Goal: Task Accomplishment & Management: Use online tool/utility

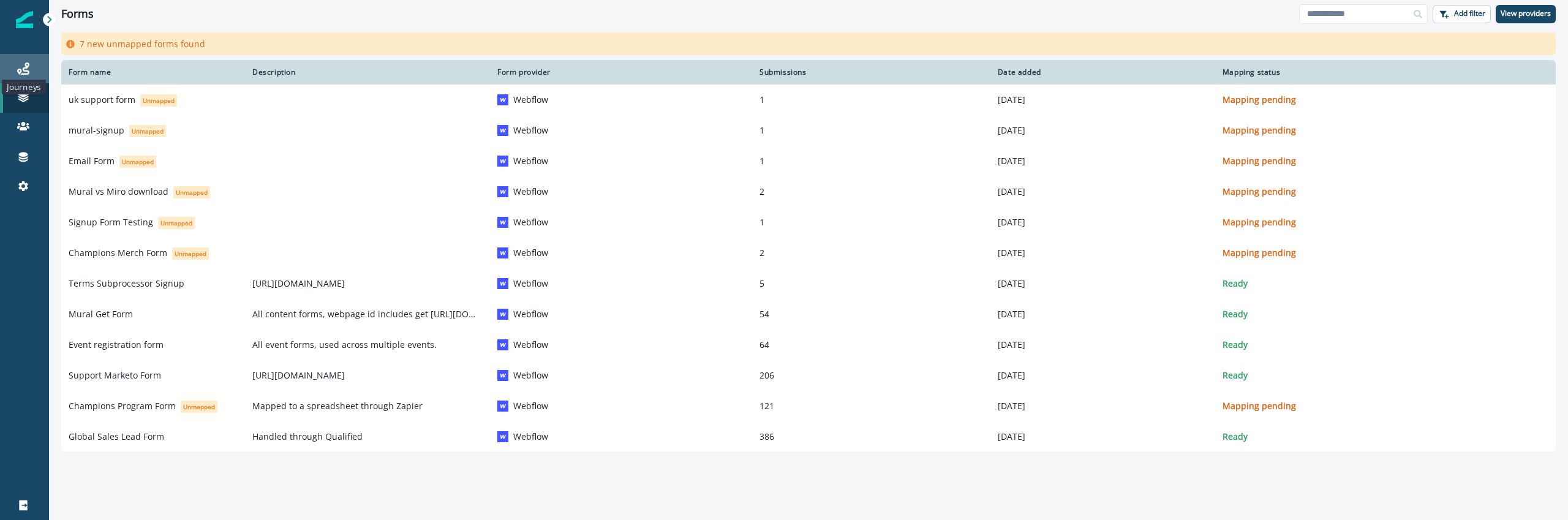
click at [23, 66] on icon at bounding box center [23, 68] width 12 height 12
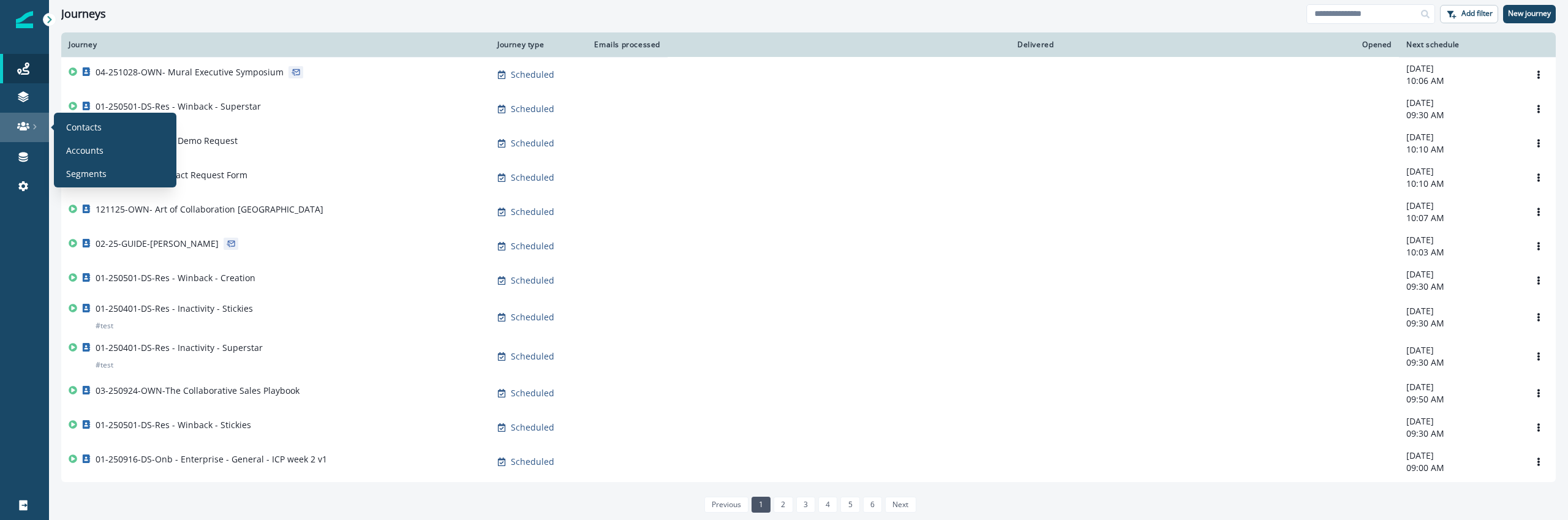
click at [30, 124] on div at bounding box center [25, 126] width 39 height 12
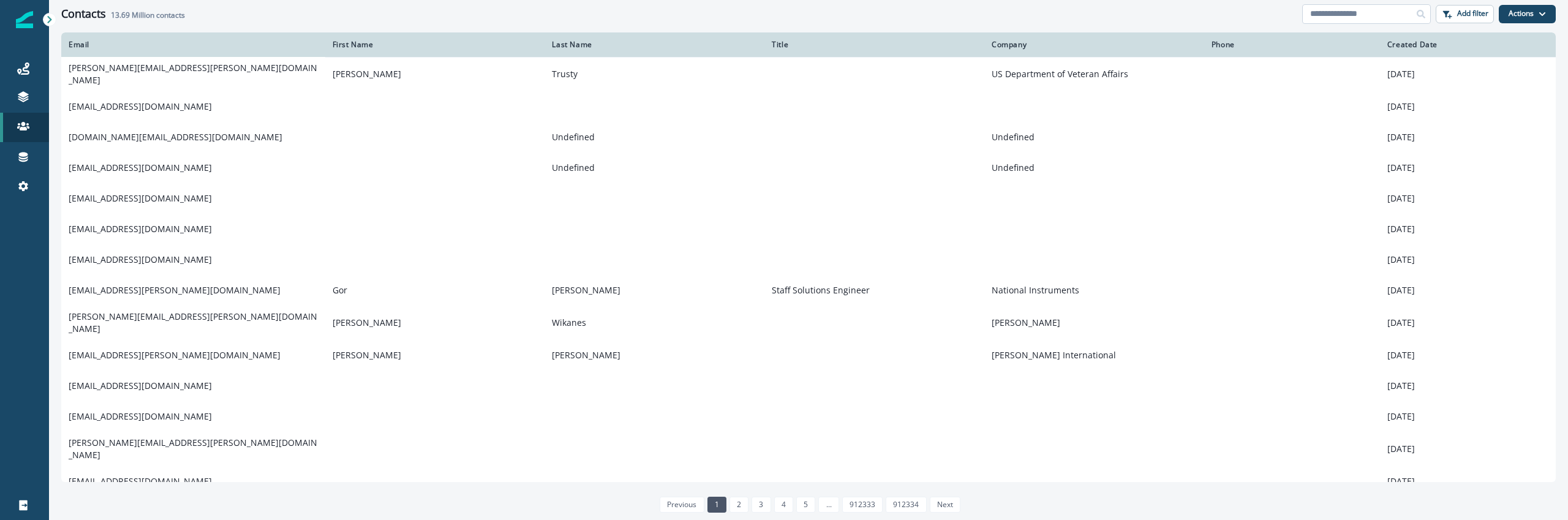
click at [1373, 20] on input at bounding box center [1367, 14] width 128 height 19
paste input "**********"
type input "**********"
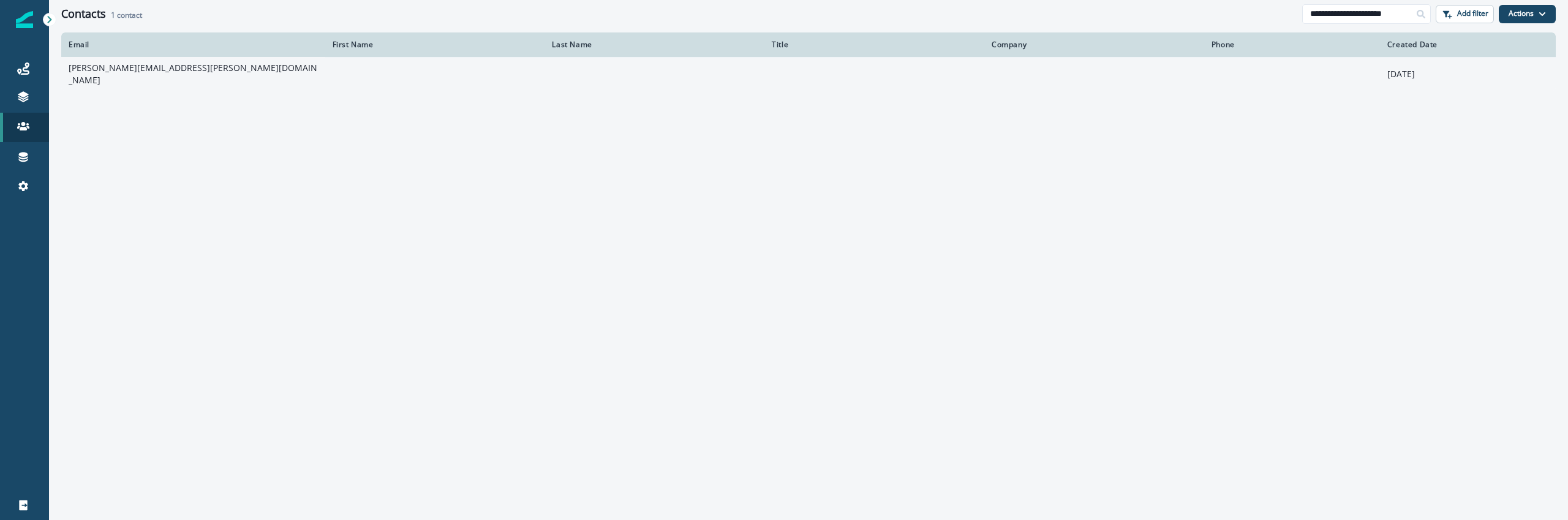
click at [379, 71] on td at bounding box center [435, 74] width 220 height 35
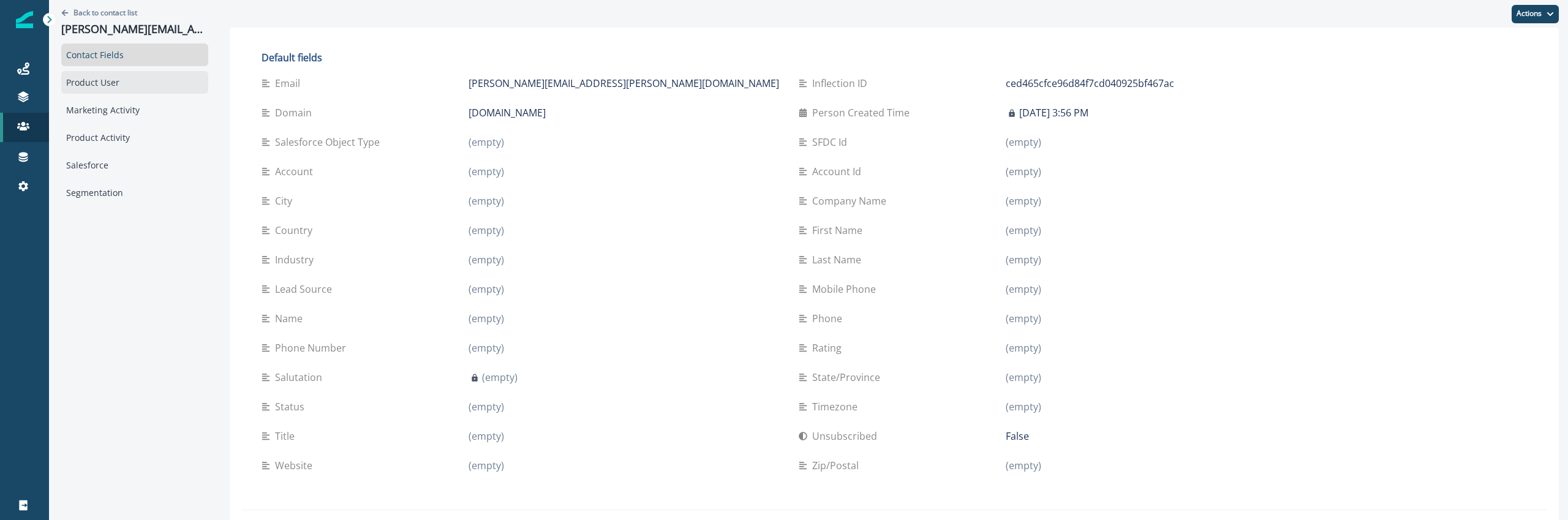
click at [118, 90] on div "Product User" at bounding box center [135, 82] width 147 height 23
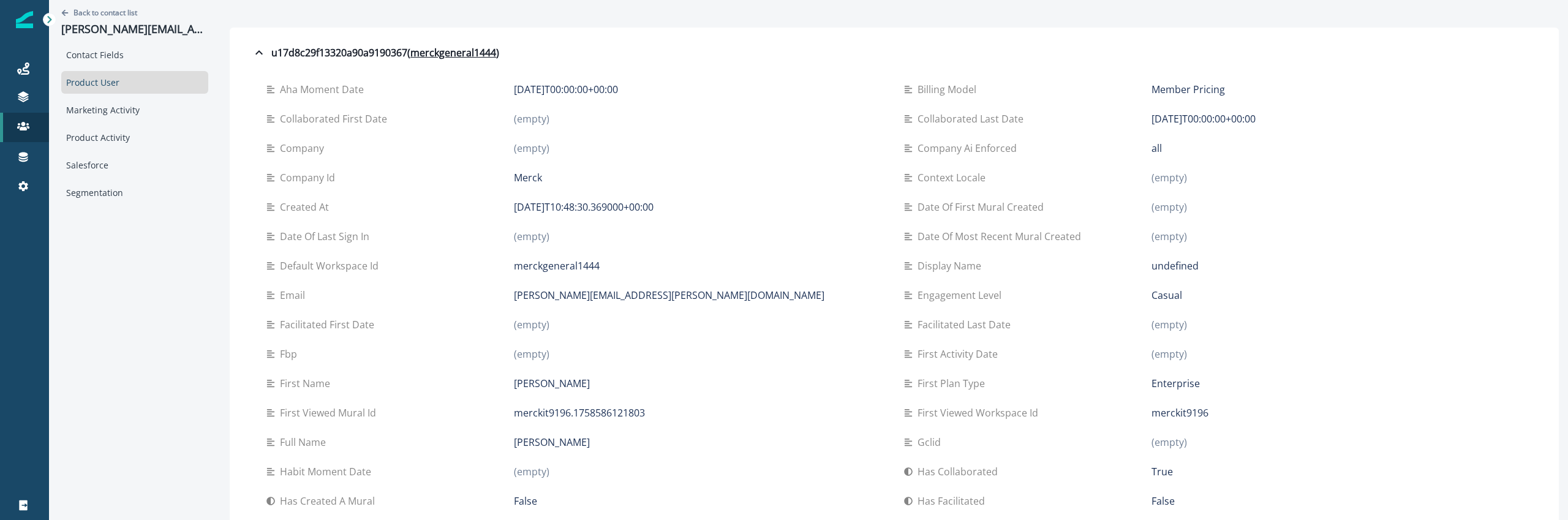
click at [524, 123] on p "(empty)" at bounding box center [532, 118] width 35 height 14
click at [524, 126] on div "Collaborated first date (empty)" at bounding box center [575, 119] width 618 height 30
click at [624, 150] on div "(empty)" at bounding box center [699, 148] width 371 height 14
click at [97, 6] on div "Back to contact list jessica.boles@merck.com" at bounding box center [135, 21] width 147 height 43
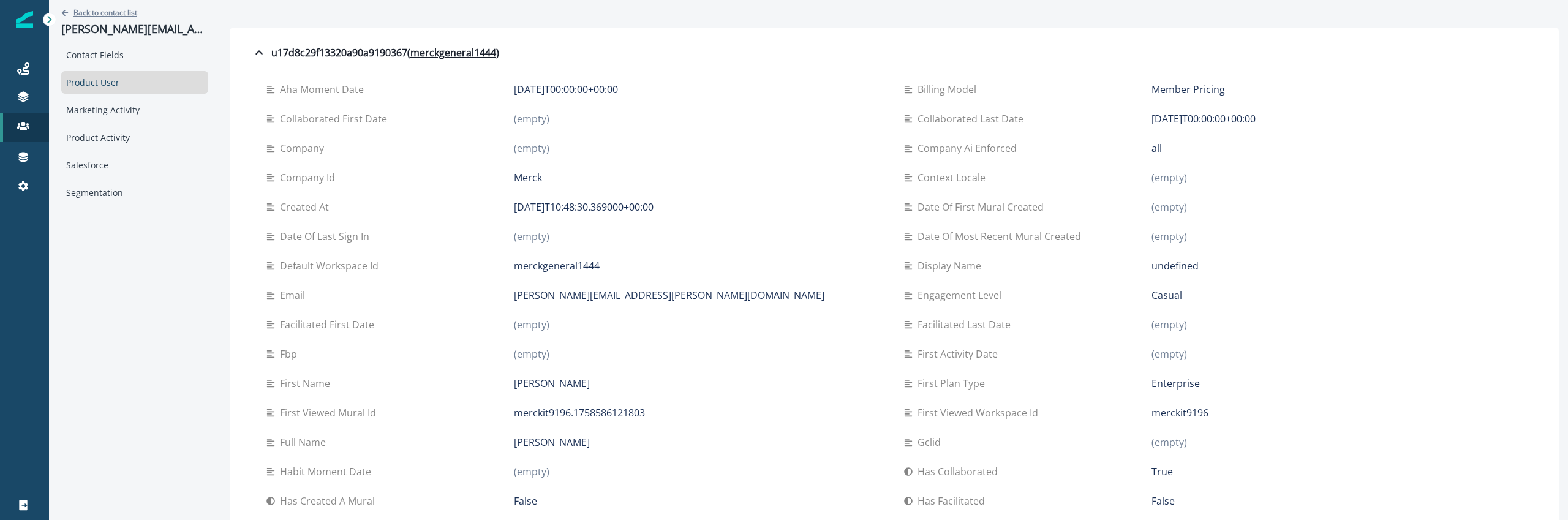
click at [98, 11] on p "Back to contact list" at bounding box center [105, 13] width 64 height 11
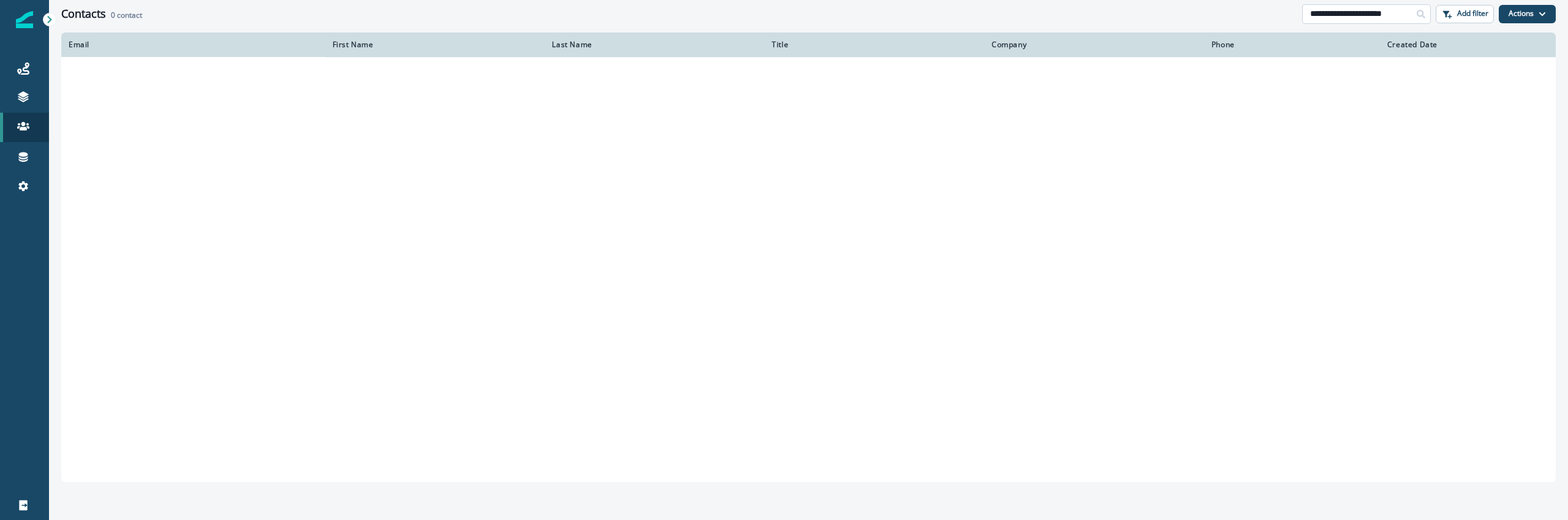
click at [1338, 16] on input "**********" at bounding box center [1367, 14] width 128 height 19
paste input "******"
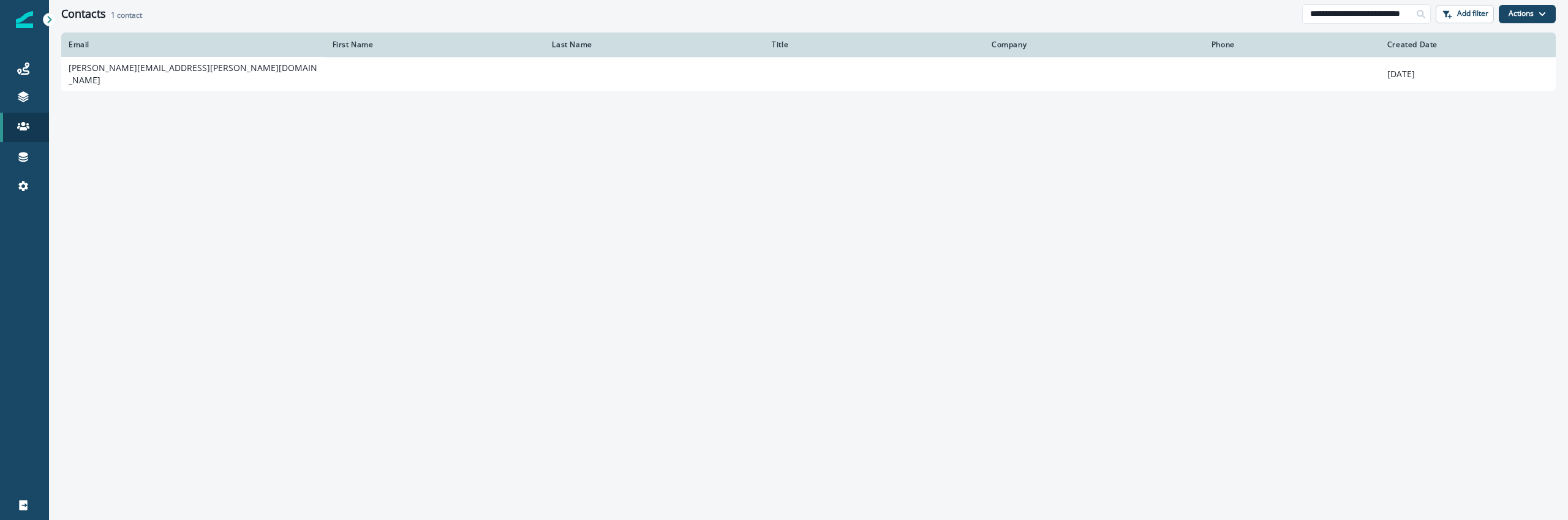
type input "**********"
click at [1372, 18] on input "**********" at bounding box center [1367, 14] width 128 height 19
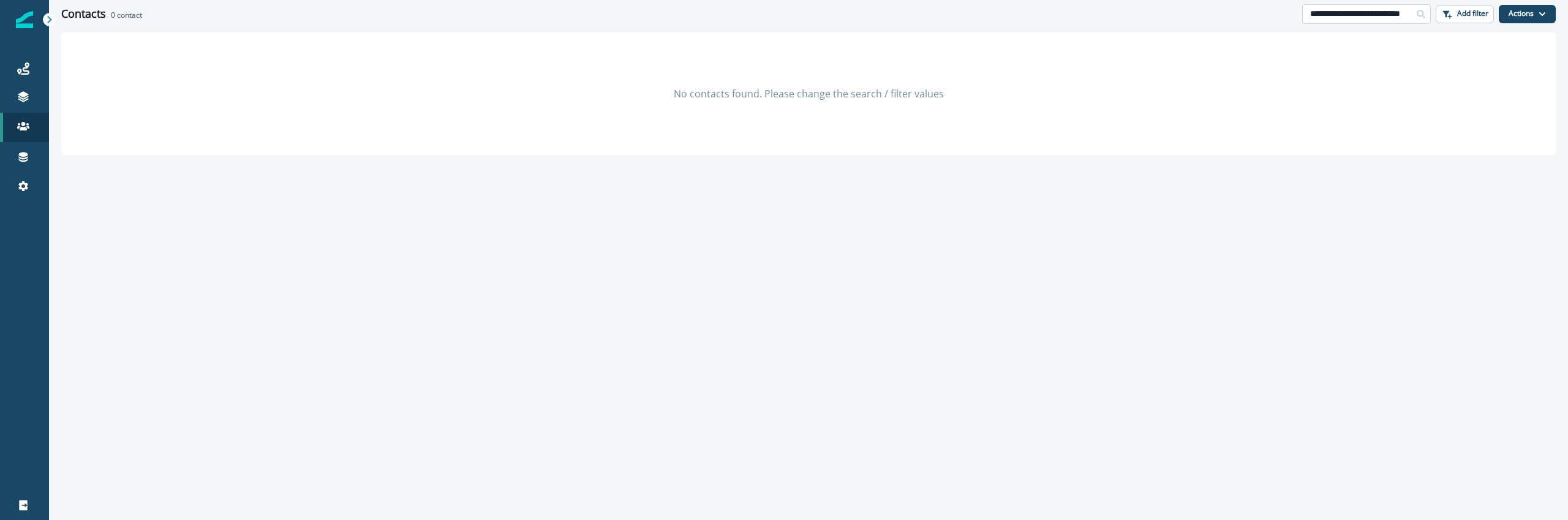
click at [1368, 17] on input "**********" at bounding box center [1367, 14] width 128 height 19
click at [1176, 255] on div "No contacts found. Please change the search / filter values" at bounding box center [809, 275] width 1519 height 486
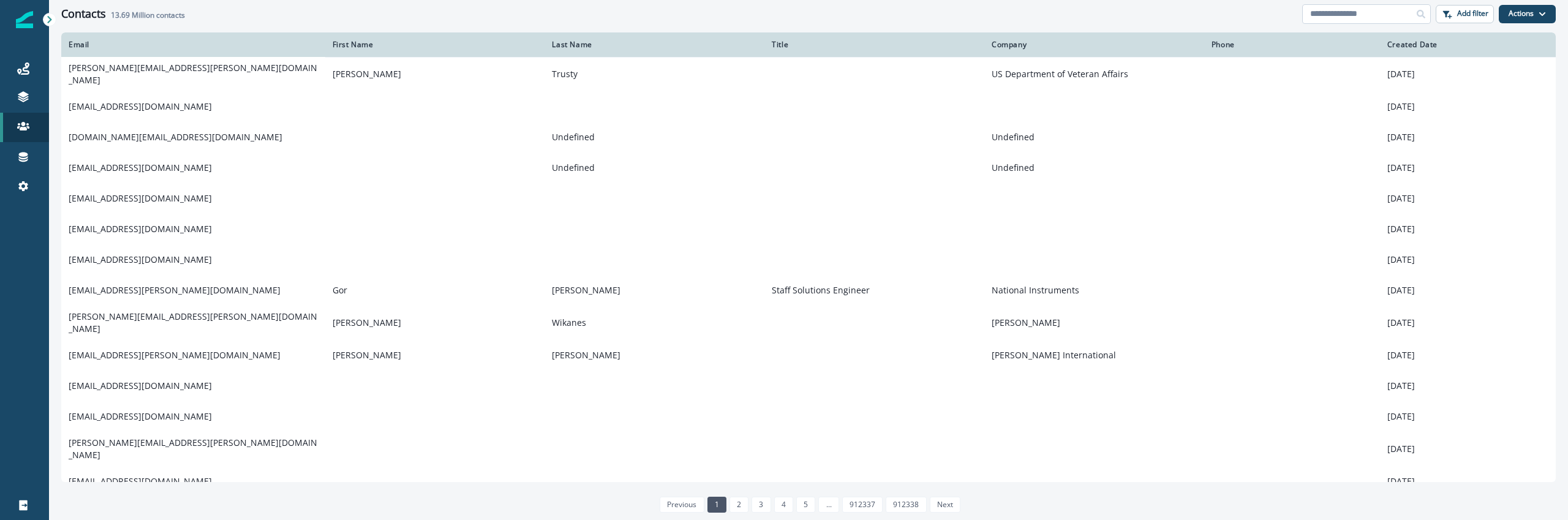
click at [1377, 18] on input at bounding box center [1367, 14] width 128 height 19
paste input "**********"
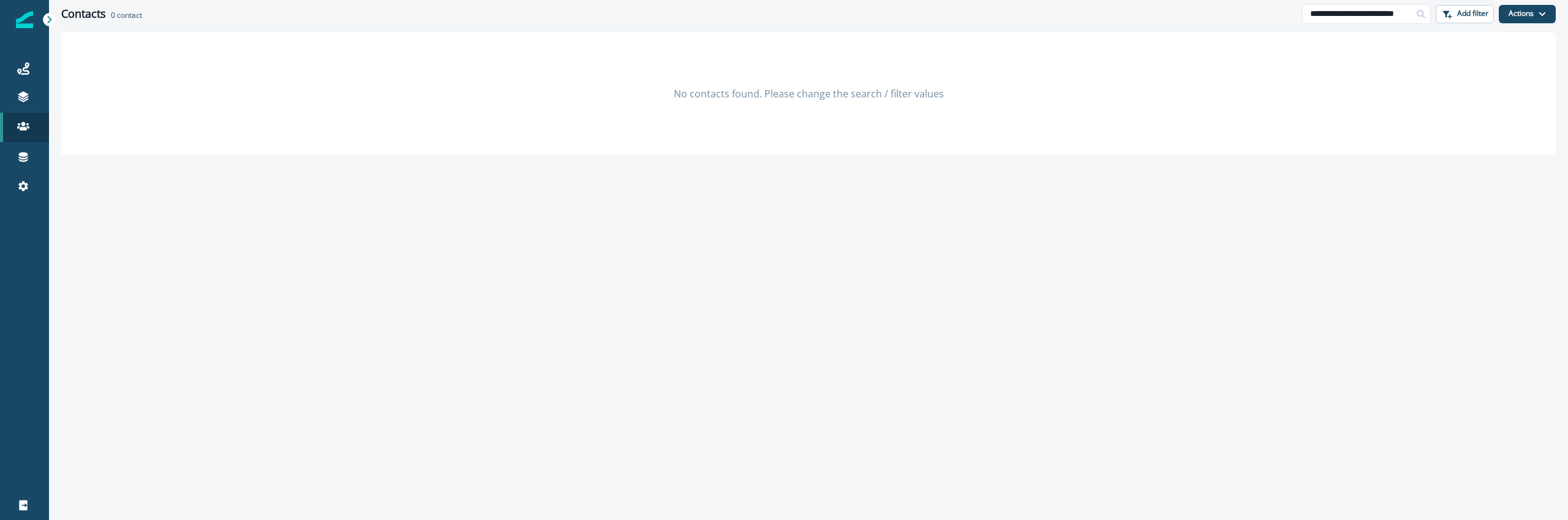
type input "**********"
click at [553, 387] on div "No contacts found. Please change the search / filter values" at bounding box center [809, 275] width 1519 height 486
click at [33, 67] on div "Journeys" at bounding box center [25, 68] width 39 height 14
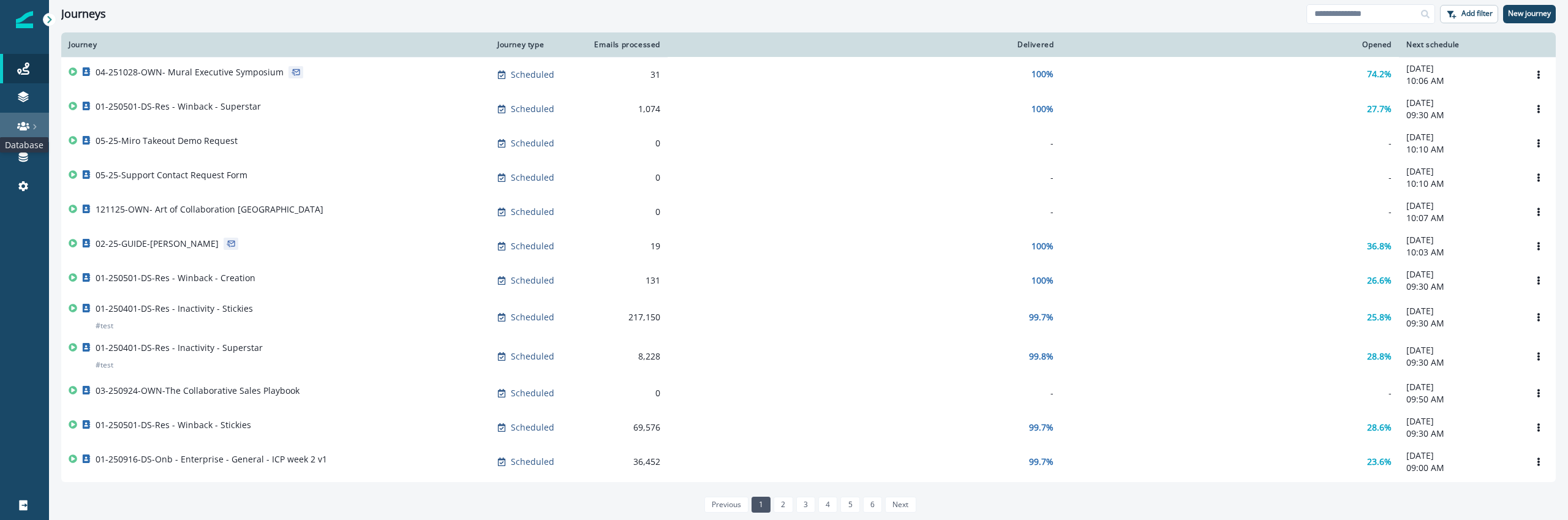
click at [17, 126] on icon at bounding box center [23, 126] width 12 height 12
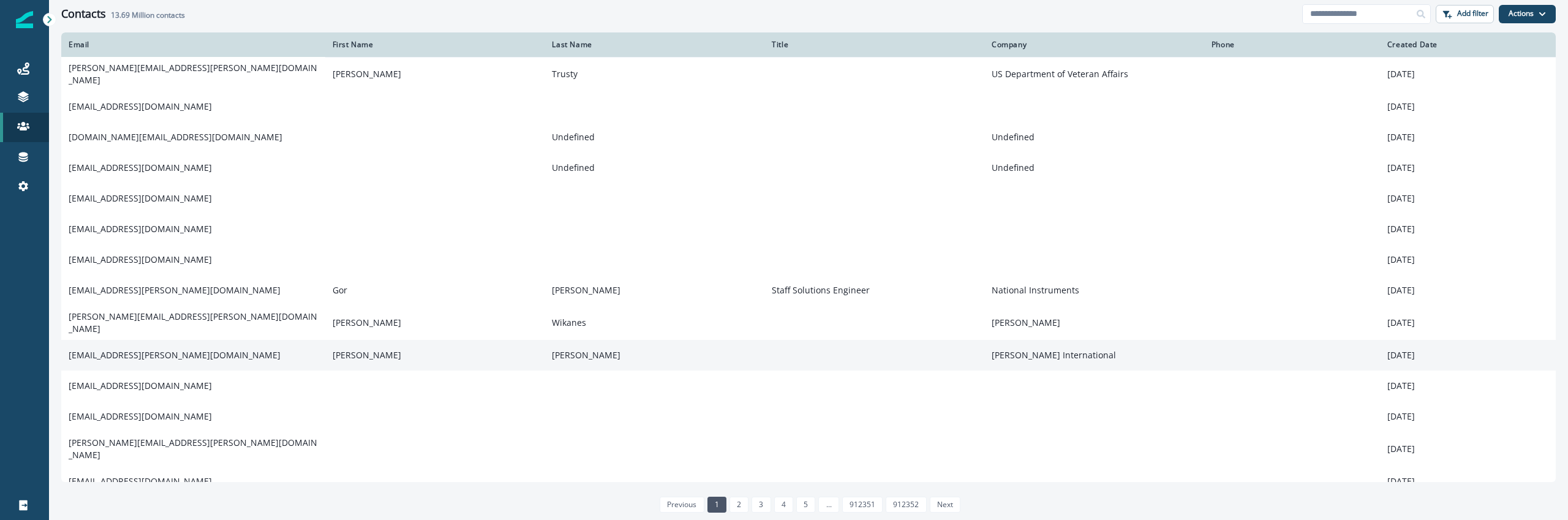
click at [152, 340] on td "[EMAIL_ADDRESS][PERSON_NAME][DOMAIN_NAME]" at bounding box center [193, 355] width 264 height 31
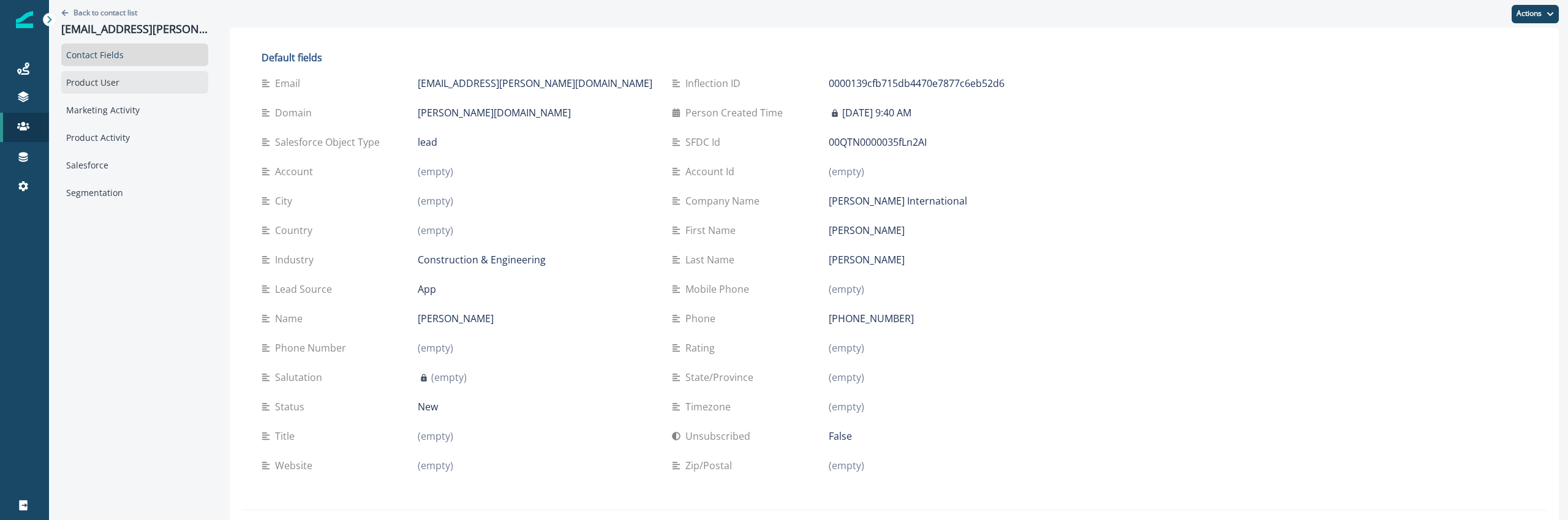
click at [111, 81] on div "Product User" at bounding box center [135, 82] width 147 height 23
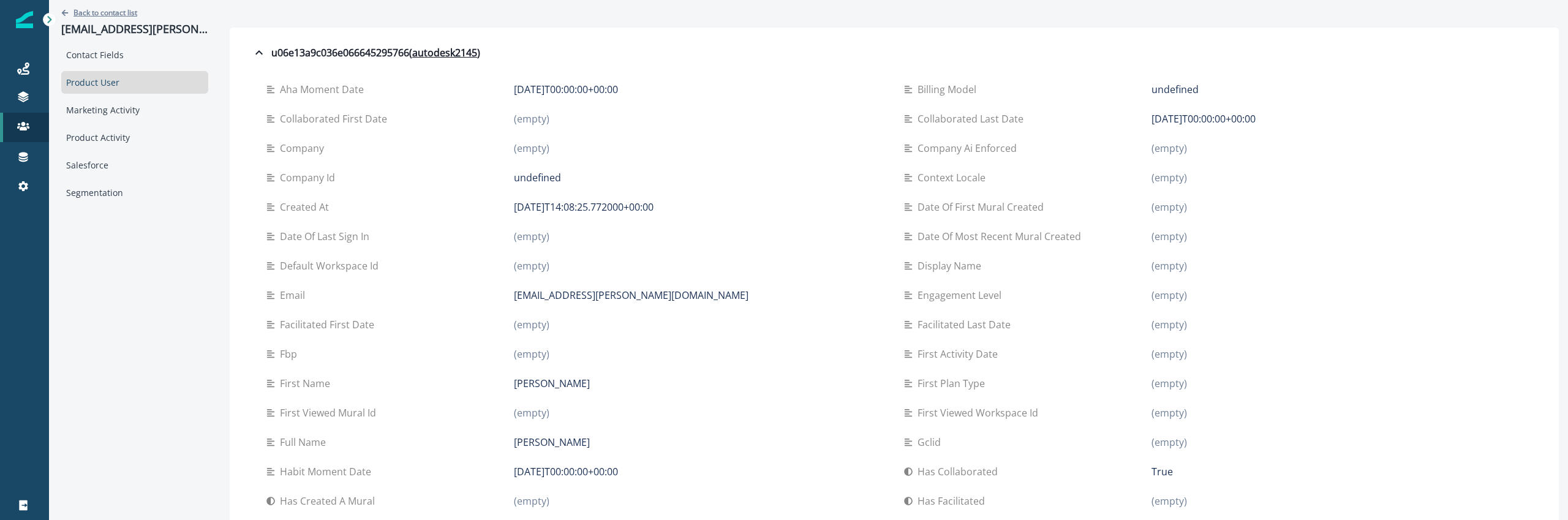
click at [99, 13] on p "Back to contact list" at bounding box center [105, 13] width 64 height 11
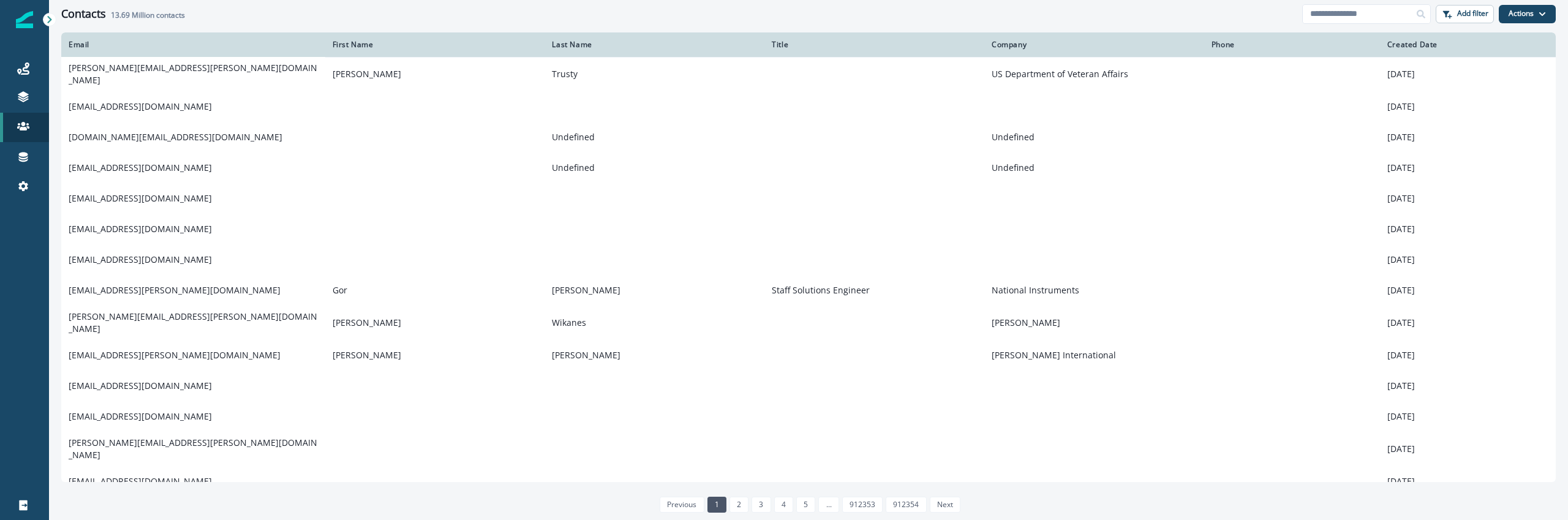
click at [1406, 40] on div "Created Date" at bounding box center [1468, 45] width 161 height 10
click at [1406, 43] on div "Created Date" at bounding box center [1468, 45] width 161 height 10
click at [1470, 7] on button "Add filter" at bounding box center [1465, 14] width 58 height 18
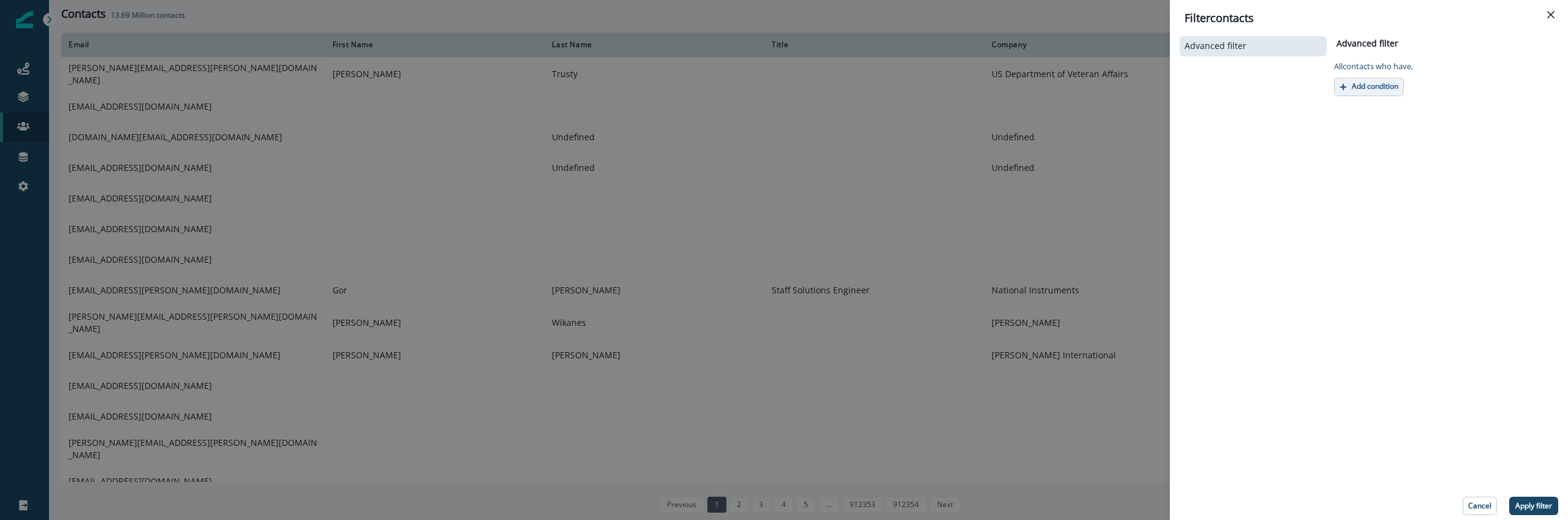
click at [1377, 96] on button "Add condition" at bounding box center [1369, 87] width 70 height 18
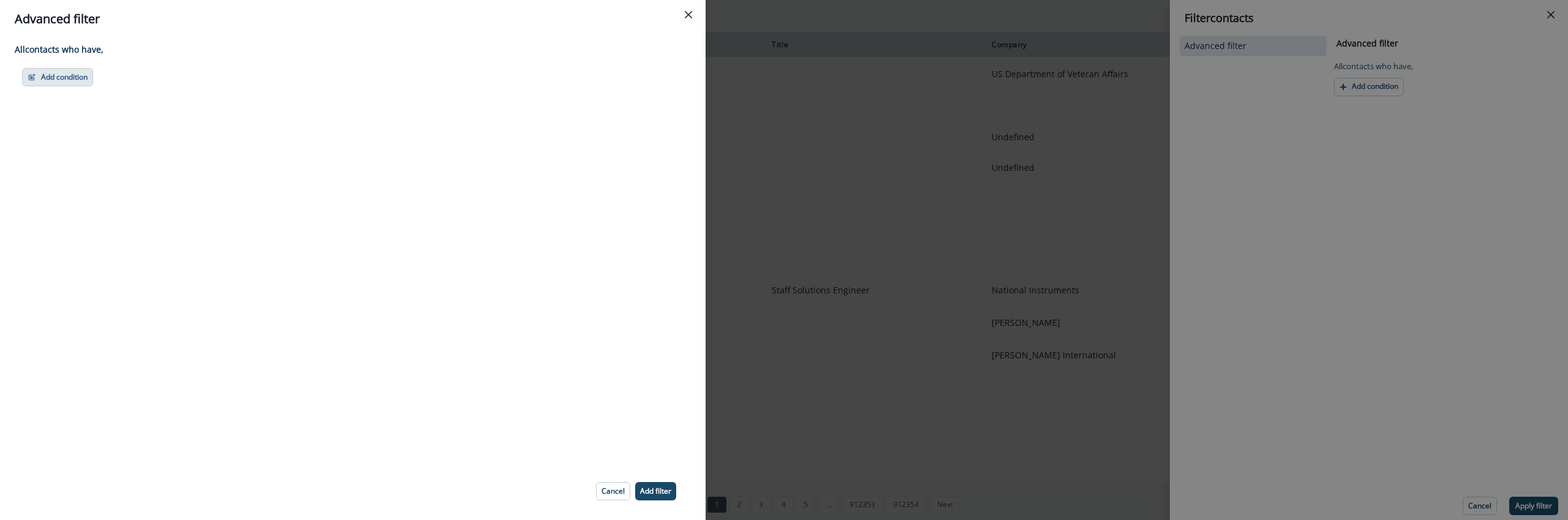
click at [77, 81] on button "Add condition" at bounding box center [57, 77] width 71 height 18
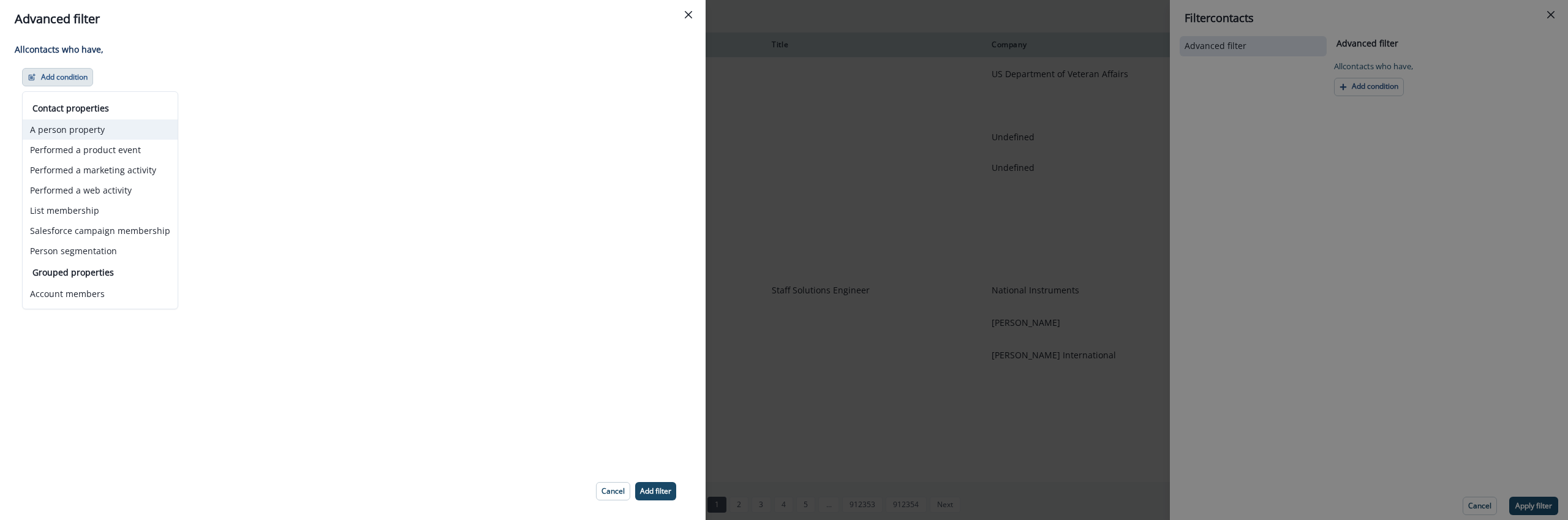
click at [81, 125] on button "A person property" at bounding box center [100, 130] width 155 height 20
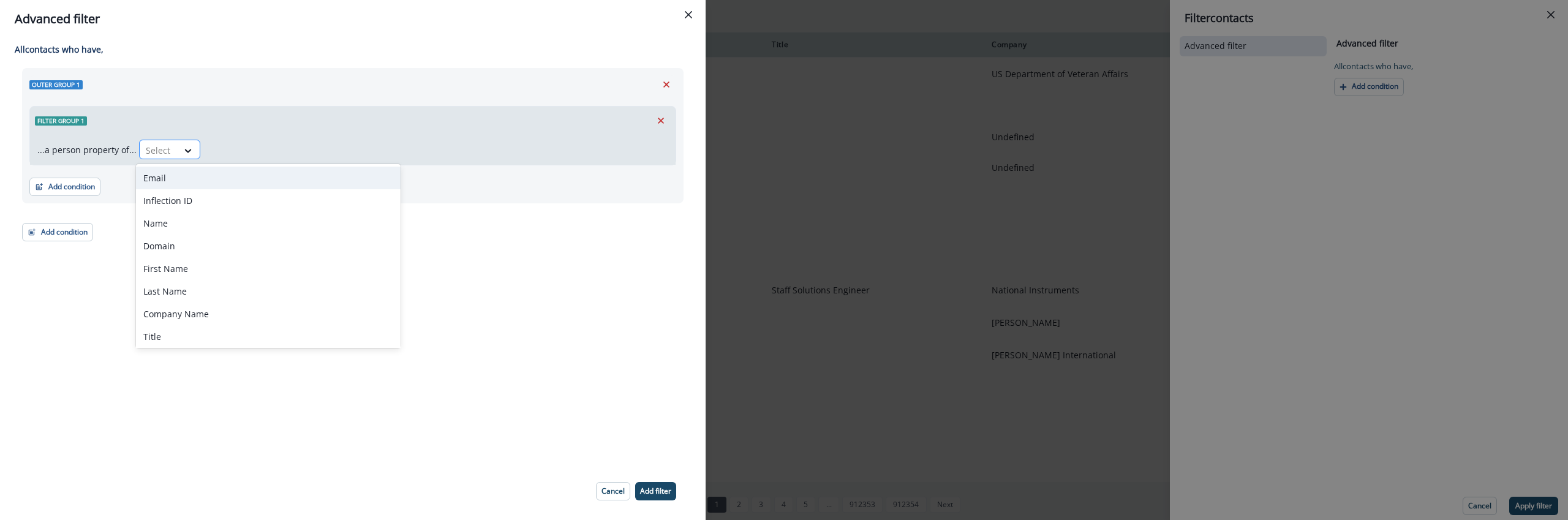
click at [189, 157] on div at bounding box center [188, 150] width 22 height 20
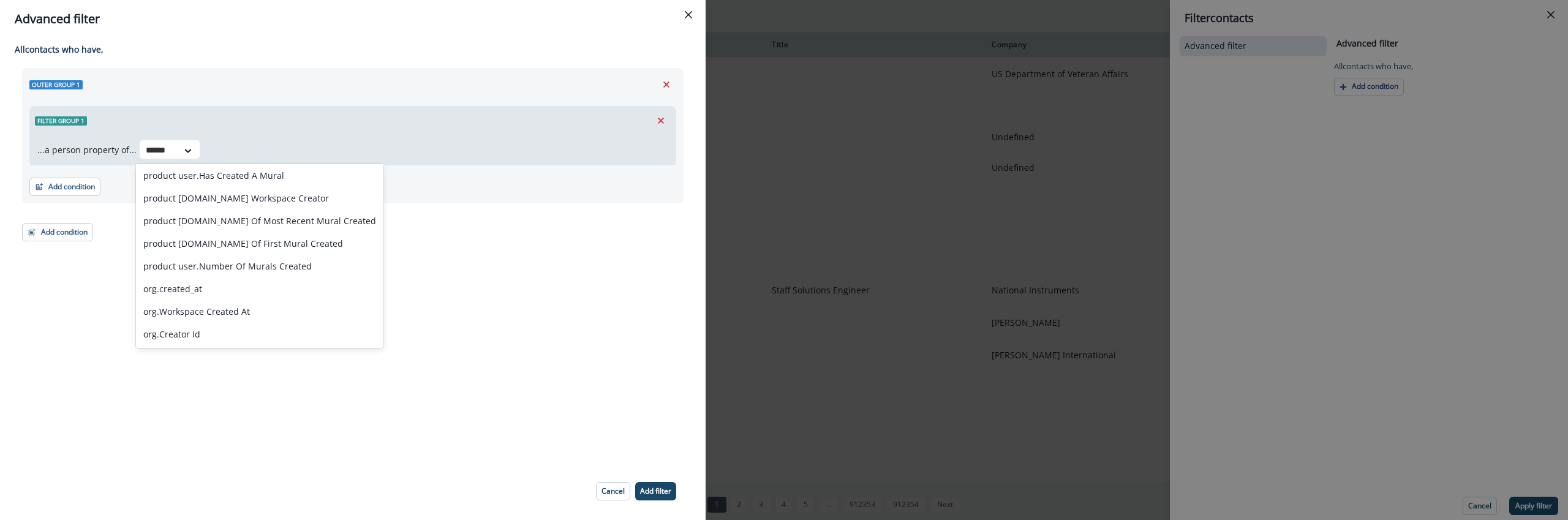
scroll to position [3, 0]
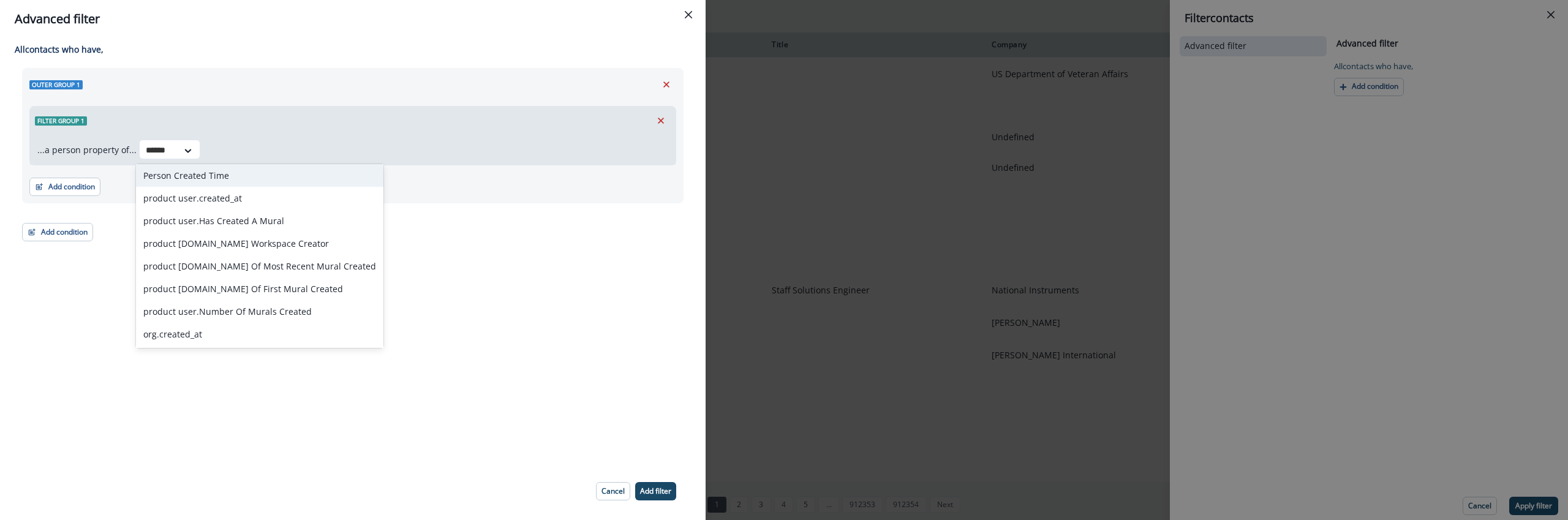
type input "*******"
click at [214, 174] on div "Person Created Time" at bounding box center [259, 175] width 247 height 23
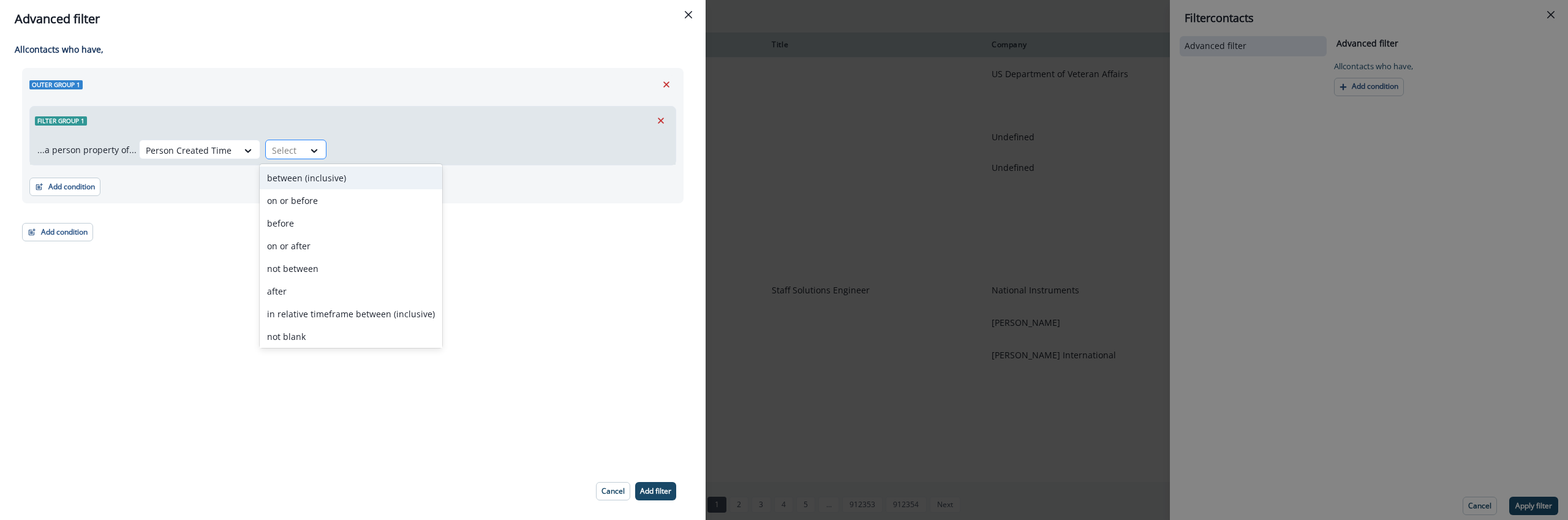
click at [293, 157] on div "Select" at bounding box center [285, 150] width 38 height 20
click at [305, 297] on div "after" at bounding box center [351, 291] width 182 height 23
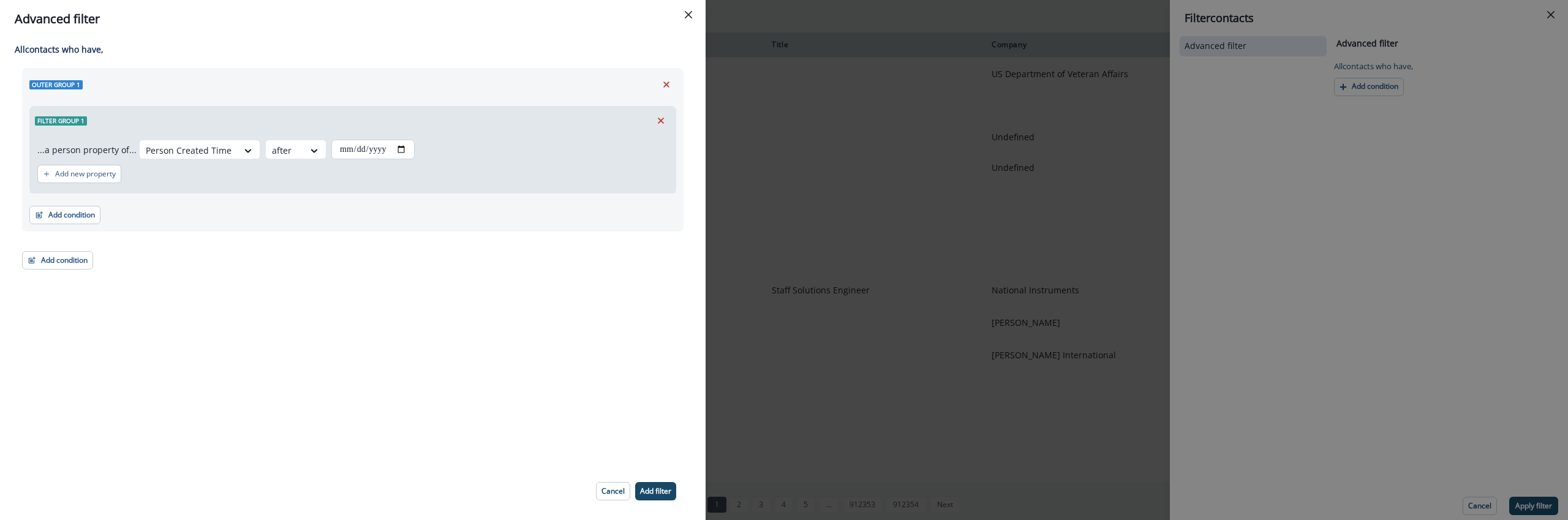
click at [386, 147] on input "date" at bounding box center [373, 149] width 83 height 19
click at [412, 147] on input "date" at bounding box center [373, 149] width 83 height 19
click at [406, 150] on input "date" at bounding box center [373, 149] width 83 height 19
type input "**********"
click at [276, 153] on div at bounding box center [284, 150] width 26 height 15
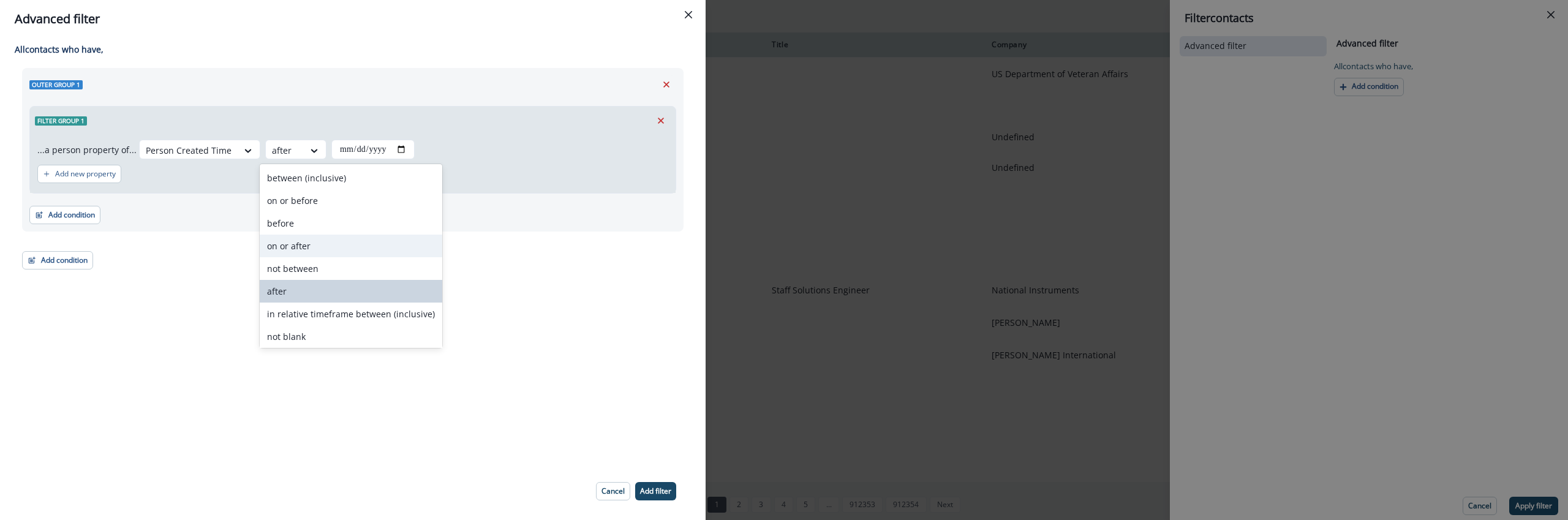
click at [320, 246] on div "on or after" at bounding box center [351, 246] width 182 height 23
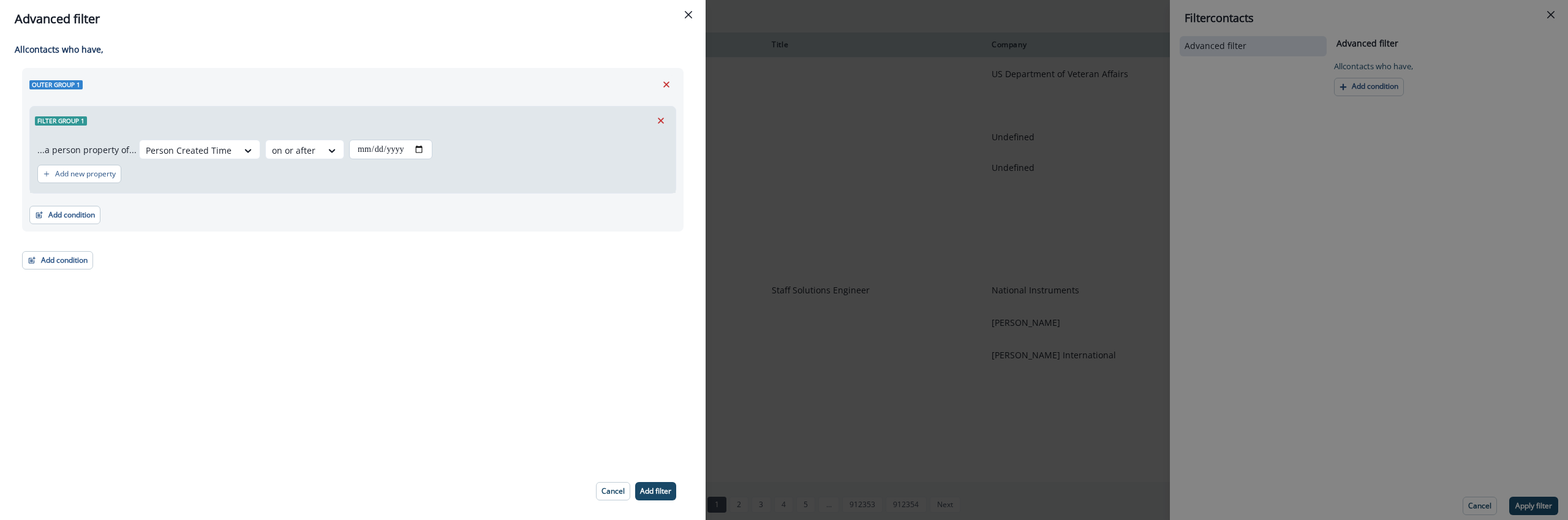
click at [417, 151] on input "date" at bounding box center [391, 149] width 83 height 19
type input "**********"
click at [644, 488] on p "Add filter" at bounding box center [656, 491] width 31 height 9
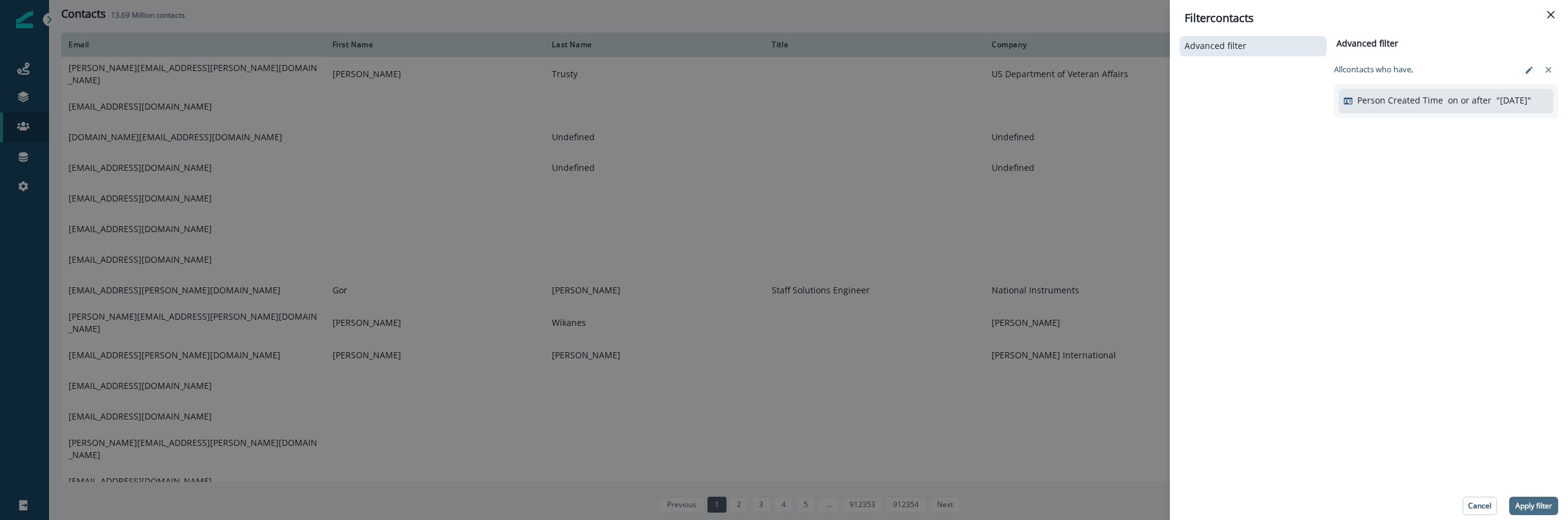
click at [1543, 505] on p "Apply filter" at bounding box center [1534, 506] width 36 height 9
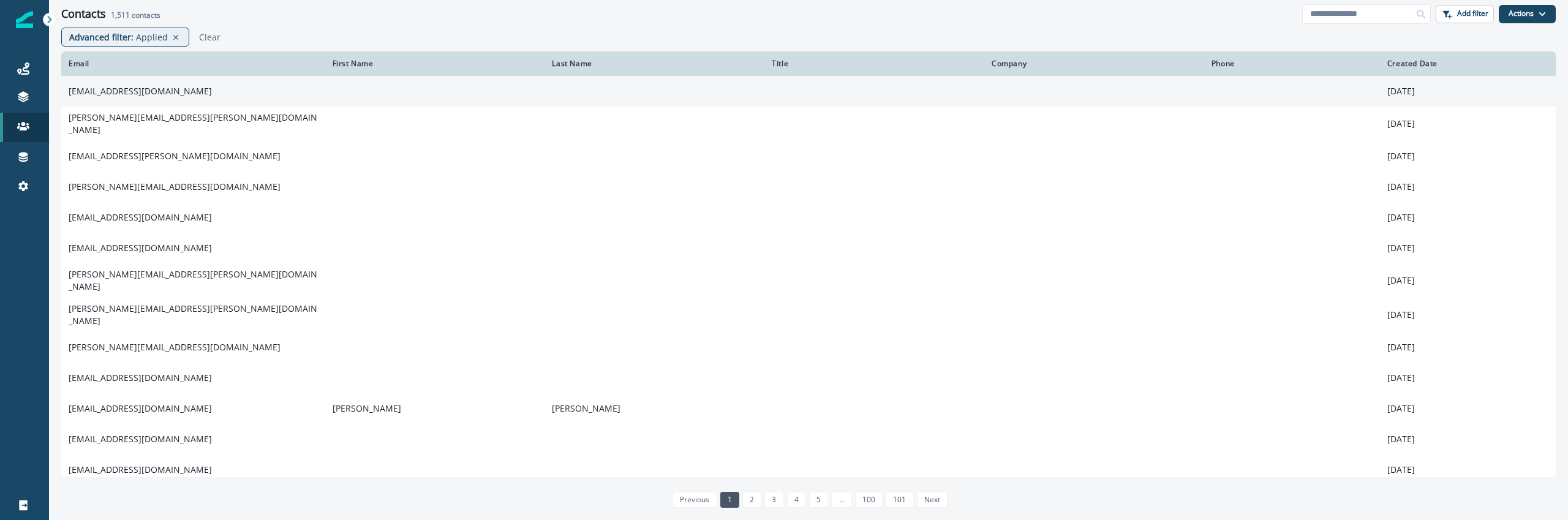
click at [170, 97] on td "[EMAIL_ADDRESS][DOMAIN_NAME]" at bounding box center [193, 91] width 264 height 31
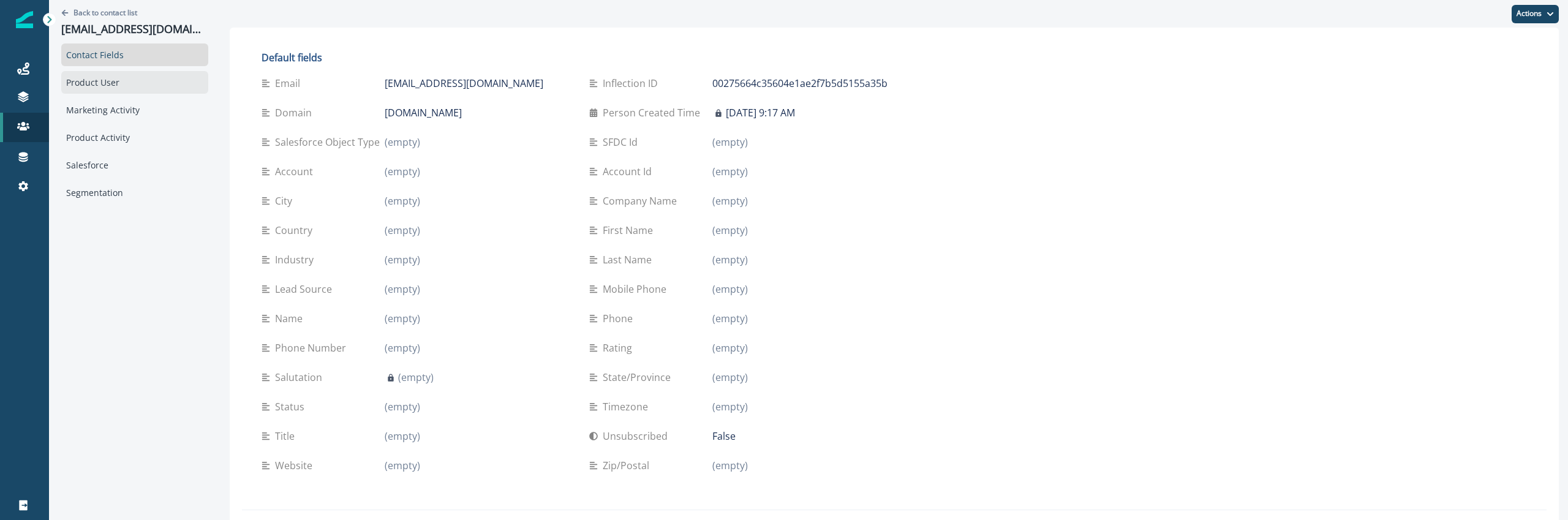
click at [157, 83] on div "Product User" at bounding box center [135, 82] width 147 height 23
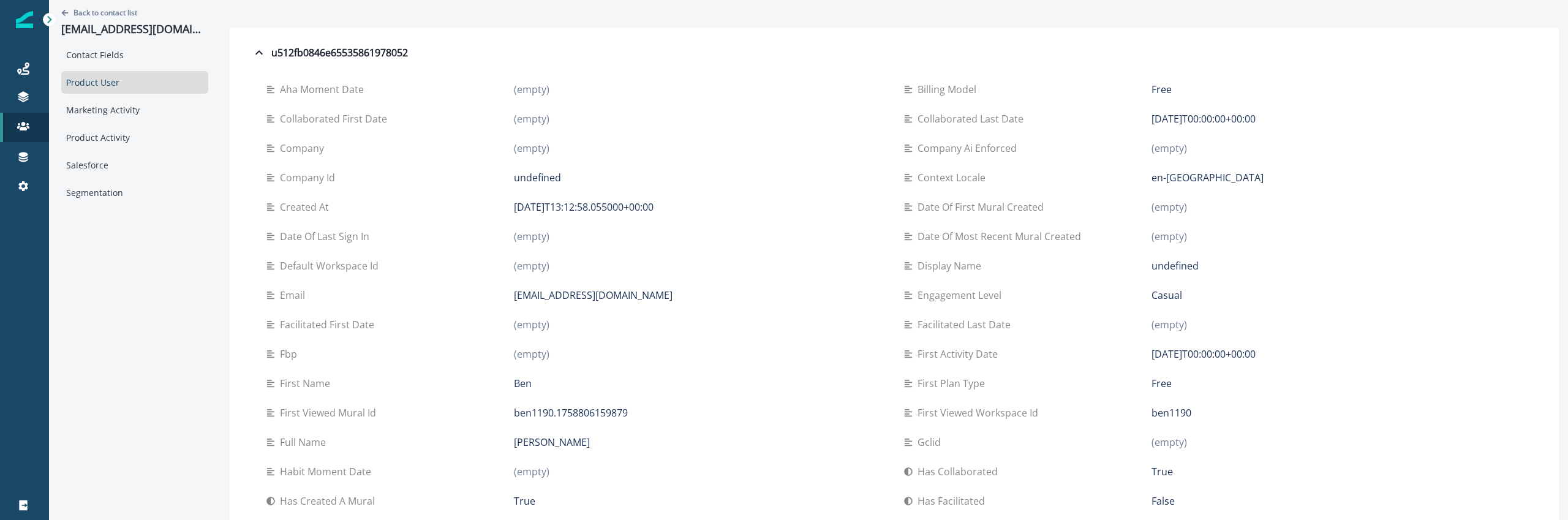
click at [574, 292] on p "[EMAIL_ADDRESS][DOMAIN_NAME]" at bounding box center [593, 295] width 159 height 14
click at [573, 290] on p "[EMAIL_ADDRESS][DOMAIN_NAME]" at bounding box center [593, 295] width 159 height 14
copy div "[EMAIL_ADDRESS][DOMAIN_NAME]"
click at [694, 210] on div "[DATE]T13:12:58.055000+00:00" at bounding box center [699, 206] width 371 height 14
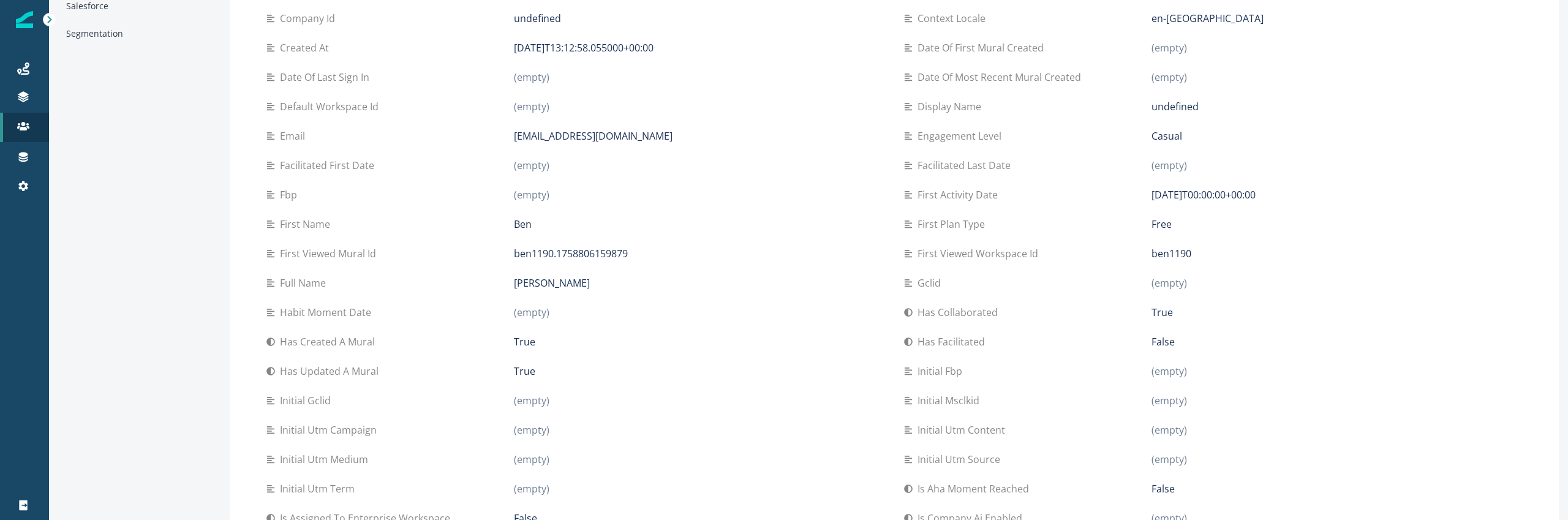
scroll to position [102, 0]
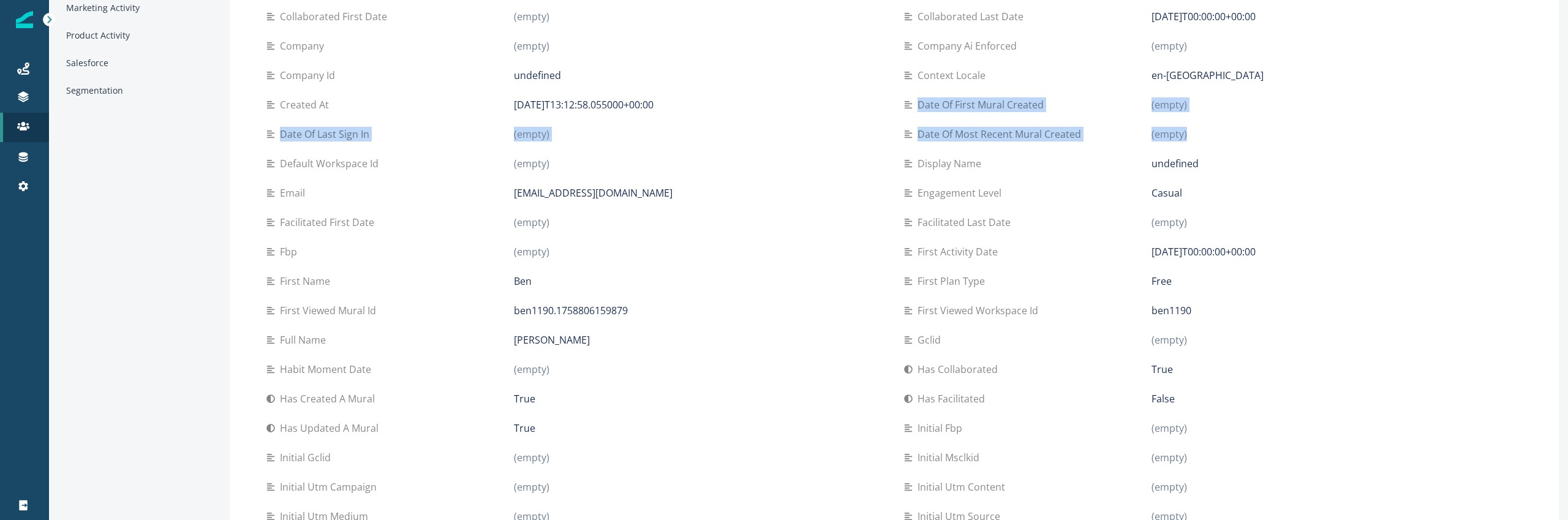
drag, startPoint x: 917, startPoint y: 104, endPoint x: 1224, endPoint y: 131, distance: 308.2
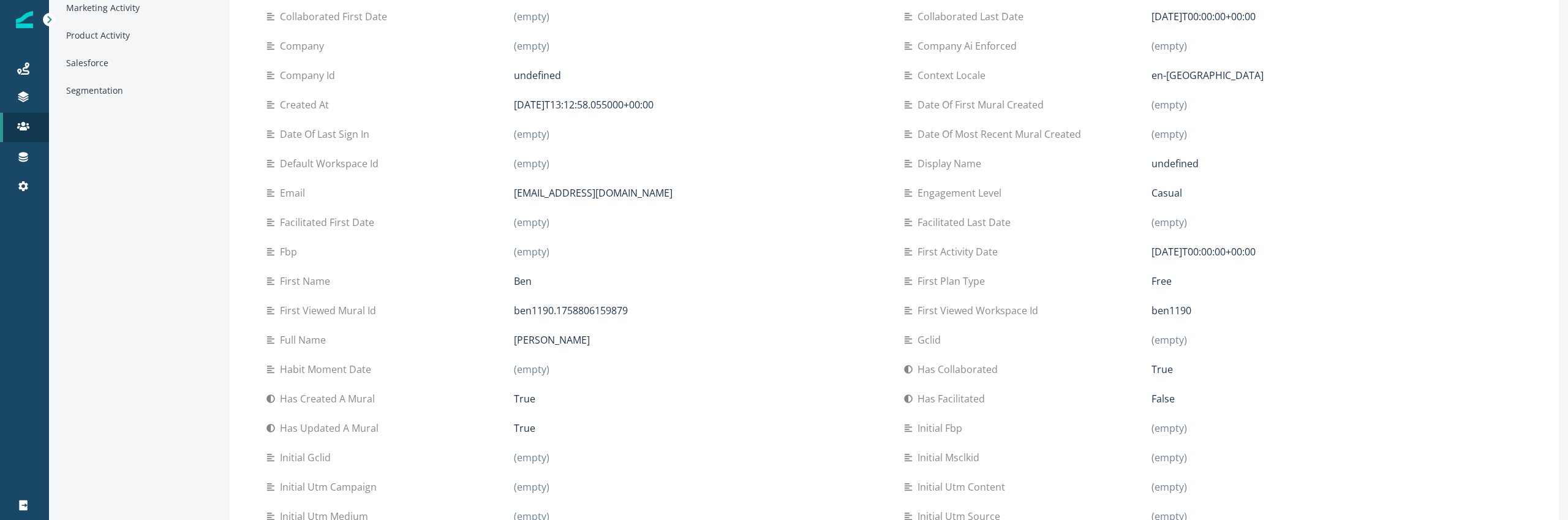
click at [1224, 131] on div "(empty)" at bounding box center [1336, 134] width 371 height 14
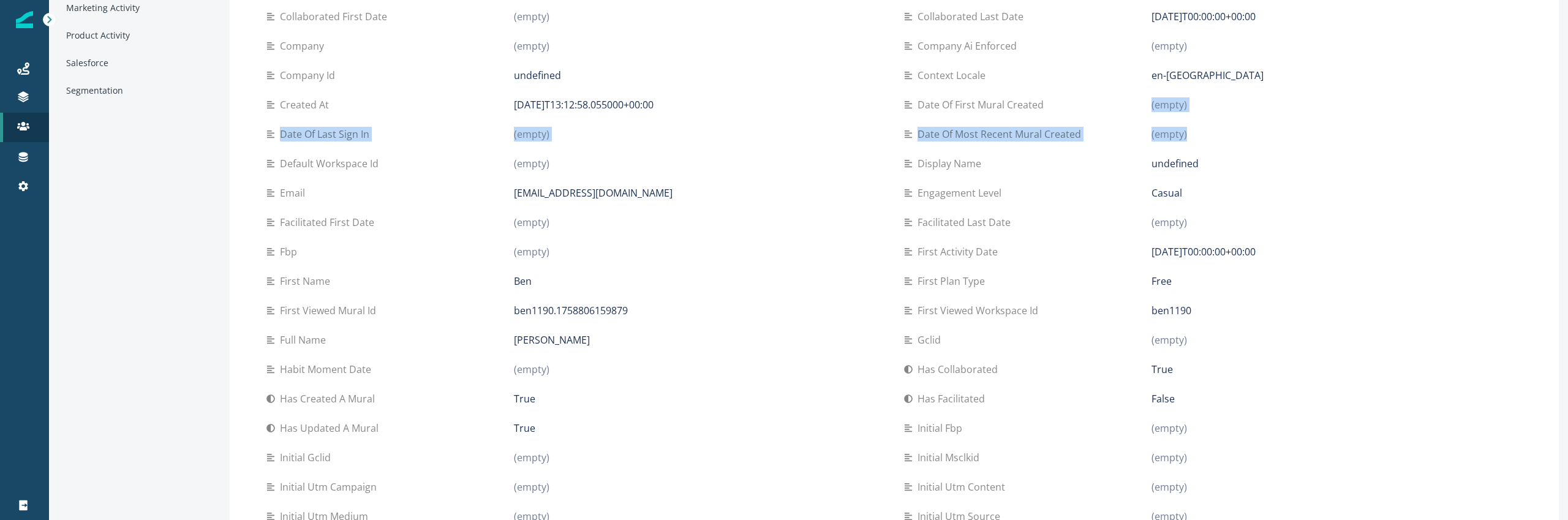
drag, startPoint x: 1224, startPoint y: 131, endPoint x: 875, endPoint y: 96, distance: 350.8
click at [875, 96] on div "Created at 2025-09-25T13:12:58.055000+00:00" at bounding box center [575, 104] width 618 height 30
drag, startPoint x: 919, startPoint y: 106, endPoint x: 1242, endPoint y: 123, distance: 323.4
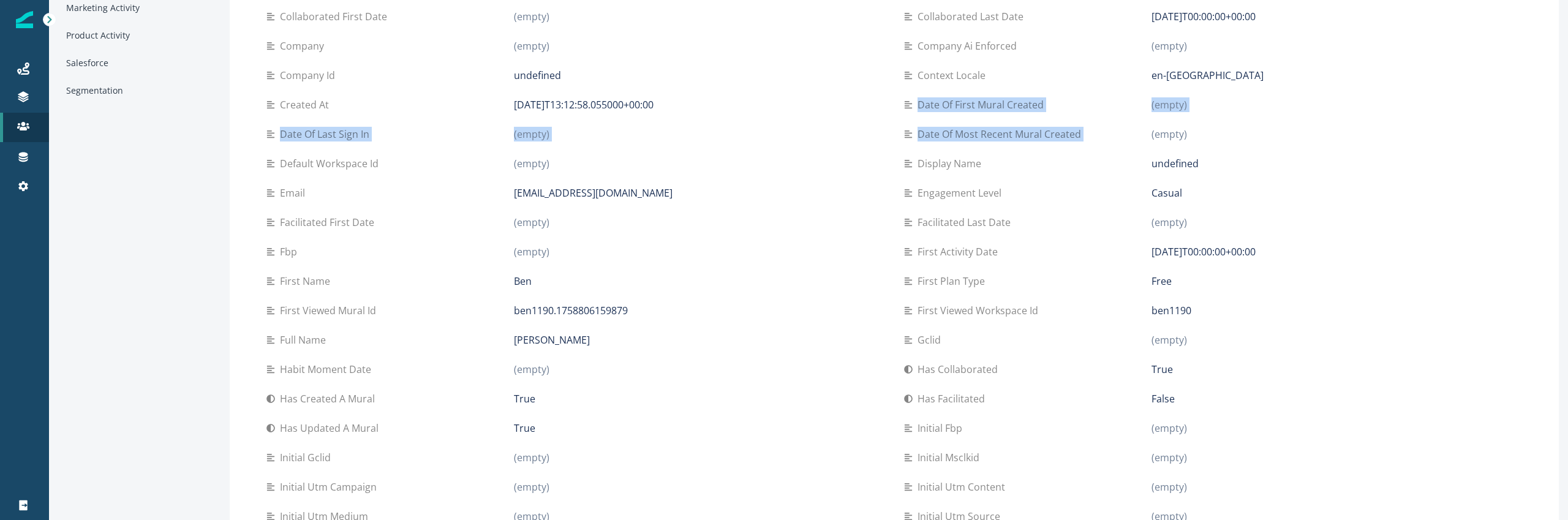
click at [1242, 123] on div "Date of most recent mural created (empty)" at bounding box center [1213, 134] width 618 height 30
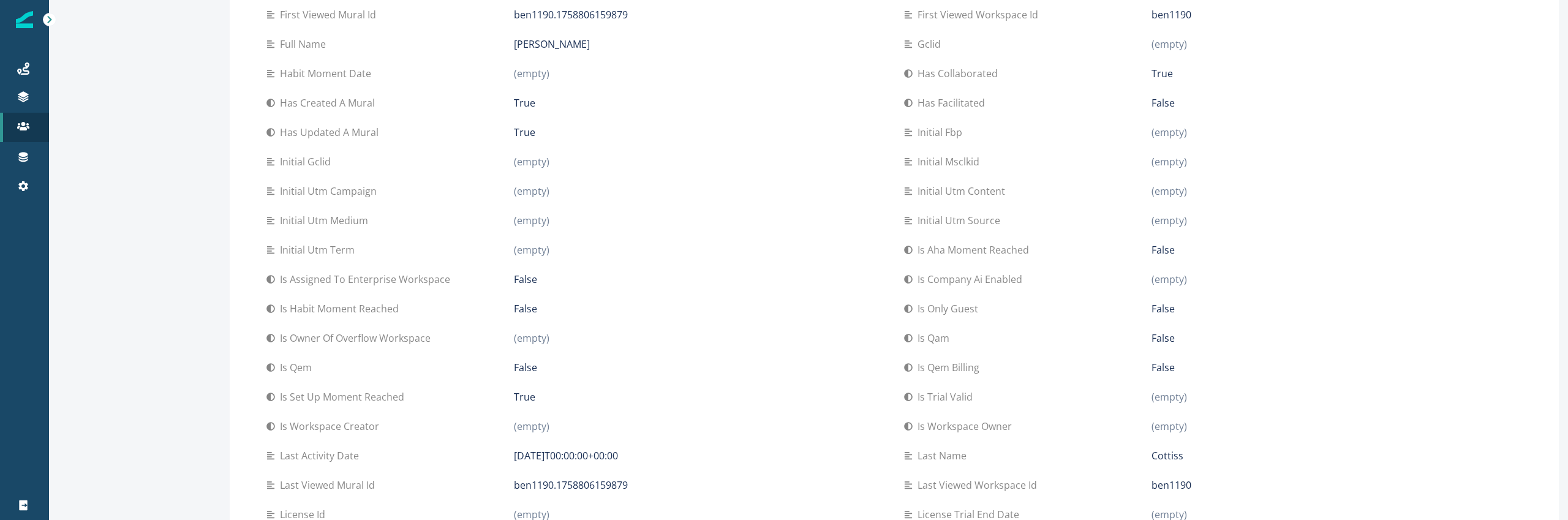
scroll to position [0, 0]
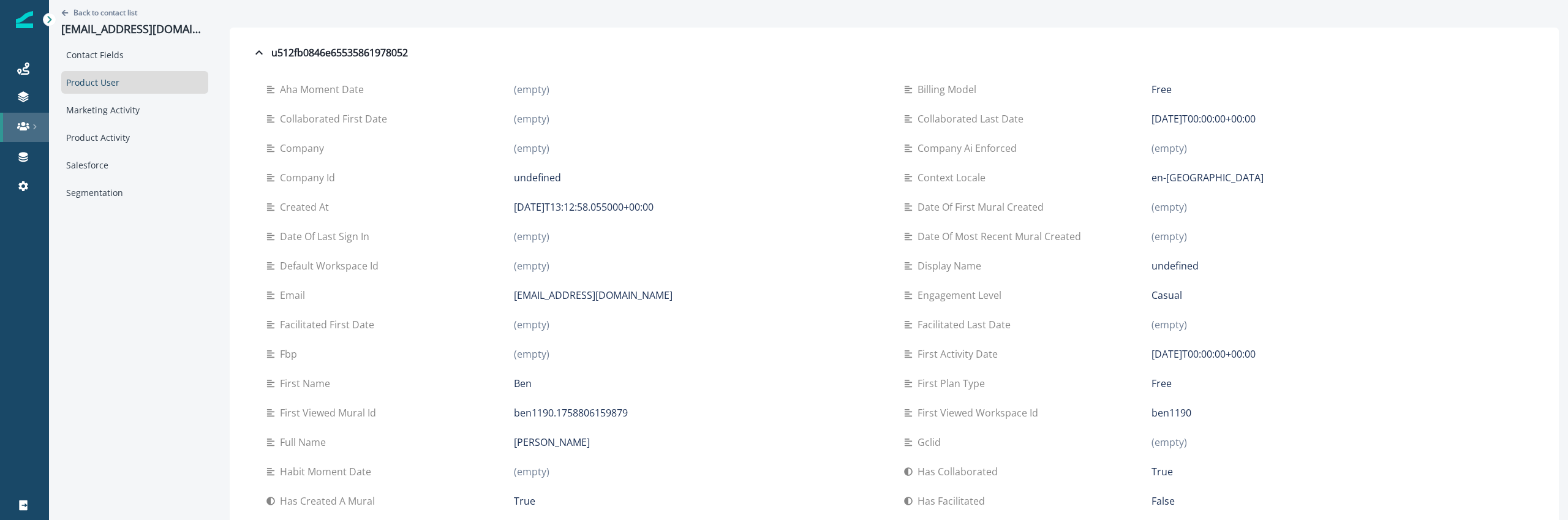
click at [30, 117] on link at bounding box center [25, 127] width 49 height 30
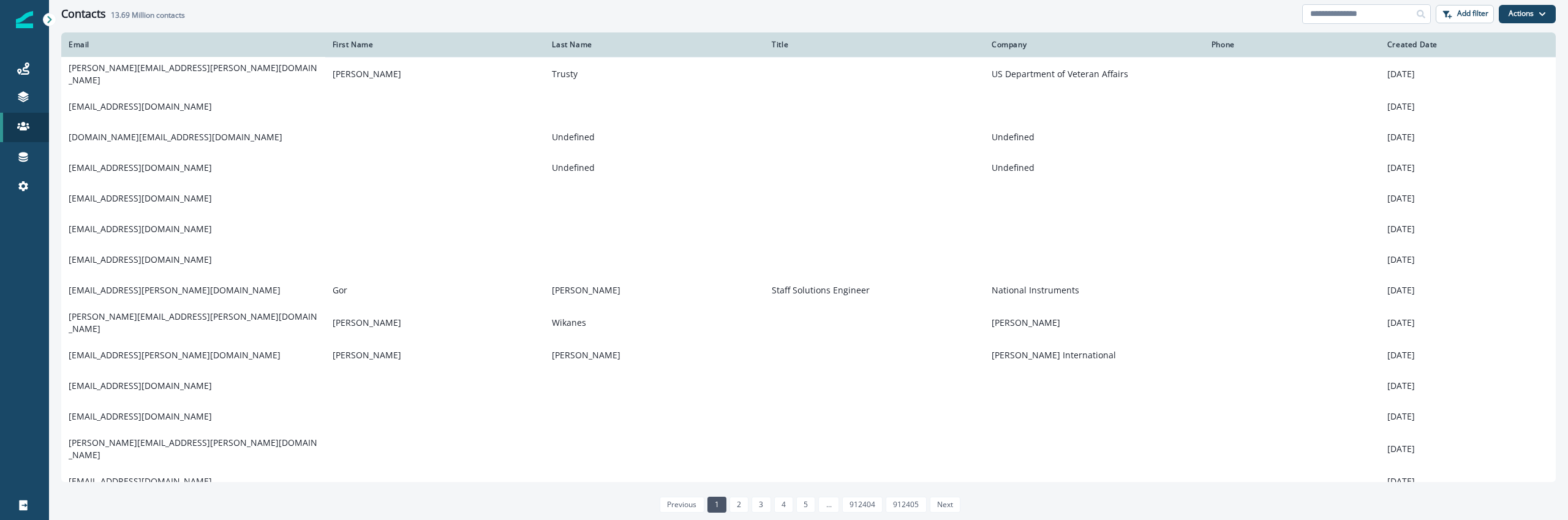
click at [1370, 19] on input at bounding box center [1367, 14] width 128 height 19
paste input "**********"
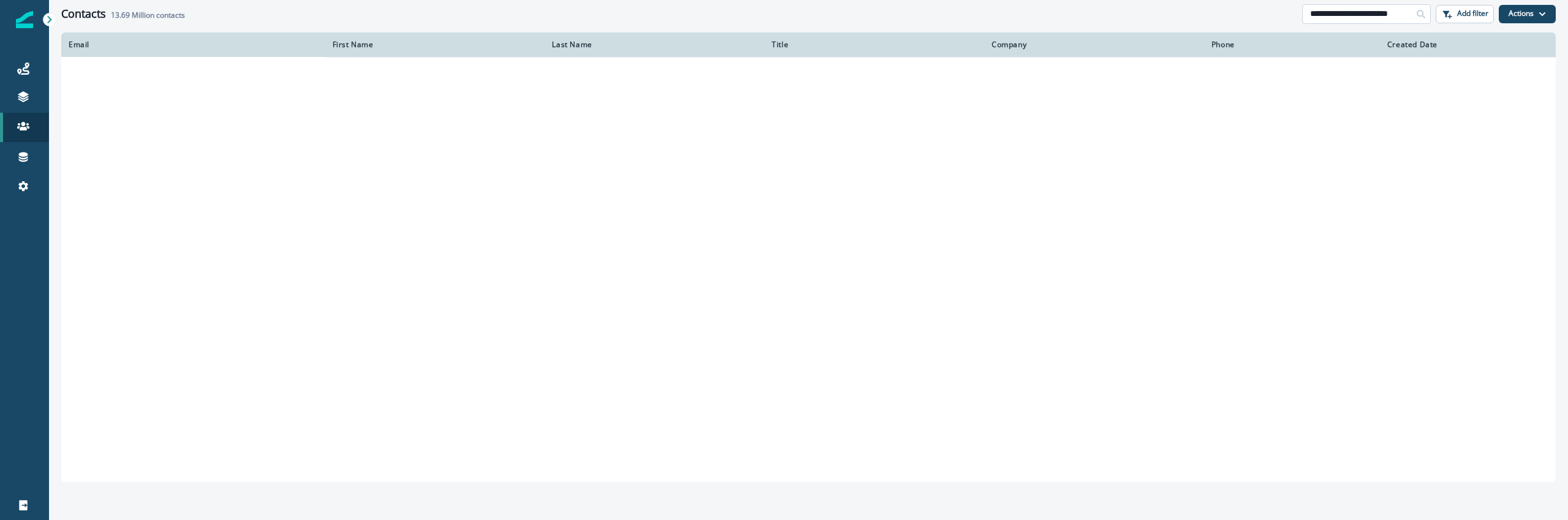
type input "**********"
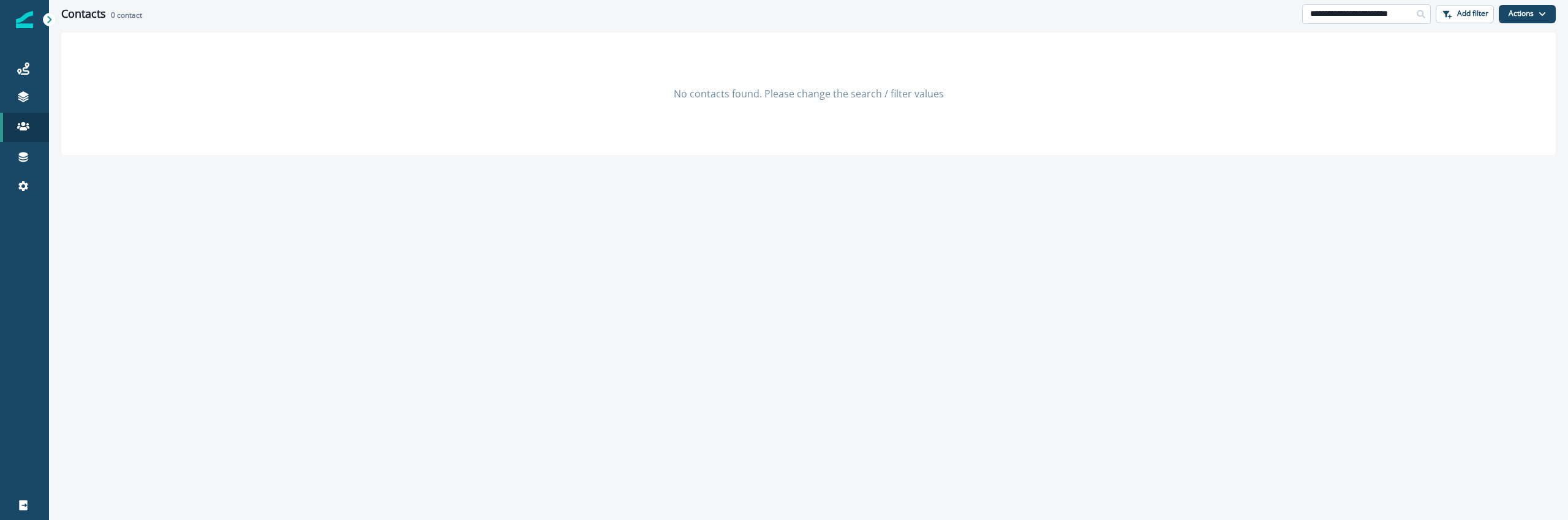
click at [1331, 15] on input "**********" at bounding box center [1367, 14] width 128 height 19
drag, startPoint x: 1328, startPoint y: 13, endPoint x: 1224, endPoint y: 13, distance: 104.0
click at [1224, 13] on div "**********" at bounding box center [809, 14] width 1519 height 28
click at [1226, 128] on div "No contacts found. Please change the search / filter values" at bounding box center [808, 94] width 1494 height 123
click at [1385, 16] on input "**********" at bounding box center [1367, 14] width 128 height 19
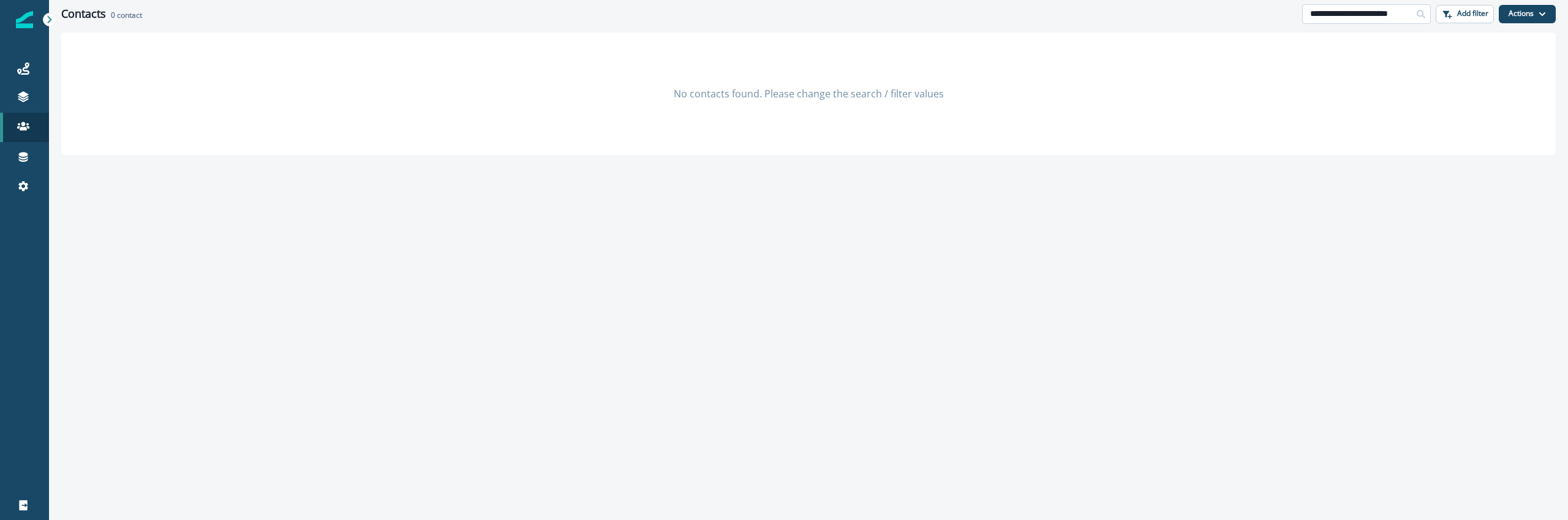
click at [1387, 16] on input "**********" at bounding box center [1367, 14] width 128 height 19
click at [1390, 15] on input "**********" at bounding box center [1367, 14] width 128 height 19
click at [1460, 18] on p "Add filter" at bounding box center [1473, 14] width 31 height 9
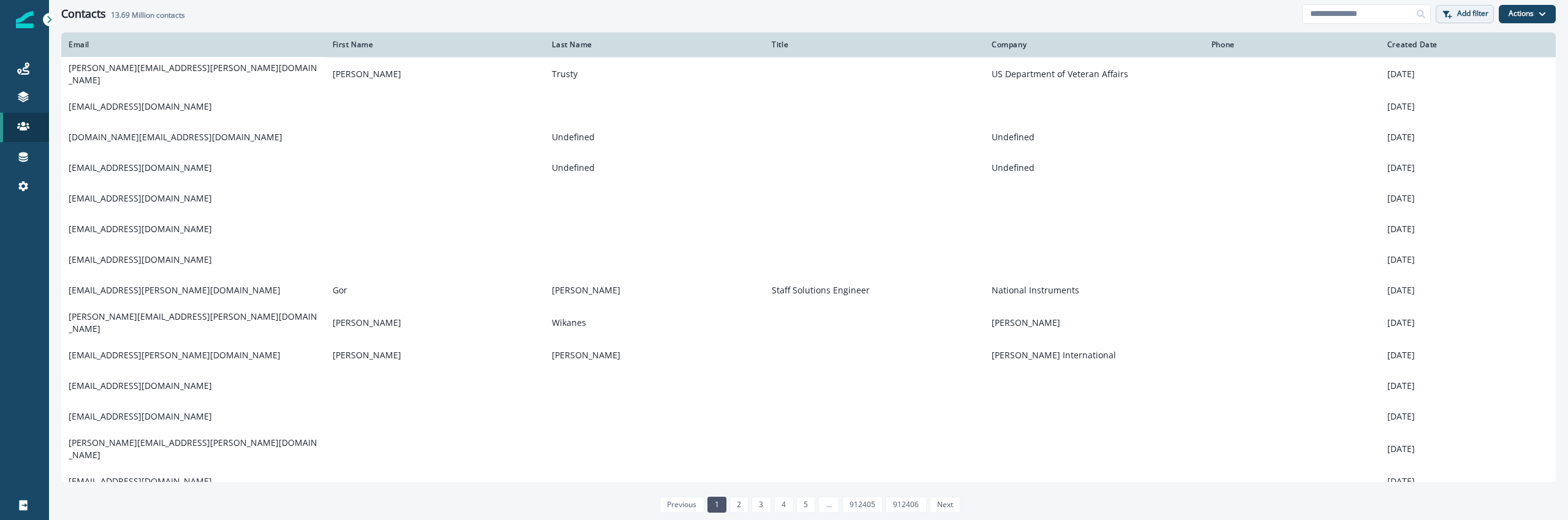
click at [1480, 18] on button "Add filter" at bounding box center [1465, 14] width 58 height 18
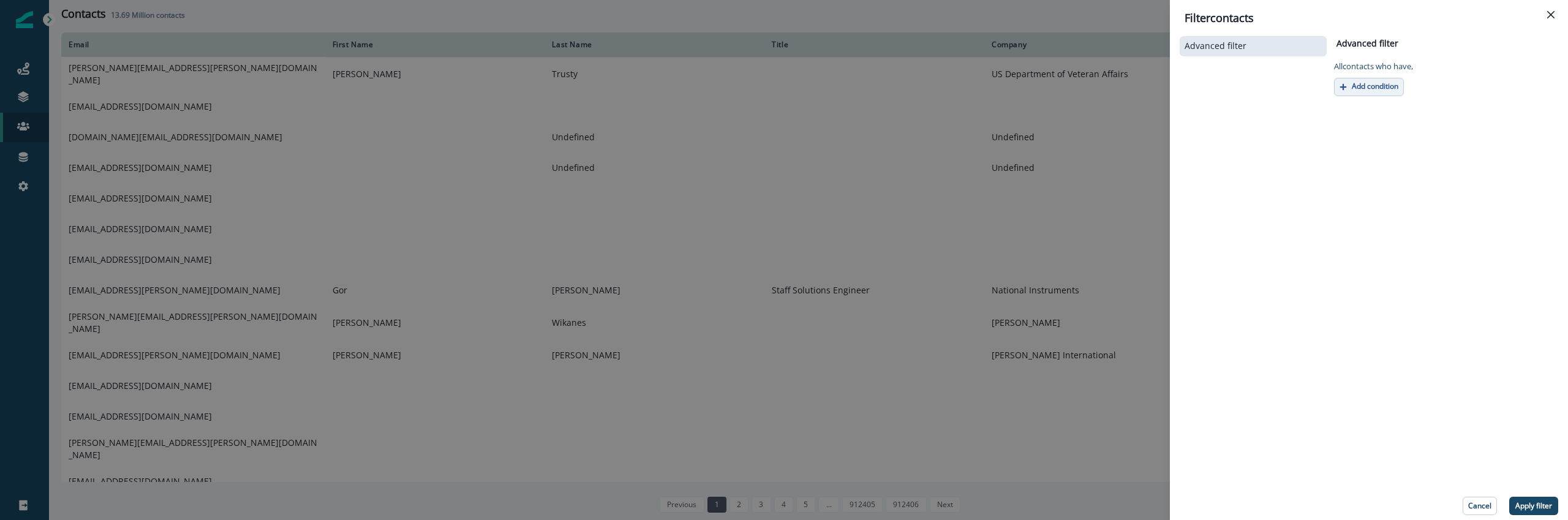
click at [1362, 87] on p "Add condition" at bounding box center [1375, 86] width 47 height 9
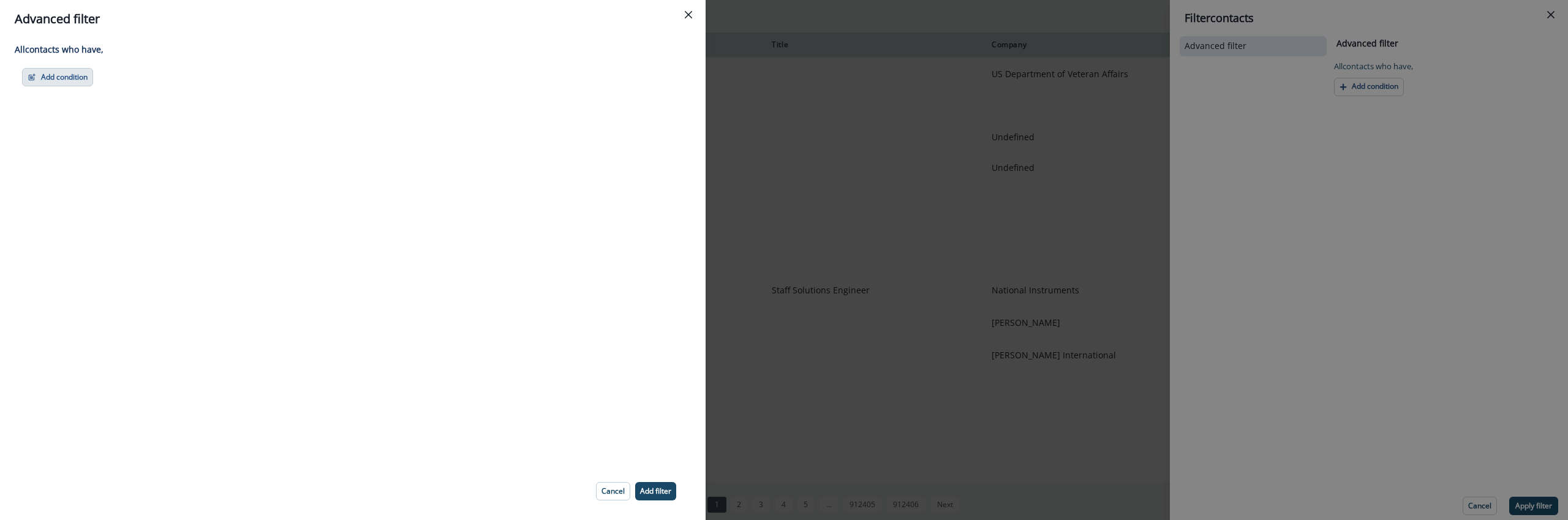
click at [81, 75] on button "Add condition" at bounding box center [57, 77] width 71 height 18
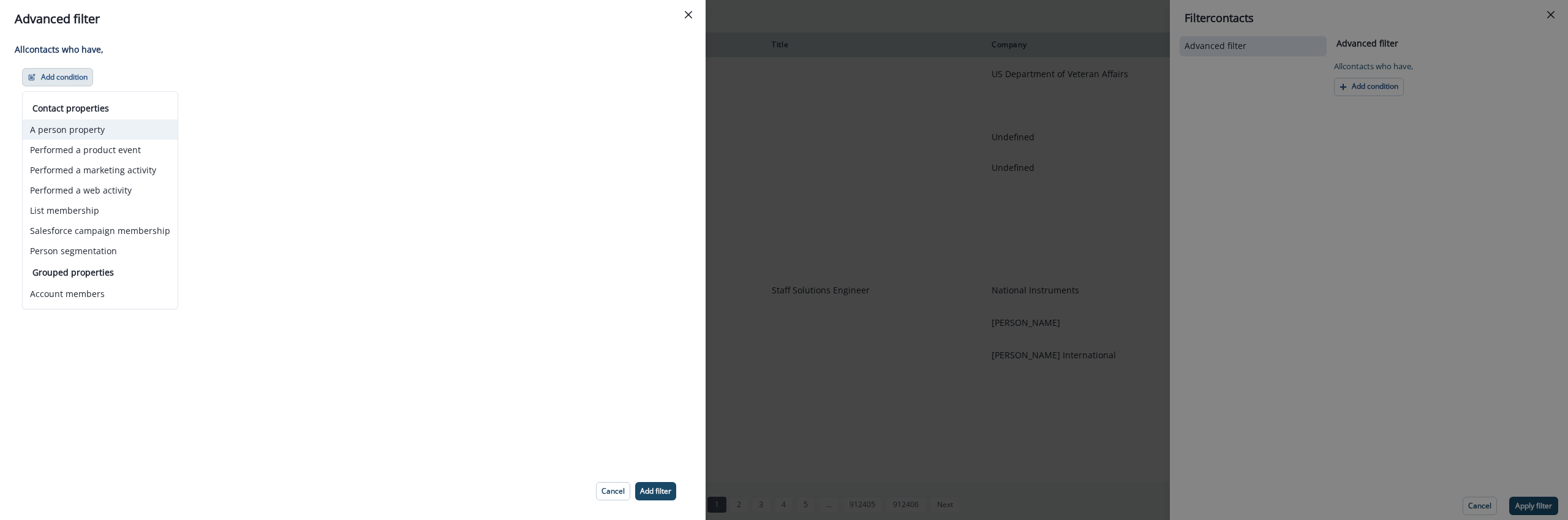
click at [110, 130] on button "A person property" at bounding box center [100, 130] width 155 height 20
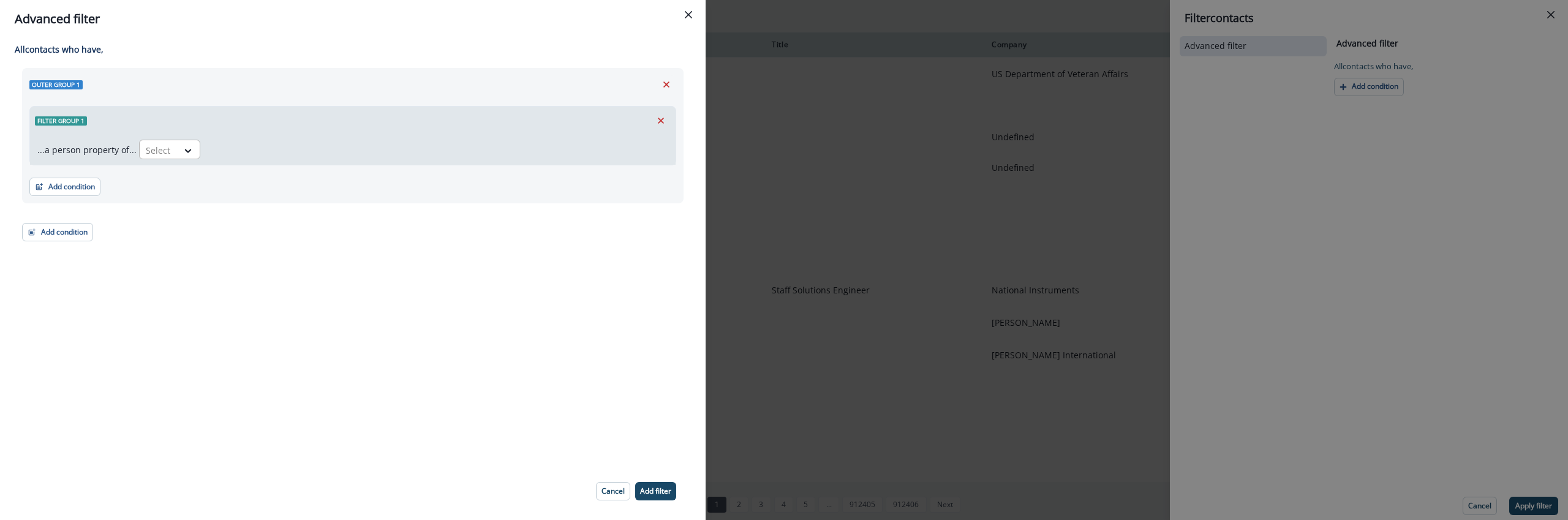
click at [153, 145] on div at bounding box center [159, 150] width 26 height 15
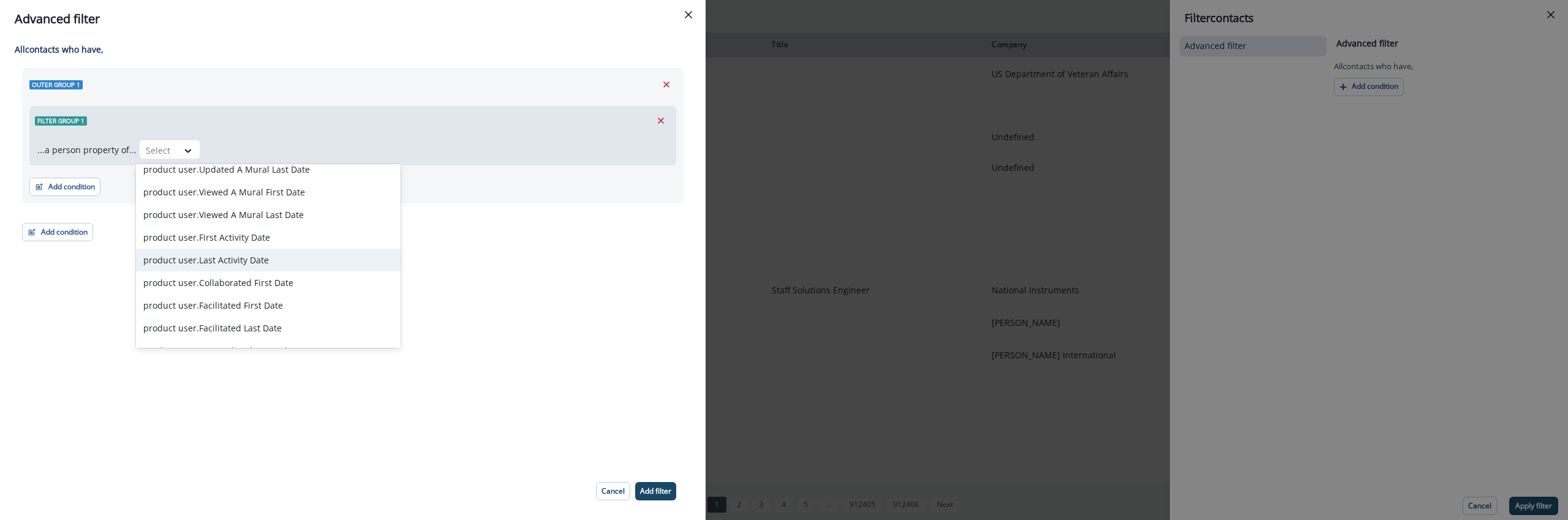
scroll to position [3416, 0]
type input "*"
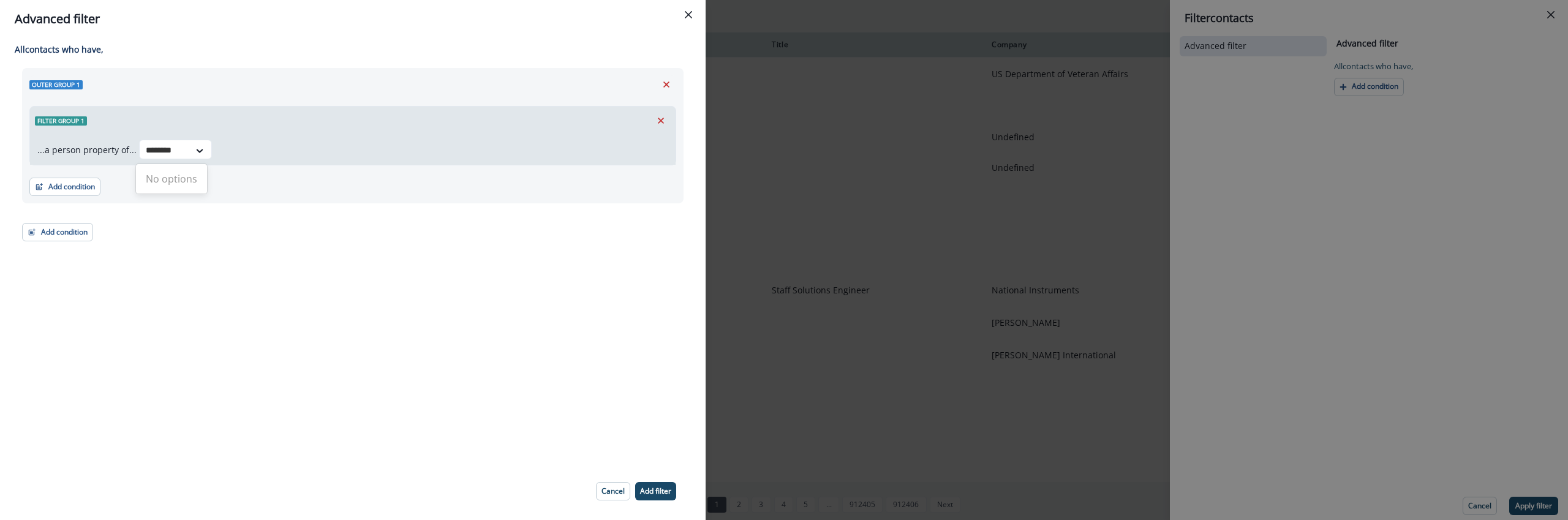
scroll to position [0, 0]
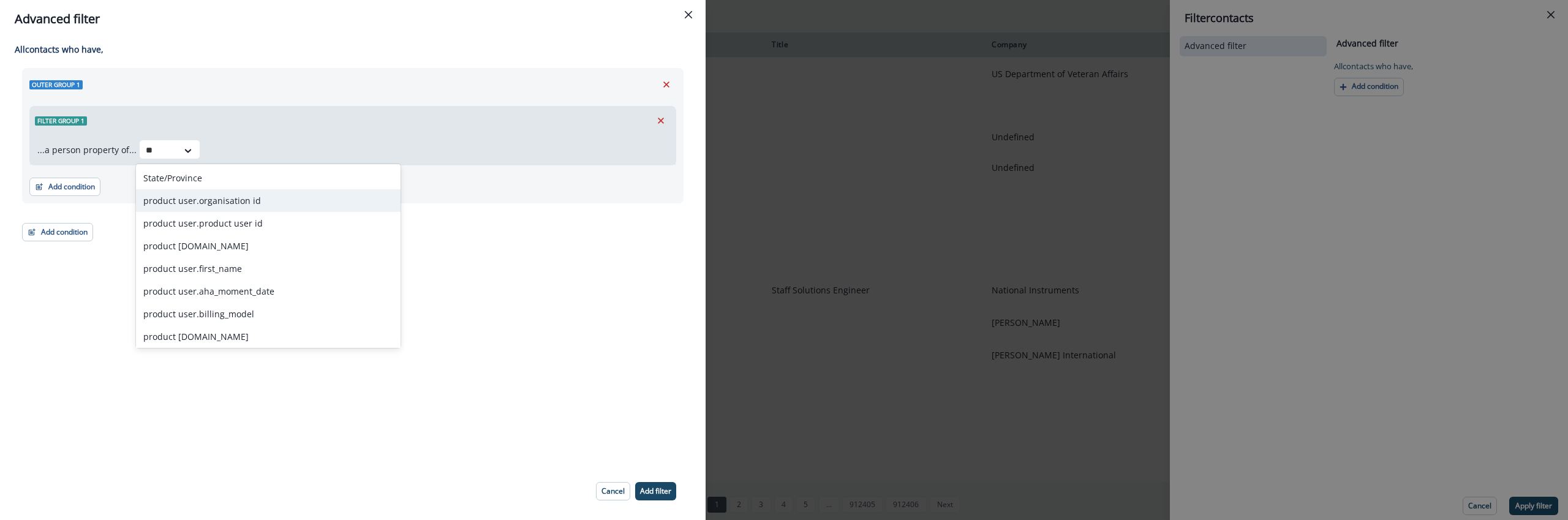
type input "*"
type input "*******"
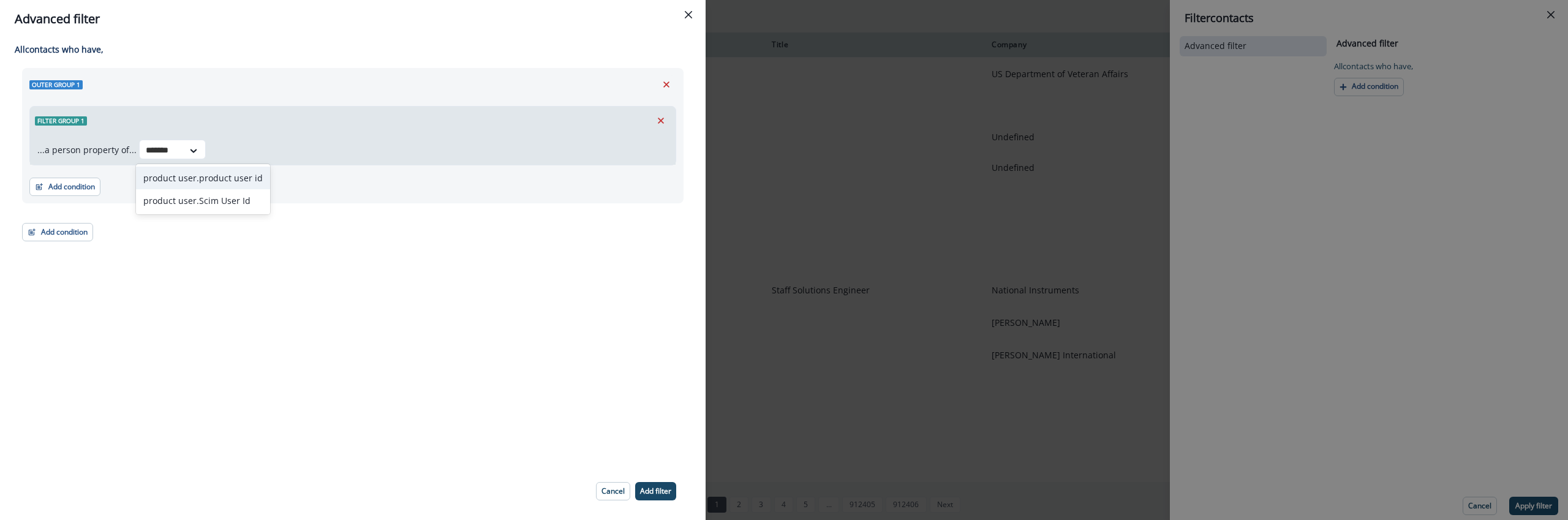
click at [216, 182] on div "product user.product user id" at bounding box center [203, 178] width 134 height 23
click at [322, 152] on div at bounding box center [318, 150] width 26 height 15
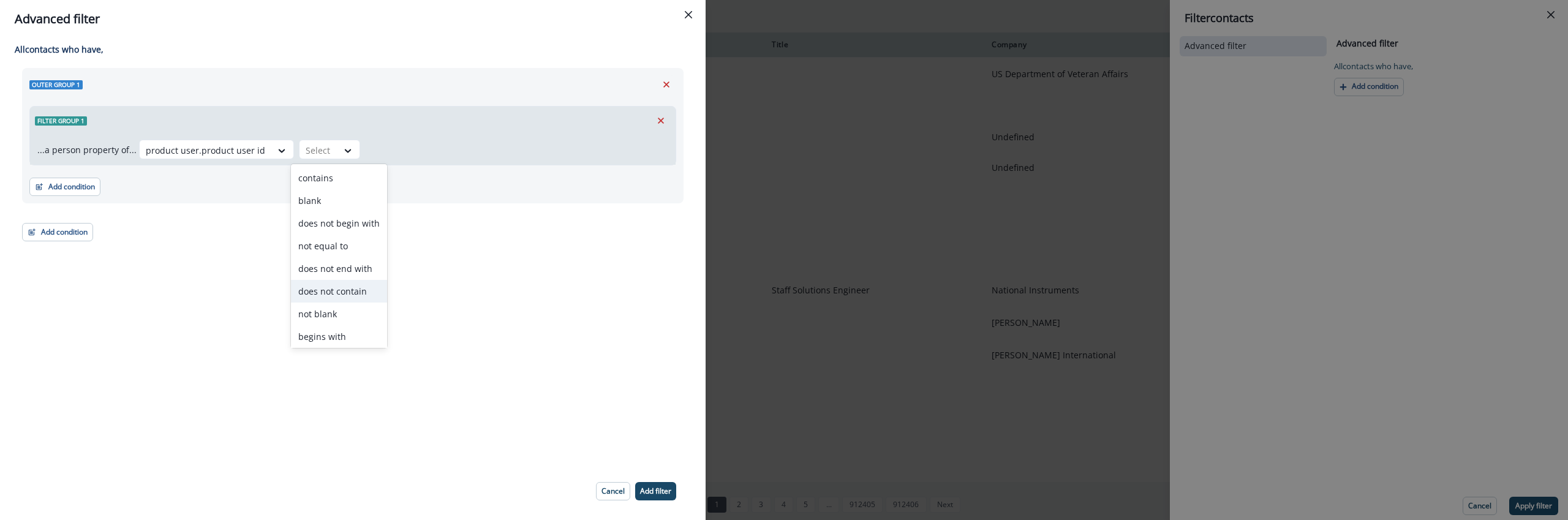
scroll to position [48, 0]
click at [320, 313] on div "equal to" at bounding box center [339, 311] width 96 height 23
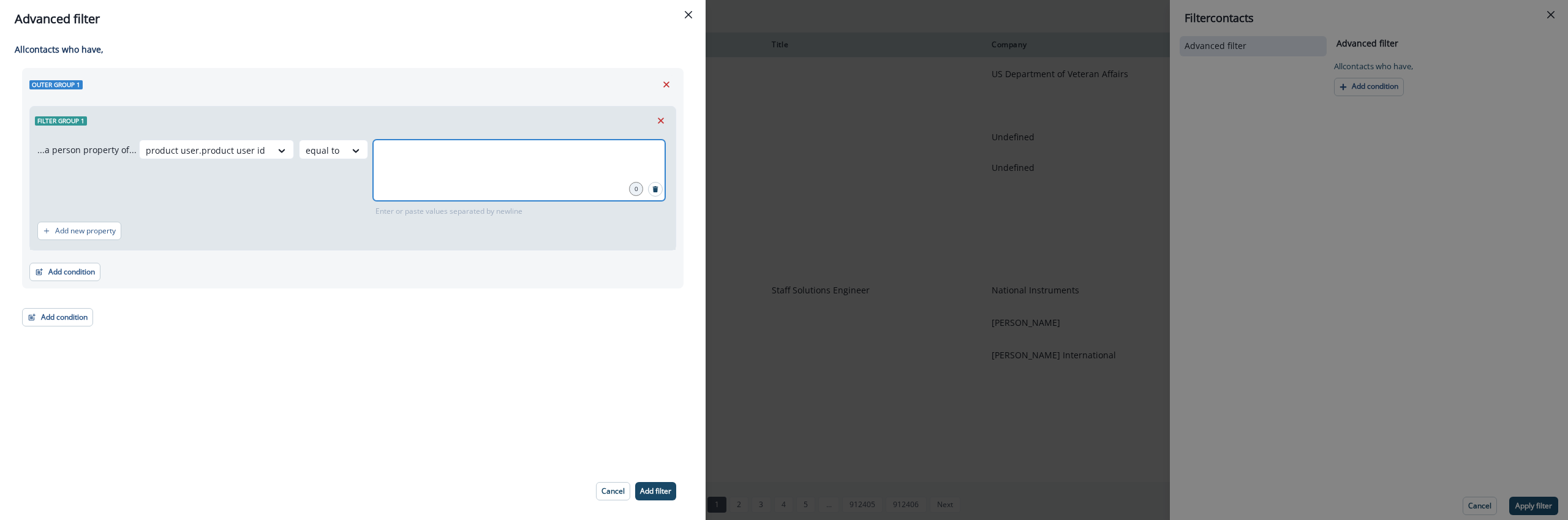
click at [445, 155] on input "text" at bounding box center [519, 155] width 289 height 25
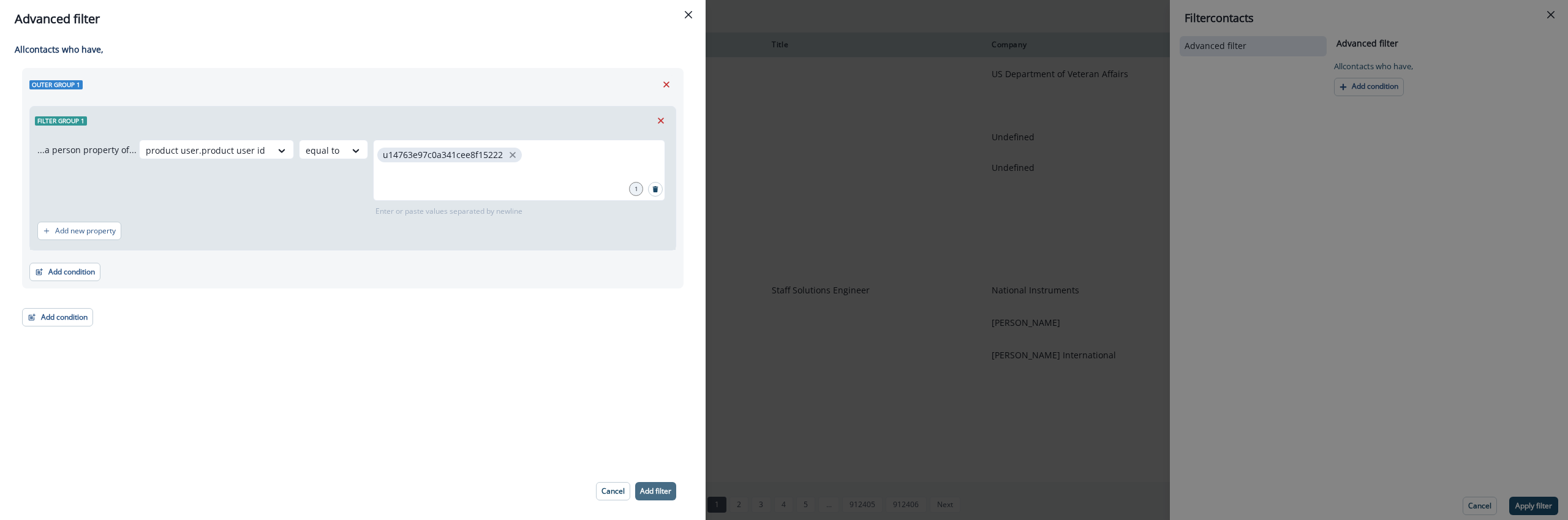
click at [658, 494] on p "Add filter" at bounding box center [656, 491] width 31 height 9
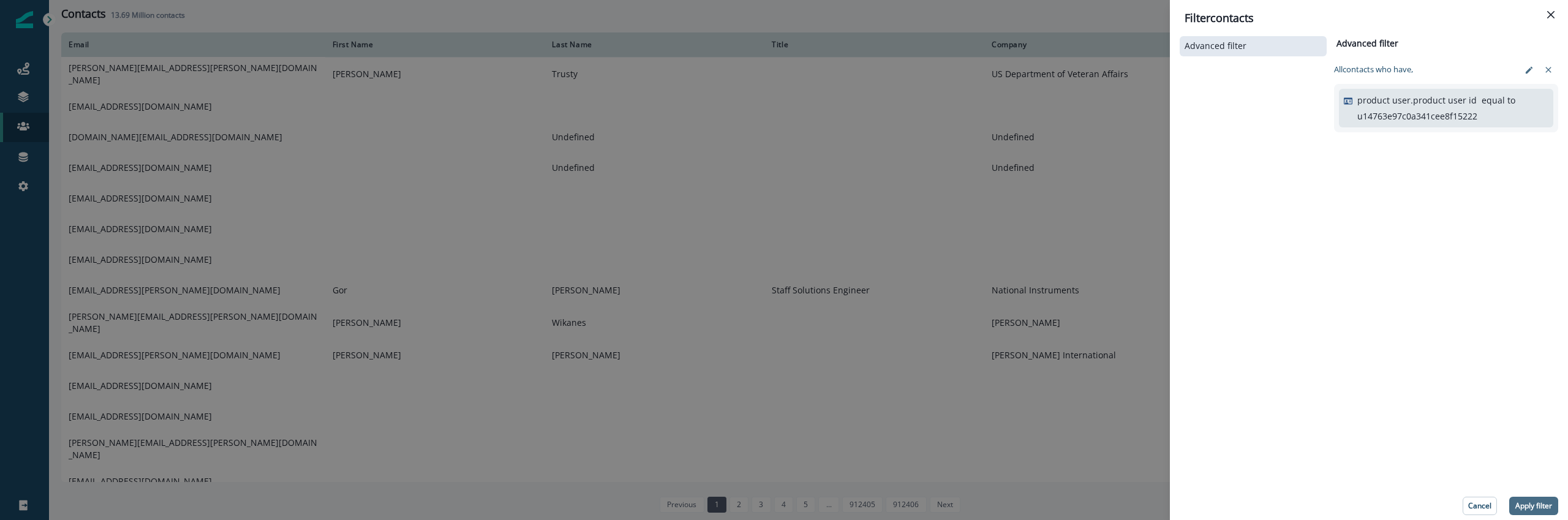
click at [1523, 506] on p "Apply filter" at bounding box center [1534, 506] width 36 height 9
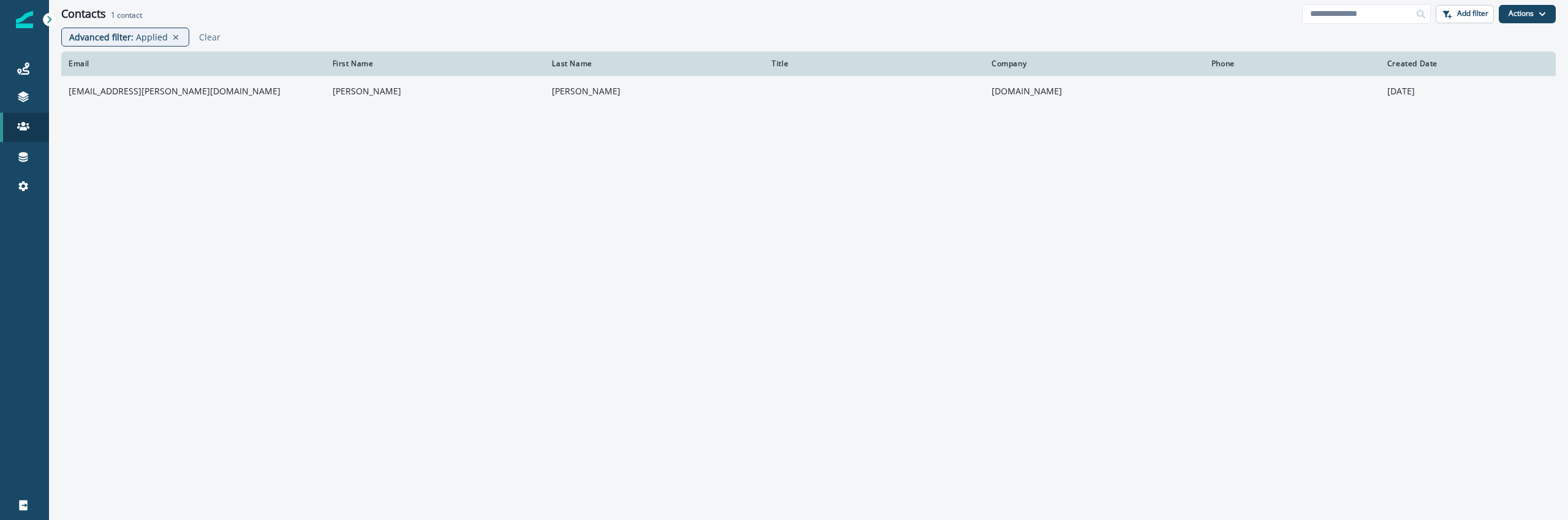
click at [434, 93] on td "[PERSON_NAME]" at bounding box center [435, 91] width 220 height 31
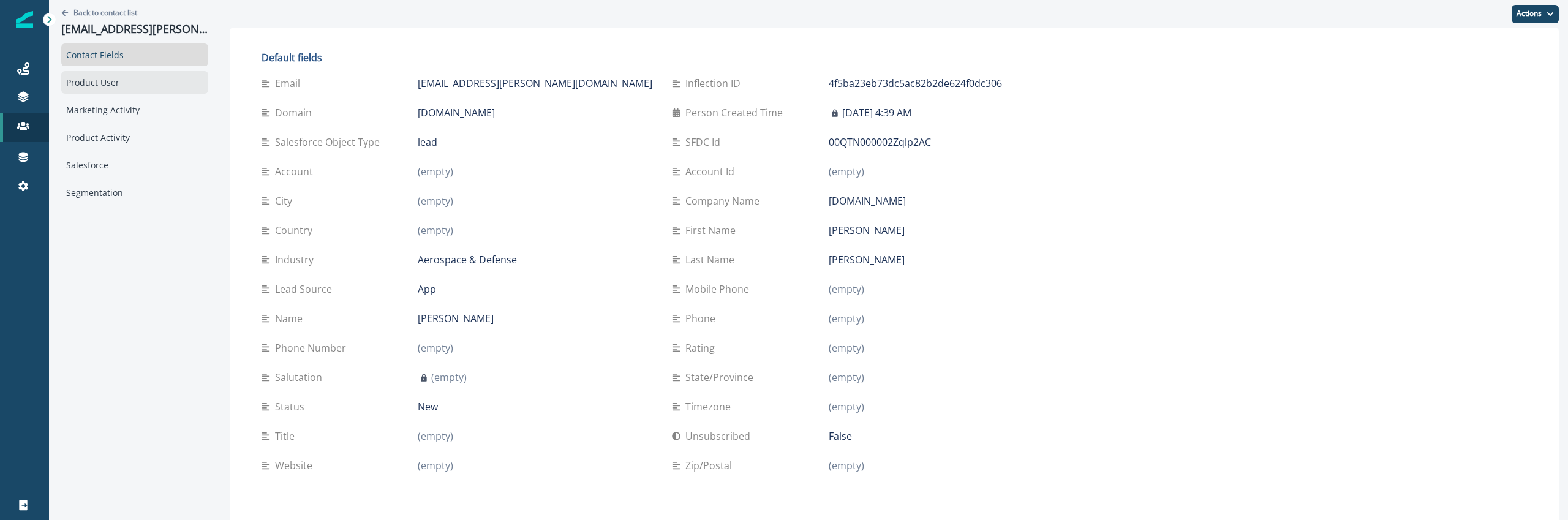
click at [67, 86] on div "Product User" at bounding box center [135, 82] width 147 height 23
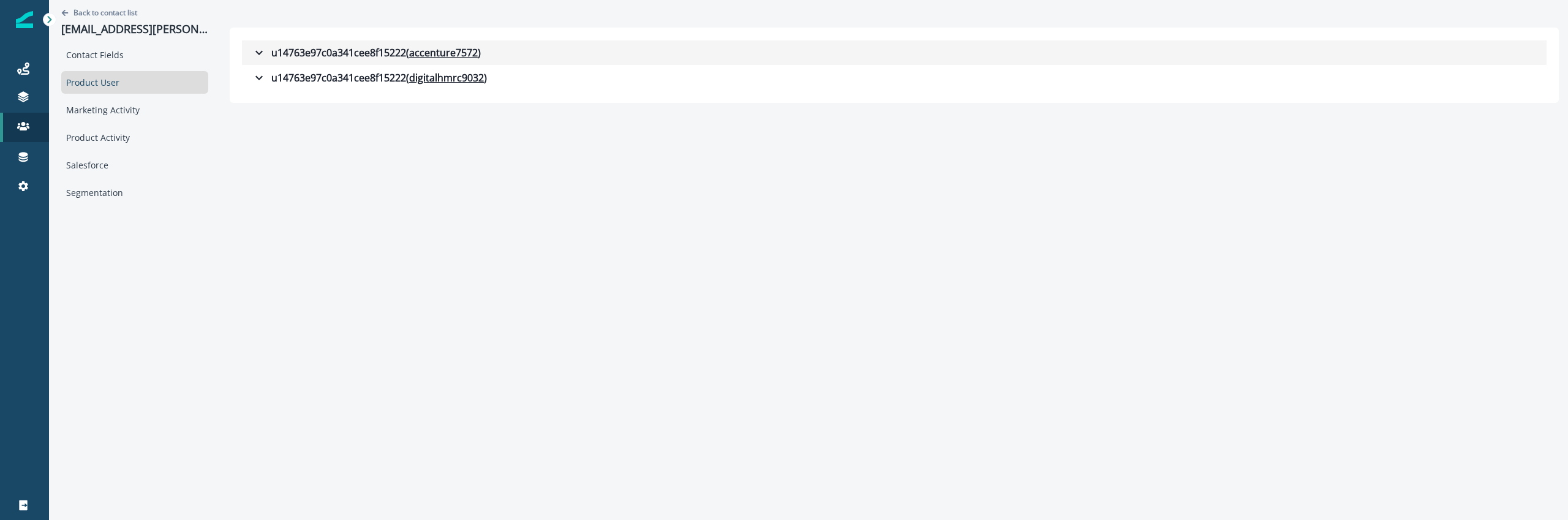
click at [363, 52] on div "u14763e97c0a341cee8f15222 ( accenture7572 )" at bounding box center [366, 52] width 229 height 14
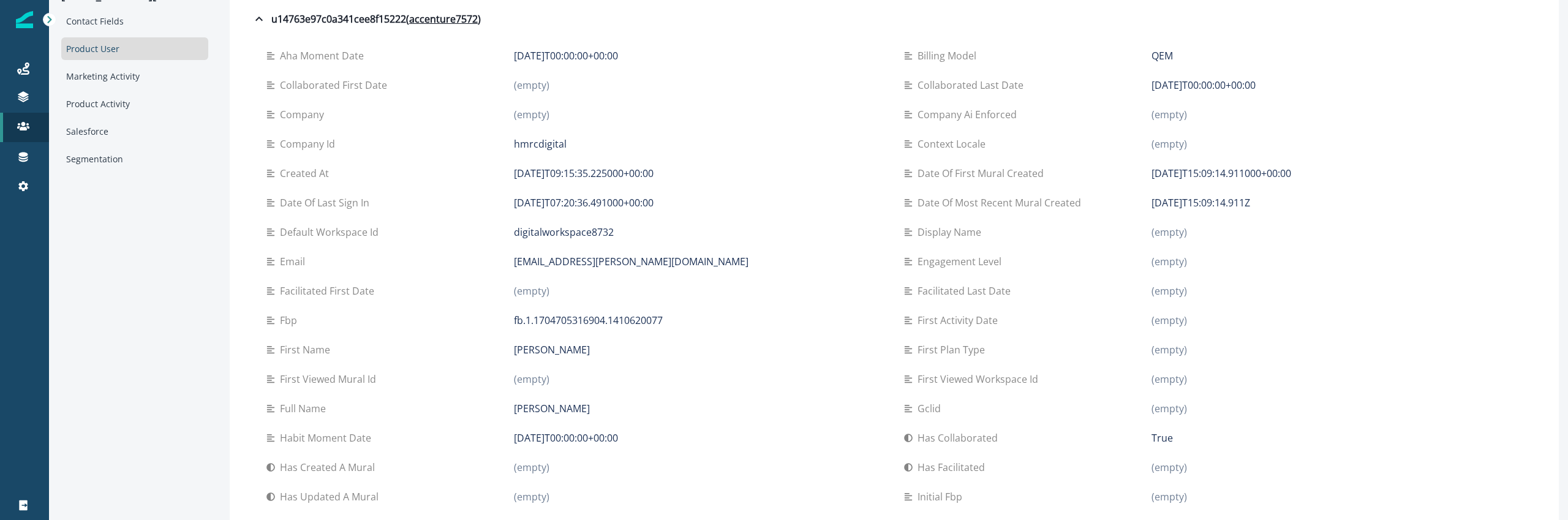
scroll to position [24, 0]
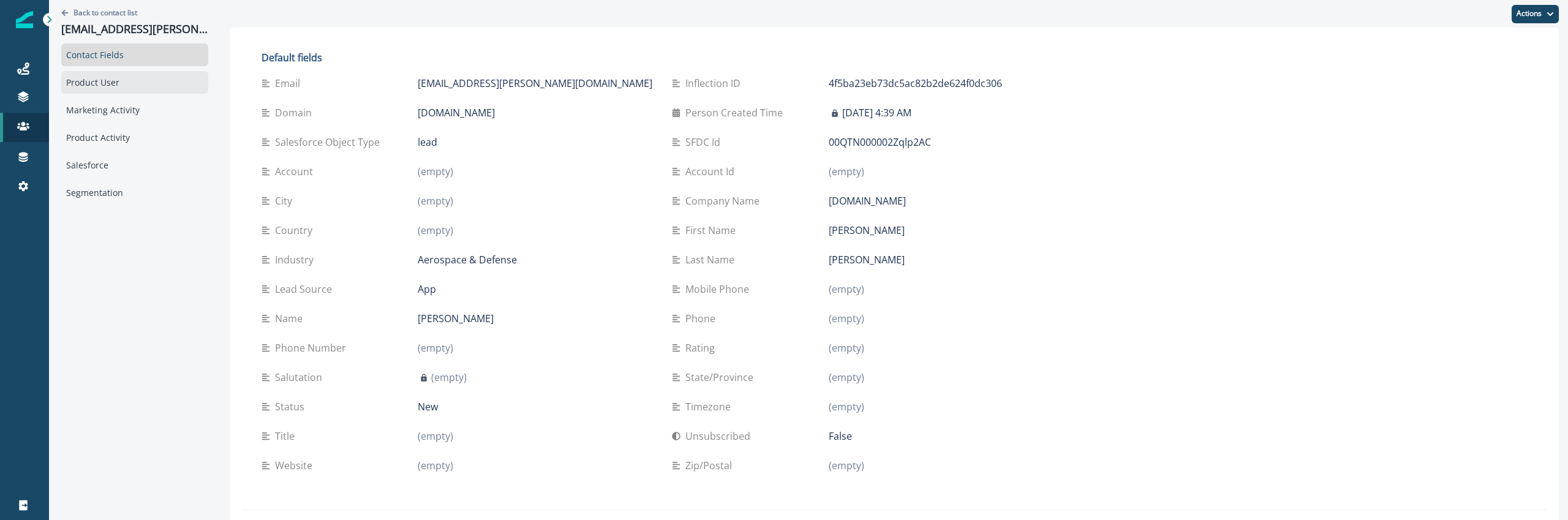
click at [151, 78] on div "Product User" at bounding box center [135, 82] width 147 height 23
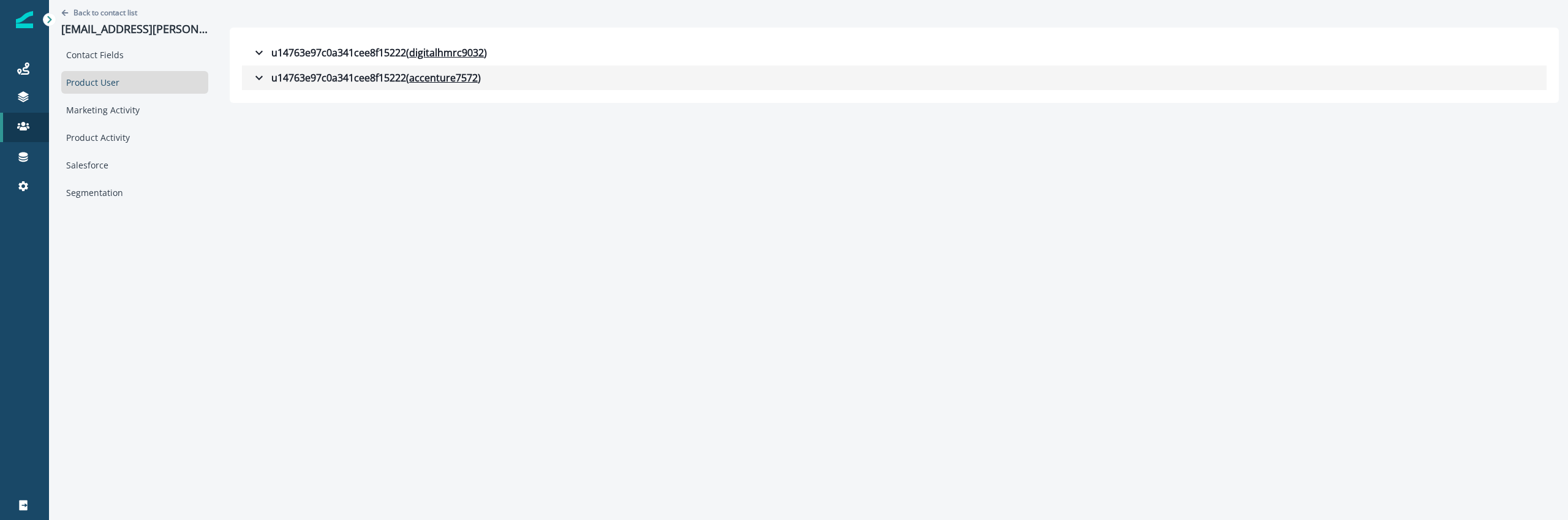
click at [391, 79] on div "u14763e97c0a341cee8f15222 ( accenture7572 )" at bounding box center [366, 77] width 229 height 14
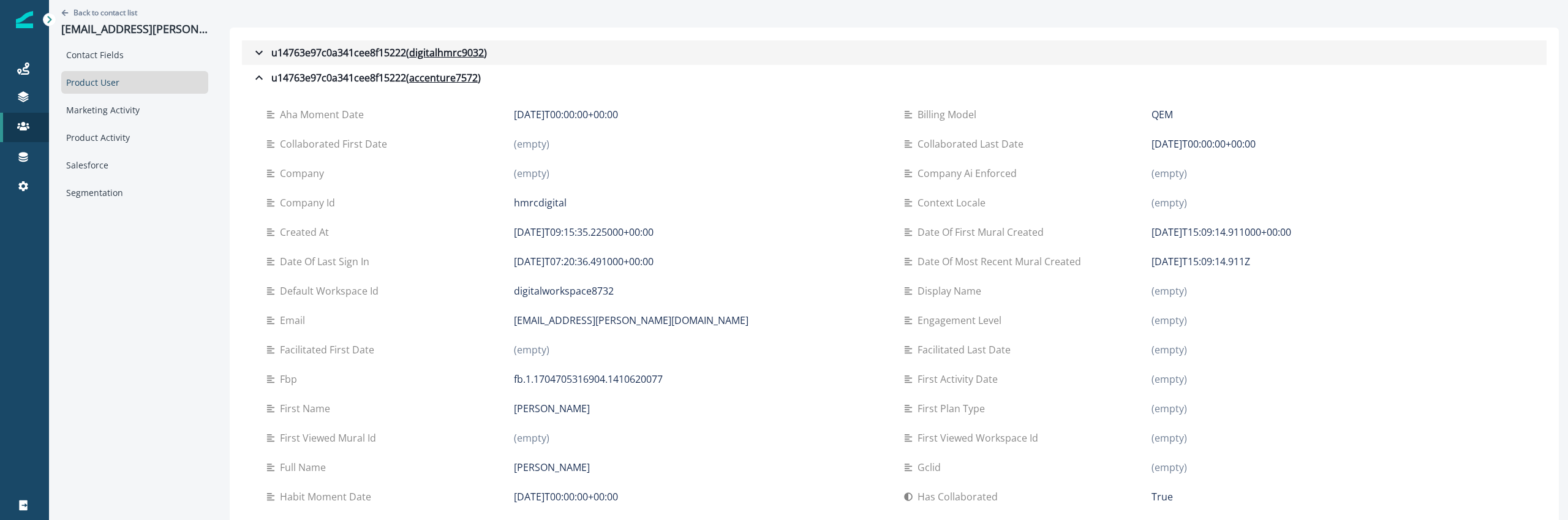
click at [375, 56] on div "u14763e97c0a341cee8f15222 ( digitalhmrc9032 )" at bounding box center [369, 52] width 235 height 14
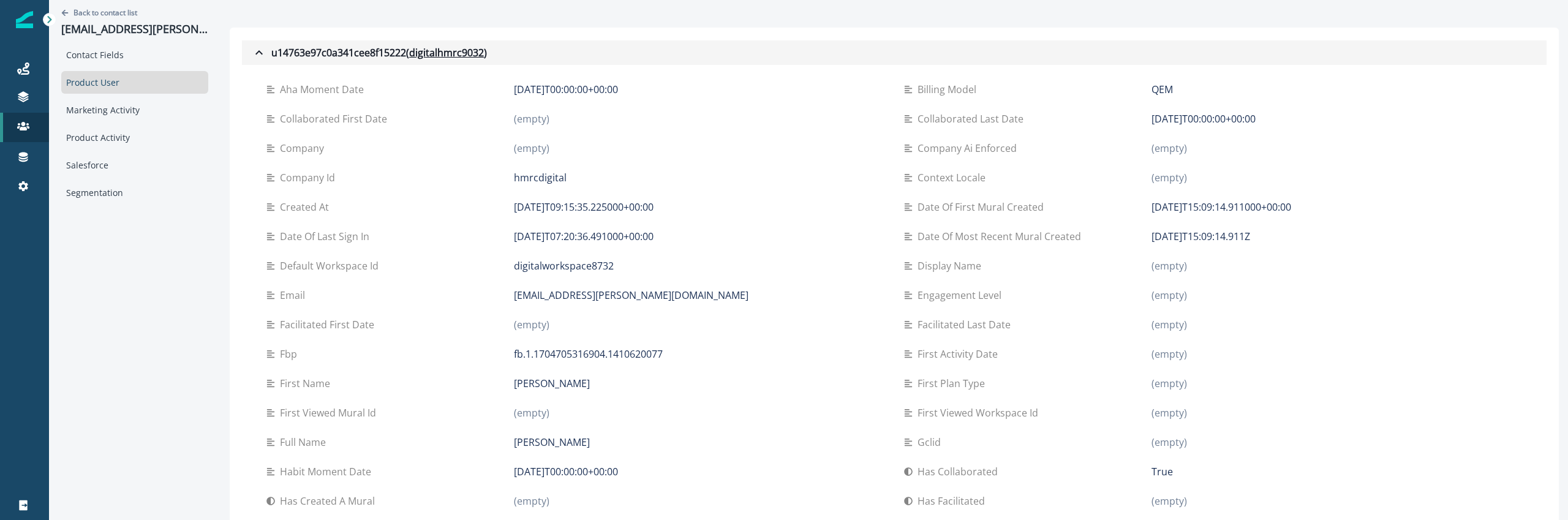
click at [304, 57] on div "u14763e97c0a341cee8f15222 ( digitalhmrc9032 )" at bounding box center [369, 52] width 235 height 14
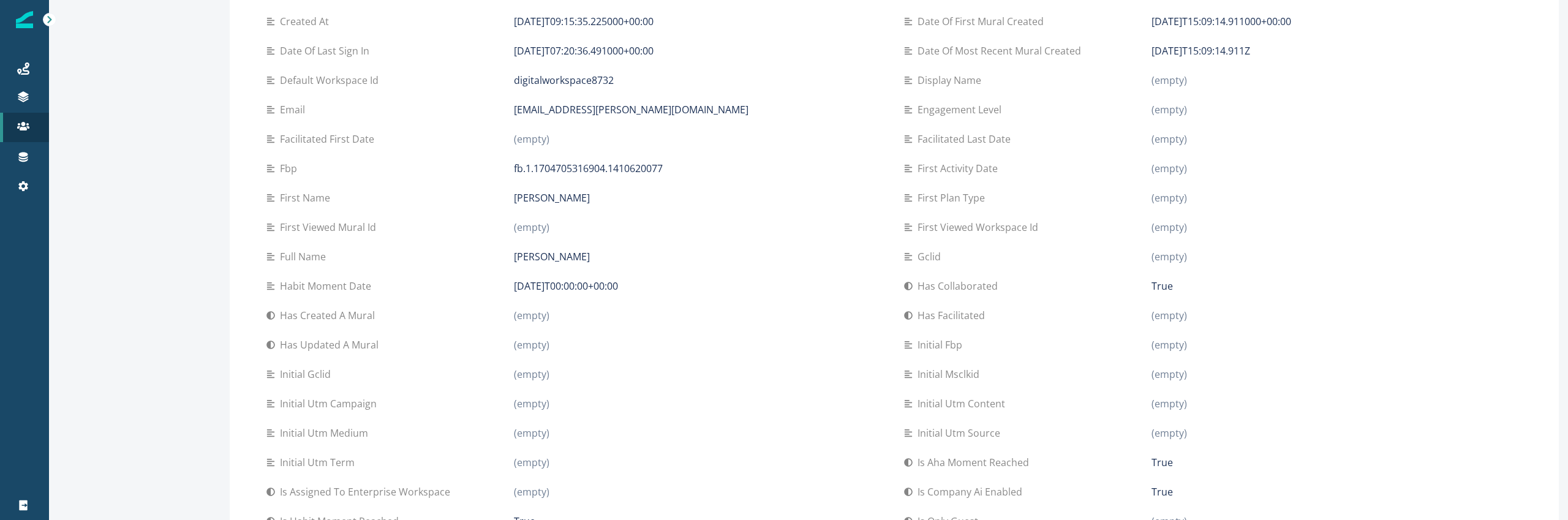
scroll to position [224, 0]
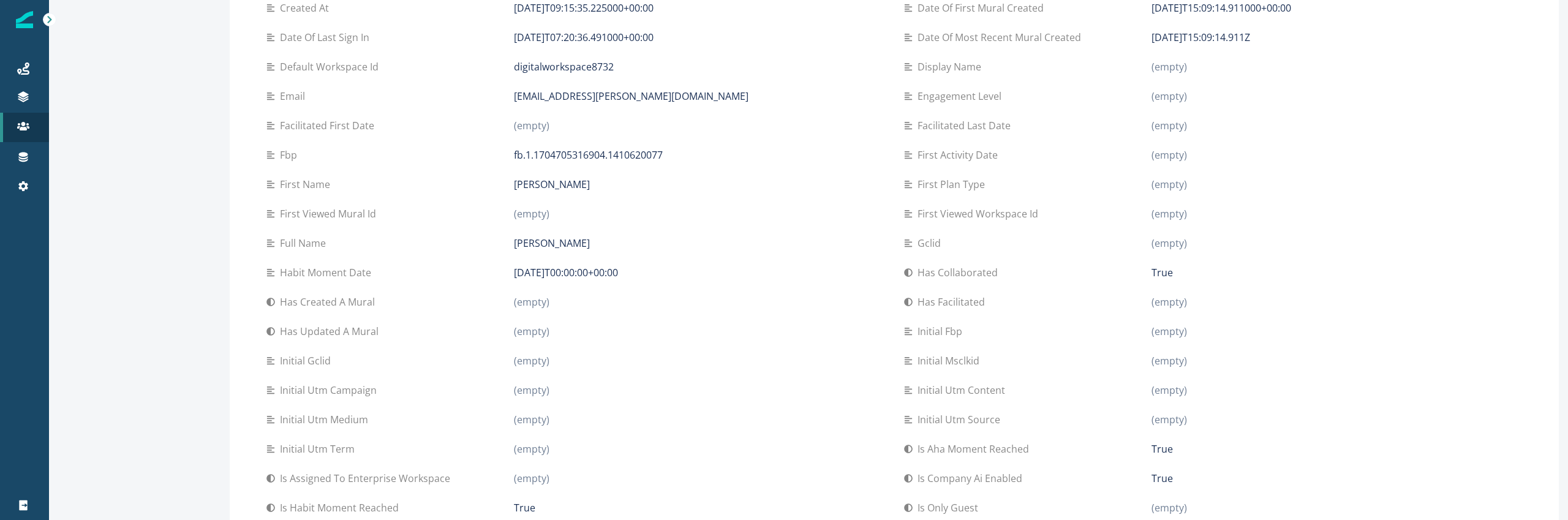
click at [982, 303] on p "Has facilitated" at bounding box center [953, 301] width 72 height 14
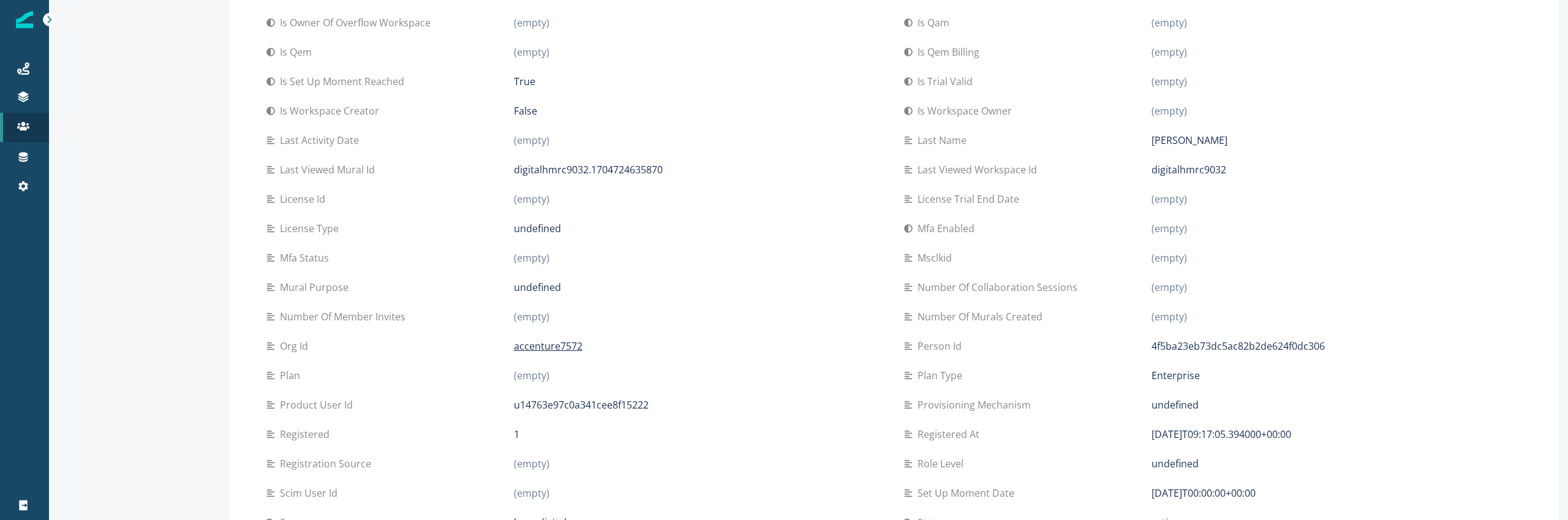
scroll to position [0, 0]
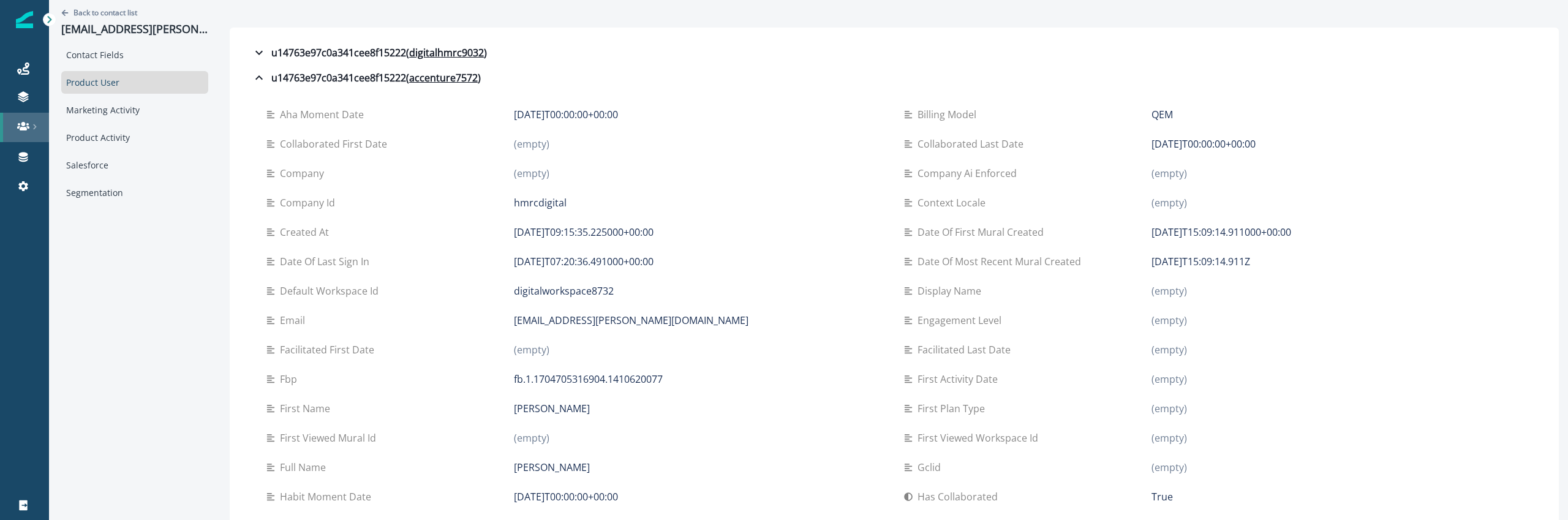
click at [28, 123] on icon at bounding box center [23, 126] width 12 height 12
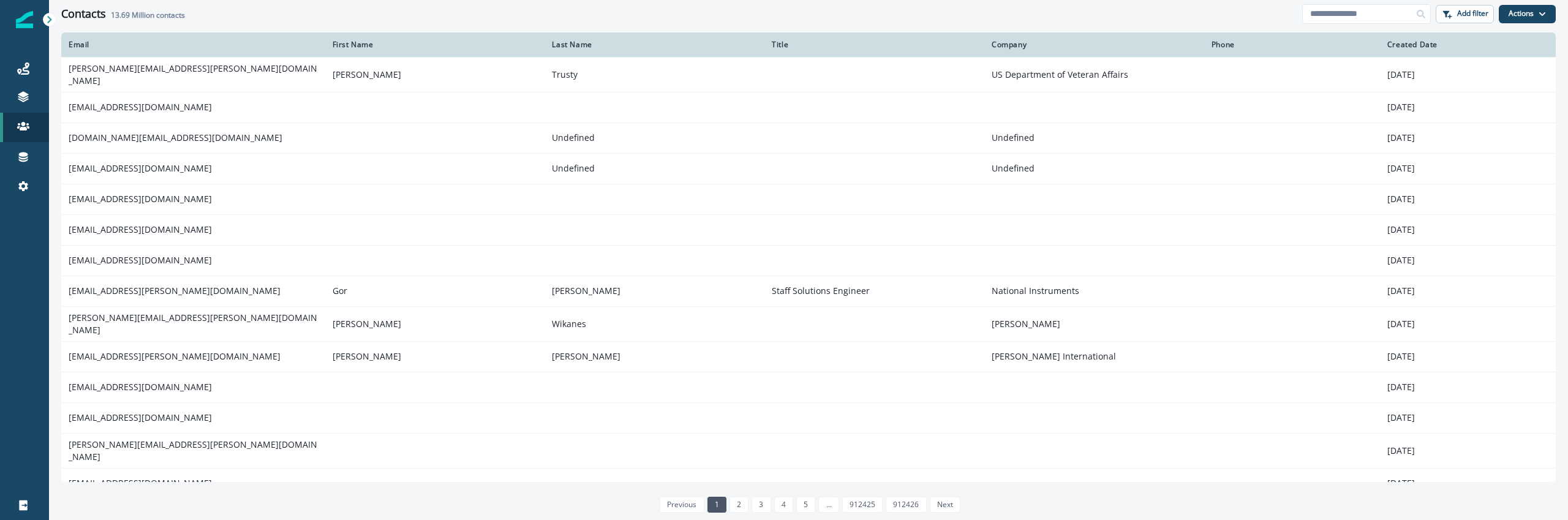
click at [1406, 14] on input at bounding box center [1367, 14] width 128 height 19
paste input "**********"
type input "**********"
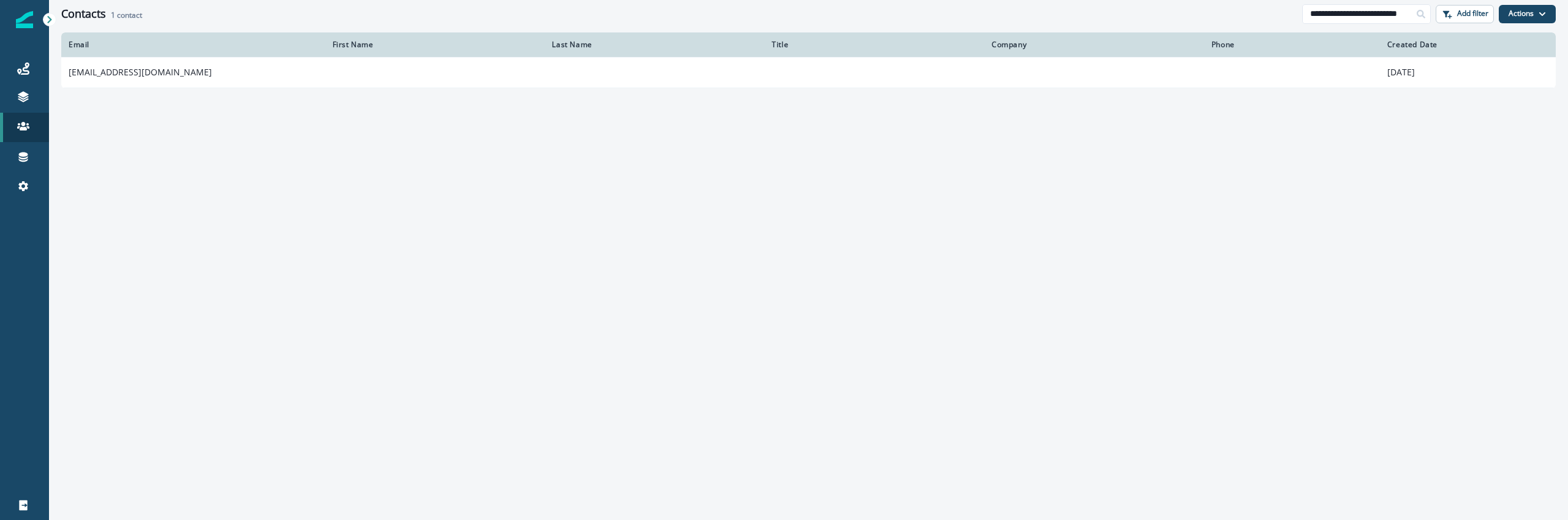
click at [179, 83] on td "[EMAIL_ADDRESS][DOMAIN_NAME]" at bounding box center [193, 72] width 264 height 31
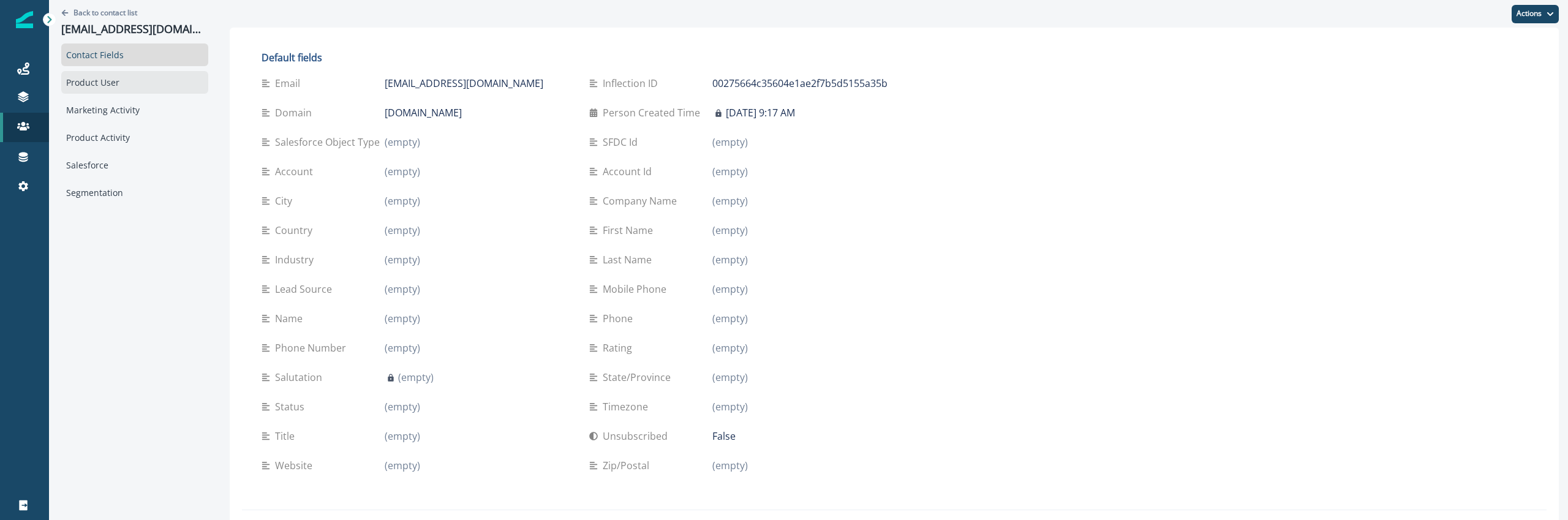
click at [91, 76] on div "Product User" at bounding box center [135, 82] width 147 height 23
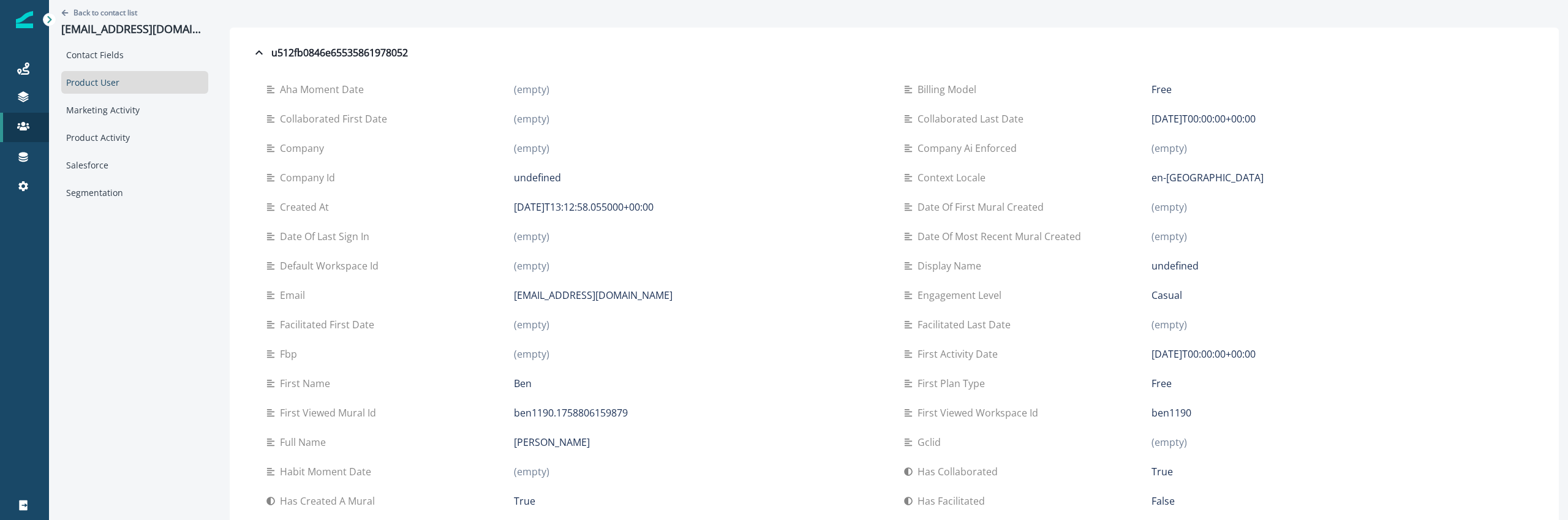
click at [9, 133] on link at bounding box center [25, 127] width 49 height 30
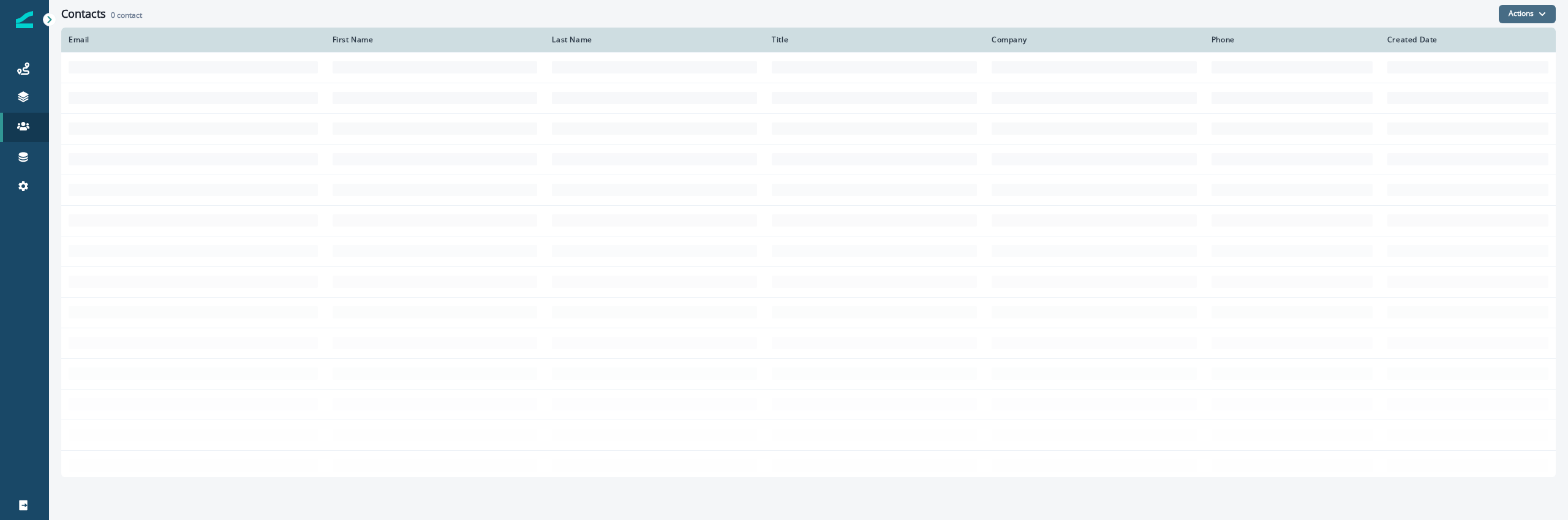
click at [1508, 20] on button "Actions" at bounding box center [1527, 14] width 57 height 18
click at [1469, 67] on button "Import Contacts" at bounding box center [1487, 67] width 136 height 22
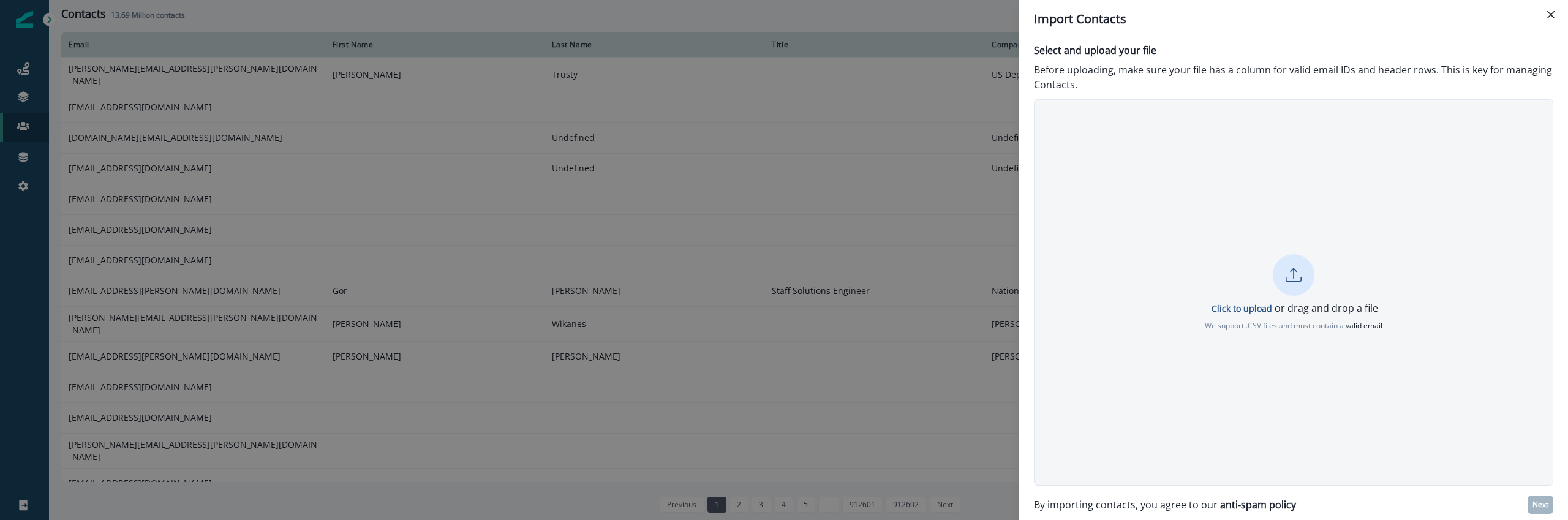
click at [1161, 255] on div "Click to upload or drag and drop a file We support .CSV files and must contain …" at bounding box center [1294, 292] width 518 height 77
click at [1542, 501] on p "Next" at bounding box center [1540, 504] width 16 height 9
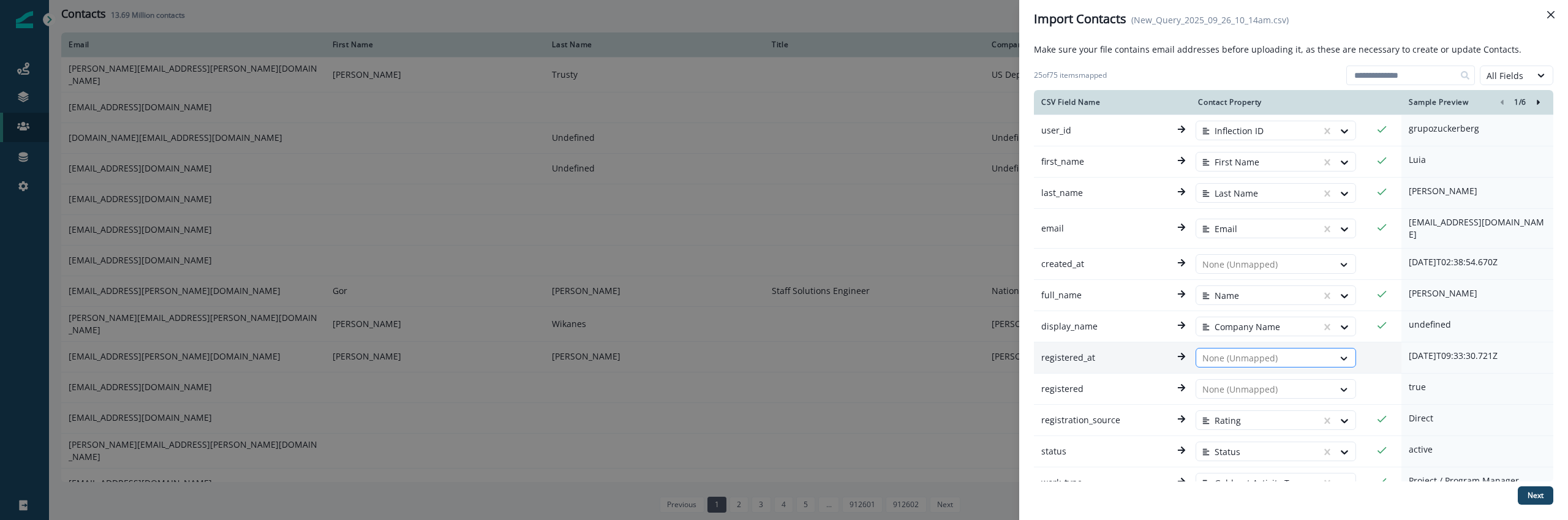
click at [1233, 351] on div at bounding box center [1265, 358] width 125 height 14
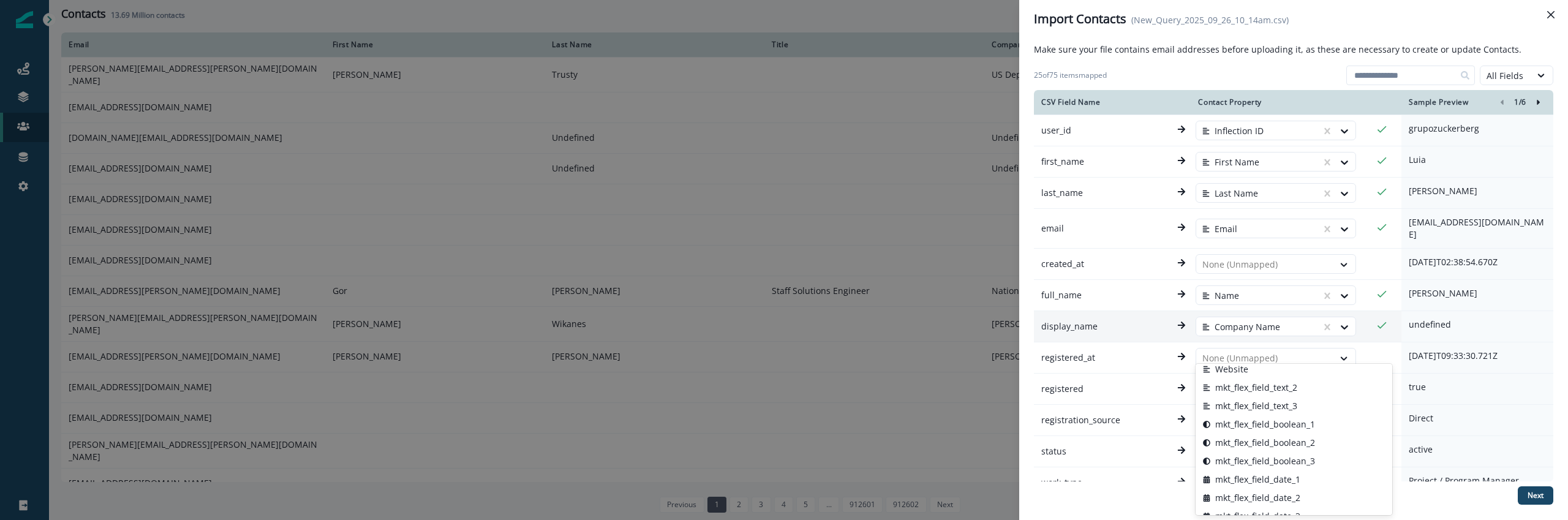
scroll to position [777, 0]
click at [1107, 501] on div "Make sure your file contains email addresses before uploading it, as these are …" at bounding box center [1294, 279] width 520 height 472
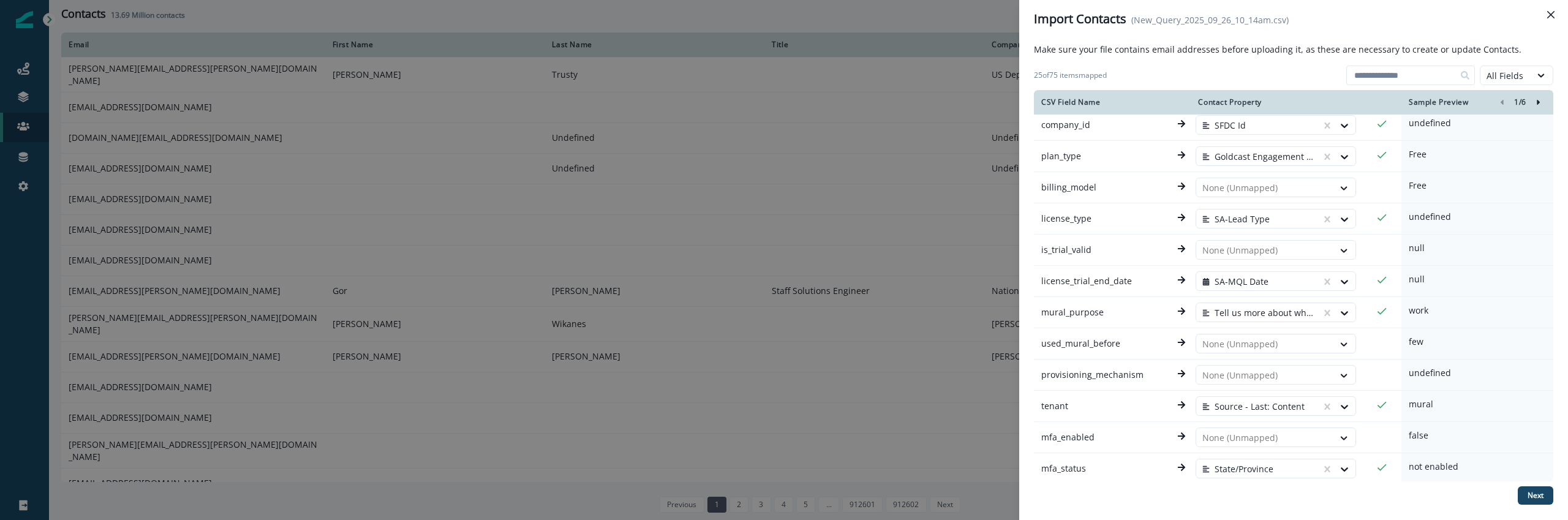
scroll to position [484, 0]
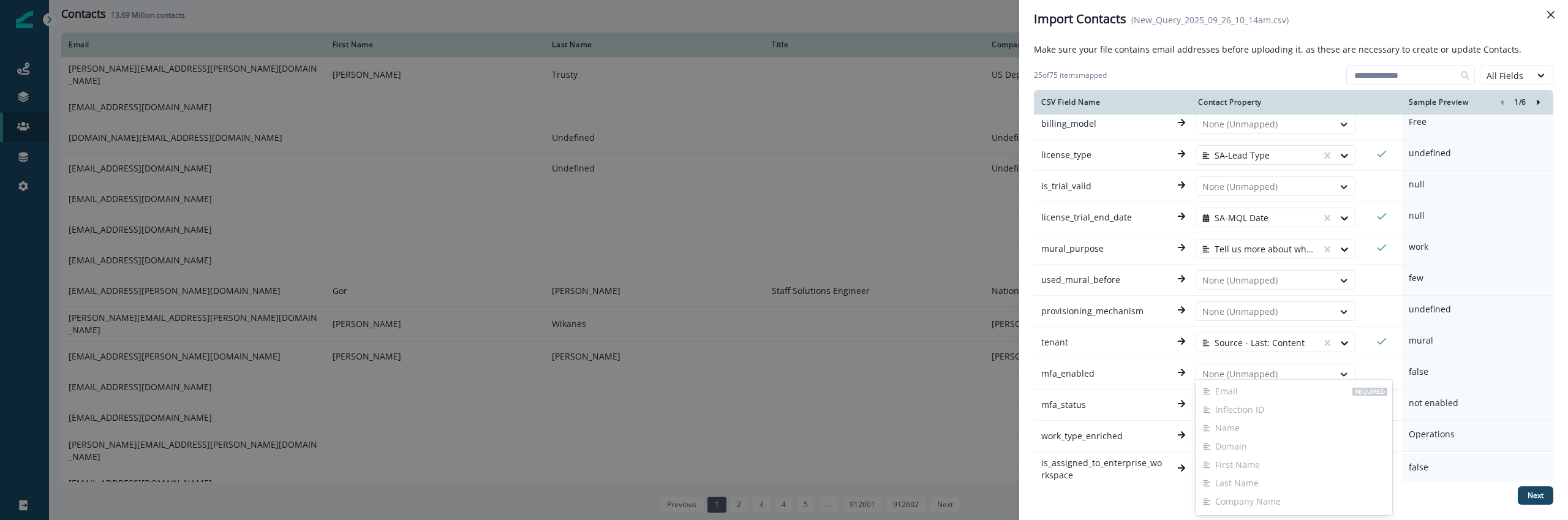
click at [1258, 367] on div at bounding box center [1265, 373] width 125 height 14
click at [1519, 33] on header "Import Contacts (New_Query_2025_09_26_10_14am.csv)" at bounding box center [1294, 19] width 549 height 38
click at [1215, 72] on div at bounding box center [1226, 75] width 230 height 19
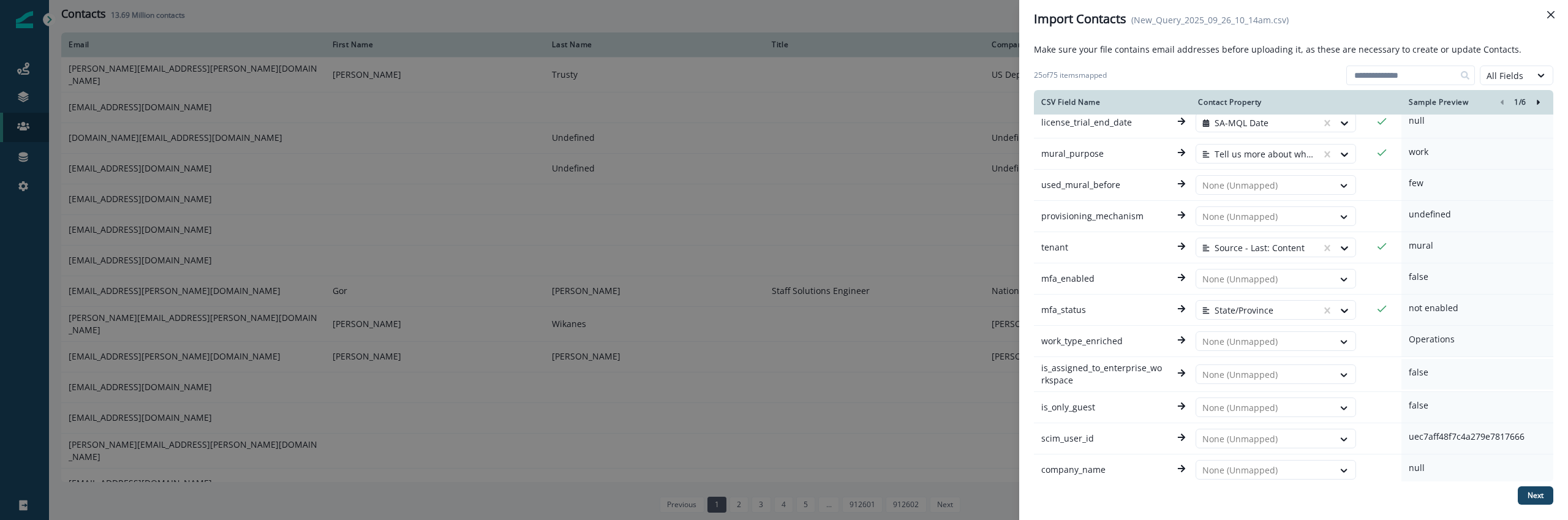
scroll to position [695, 0]
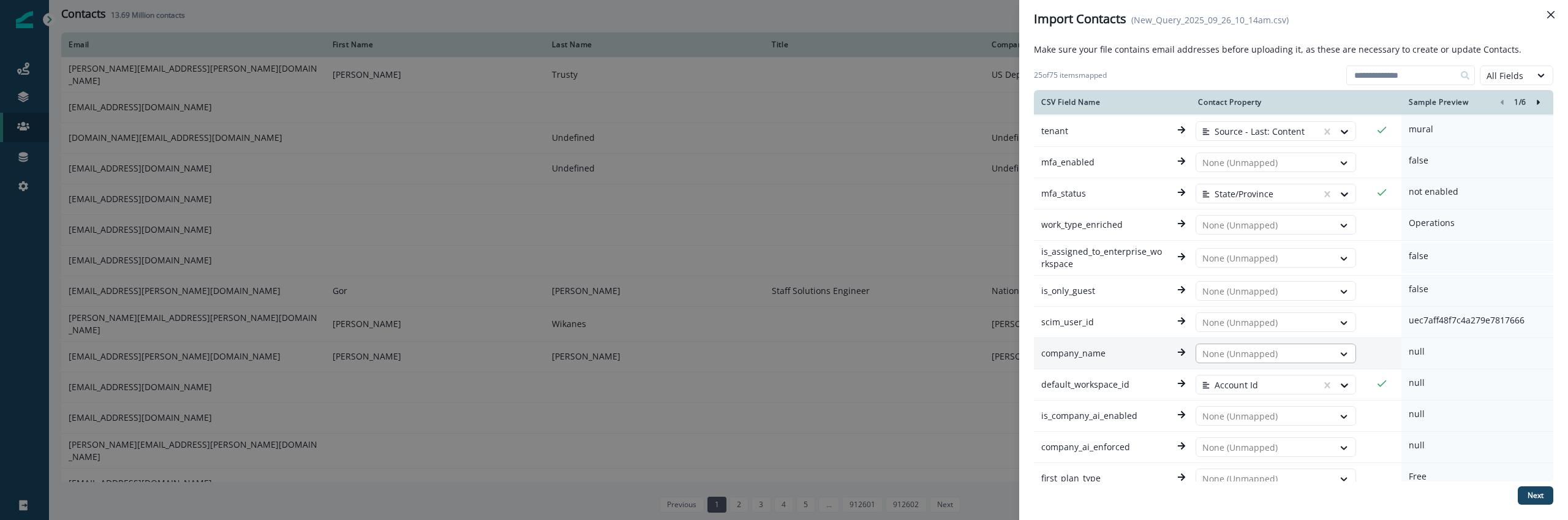
click at [1272, 346] on div at bounding box center [1265, 353] width 125 height 14
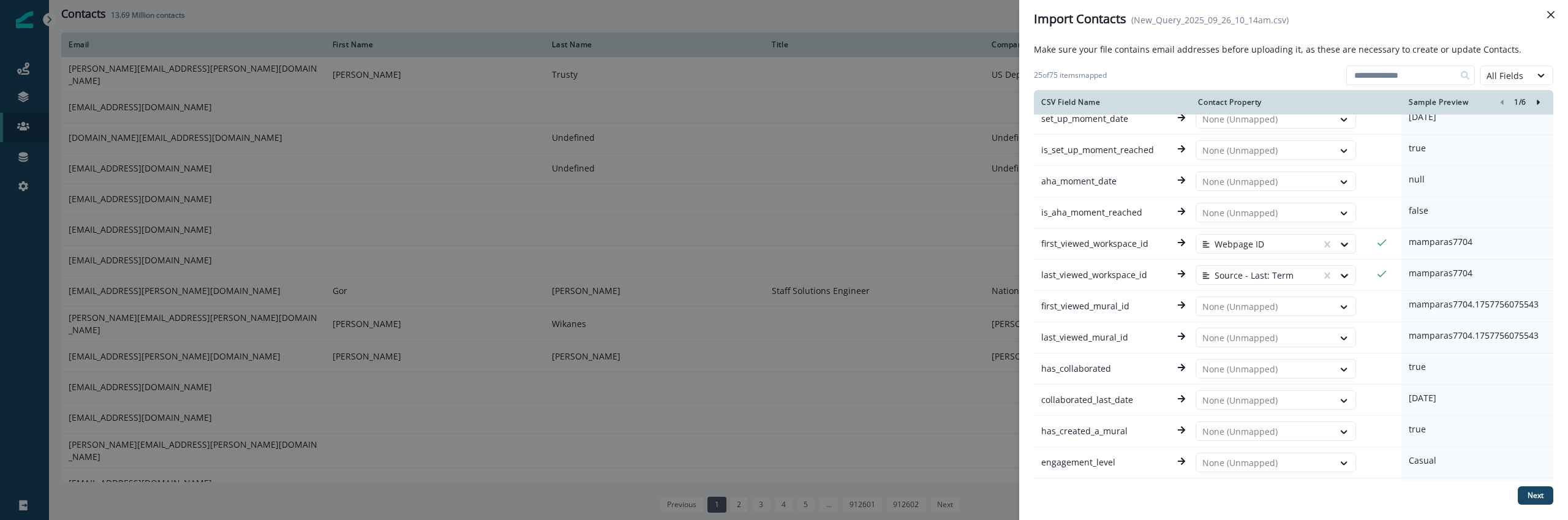
scroll to position [1376, 0]
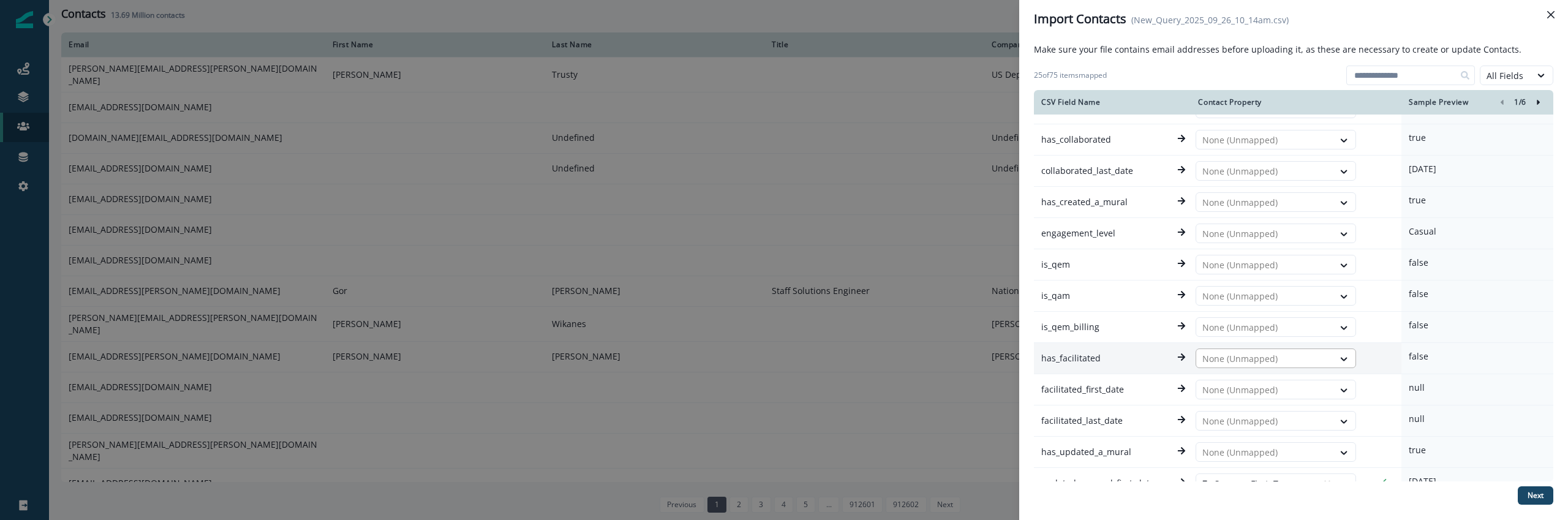
click at [1272, 349] on div "None (Unmapped)" at bounding box center [1265, 358] width 137 height 19
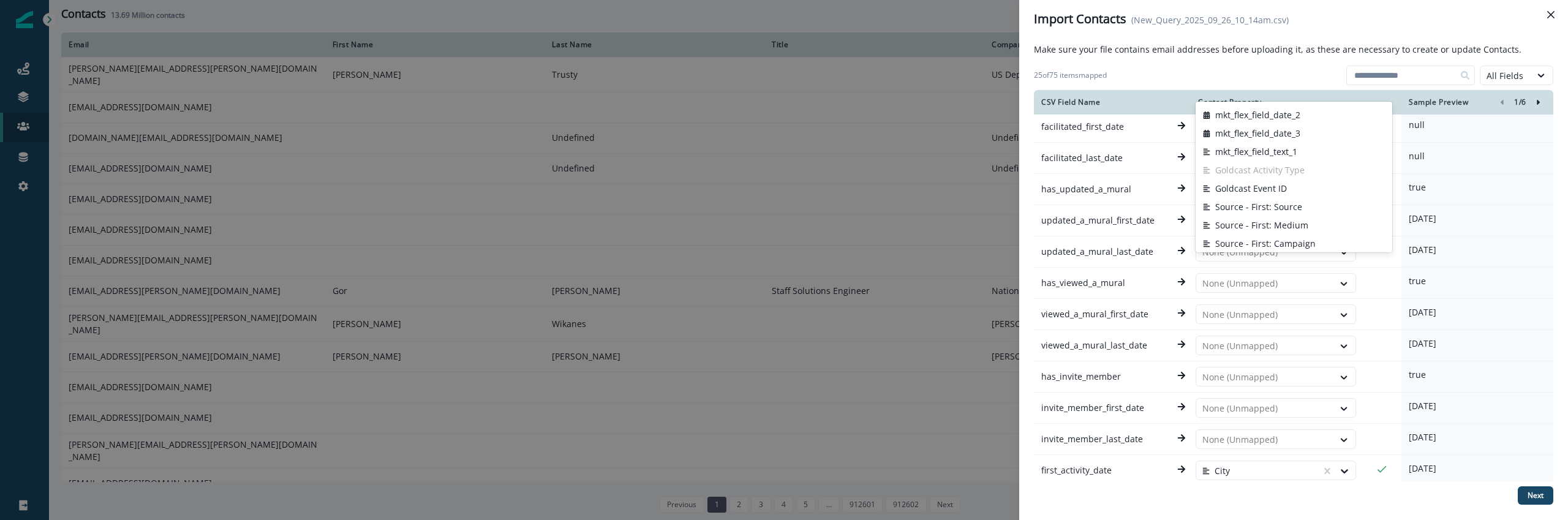
scroll to position [1029, 0]
click at [1545, 15] on button "Close" at bounding box center [1550, 14] width 20 height 19
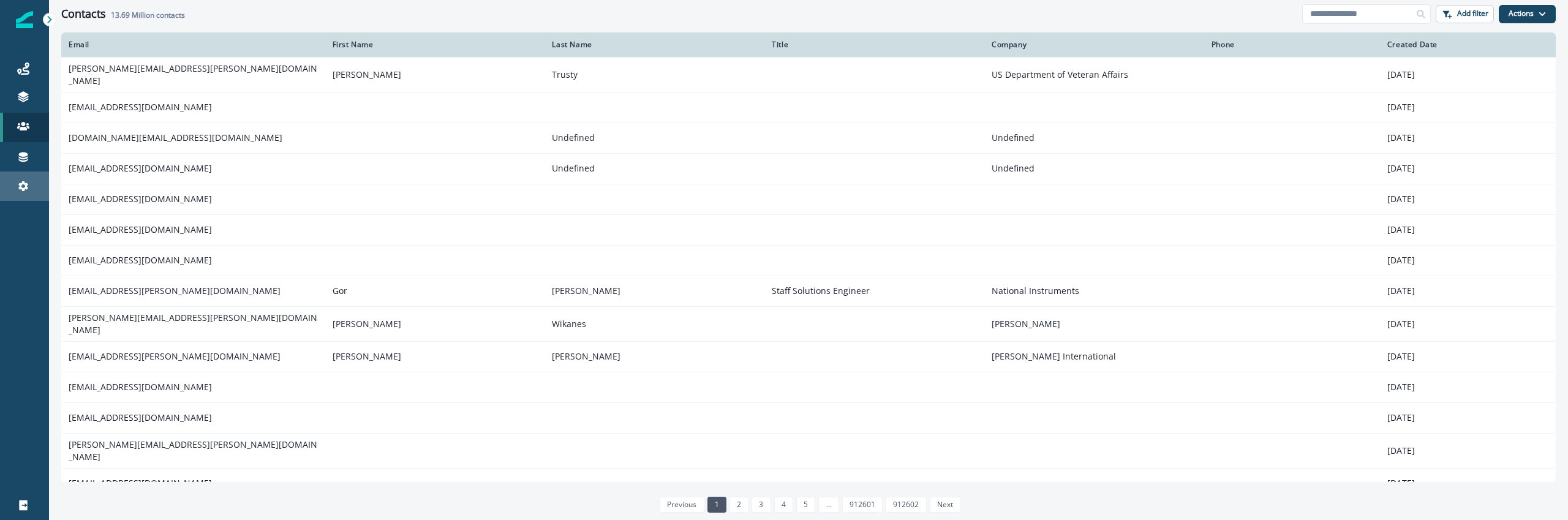
click at [40, 189] on div "Settings" at bounding box center [25, 185] width 39 height 14
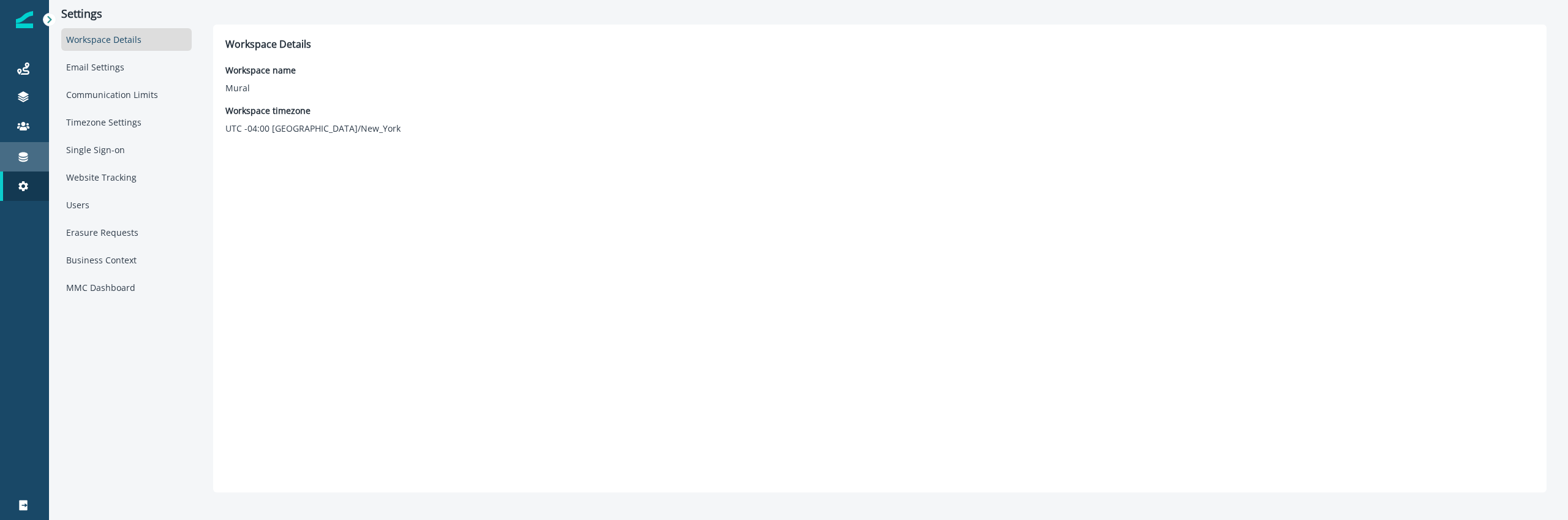
click at [35, 162] on div "Connections" at bounding box center [25, 157] width 39 height 14
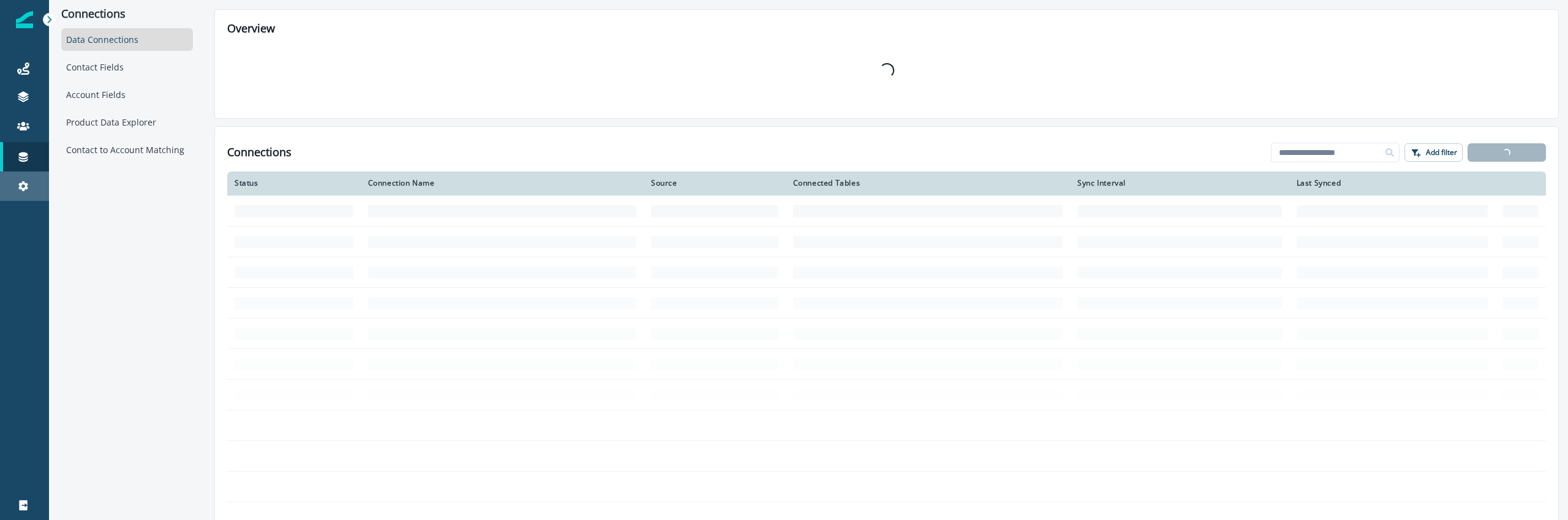
click at [13, 189] on div "Settings" at bounding box center [25, 185] width 39 height 14
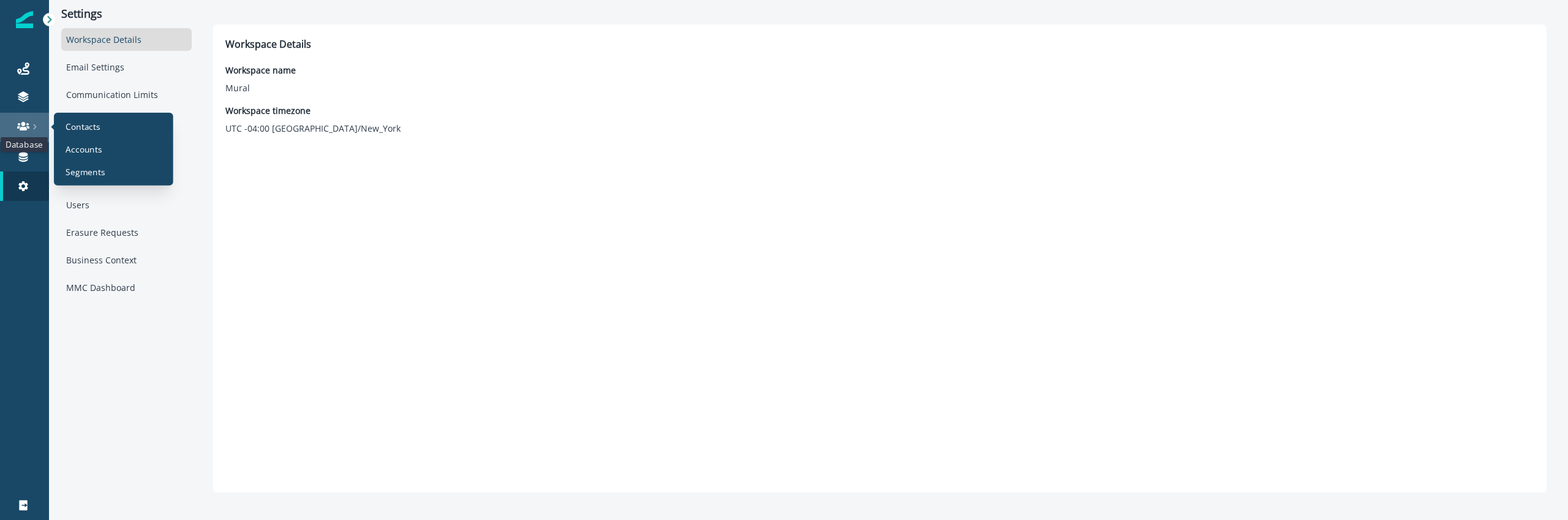
click at [18, 120] on icon at bounding box center [23, 126] width 12 height 12
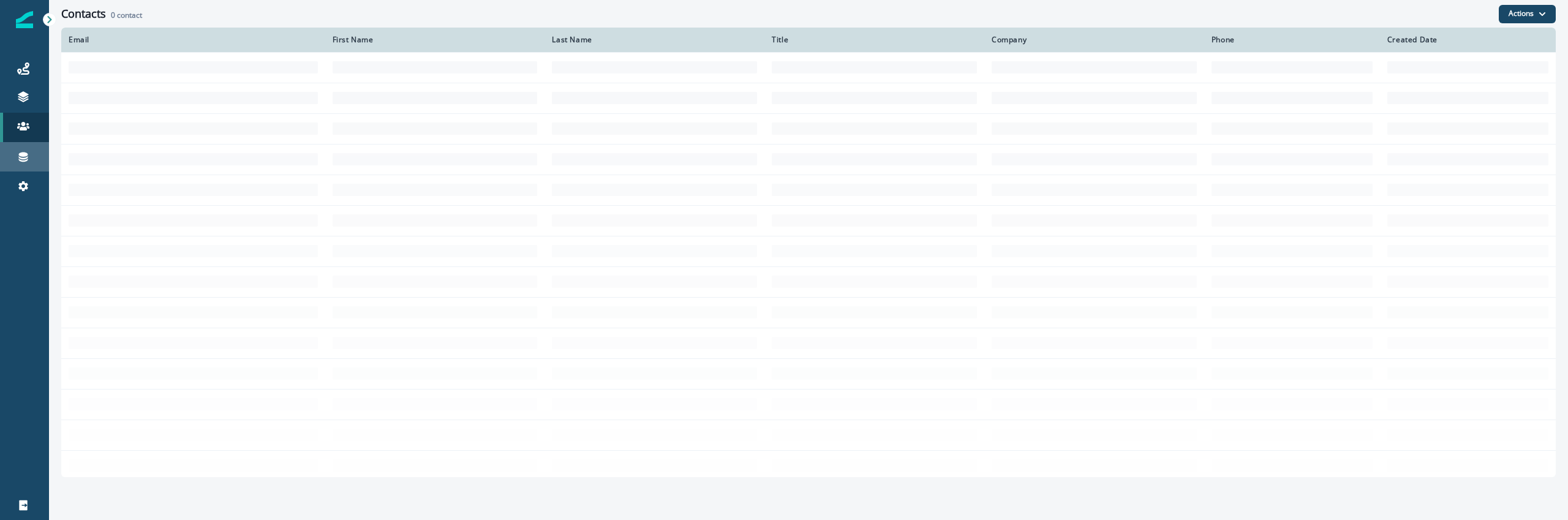
click at [31, 160] on div "Connections" at bounding box center [25, 157] width 39 height 14
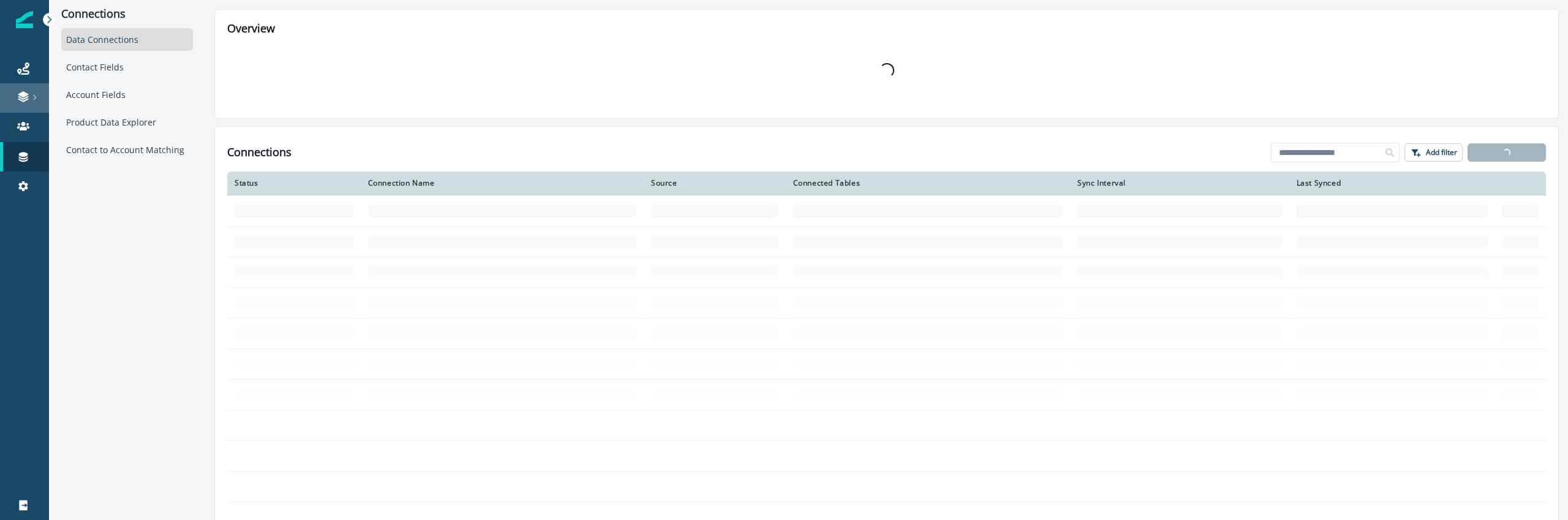
click at [30, 94] on div at bounding box center [25, 96] width 39 height 12
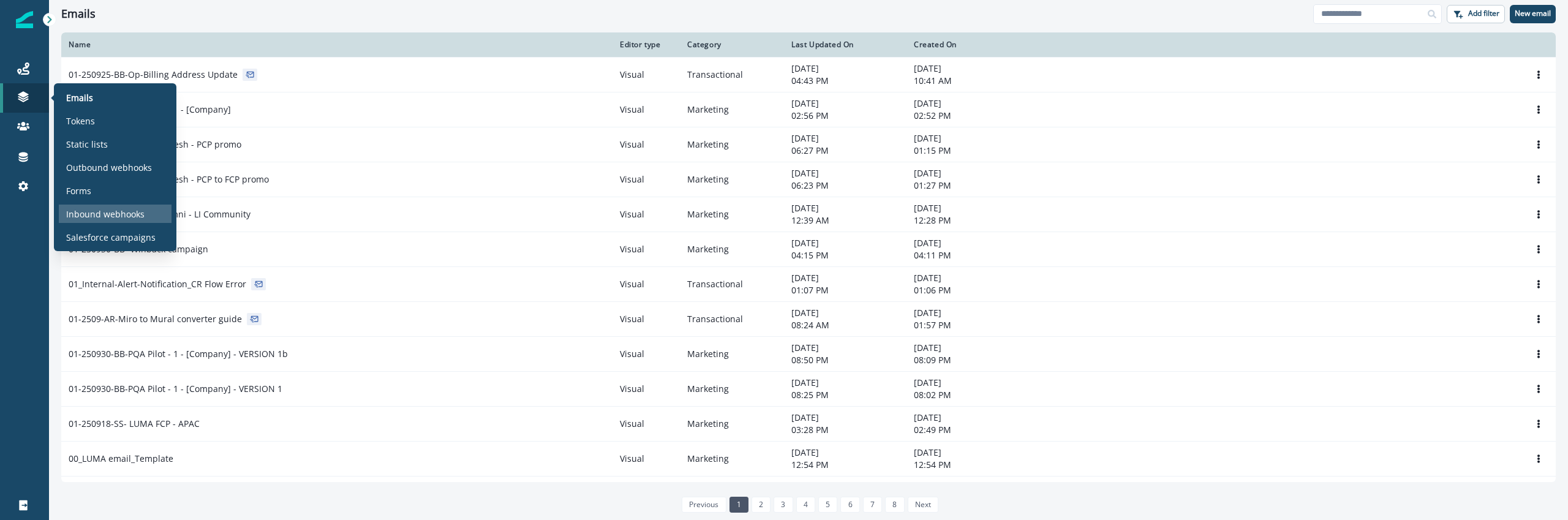
click at [119, 219] on p "Inbound webhooks" at bounding box center [105, 214] width 79 height 13
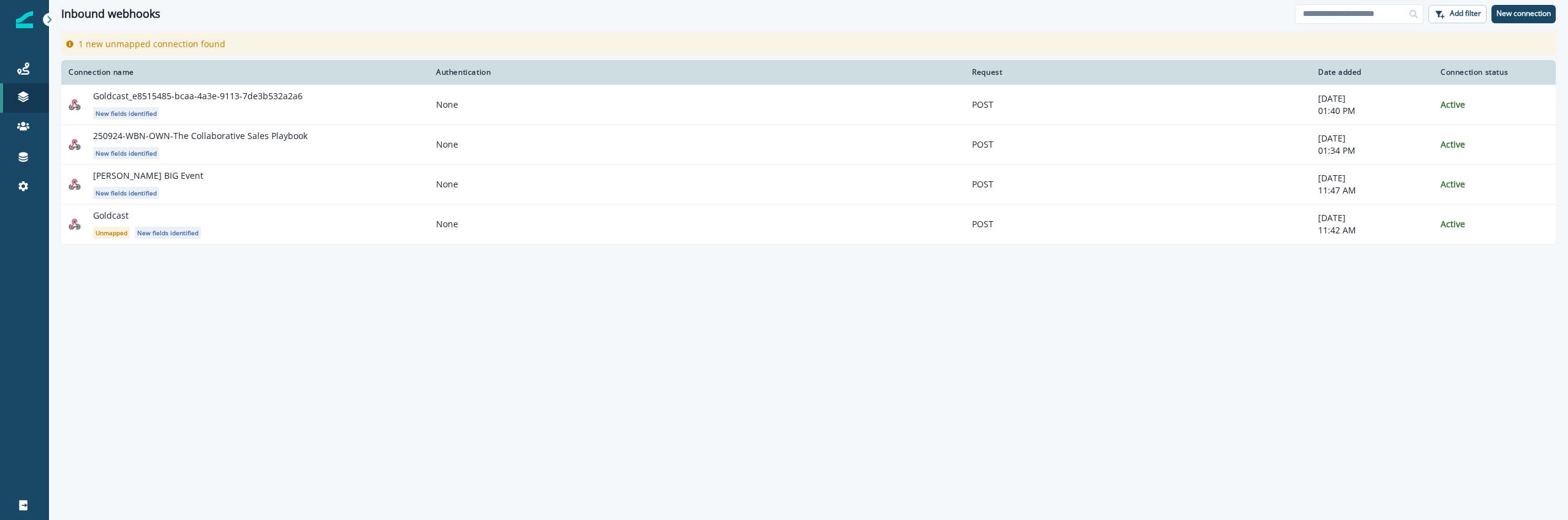
click at [357, 69] on div "Connection name" at bounding box center [245, 72] width 353 height 10
click at [189, 389] on div "Connection name Authentication Request Date added Connection status Goldcast_e8…" at bounding box center [809, 289] width 1519 height 458
click at [1533, 14] on p "New connection" at bounding box center [1523, 14] width 55 height 9
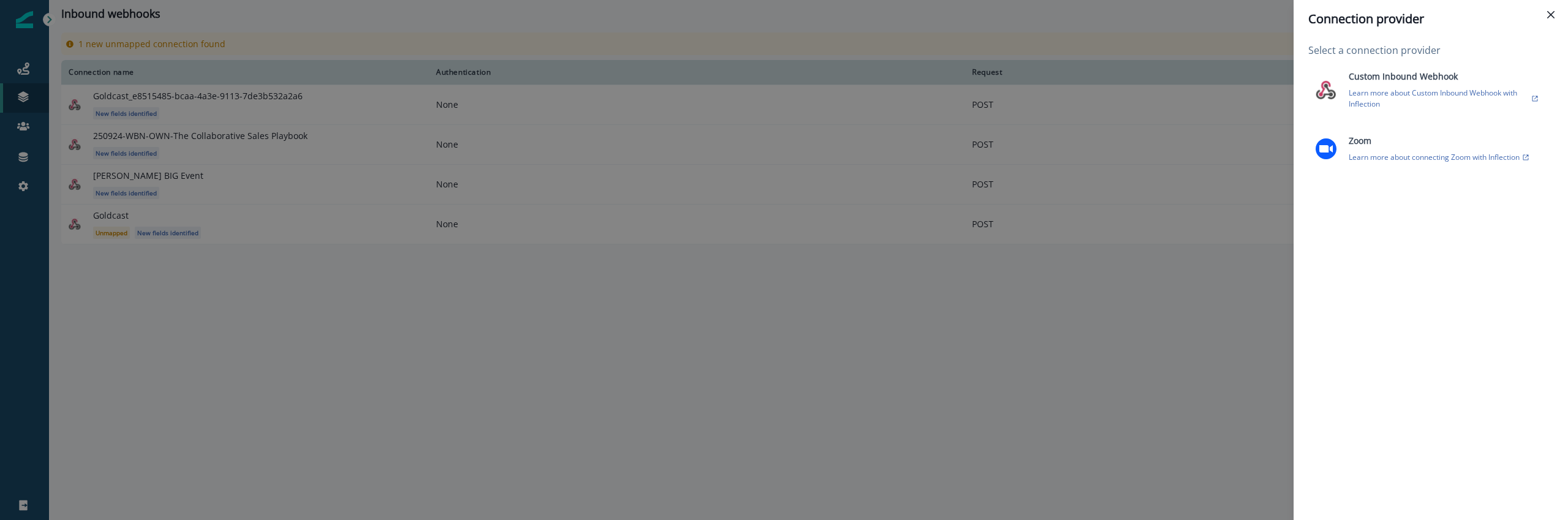
click at [989, 406] on div "Connection provider Select a connection provider Custom Inbound Webhook Learn m…" at bounding box center [784, 260] width 1568 height 520
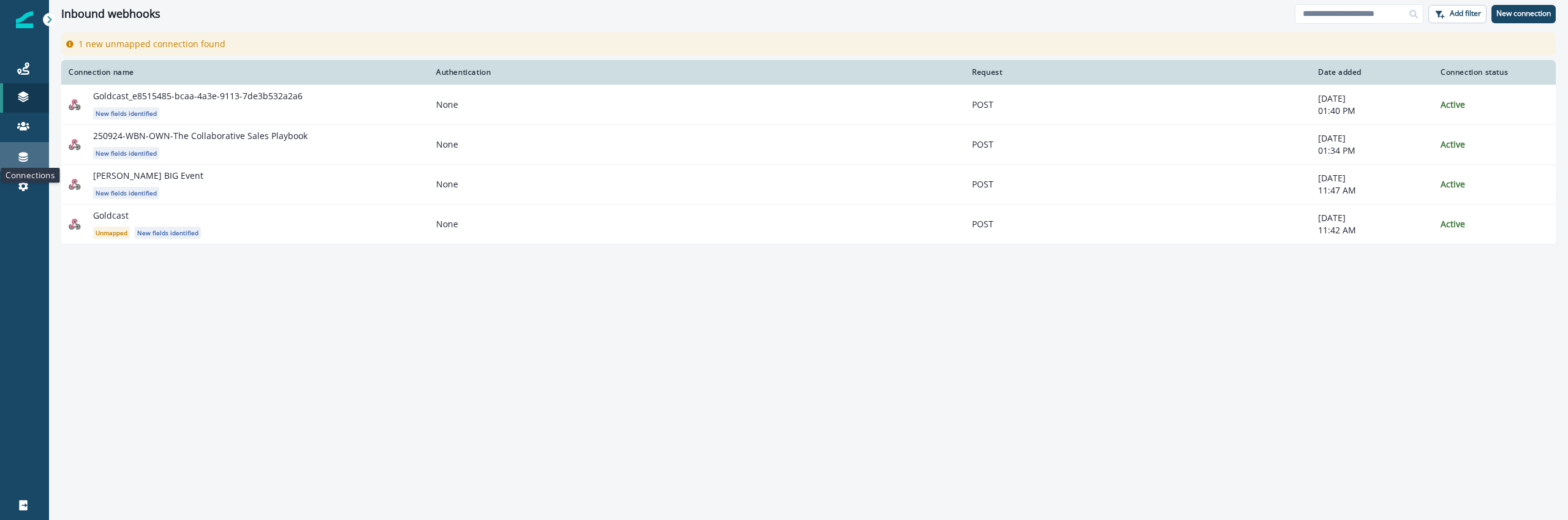
click at [25, 158] on icon at bounding box center [23, 157] width 9 height 10
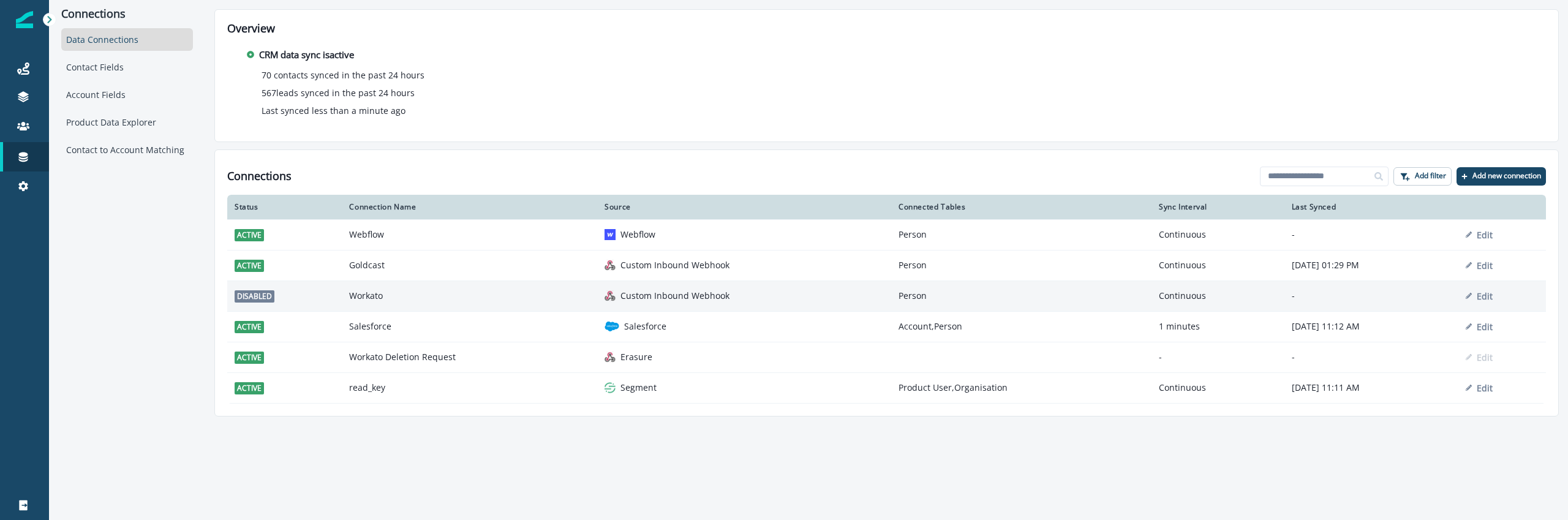
click at [680, 290] on p "Custom Inbound Webhook" at bounding box center [675, 295] width 109 height 12
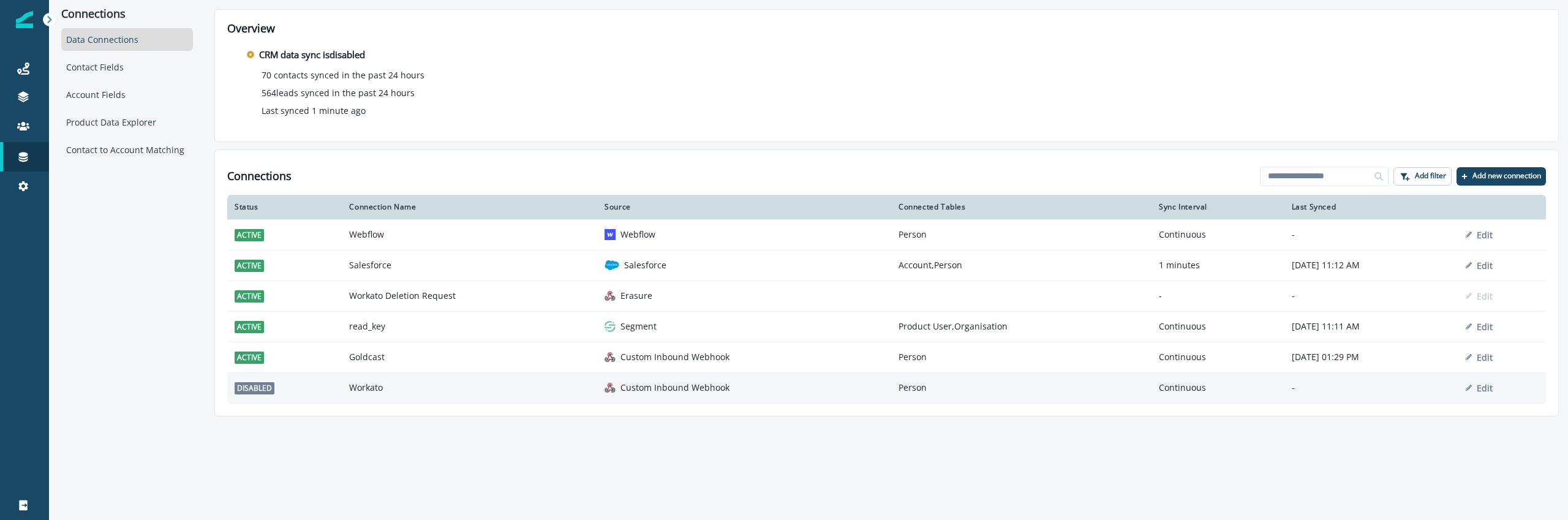
click at [802, 387] on div "Custom Inbound Webhook" at bounding box center [744, 387] width 279 height 12
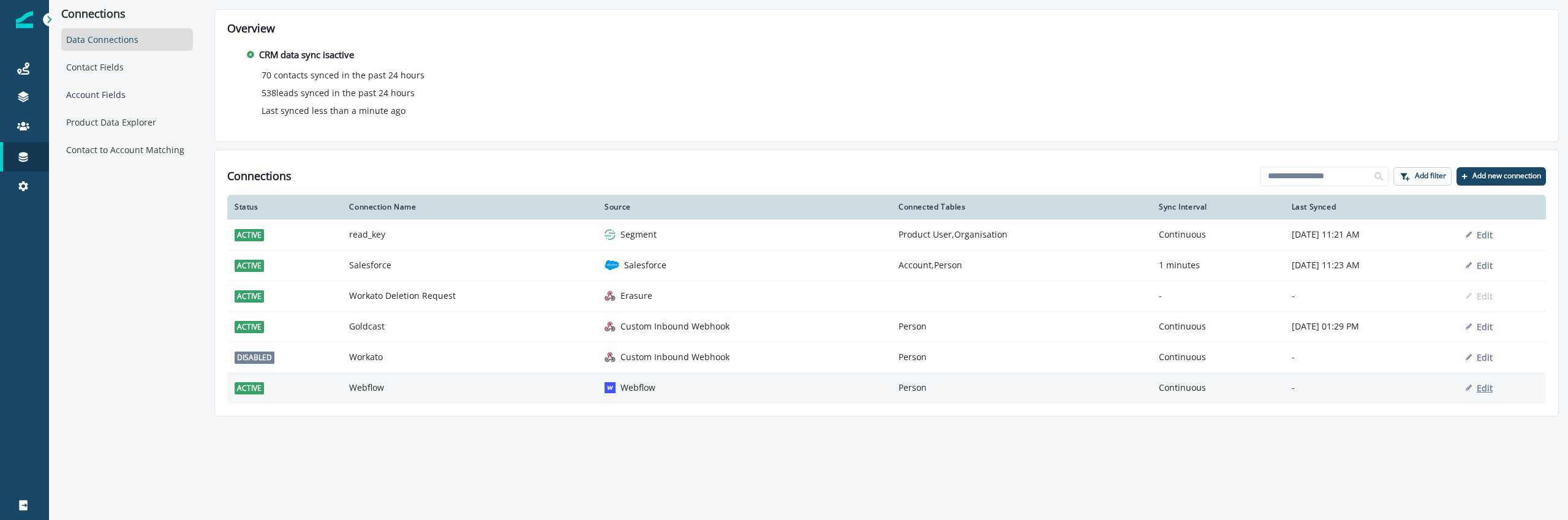
click at [1493, 387] on p "Edit" at bounding box center [1484, 387] width 16 height 11
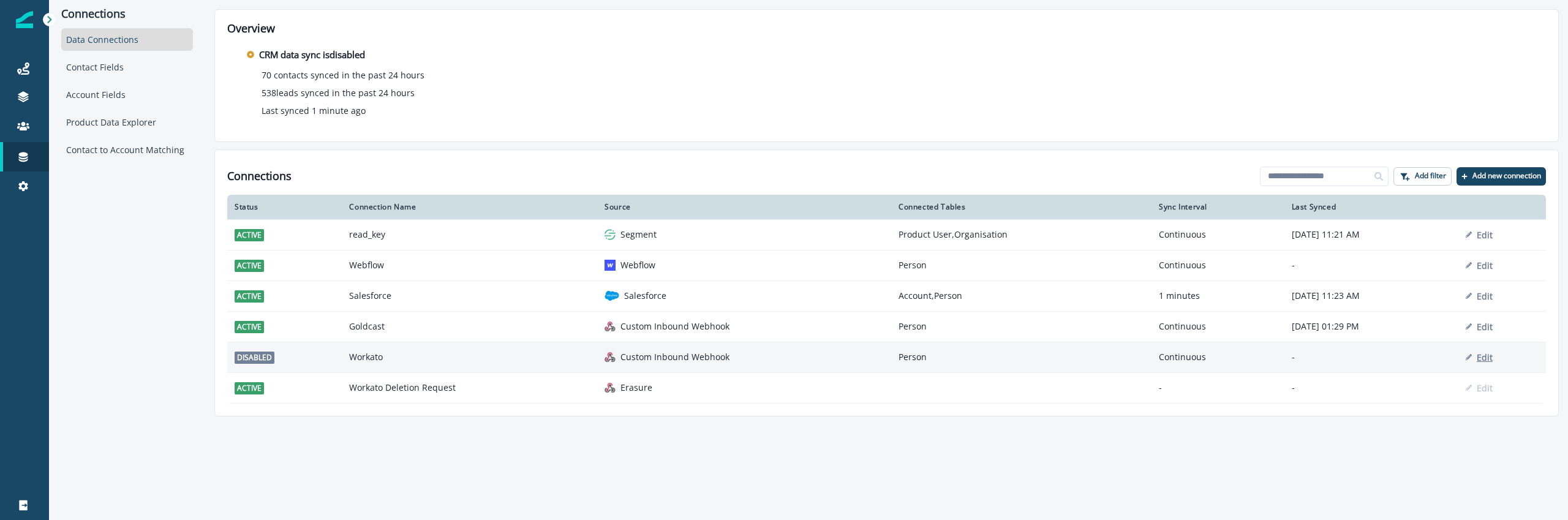
click at [1489, 355] on p "Edit" at bounding box center [1484, 357] width 16 height 11
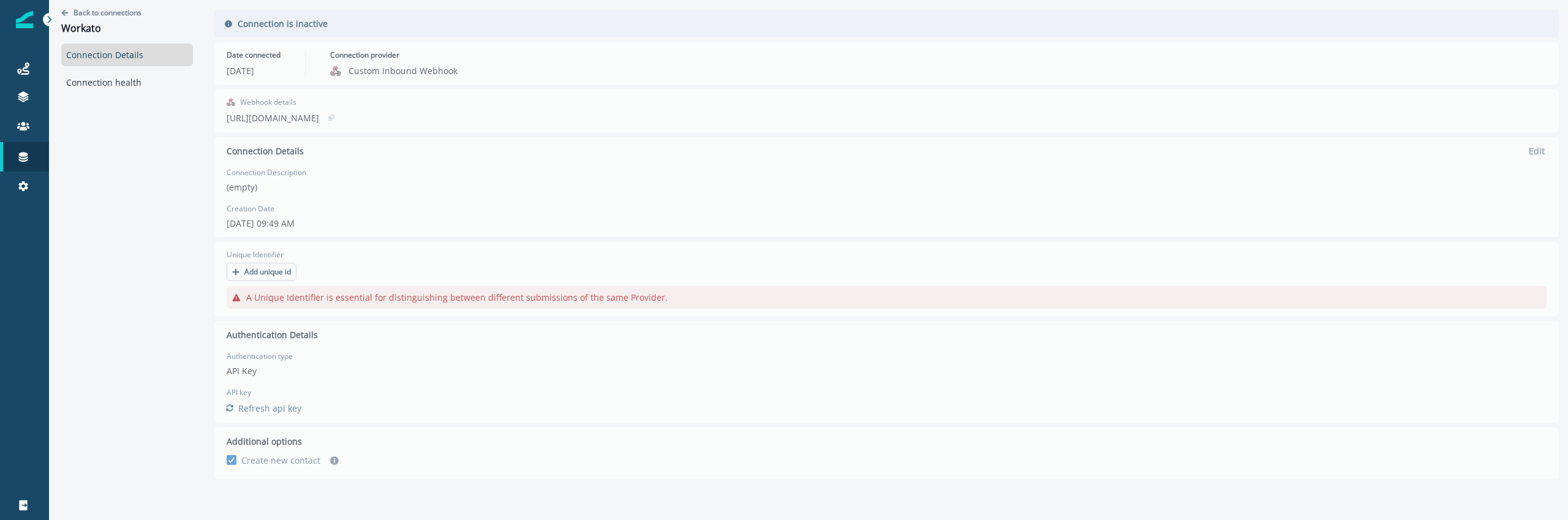
click at [1540, 152] on div "Back to connections Workato Connection Details Connection health Connection is …" at bounding box center [809, 245] width 1519 height 489
click at [271, 23] on div "Back to connections Workato Connection Details Connection health Connection is …" at bounding box center [809, 245] width 1519 height 489
click at [118, 102] on div "Back to connections Workato Connection Details Connection health" at bounding box center [127, 245] width 156 height 489
click at [118, 92] on link "Connection health" at bounding box center [126, 82] width 132 height 23
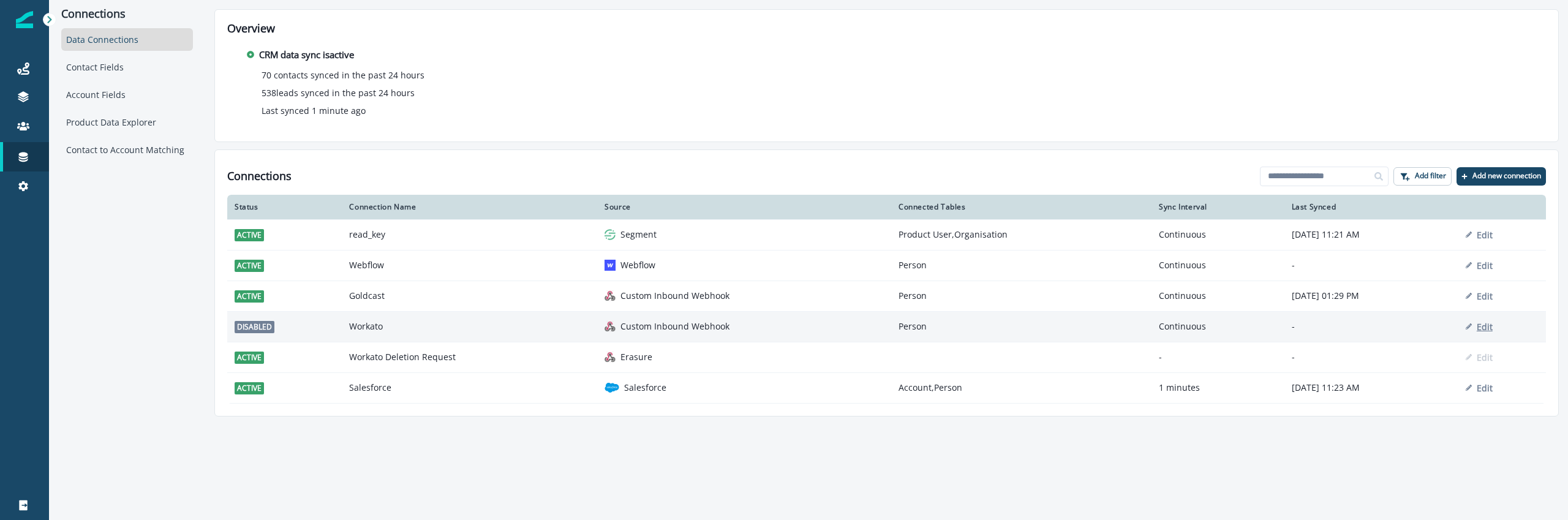
click at [1482, 327] on button "Edit" at bounding box center [1479, 326] width 27 height 11
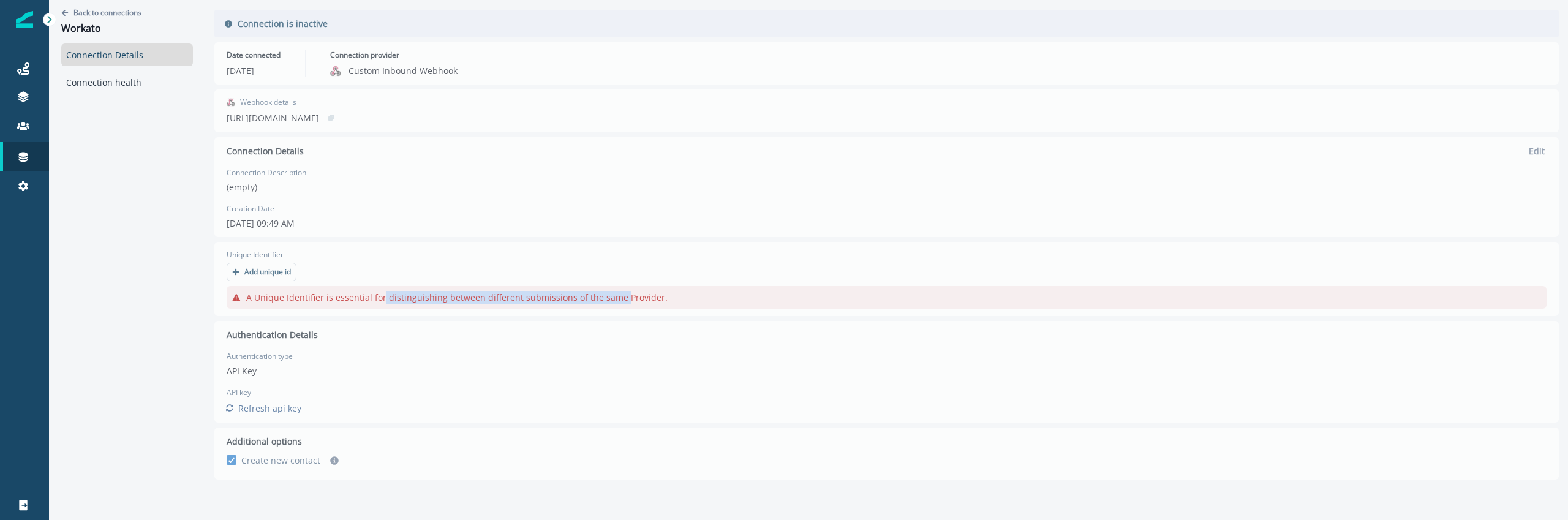
drag, startPoint x: 381, startPoint y: 290, endPoint x: 653, endPoint y: 294, distance: 272.0
click at [653, 294] on div "Back to connections Workato Connection Details Connection health Connection is …" at bounding box center [809, 245] width 1519 height 489
click at [652, 292] on div "Back to connections Workato Connection Details Connection health Connection is …" at bounding box center [809, 245] width 1519 height 489
click at [272, 272] on div "Back to connections Workato Connection Details Connection health Connection is …" at bounding box center [809, 245] width 1519 height 489
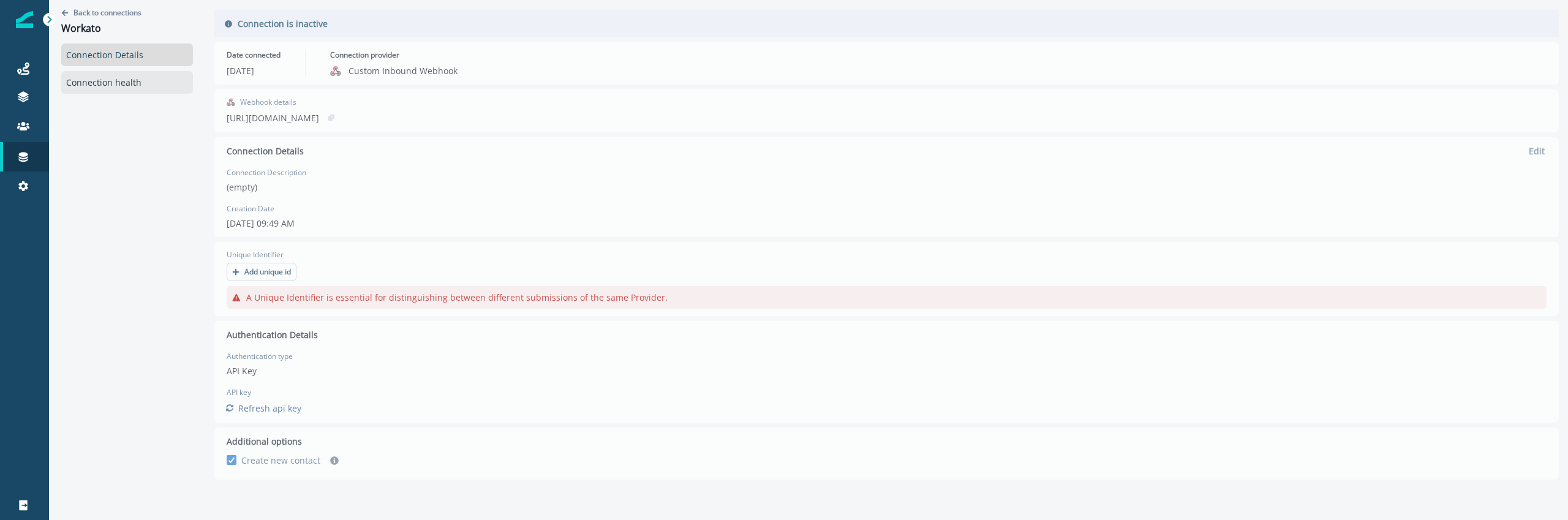
click at [98, 77] on link "Connection health" at bounding box center [126, 82] width 132 height 23
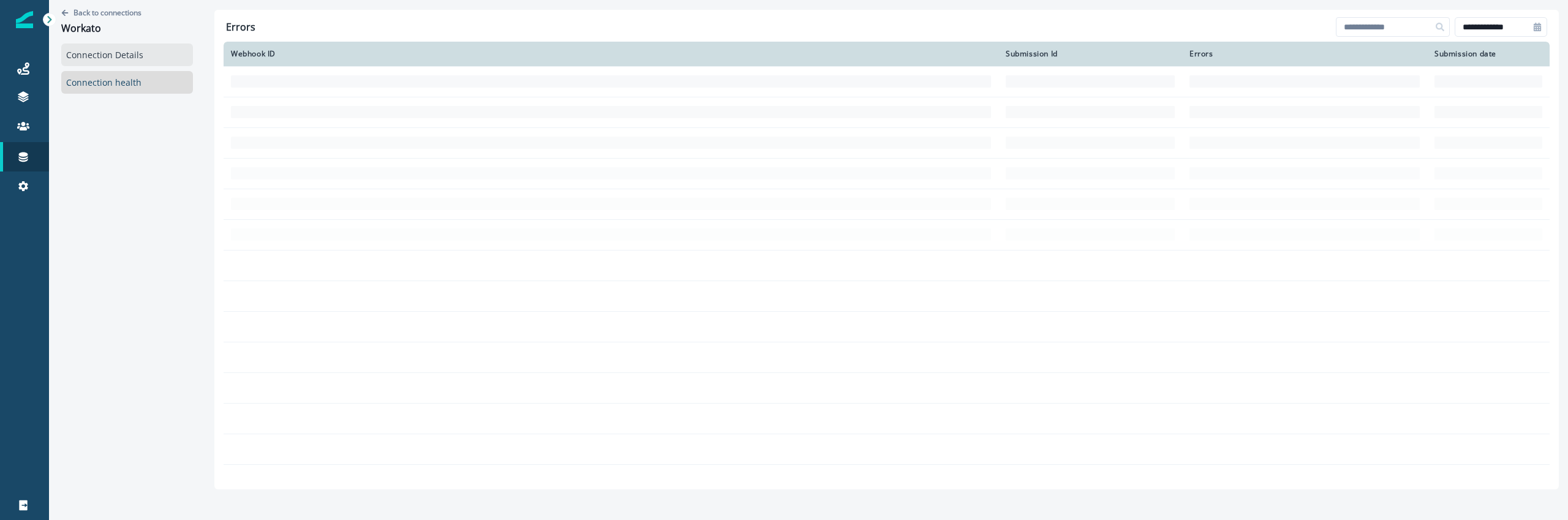
click at [126, 52] on link "Connection Details" at bounding box center [126, 55] width 132 height 23
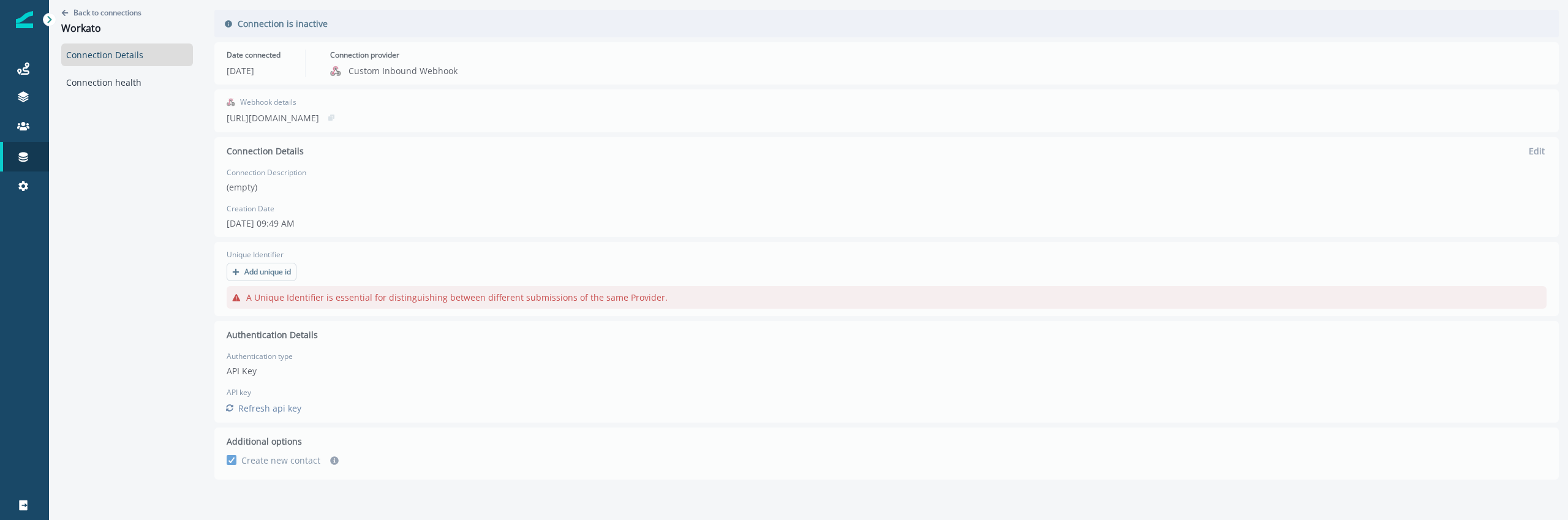
click at [260, 299] on div "Back to connections Workato Connection Details Connection health Connection is …" at bounding box center [809, 245] width 1519 height 489
click at [260, 282] on div "Back to connections Workato Connection Details Connection health Connection is …" at bounding box center [809, 245] width 1519 height 489
click at [256, 274] on div "Back to connections Workato Connection Details Connection health Connection is …" at bounding box center [809, 245] width 1519 height 489
click at [253, 413] on div "Back to connections Workato Connection Details Connection health Connection is …" at bounding box center [809, 245] width 1519 height 489
click at [228, 25] on div "Back to connections Workato Connection Details Connection health Connection is …" at bounding box center [809, 245] width 1519 height 489
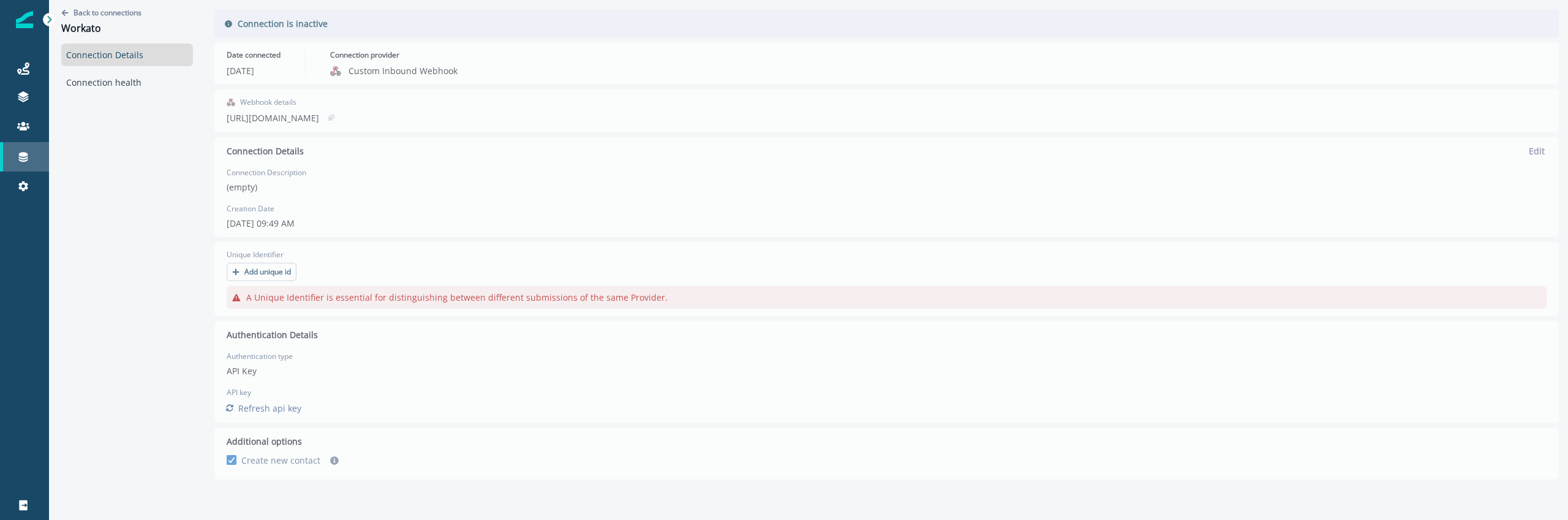
click at [34, 166] on link "Connections" at bounding box center [25, 157] width 49 height 30
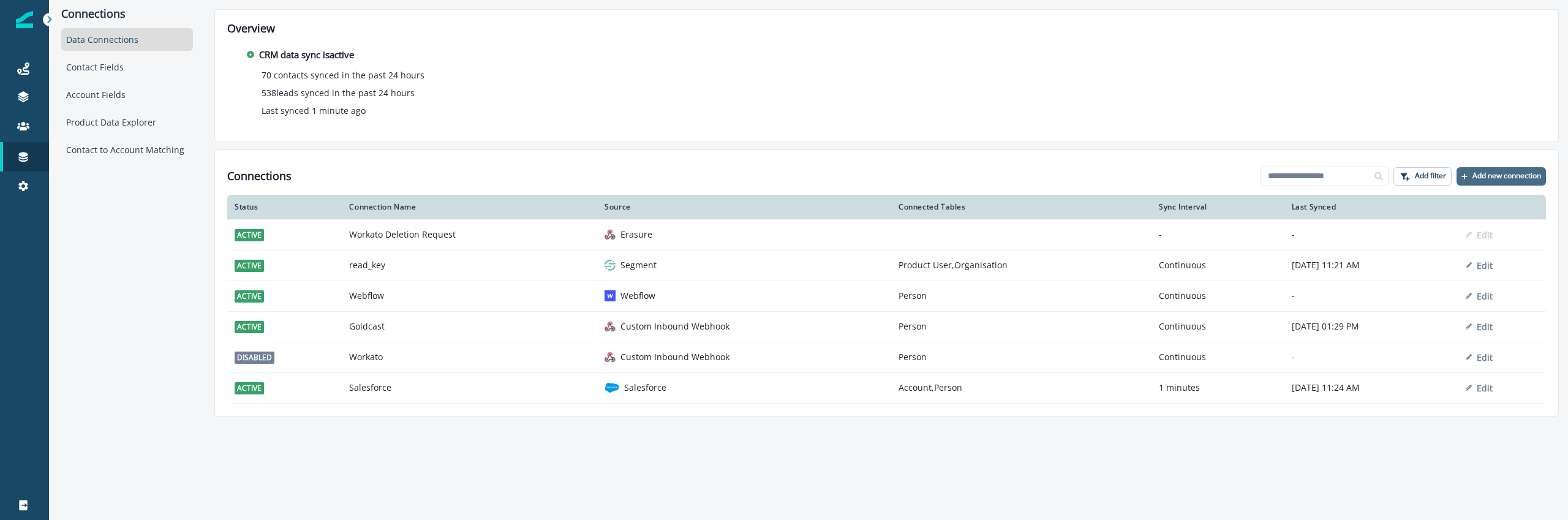
click at [1516, 169] on button "Add new connection" at bounding box center [1501, 176] width 89 height 18
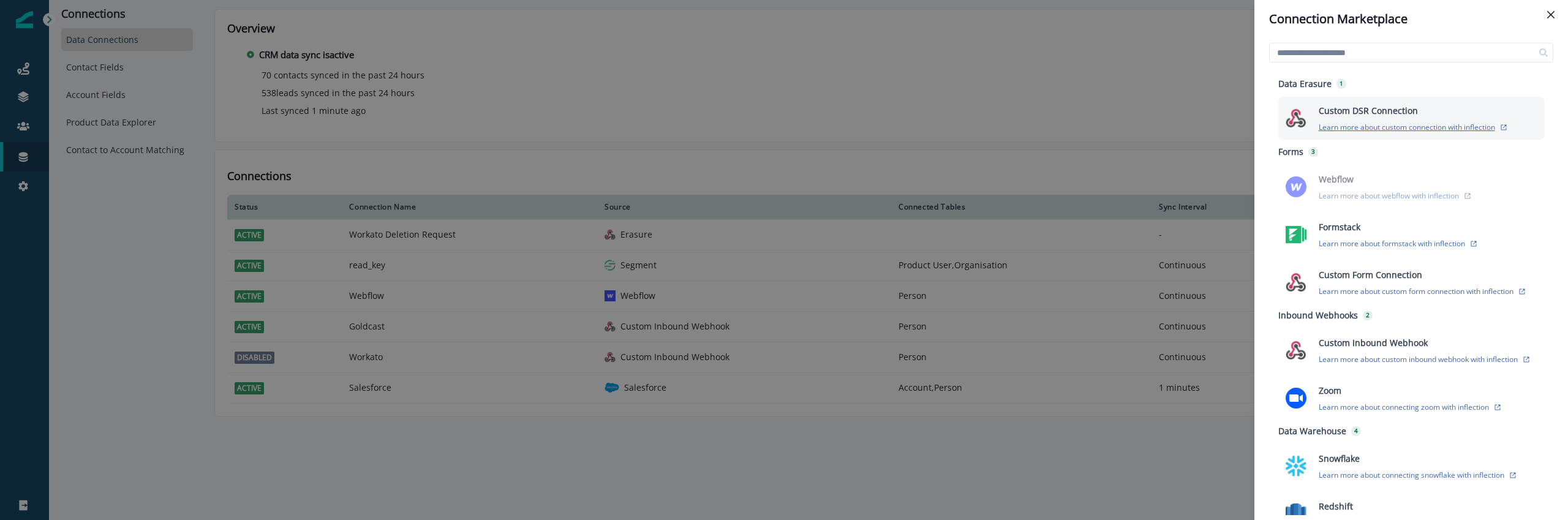
click at [1351, 129] on p "Learn more about custom connection with inflection" at bounding box center [1407, 127] width 176 height 11
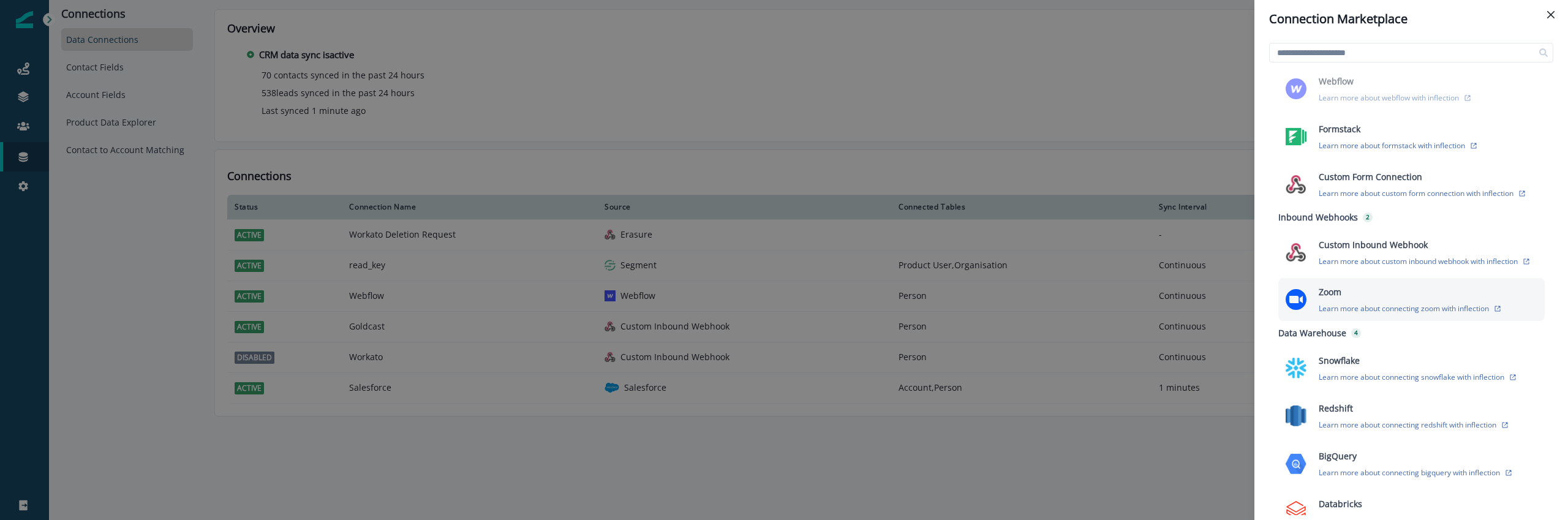
scroll to position [88, 0]
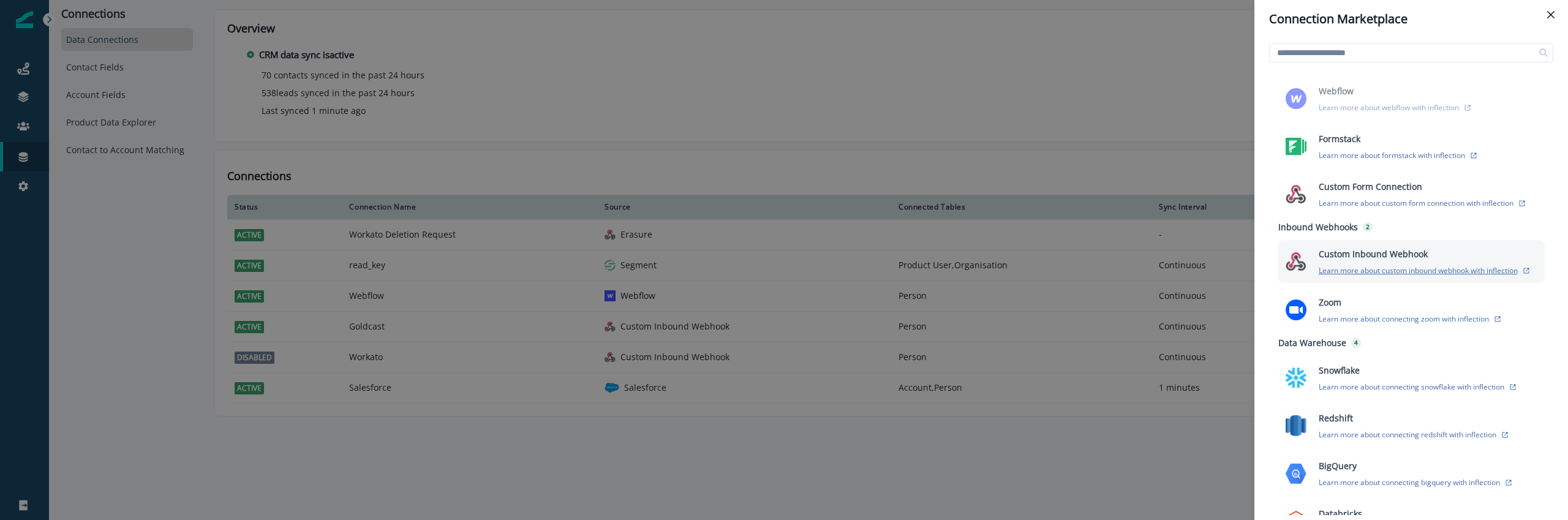
click at [1394, 269] on p "Learn more about custom inbound webhook with inflection" at bounding box center [1418, 270] width 199 height 11
click at [1332, 256] on p "Custom Inbound Webhook" at bounding box center [1373, 253] width 109 height 13
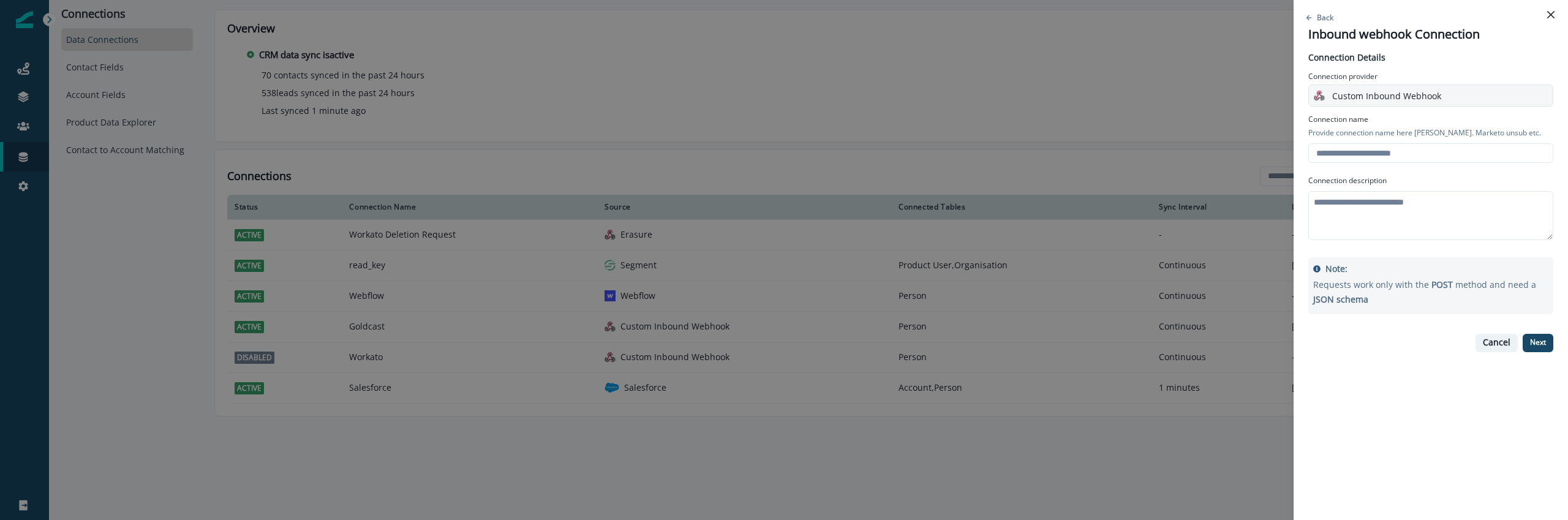
click at [1500, 345] on p "Cancel" at bounding box center [1497, 342] width 28 height 11
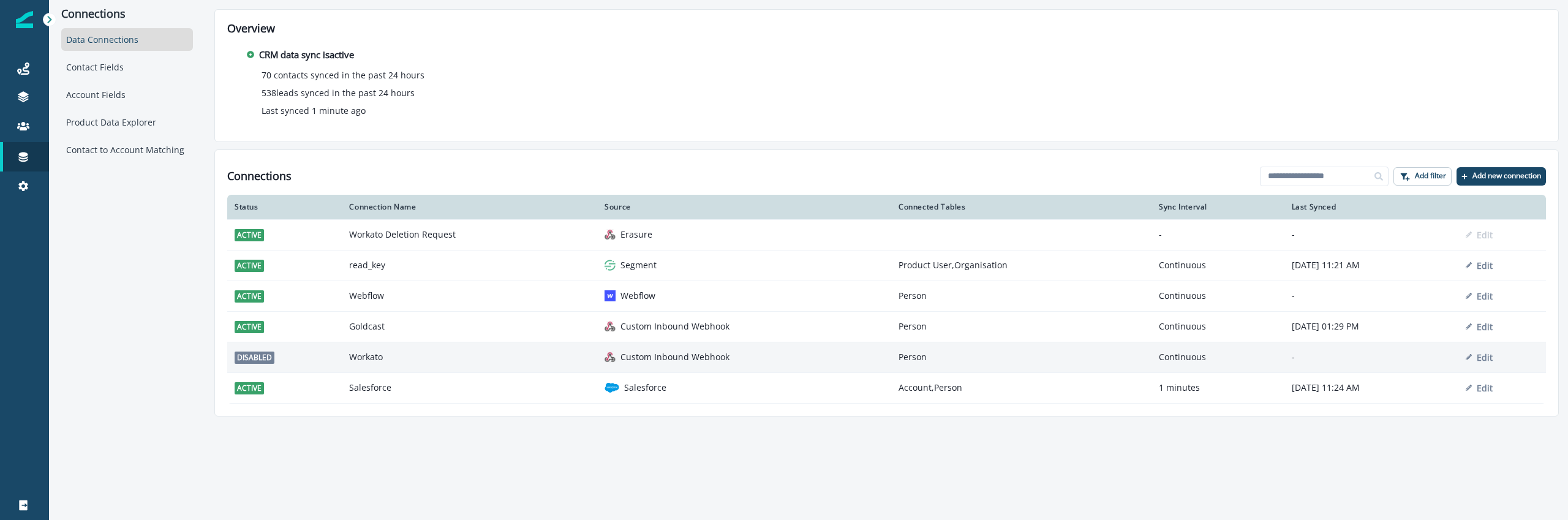
click at [892, 362] on td "Person" at bounding box center [1022, 357] width 260 height 31
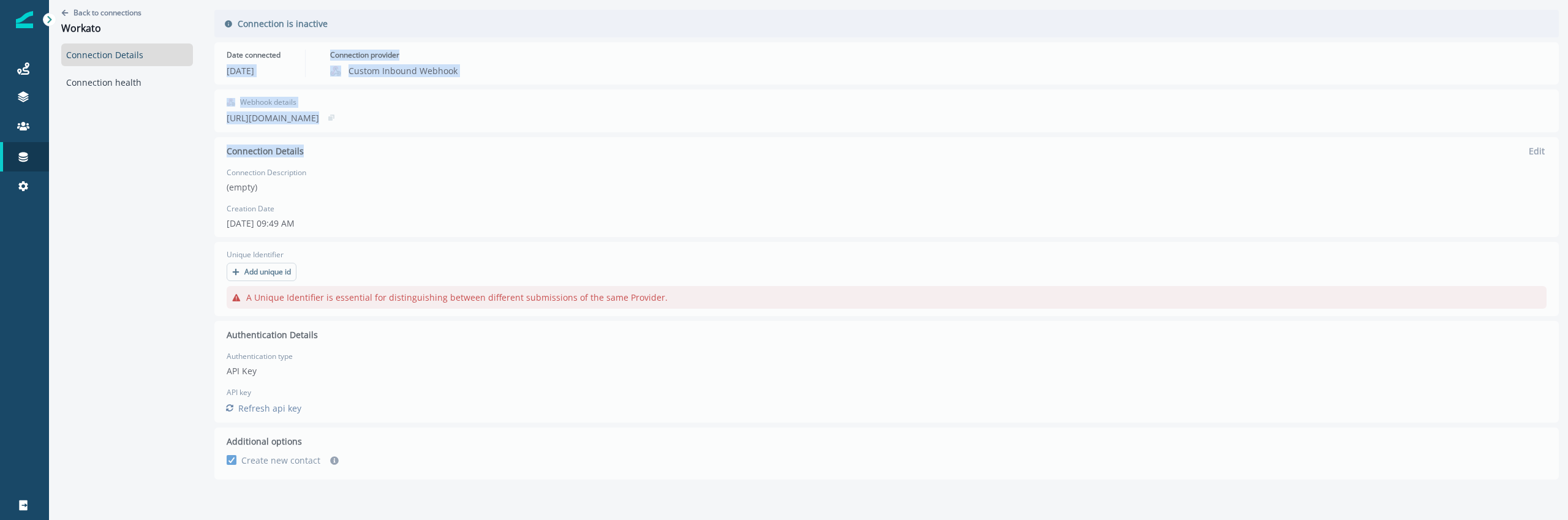
drag, startPoint x: 218, startPoint y: 72, endPoint x: 427, endPoint y: 257, distance: 279.1
click at [427, 257] on div "Back to connections Workato Connection Details Connection health Connection is …" at bounding box center [809, 245] width 1519 height 489
click at [150, 79] on link "Connection health" at bounding box center [126, 82] width 132 height 23
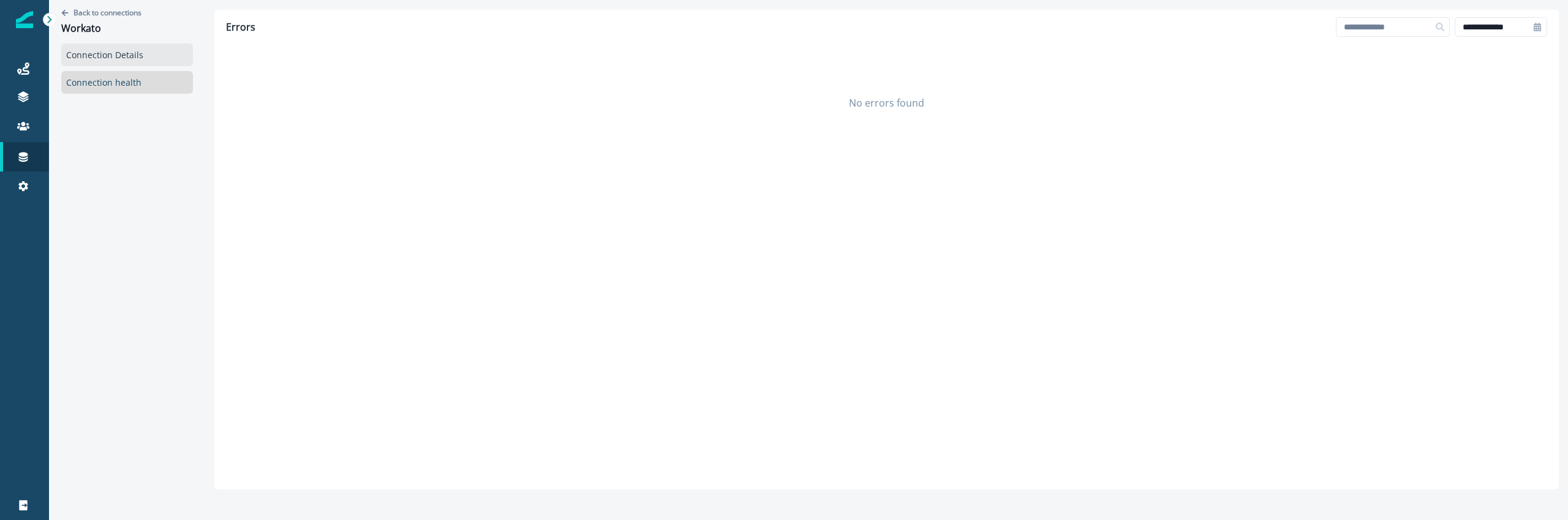
click at [143, 55] on link "Connection Details" at bounding box center [126, 55] width 132 height 23
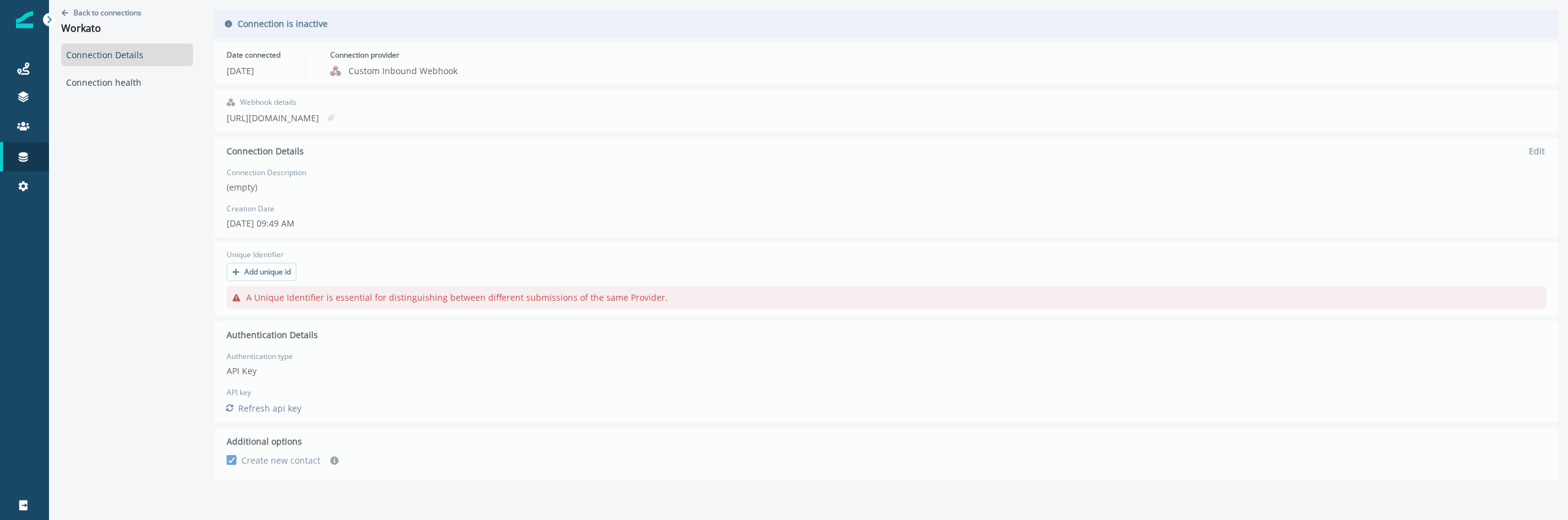
click at [272, 268] on div "Back to connections Workato Connection Details Connection health Connection is …" at bounding box center [809, 245] width 1519 height 489
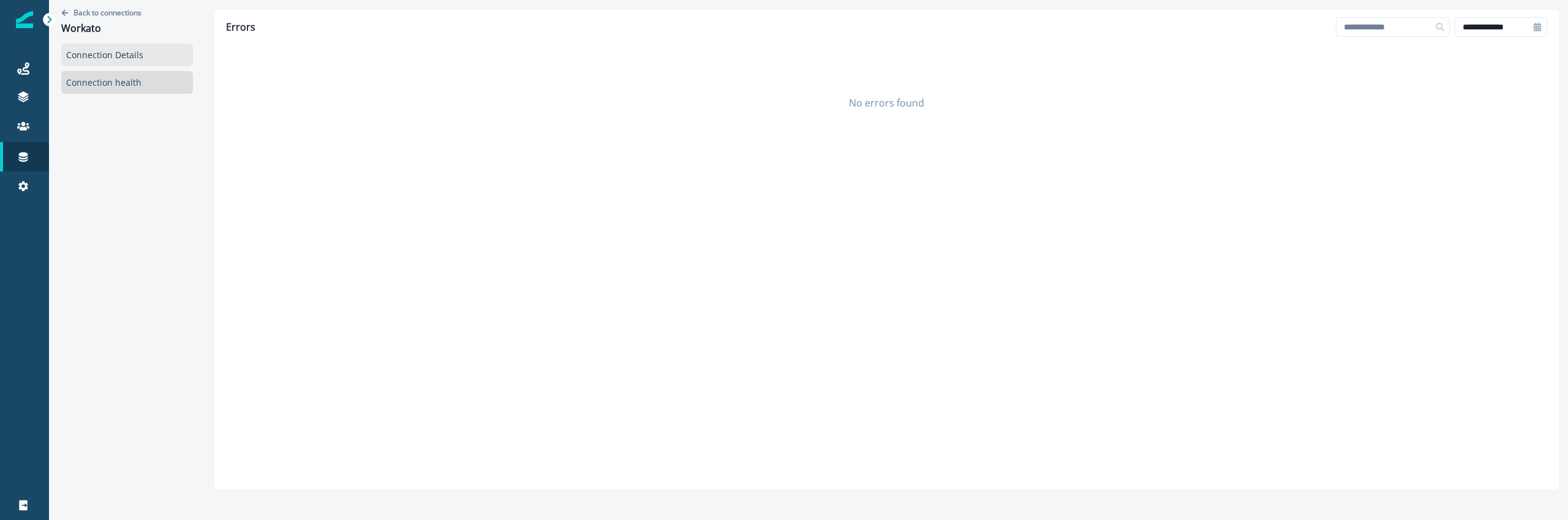
click at [165, 52] on link "Connection Details" at bounding box center [126, 55] width 132 height 23
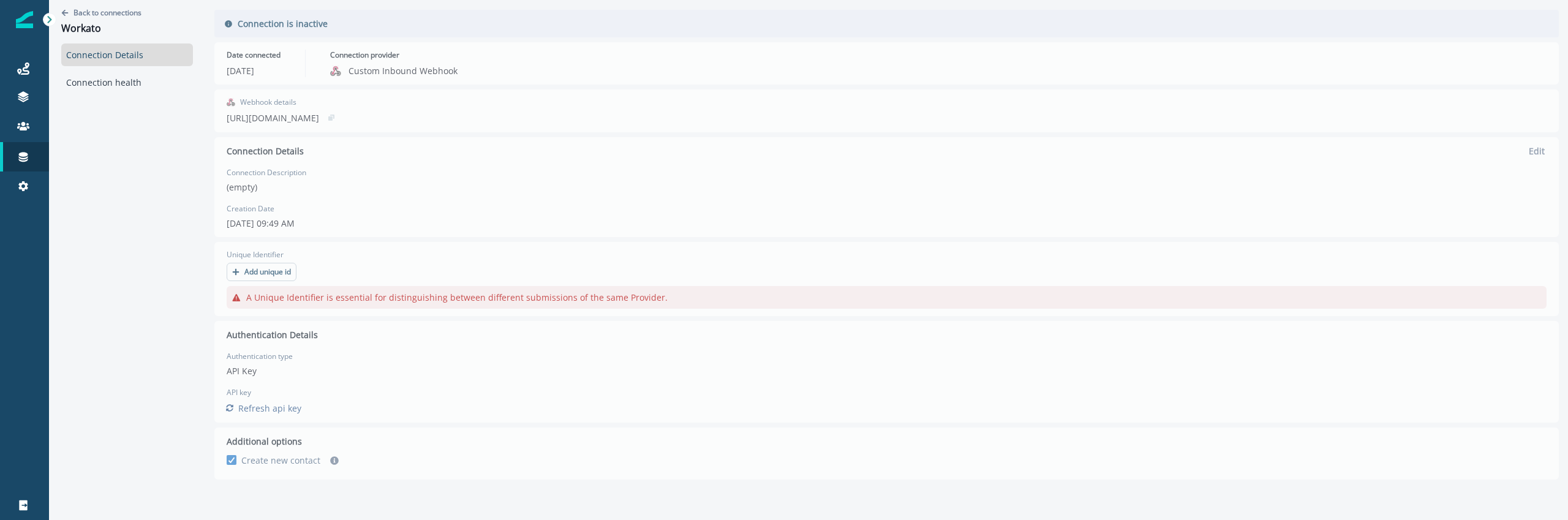
click at [250, 412] on div "Back to connections Workato Connection Details Connection health Connection is …" at bounding box center [809, 245] width 1519 height 489
click at [227, 406] on div "Back to connections Workato Connection Details Connection health Connection is …" at bounding box center [809, 245] width 1519 height 489
click at [236, 463] on div "Back to connections Workato Connection Details Connection health Connection is …" at bounding box center [809, 245] width 1519 height 489
click at [101, 3] on div "Back to connections Workato" at bounding box center [126, 21] width 132 height 43
click at [101, 14] on p "Back to connections" at bounding box center [108, 13] width 68 height 11
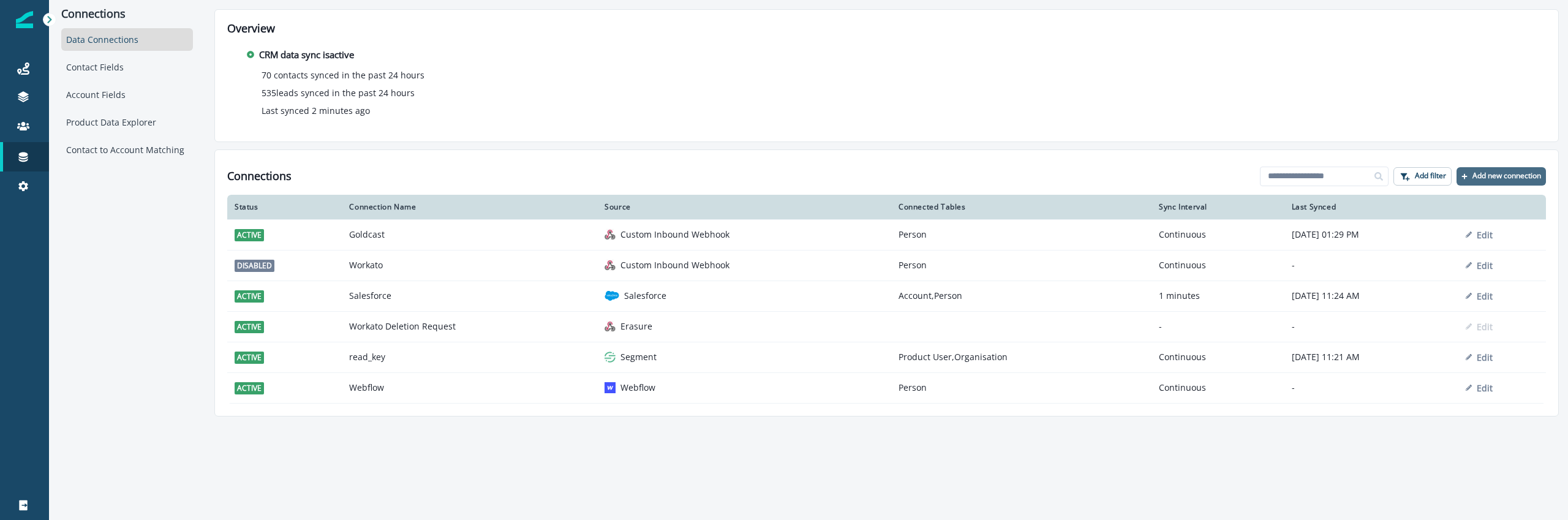
click at [1509, 169] on button "Add new connection" at bounding box center [1501, 176] width 89 height 18
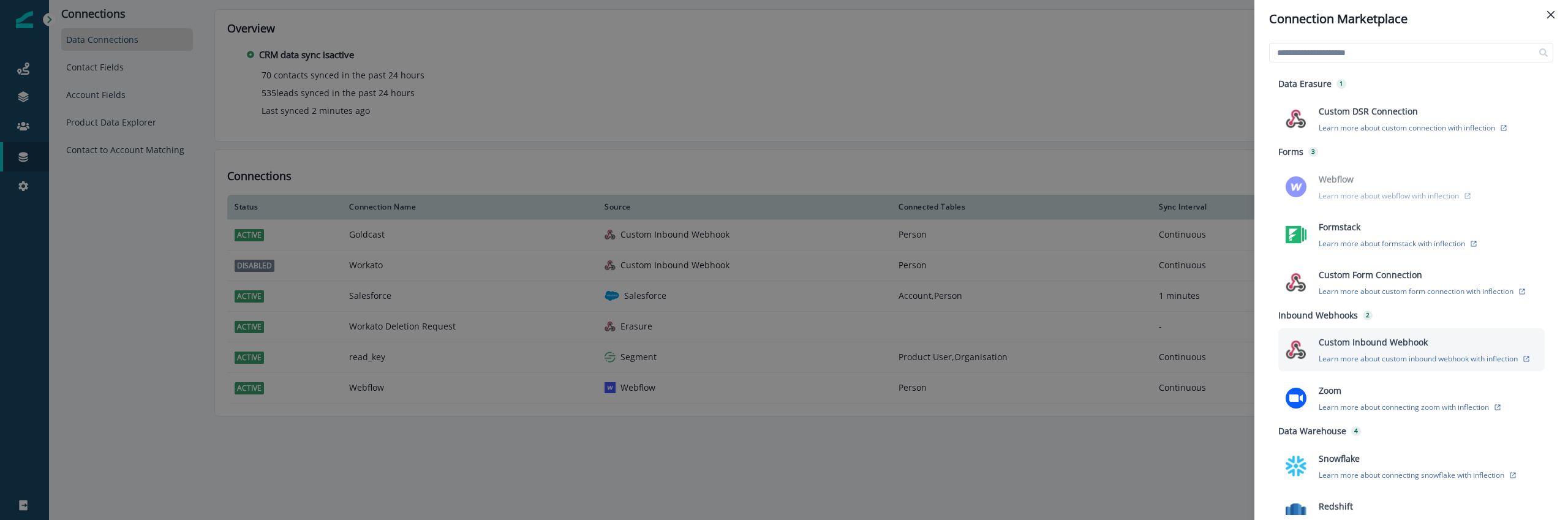
click at [1362, 342] on p "Custom Inbound Webhook" at bounding box center [1373, 342] width 109 height 13
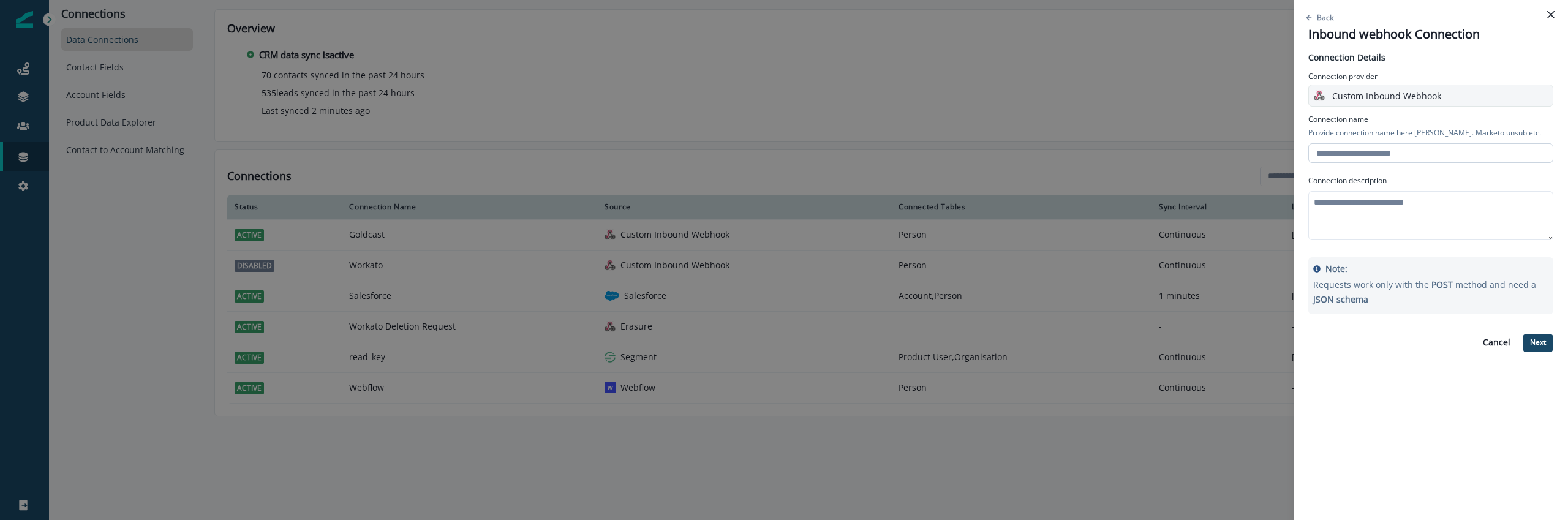
click at [1401, 157] on input "text" at bounding box center [1430, 153] width 245 height 19
type input "*"
type input "**********"
click at [1387, 212] on textarea at bounding box center [1430, 216] width 245 height 49
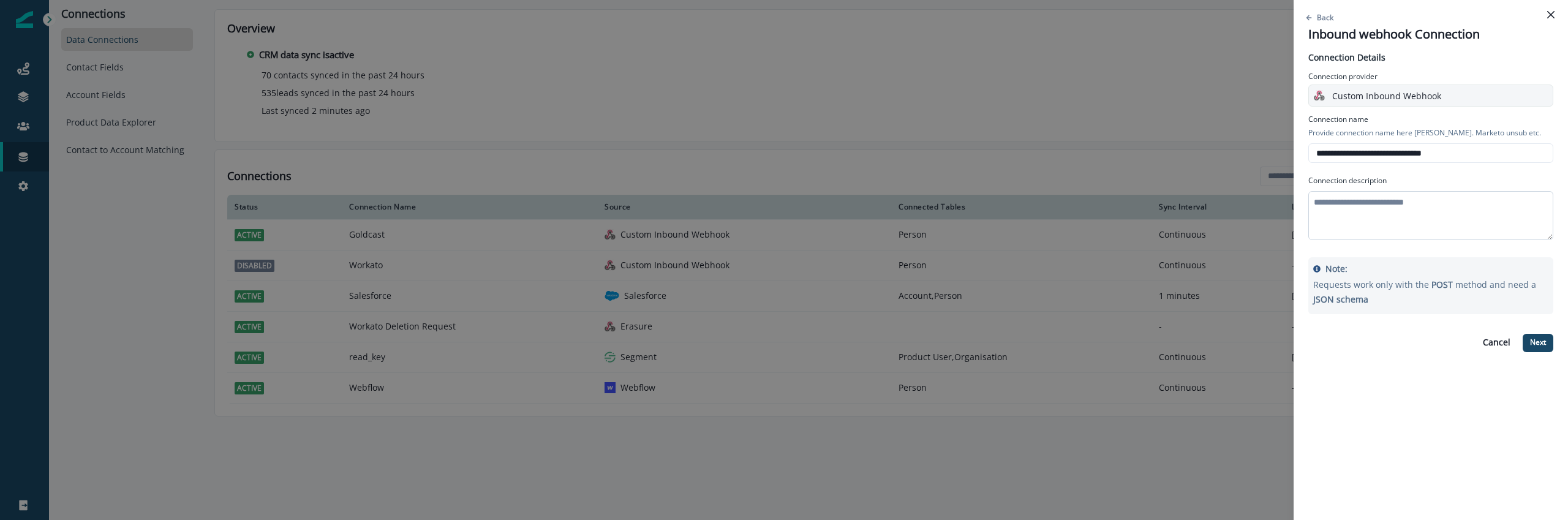
type textarea "*"
type textarea "**********"
click at [1535, 343] on p "Next" at bounding box center [1538, 342] width 16 height 9
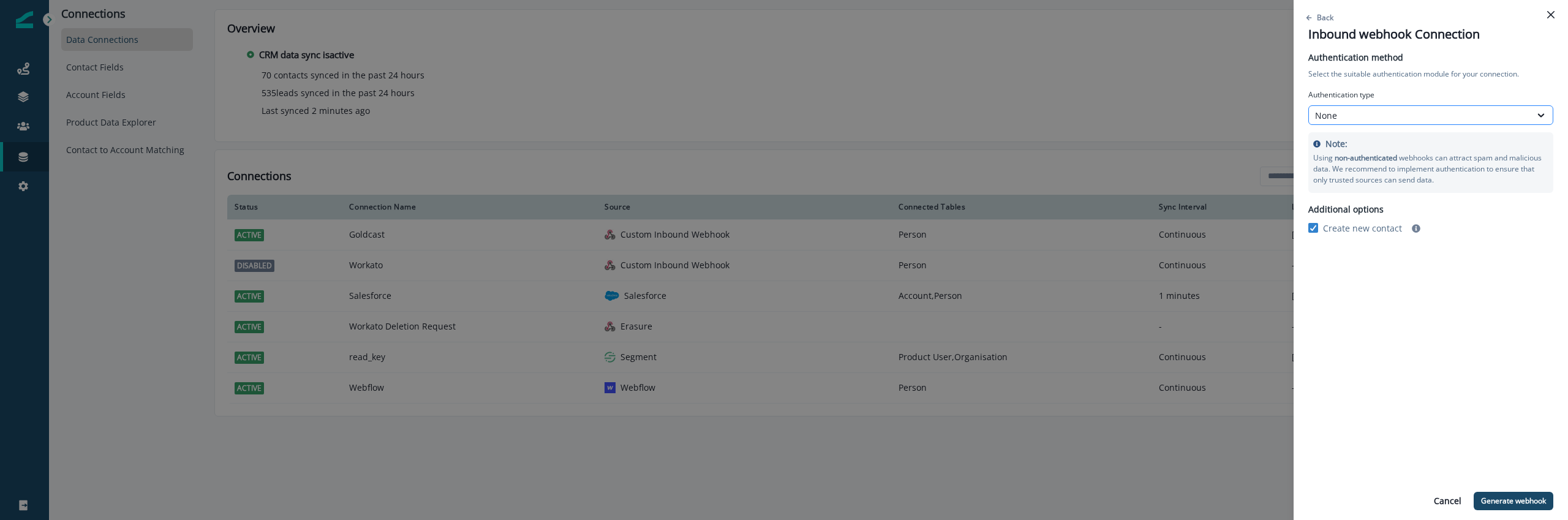
click at [1384, 119] on div "None" at bounding box center [1420, 115] width 210 height 13
click at [1364, 138] on div "None" at bounding box center [1430, 143] width 245 height 23
click at [1382, 329] on div "Authentication method Select the suitable authentication module for your connec…" at bounding box center [1430, 283] width 245 height 464
click at [1410, 115] on div "None" at bounding box center [1420, 115] width 210 height 13
click at [1389, 157] on div "API Key" at bounding box center [1430, 166] width 245 height 23
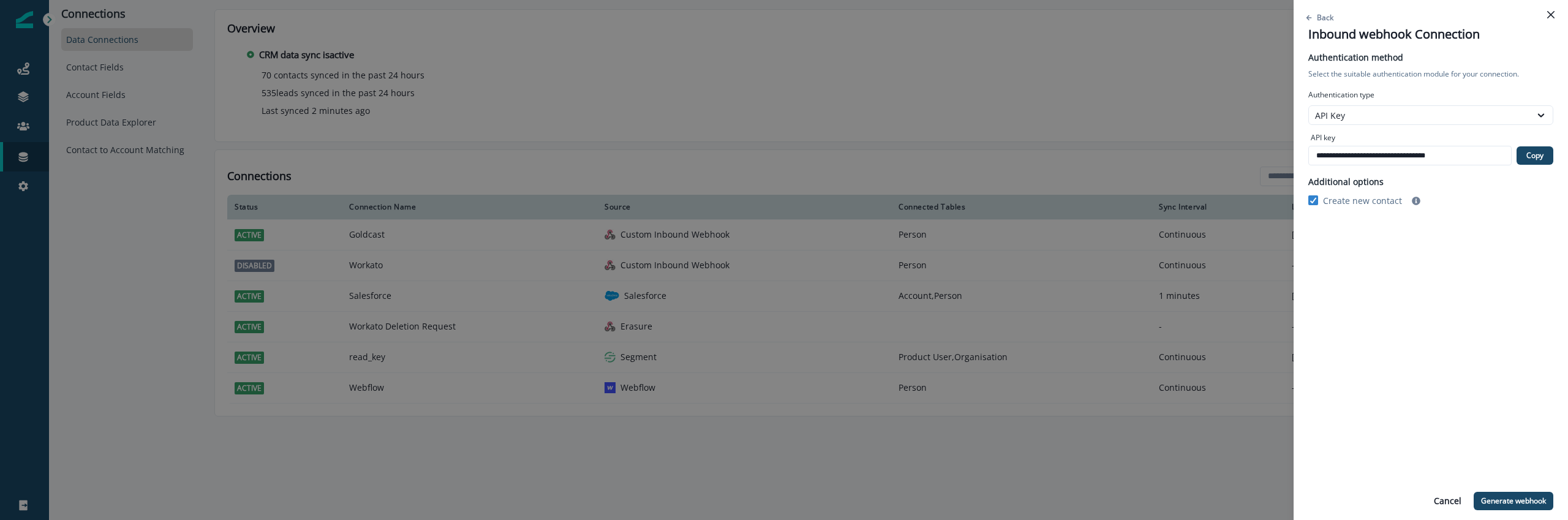
click at [1361, 313] on div "**********" at bounding box center [1430, 283] width 245 height 464
click at [1545, 158] on button "Copy" at bounding box center [1535, 155] width 36 height 18
click at [1506, 499] on p "Generate webhook" at bounding box center [1513, 501] width 65 height 9
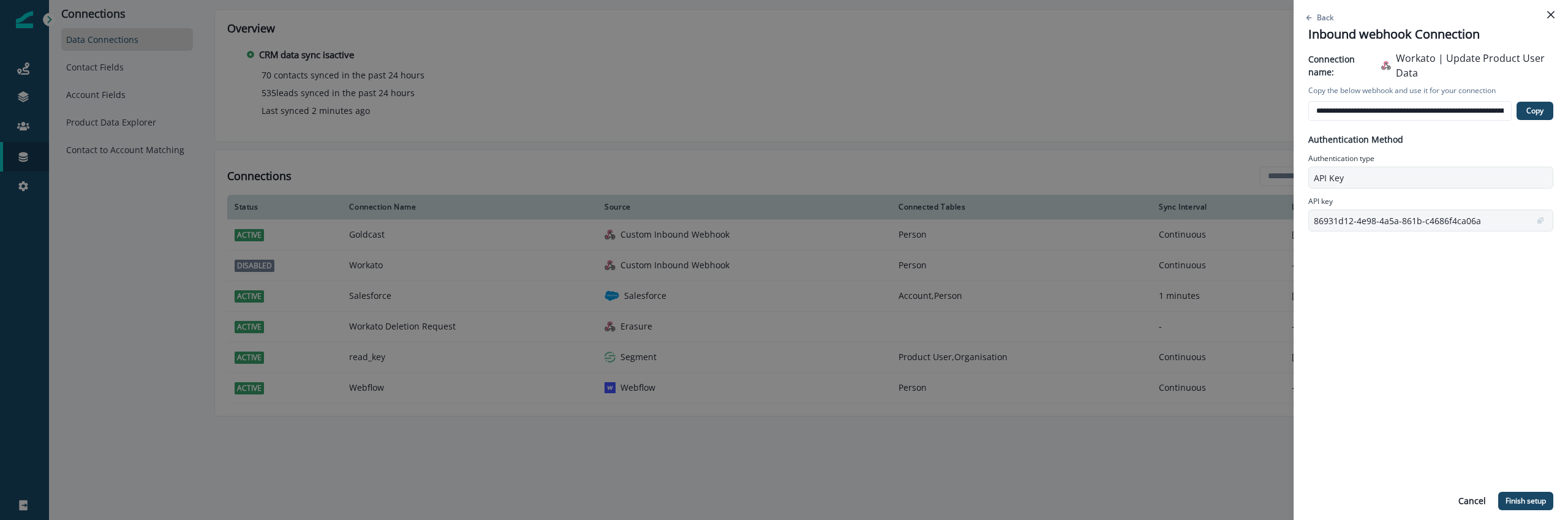
click at [1511, 487] on div "Cancel Finish setup" at bounding box center [1430, 501] width 245 height 28
click at [1511, 494] on button "Finish setup" at bounding box center [1526, 501] width 55 height 18
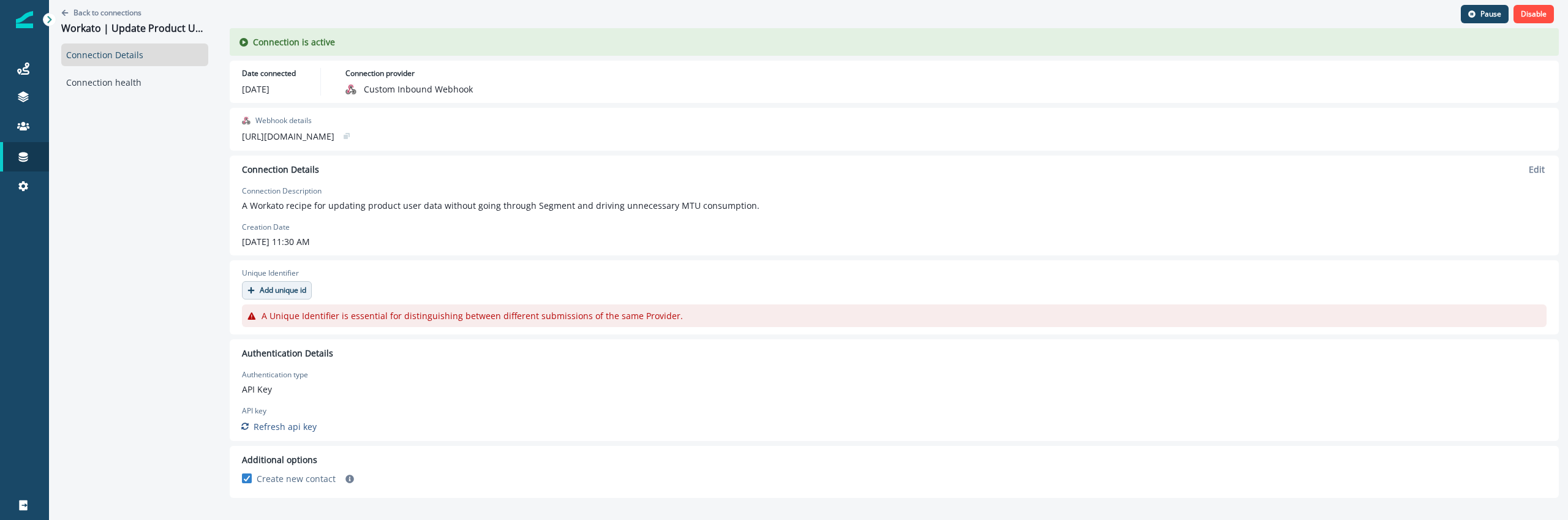
click at [293, 293] on p "Add unique id" at bounding box center [283, 290] width 47 height 9
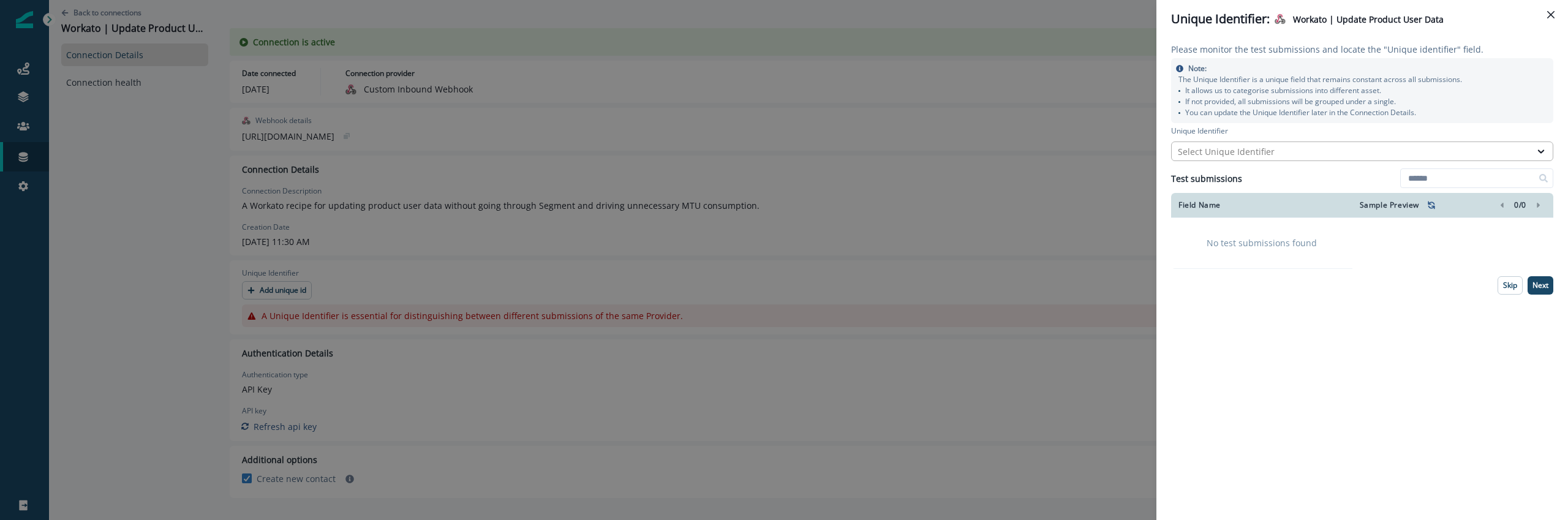
click at [1313, 160] on div "Select Unique Identifier" at bounding box center [1362, 151] width 382 height 19
click at [1312, 152] on div "Select Unique Identifier" at bounding box center [1351, 152] width 347 height 13
click at [1291, 364] on div "Please monitor the test submissions and locate the "Unique identifier" field. N…" at bounding box center [1362, 279] width 412 height 482
click at [1541, 287] on p "Next" at bounding box center [1540, 285] width 16 height 9
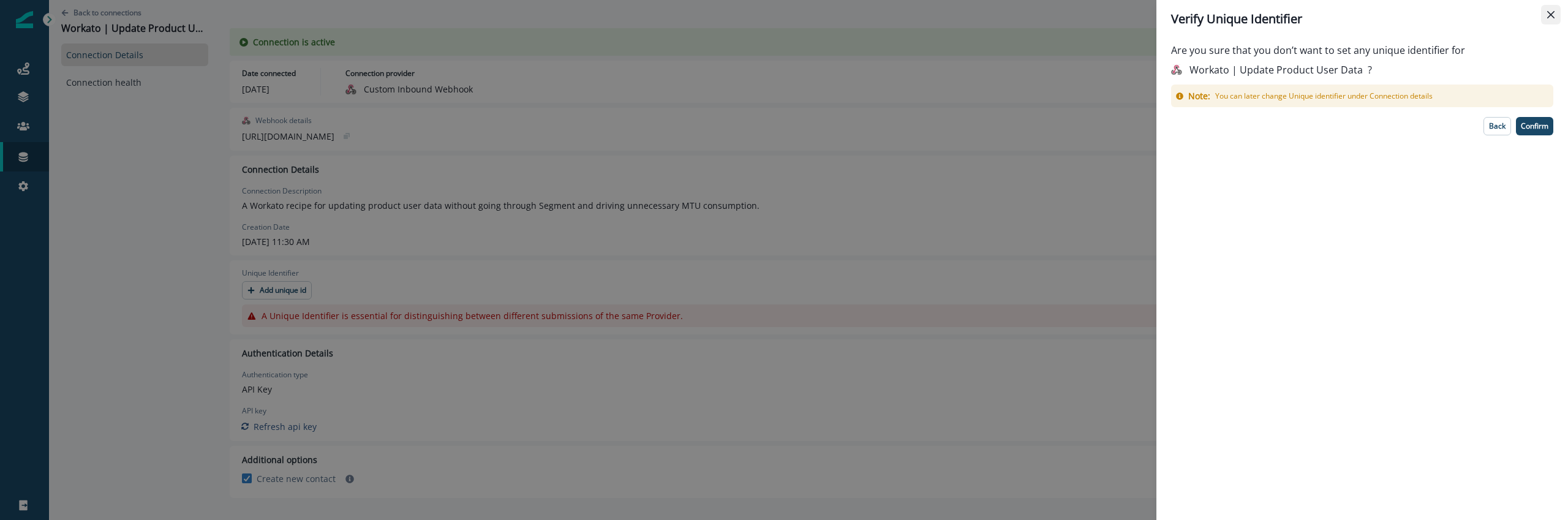
click at [1552, 12] on icon "Close" at bounding box center [1551, 15] width 8 height 8
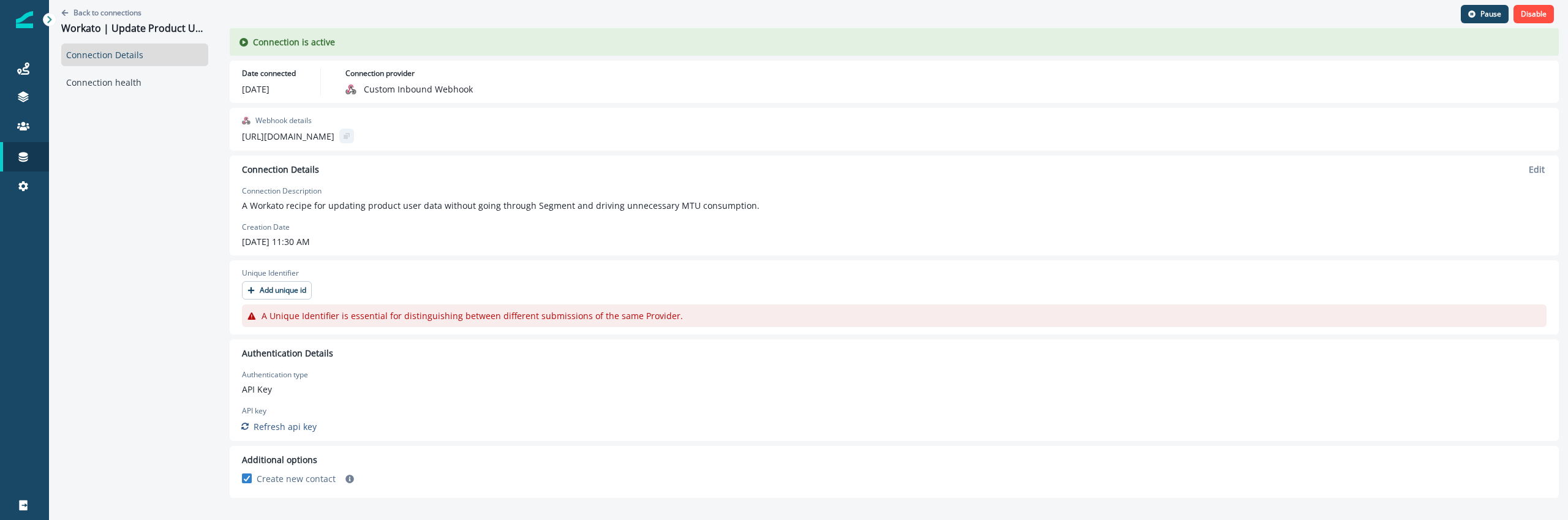
click at [350, 138] on icon "copy" at bounding box center [347, 136] width 8 height 8
click at [1540, 170] on p "Edit" at bounding box center [1537, 169] width 16 height 11
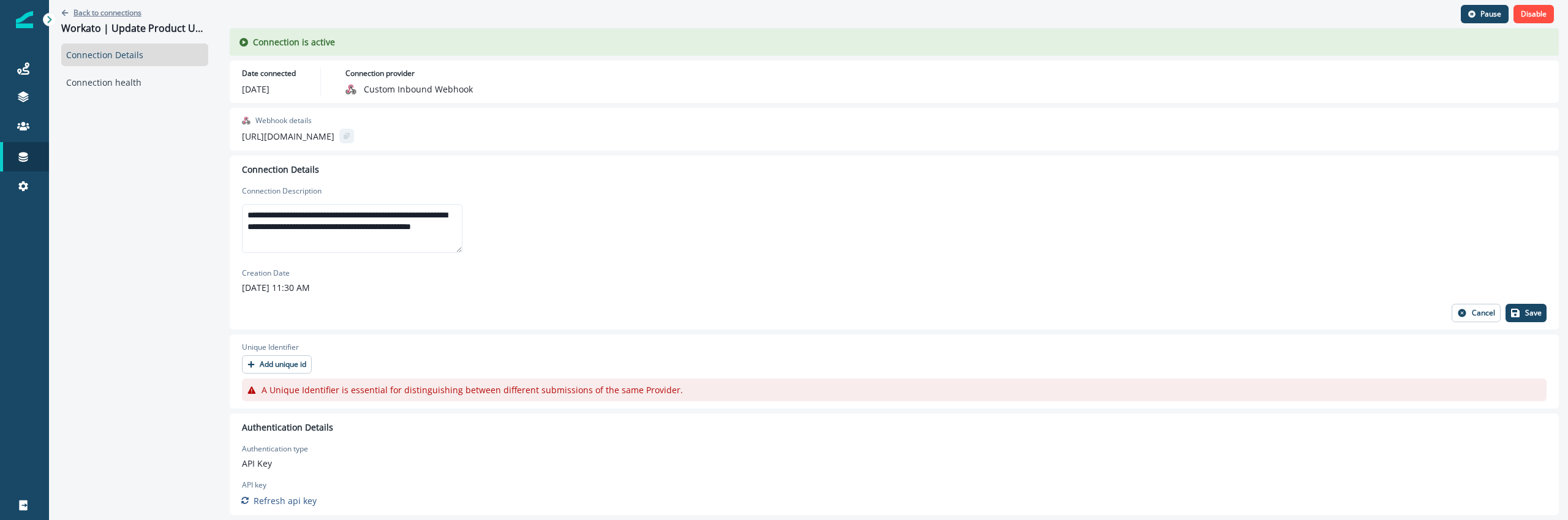
click at [125, 11] on p "Back to connections" at bounding box center [108, 13] width 68 height 11
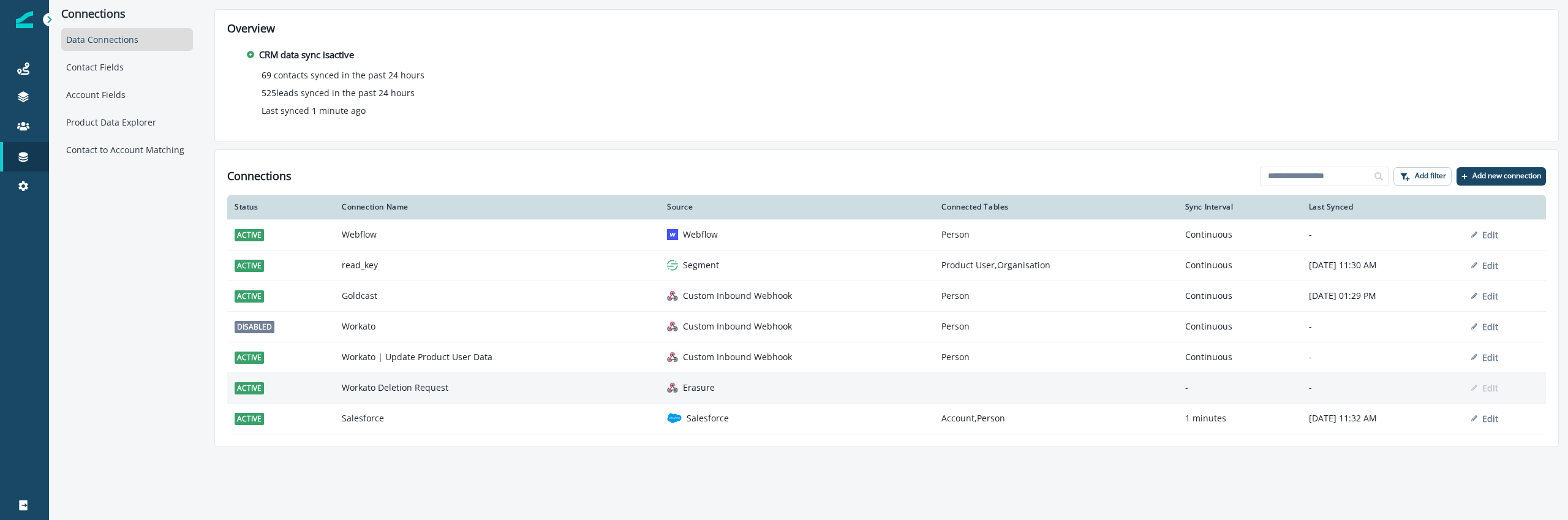
click at [960, 389] on td at bounding box center [1056, 387] width 243 height 31
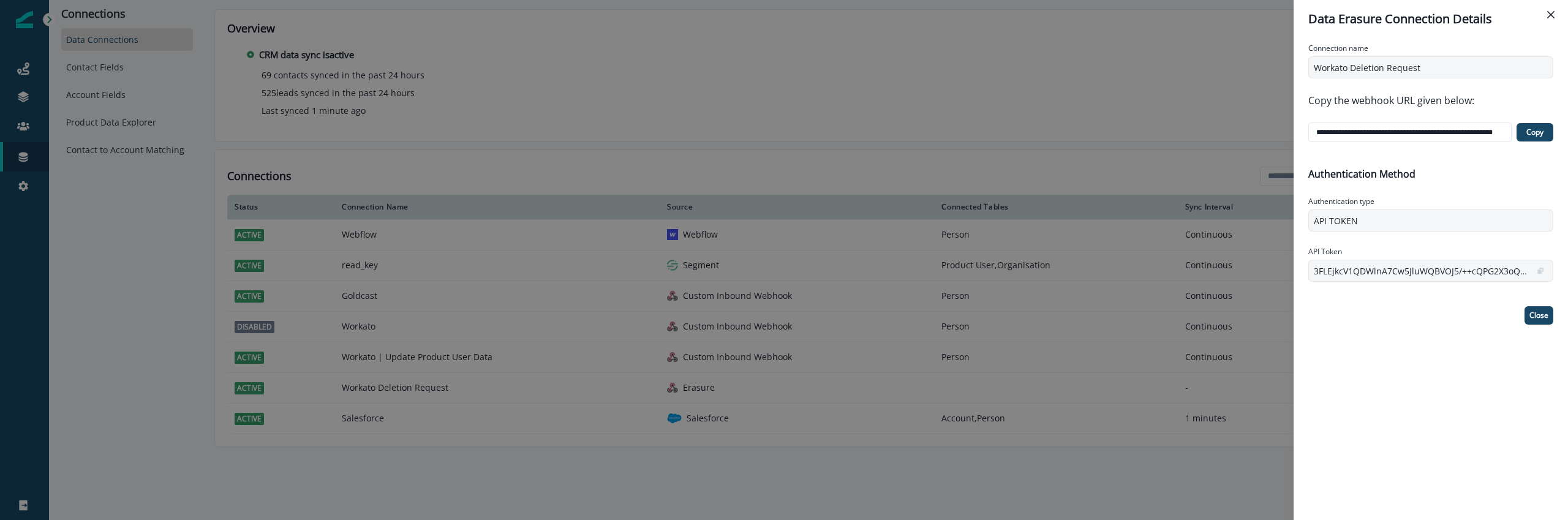
click at [1347, 224] on p "API TOKEN" at bounding box center [1425, 221] width 222 height 13
click at [1347, 342] on div "**********" at bounding box center [1431, 279] width 274 height 482
click at [1362, 274] on p "3FLEjkcV1QDWlnA7Cw5JluWQBVOJ5/++cQPG2X3oQOf7sghVpGl9RGbK5RxLDi9Pep+MRbLRP6V1zxE…" at bounding box center [1421, 271] width 215 height 13
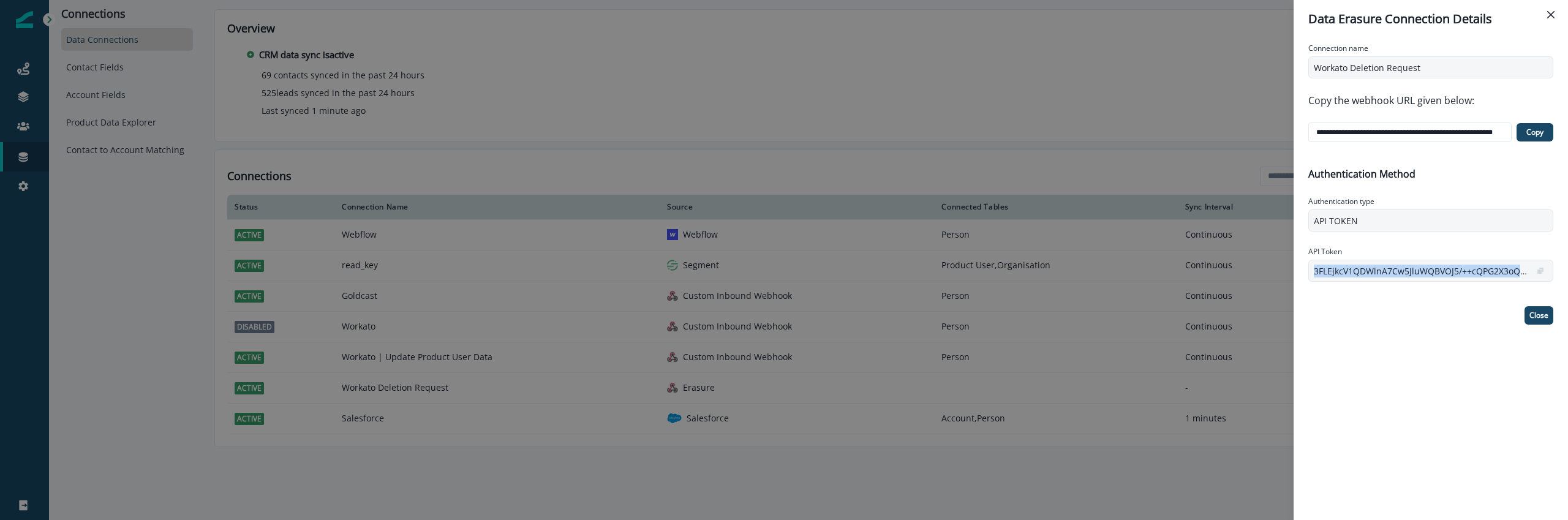
click at [1362, 274] on p "3FLEjkcV1QDWlnA7Cw5JluWQBVOJ5/++cQPG2X3oQOf7sghVpGl9RGbK5RxLDi9Pep+MRbLRP6V1zxE…" at bounding box center [1421, 271] width 215 height 13
copy p "3FLEjkcV1QDWlnA7Cw5JluWQBVOJ5/++cQPG2X3oQOf7sghVpGl9RGbK5RxLDi9Pep+MRbLRP6V1zxE…"
click at [1127, 131] on div "**********" at bounding box center [784, 260] width 1568 height 520
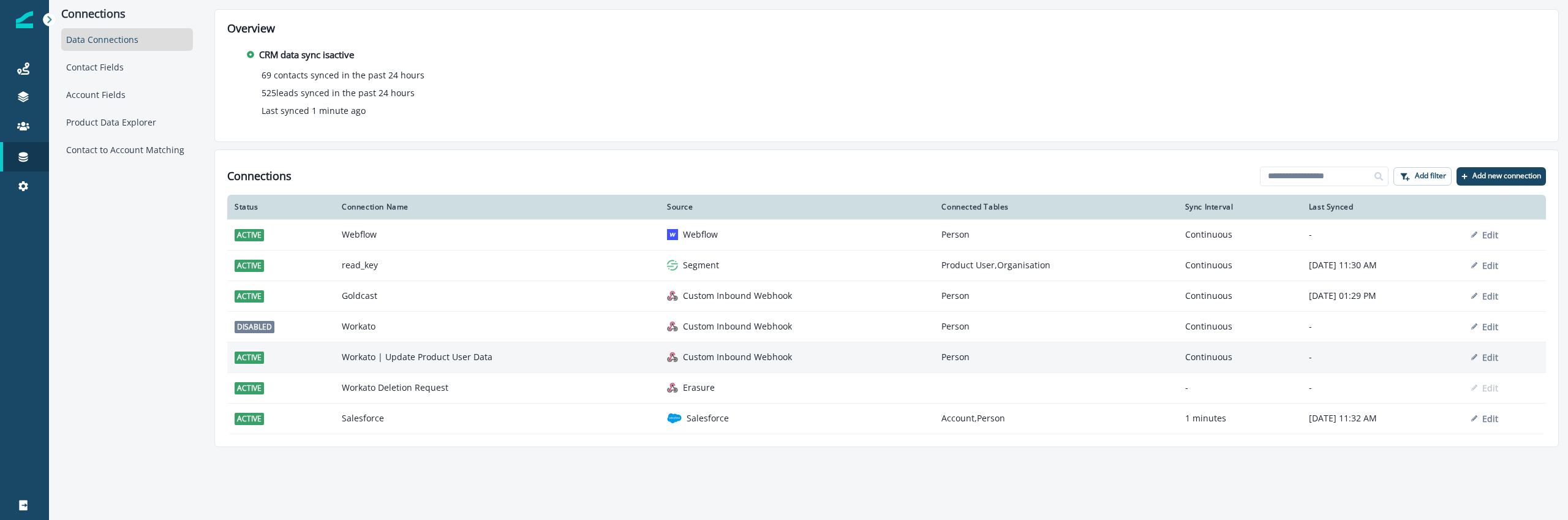
click at [599, 350] on td "Workato | Update Product User Data" at bounding box center [497, 357] width 325 height 31
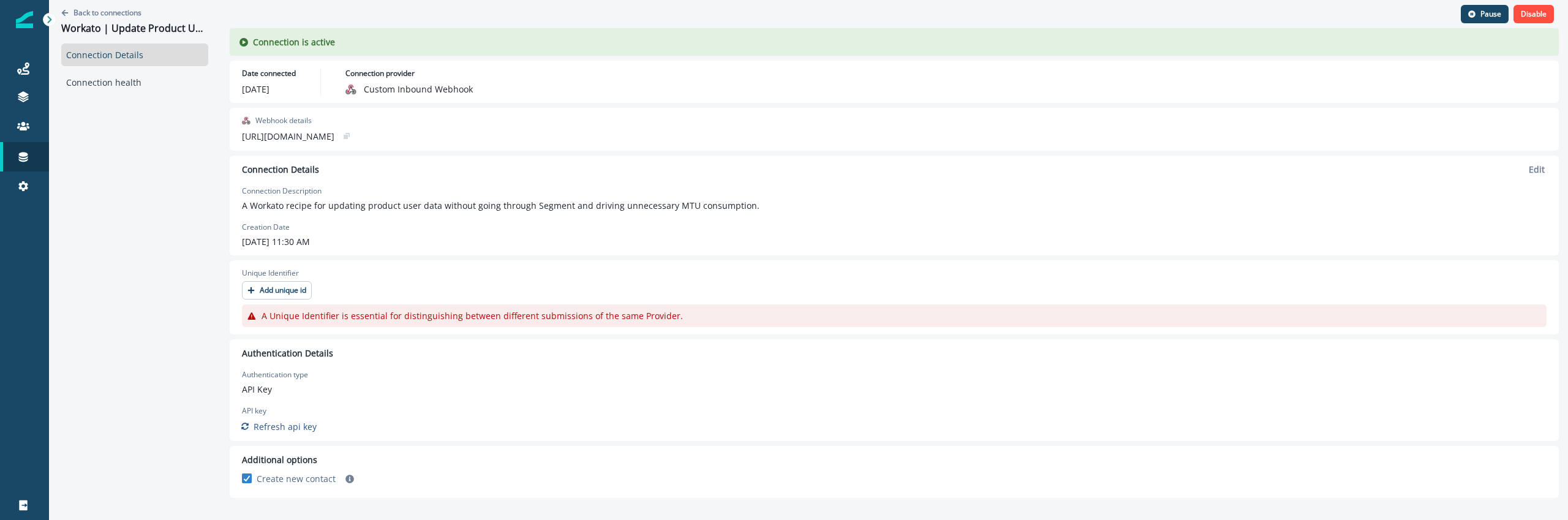
click at [599, 350] on div "Authentication Details" at bounding box center [895, 353] width 1305 height 13
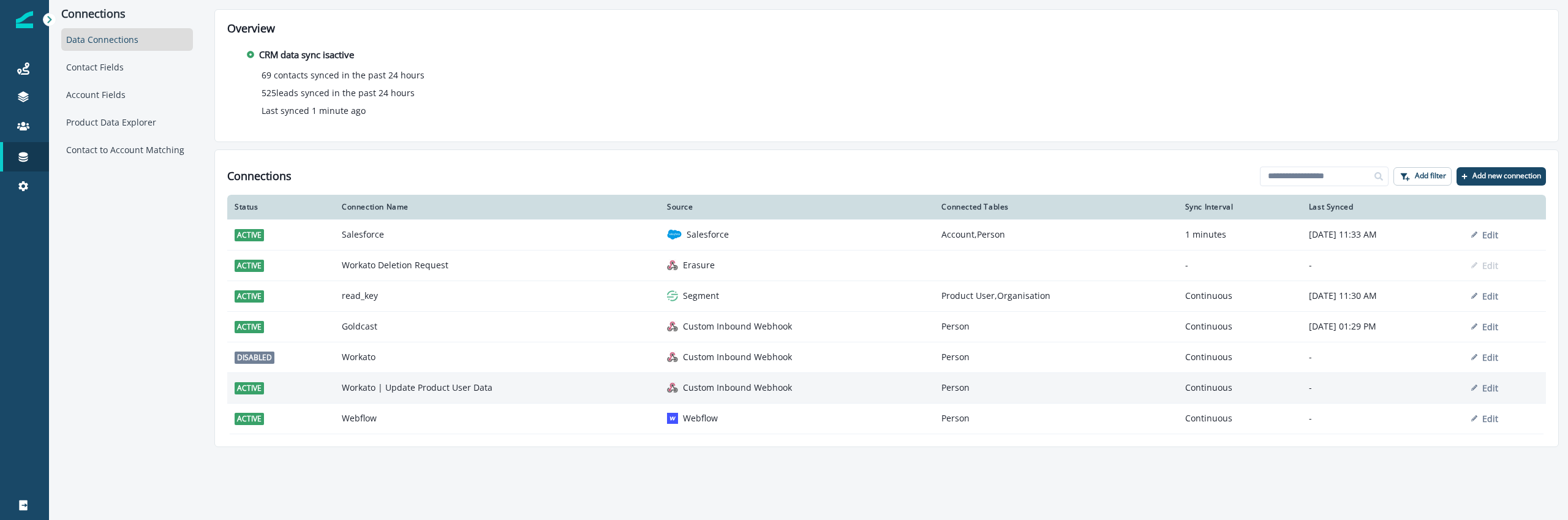
click at [539, 392] on td "Workato | Update Product User Data" at bounding box center [497, 387] width 325 height 31
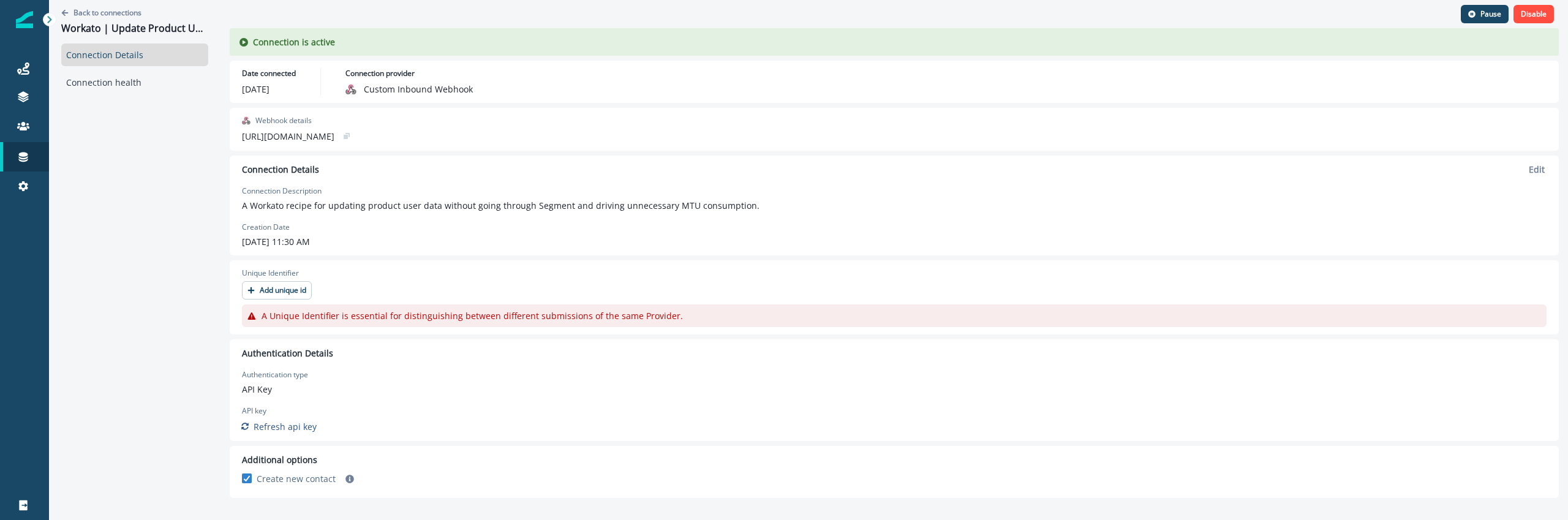
click at [535, 128] on div "[URL][DOMAIN_NAME]" at bounding box center [895, 135] width 1305 height 14
click at [354, 133] on button "copy" at bounding box center [346, 135] width 14 height 14
click at [308, 289] on button "Add unique id" at bounding box center [277, 290] width 70 height 18
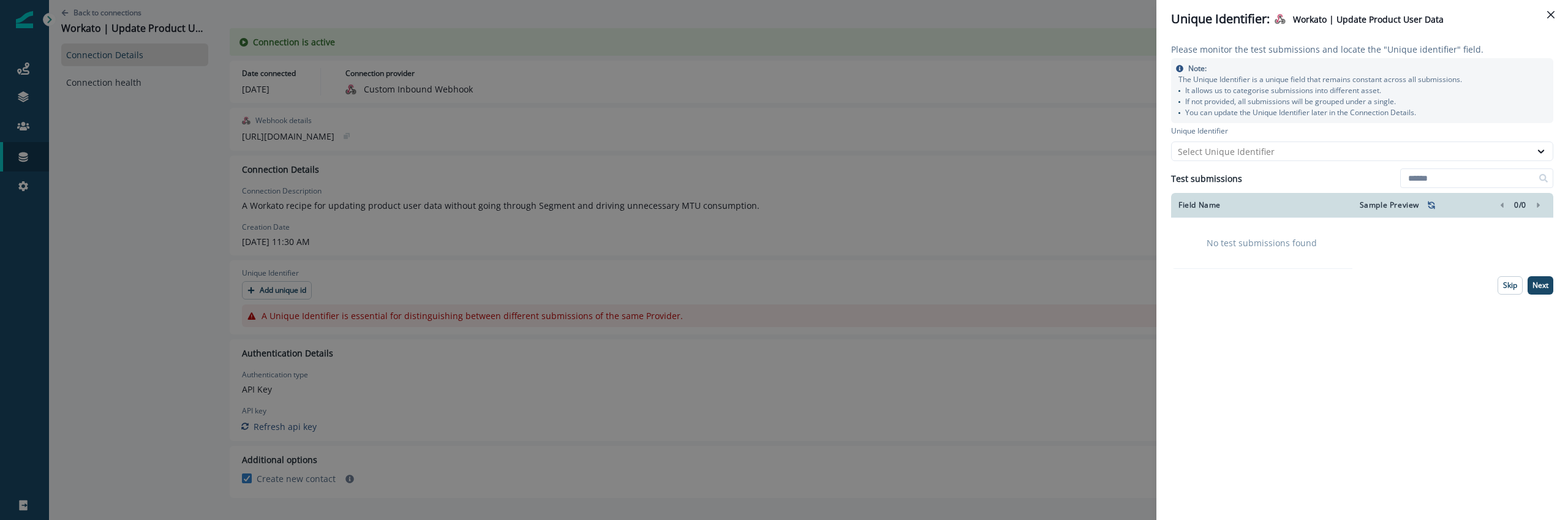
click at [1343, 485] on div "Please monitor the test submissions and locate the "Unique identifier" field. N…" at bounding box center [1362, 279] width 412 height 482
click at [1253, 146] on div "Select Unique Identifier" at bounding box center [1351, 152] width 347 height 13
click at [1267, 324] on div "Please monitor the test submissions and locate the "Unique identifier" field. N…" at bounding box center [1362, 279] width 412 height 482
click at [1554, 6] on button "Close" at bounding box center [1550, 14] width 20 height 19
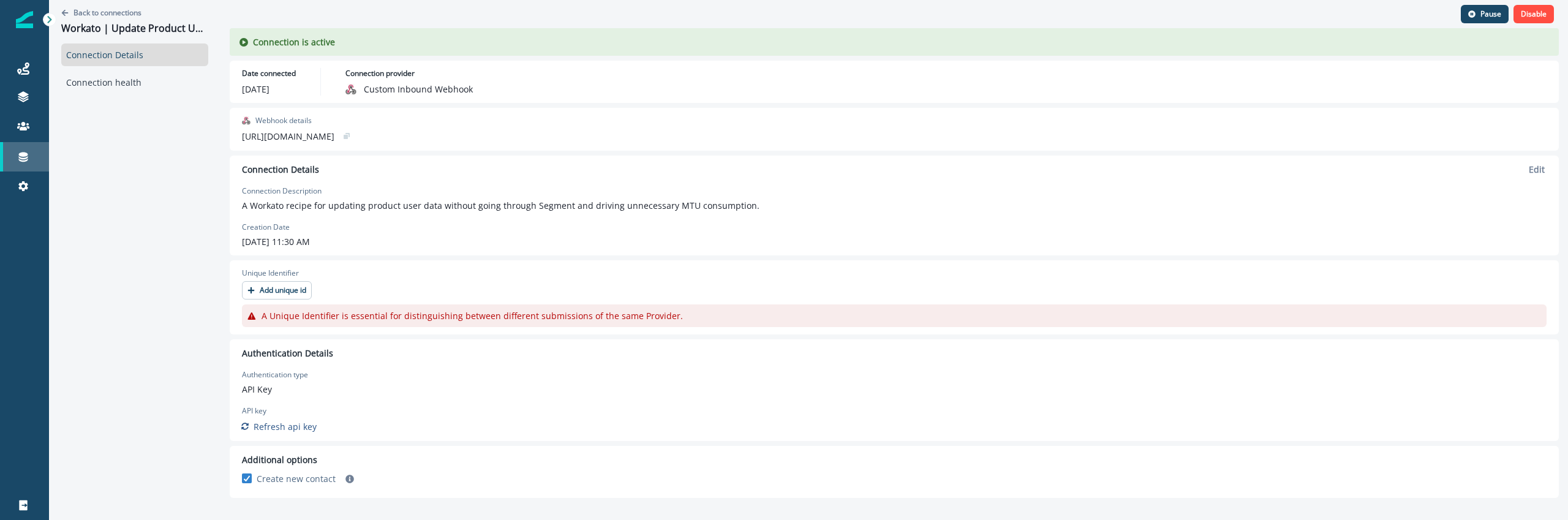
click at [25, 146] on link "Connections" at bounding box center [25, 157] width 49 height 30
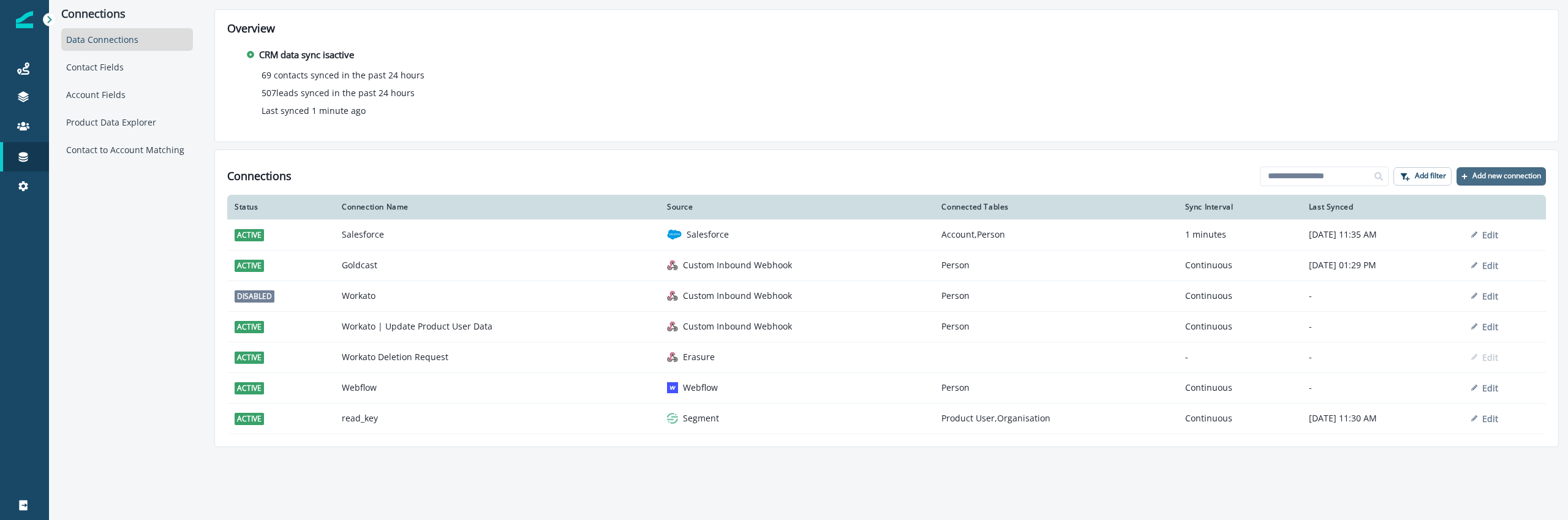
click at [1506, 173] on p "Add new connection" at bounding box center [1506, 176] width 69 height 9
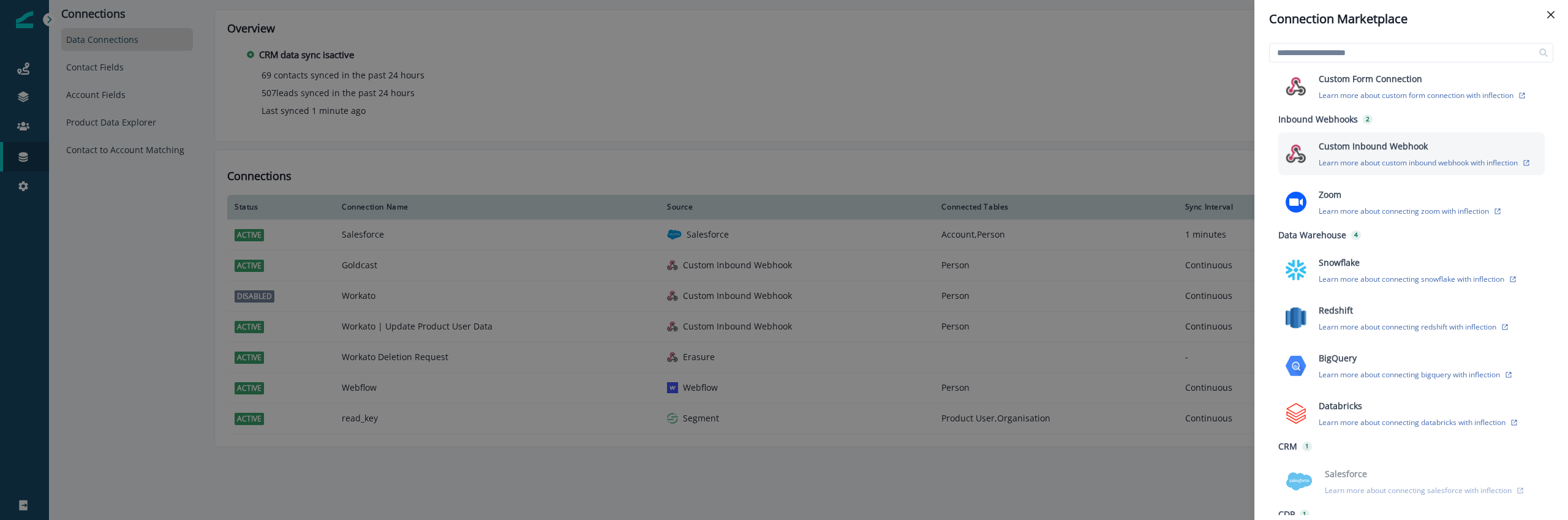
scroll to position [194, 0]
click at [1402, 165] on p "Learn more about custom inbound webhook with inflection" at bounding box center [1418, 165] width 199 height 11
click at [104, 234] on div "Connection Marketplace Data Erasure 1 Custom DSR Connection Learn more about cu…" at bounding box center [784, 260] width 1568 height 520
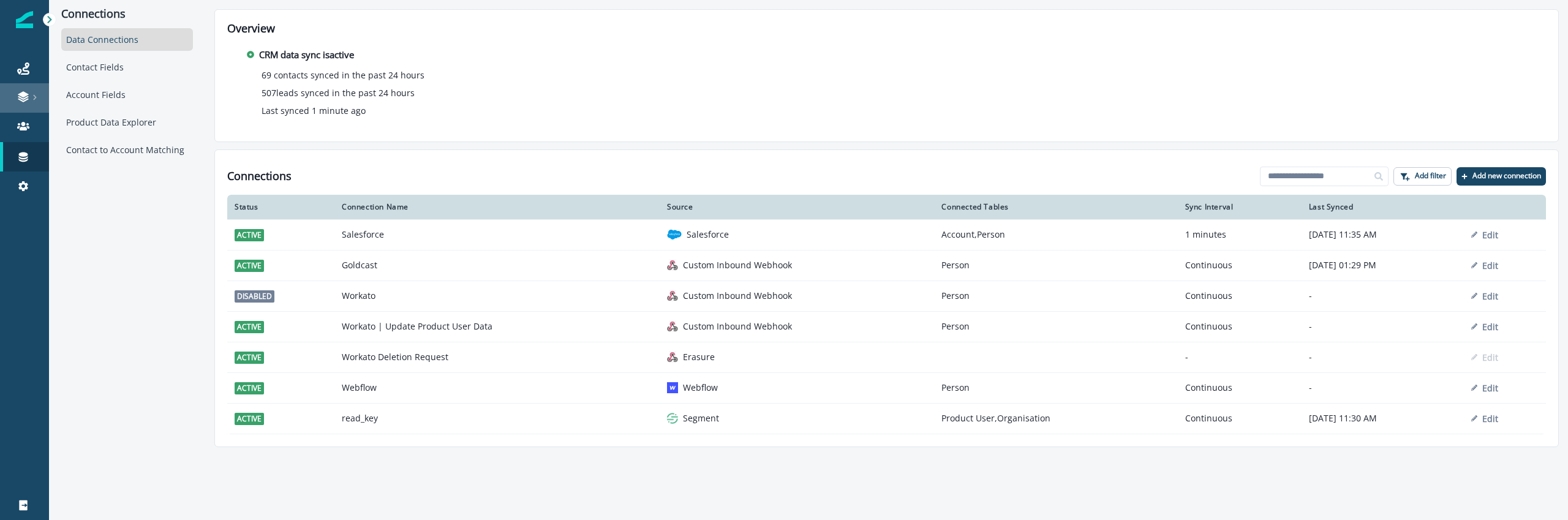
click at [21, 103] on link at bounding box center [25, 97] width 49 height 30
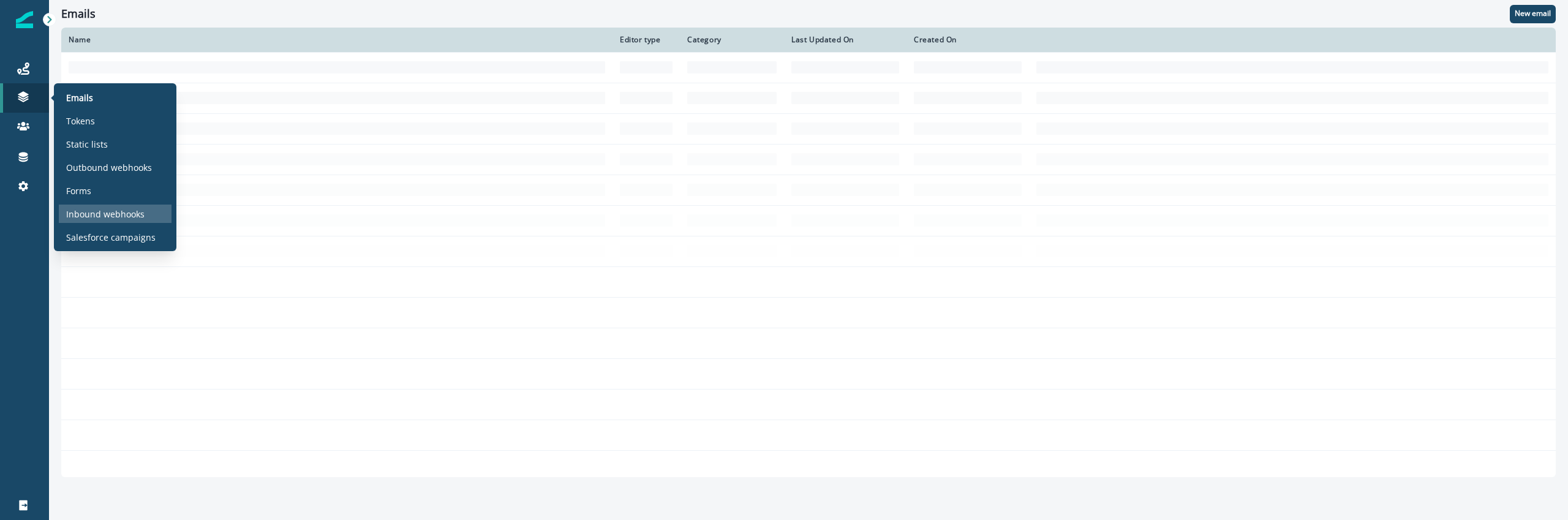
click at [118, 214] on p "Inbound webhooks" at bounding box center [105, 214] width 79 height 13
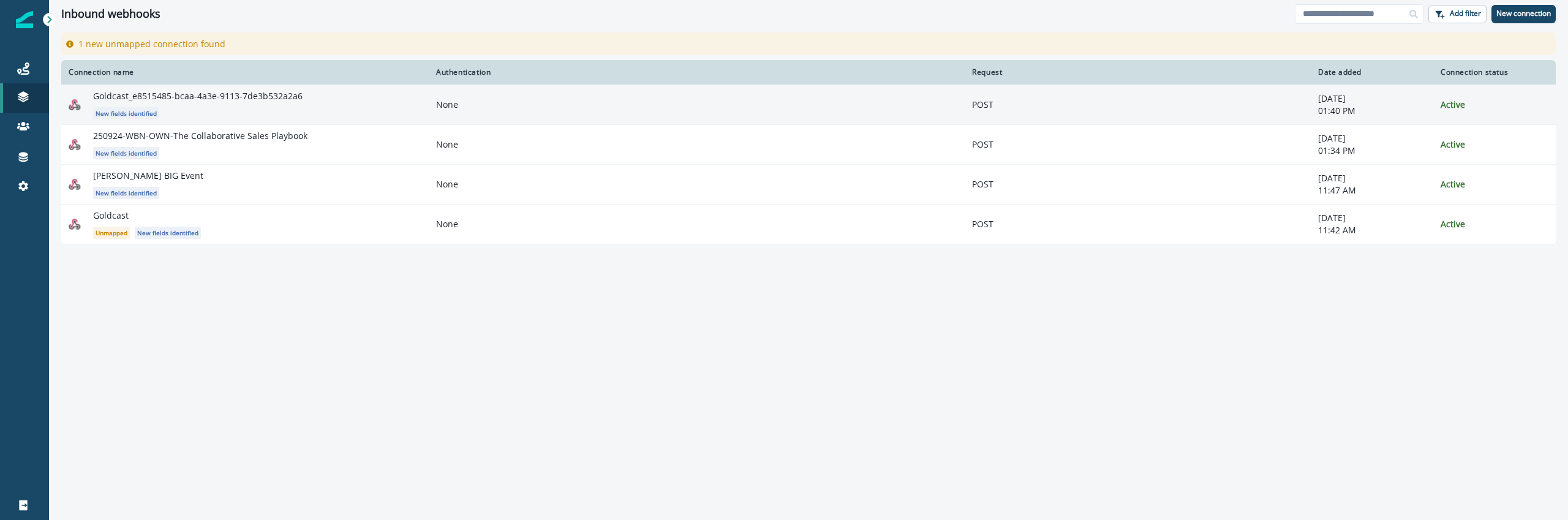
click at [240, 87] on td "Goldcast_e8515485-bcaa-4a3e-9113-7de3b532a2a6 New fields identified" at bounding box center [245, 104] width 367 height 40
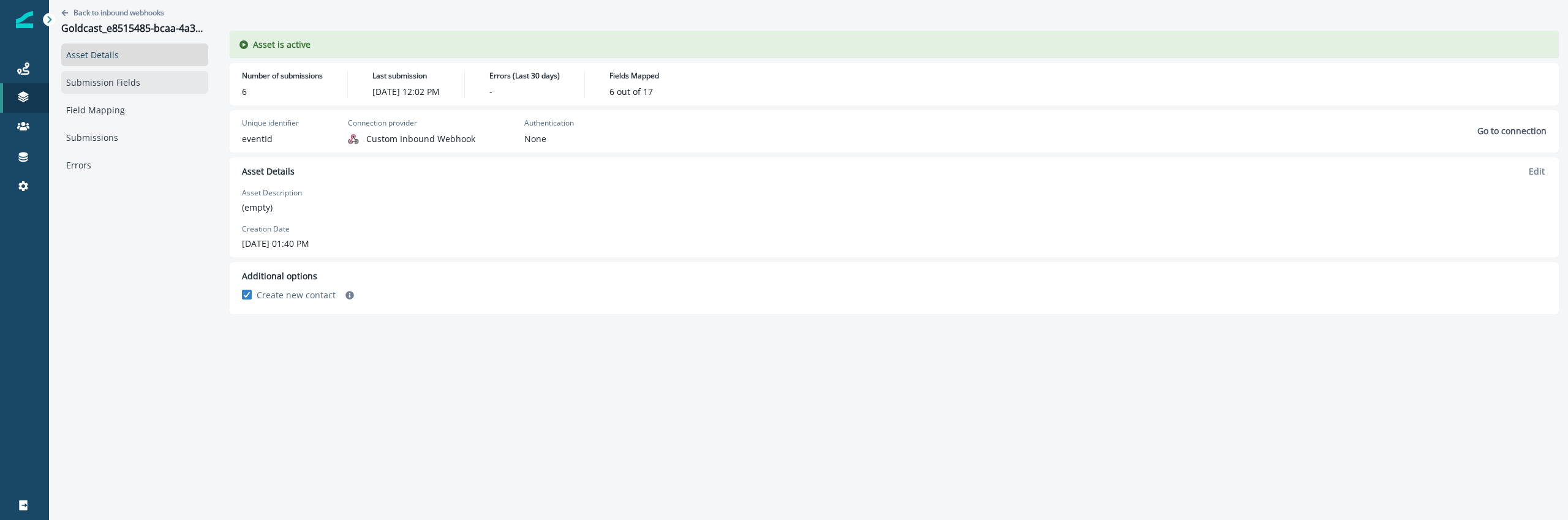
click at [146, 77] on link "Submission Fields" at bounding box center [135, 82] width 147 height 23
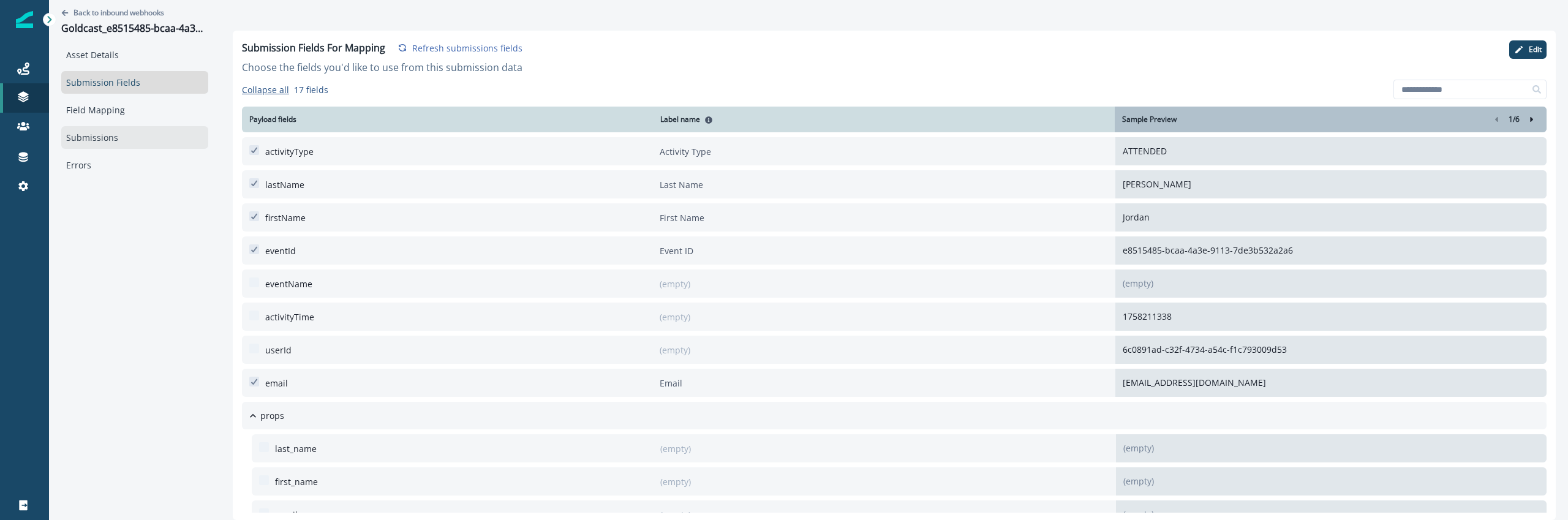
click at [124, 148] on link "Submissions" at bounding box center [135, 138] width 147 height 23
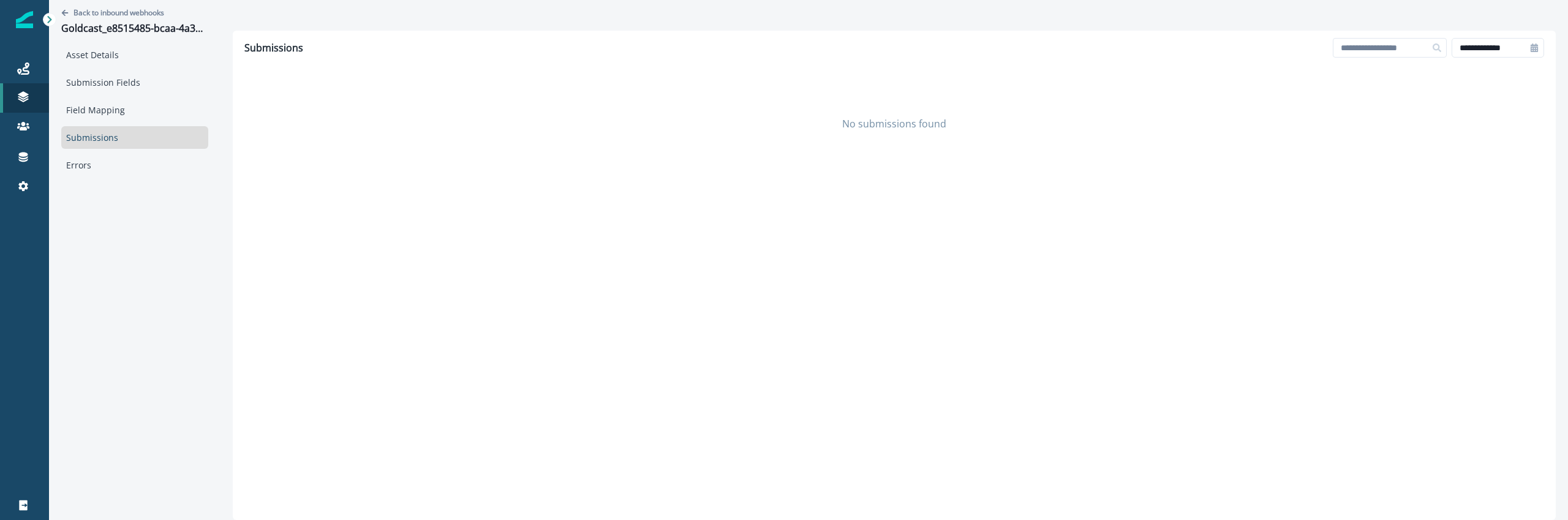
click at [1528, 45] on div at bounding box center [1534, 47] width 20 height 19
select select "*"
select select "****"
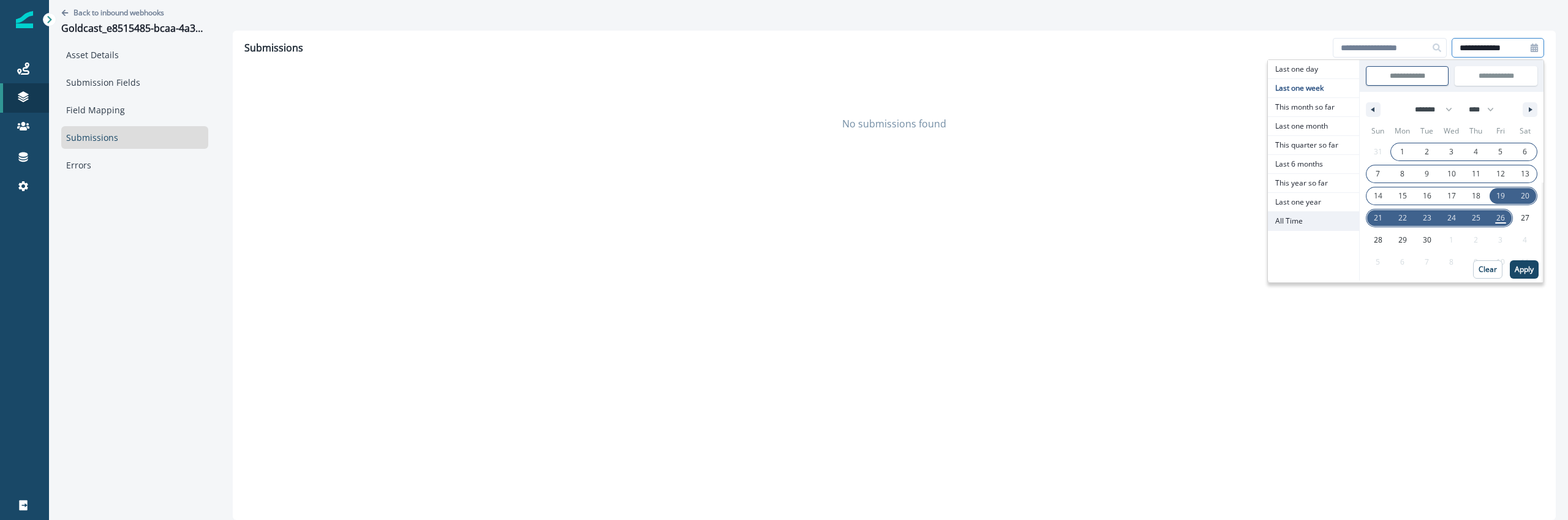
click at [1314, 224] on span "All Time" at bounding box center [1313, 221] width 91 height 18
type input "********"
type input "**********"
select select "**"
select select "****"
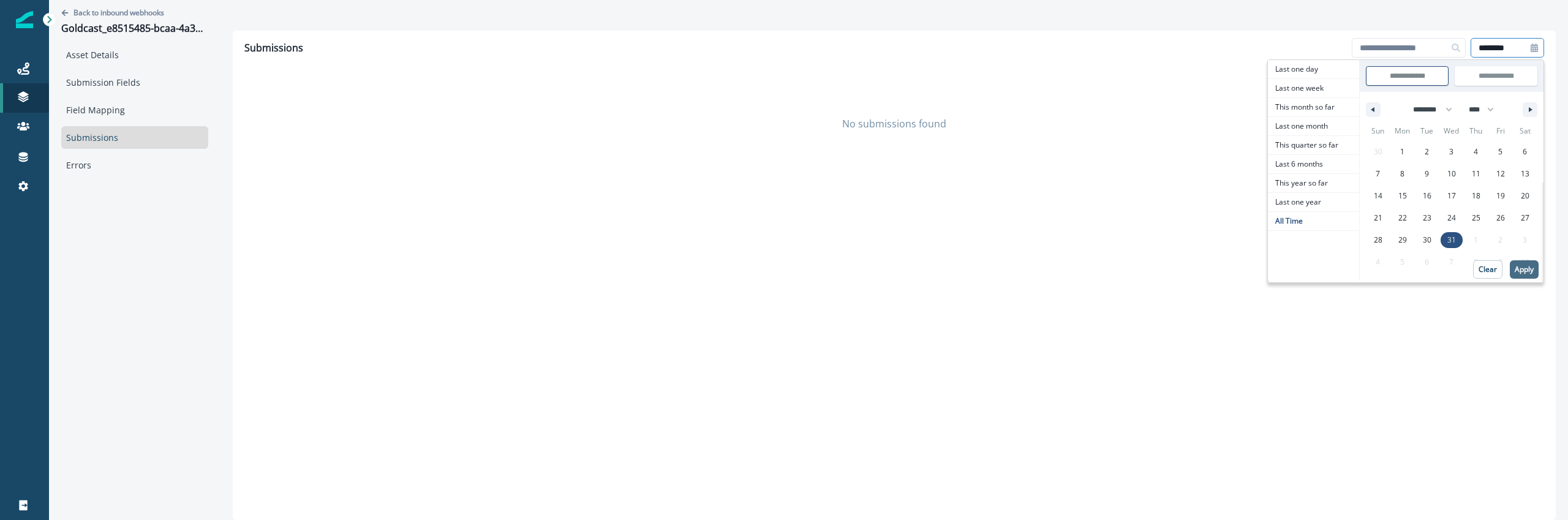
click at [1525, 263] on button "Apply" at bounding box center [1525, 269] width 29 height 18
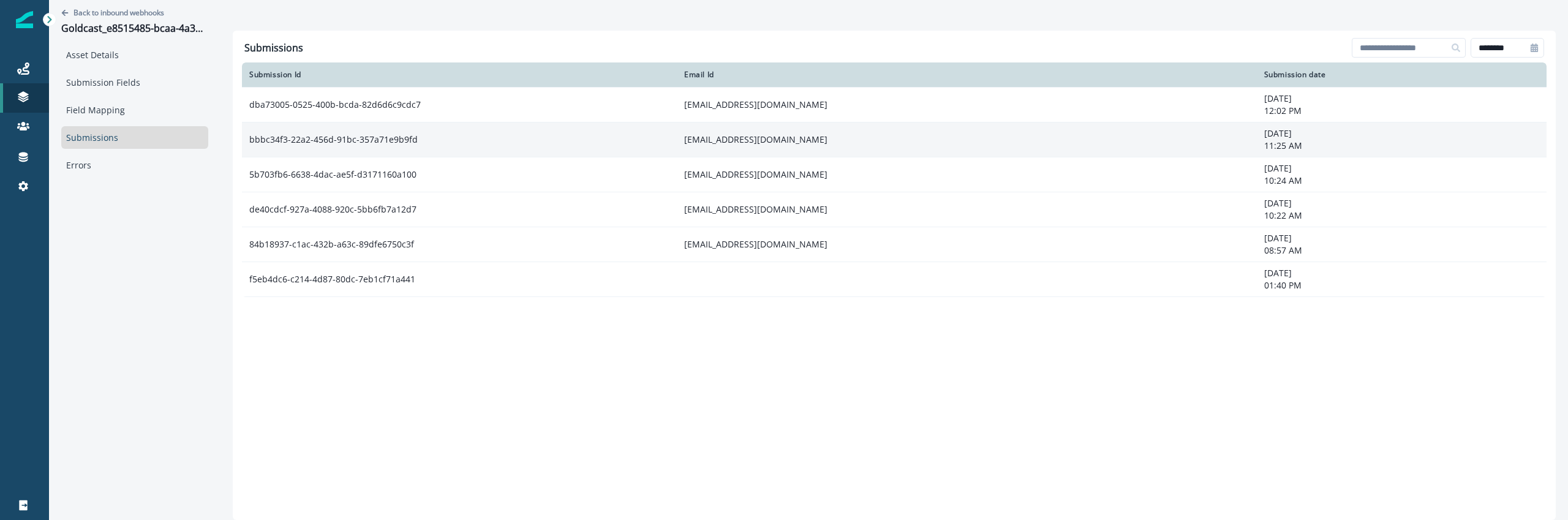
click at [461, 146] on td "bbbc34f3-22a2-456d-91bc-357a71e9b9fd" at bounding box center [459, 139] width 435 height 35
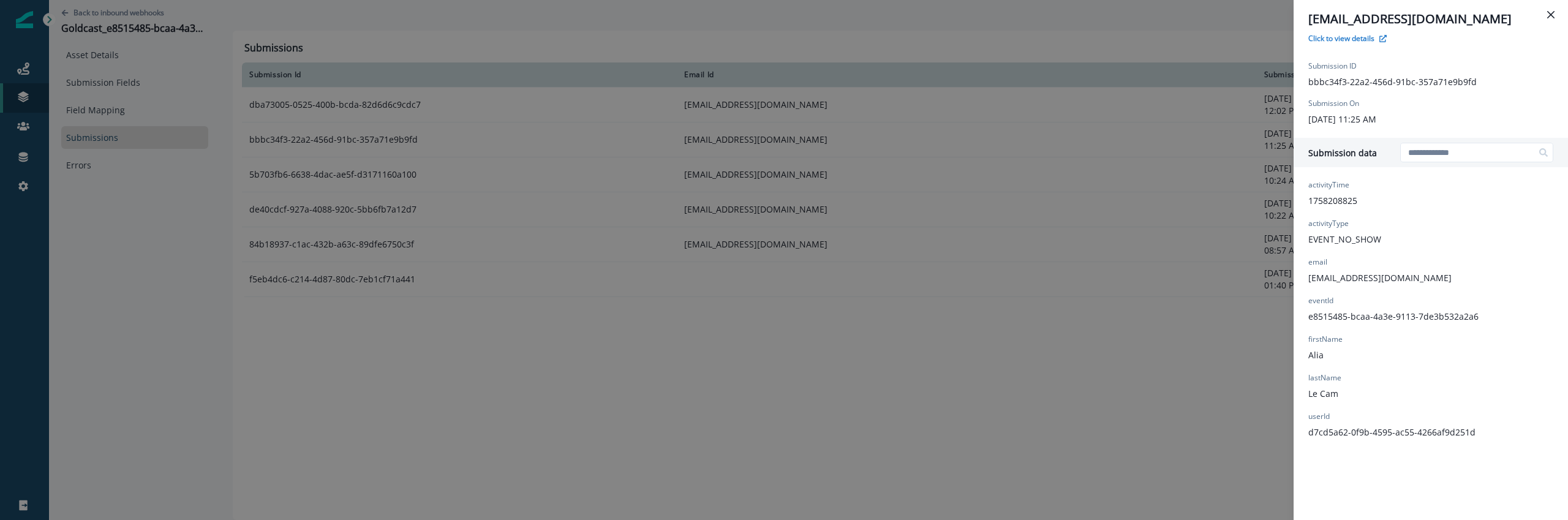
click at [1101, 373] on div "[EMAIL_ADDRESS][DOMAIN_NAME] Click to view details Submission ID bbbc34f3-22a2-…" at bounding box center [784, 260] width 1568 height 520
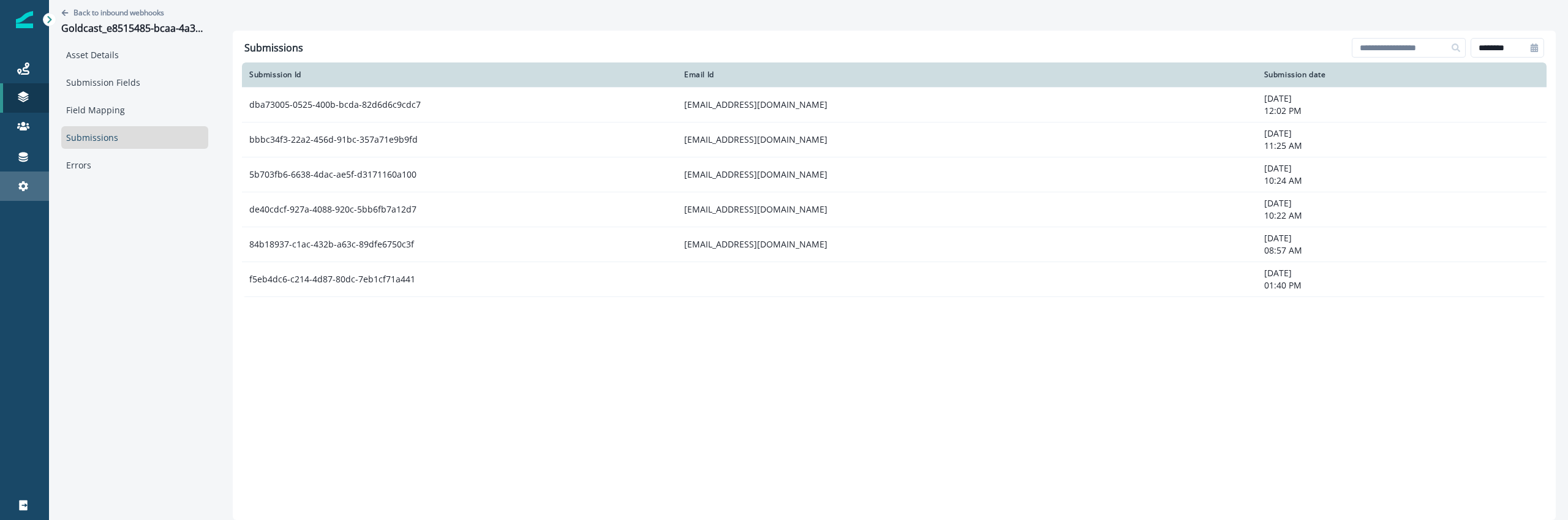
click at [25, 184] on icon at bounding box center [23, 186] width 10 height 10
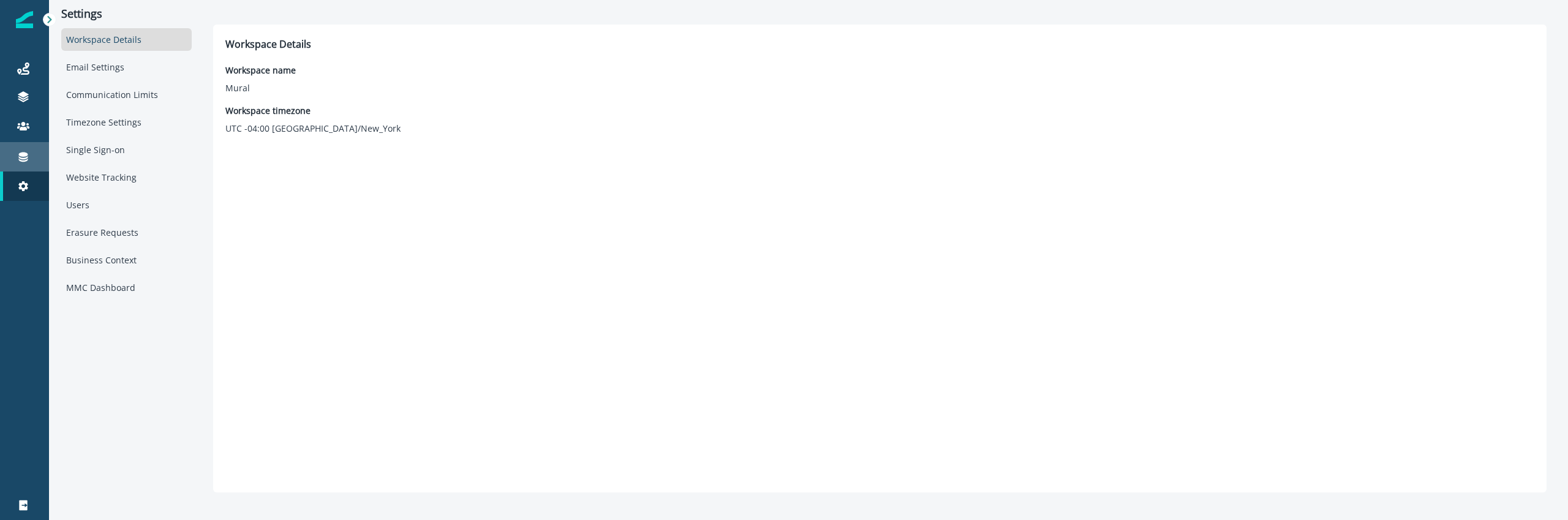
click at [25, 160] on icon at bounding box center [23, 156] width 12 height 12
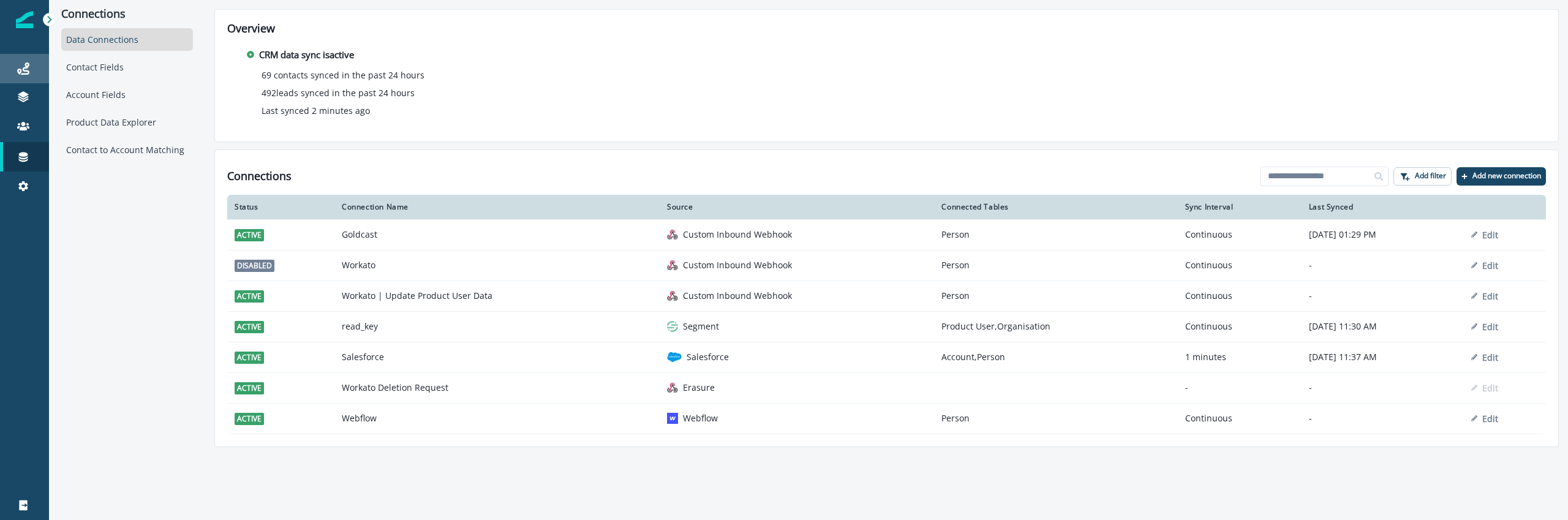
click at [39, 70] on div "Journeys" at bounding box center [25, 68] width 39 height 14
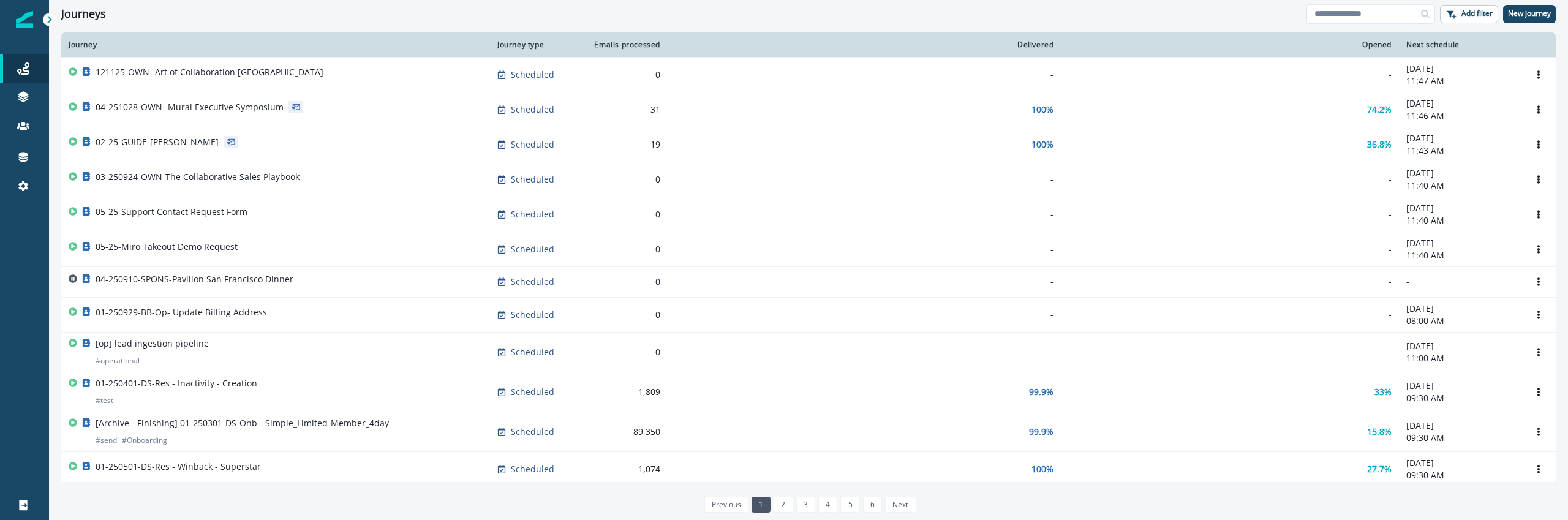
click at [120, 214] on p "Inbound webhooks" at bounding box center [105, 214] width 79 height 13
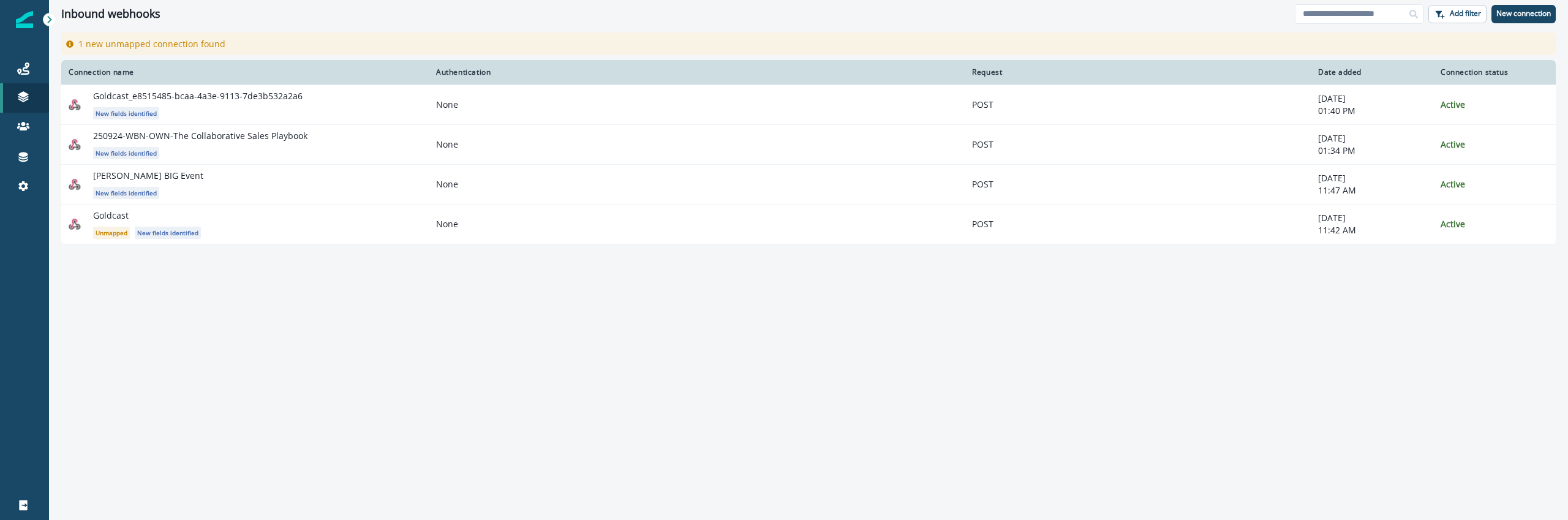
click at [448, 314] on div "Connection name Authentication Request Date added Connection status Goldcast_e8…" at bounding box center [809, 289] width 1519 height 458
click at [1510, 10] on p "New connection" at bounding box center [1523, 14] width 55 height 9
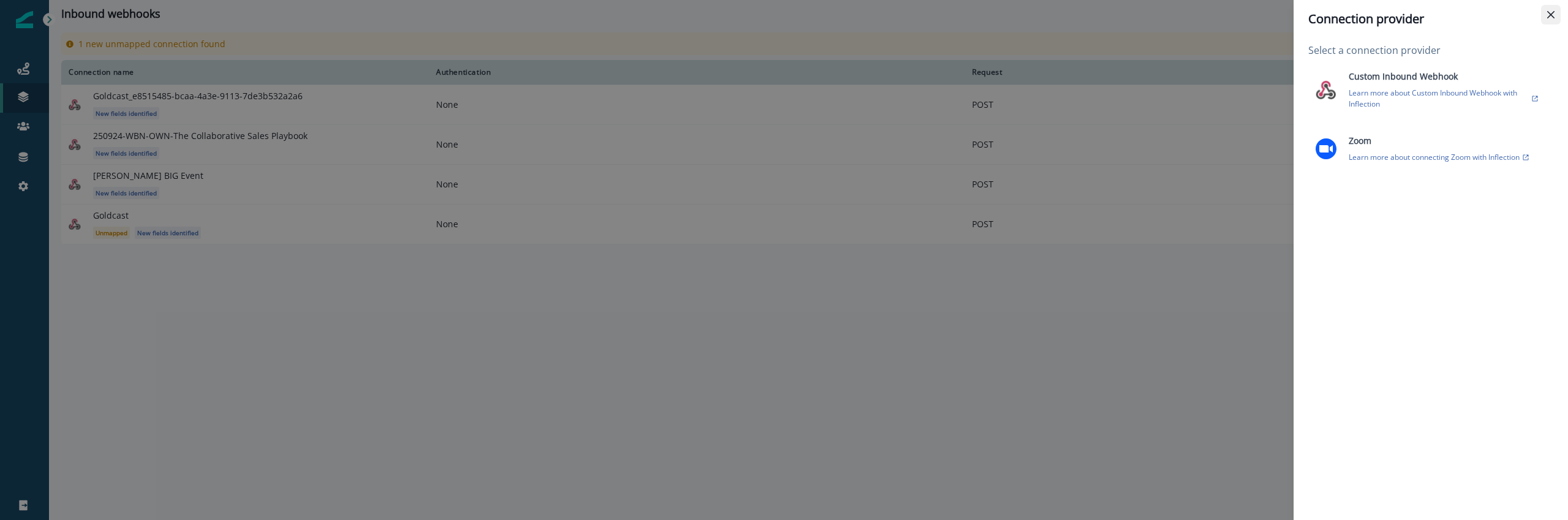
click at [1552, 15] on icon "Close" at bounding box center [1551, 15] width 8 height 8
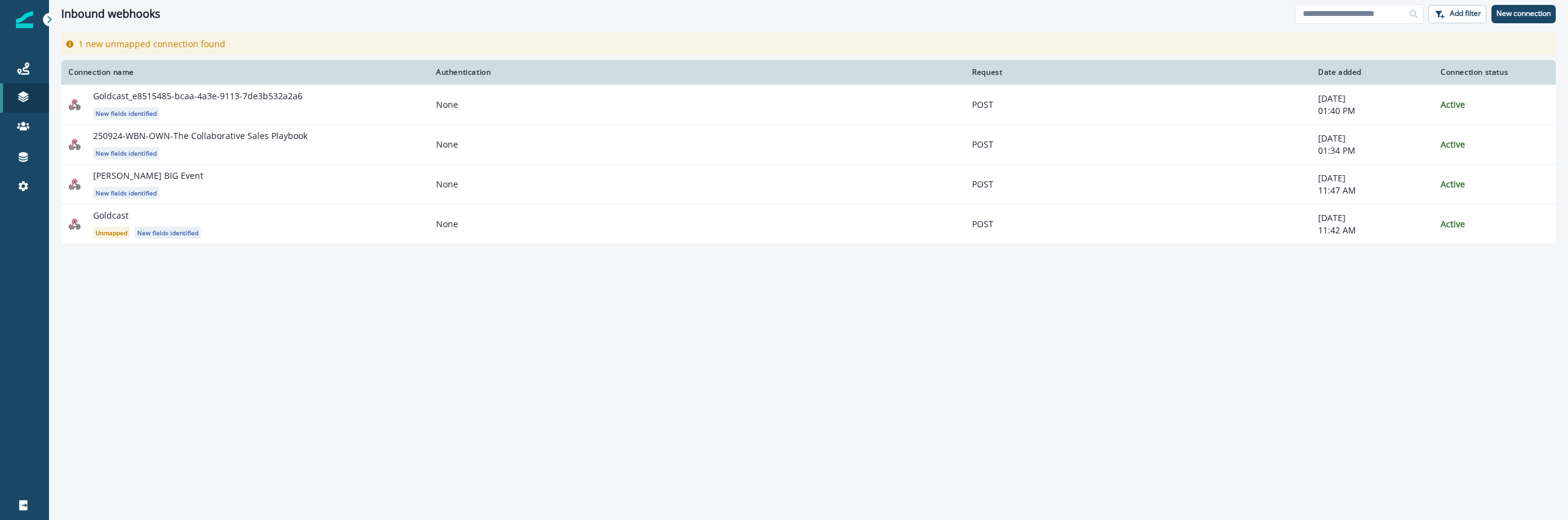
click at [977, 275] on div "Connection name Authentication Request Date added Connection status Goldcast_e8…" at bounding box center [809, 289] width 1519 height 458
click at [14, 162] on div "Connections" at bounding box center [25, 157] width 39 height 14
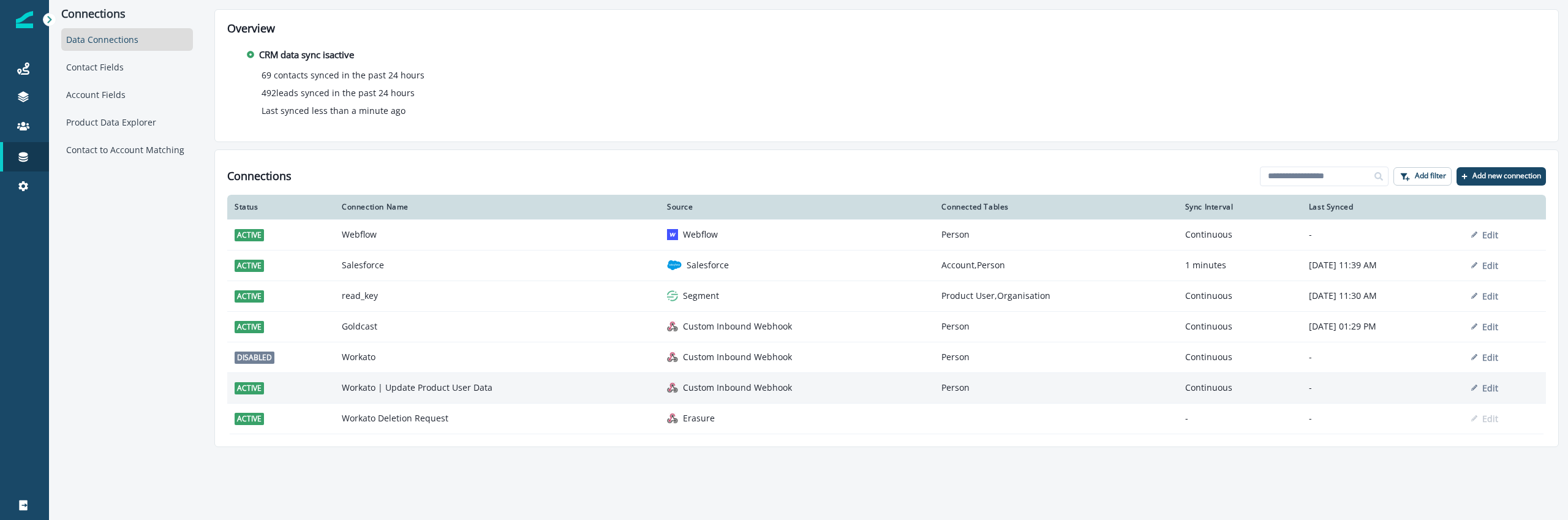
click at [401, 388] on td "Workato | Update Product User Data" at bounding box center [497, 387] width 325 height 31
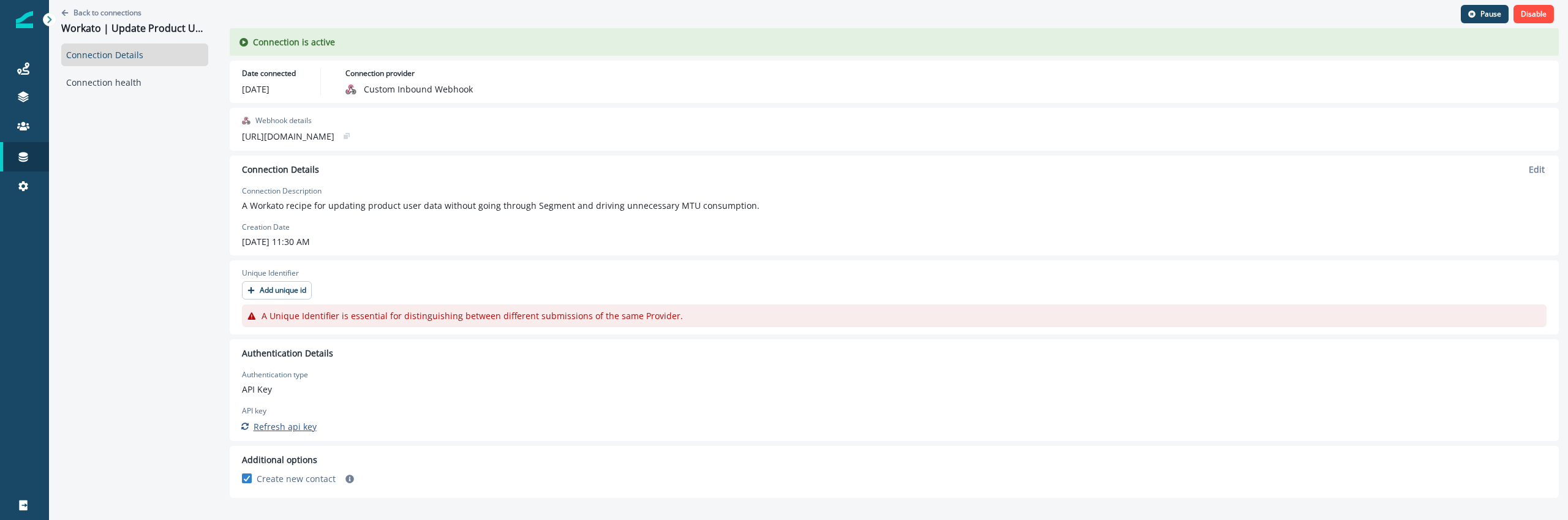
click at [261, 426] on p "Refresh api key" at bounding box center [285, 426] width 63 height 11
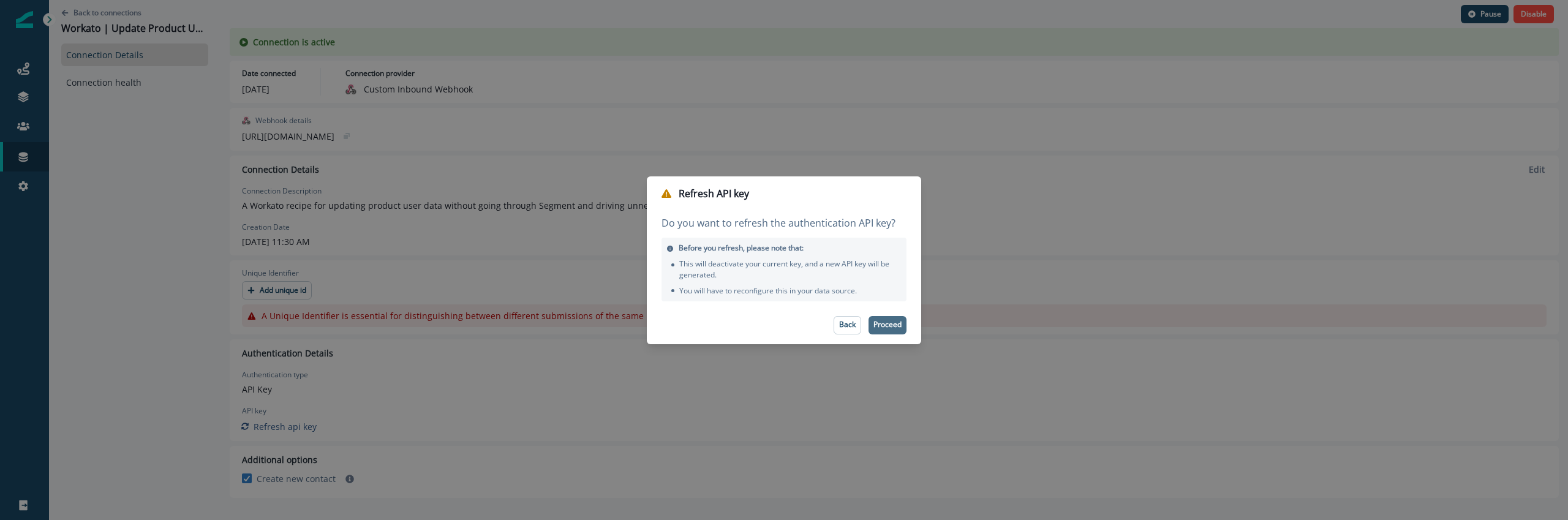
click at [893, 327] on p "Proceed" at bounding box center [887, 324] width 28 height 9
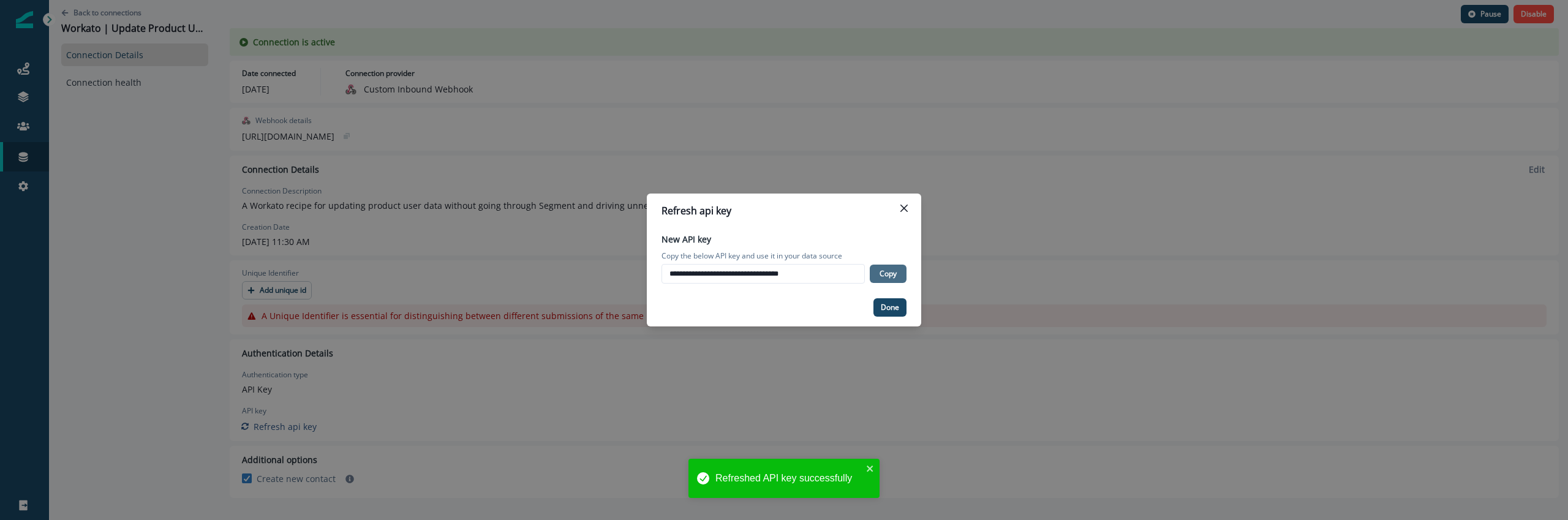
click at [892, 280] on button "Copy" at bounding box center [888, 274] width 36 height 18
click at [886, 309] on p "Done" at bounding box center [890, 307] width 18 height 9
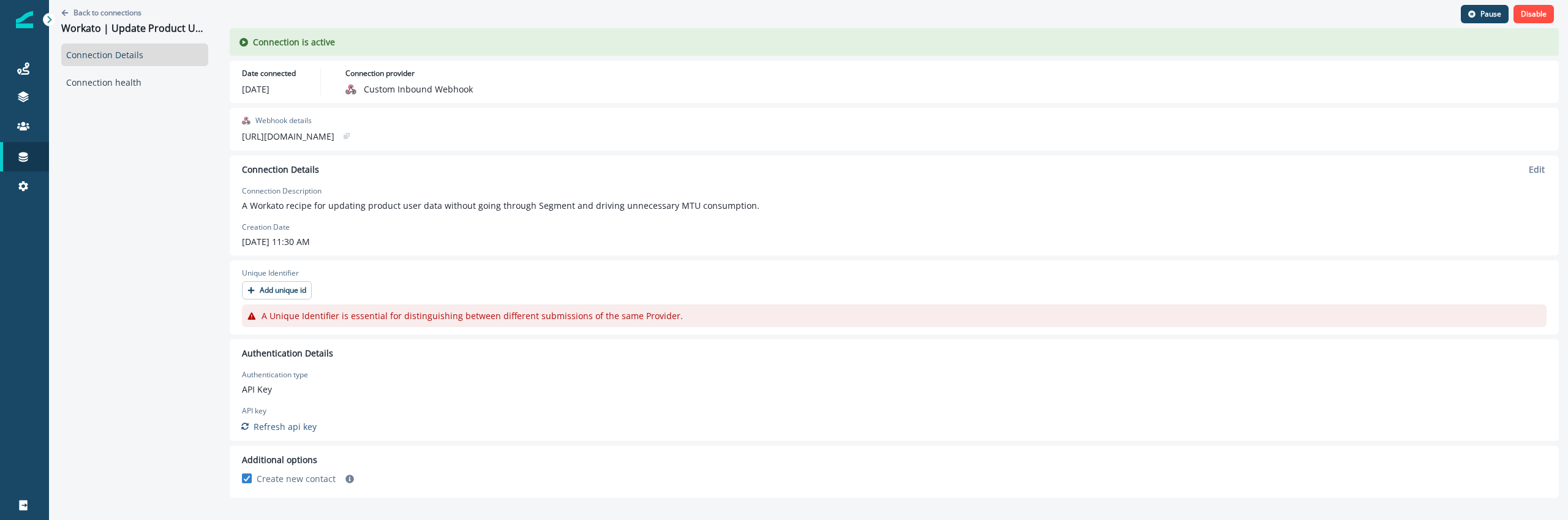
click at [113, 211] on p "Inbound webhooks" at bounding box center [105, 214] width 79 height 13
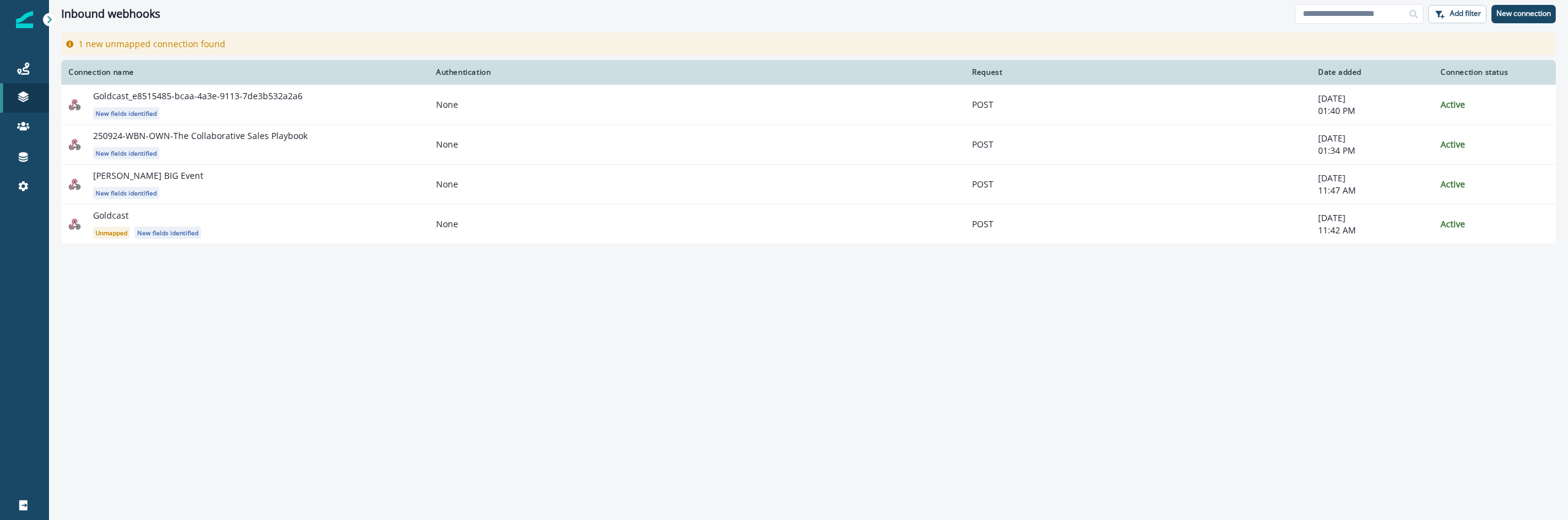
click at [232, 427] on div "Connection name Authentication Request Date added Connection status Goldcast_e8…" at bounding box center [809, 289] width 1519 height 458
click at [28, 155] on icon at bounding box center [23, 156] width 12 height 12
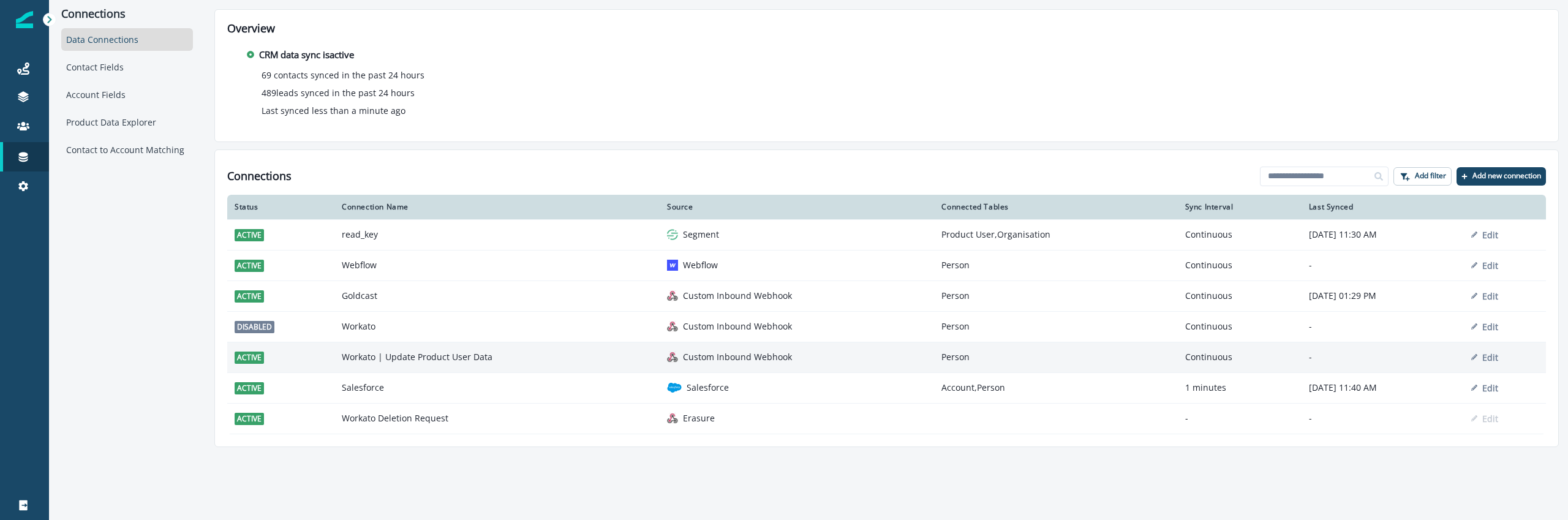
click at [431, 357] on td "Workato | Update Product User Data" at bounding box center [497, 357] width 325 height 31
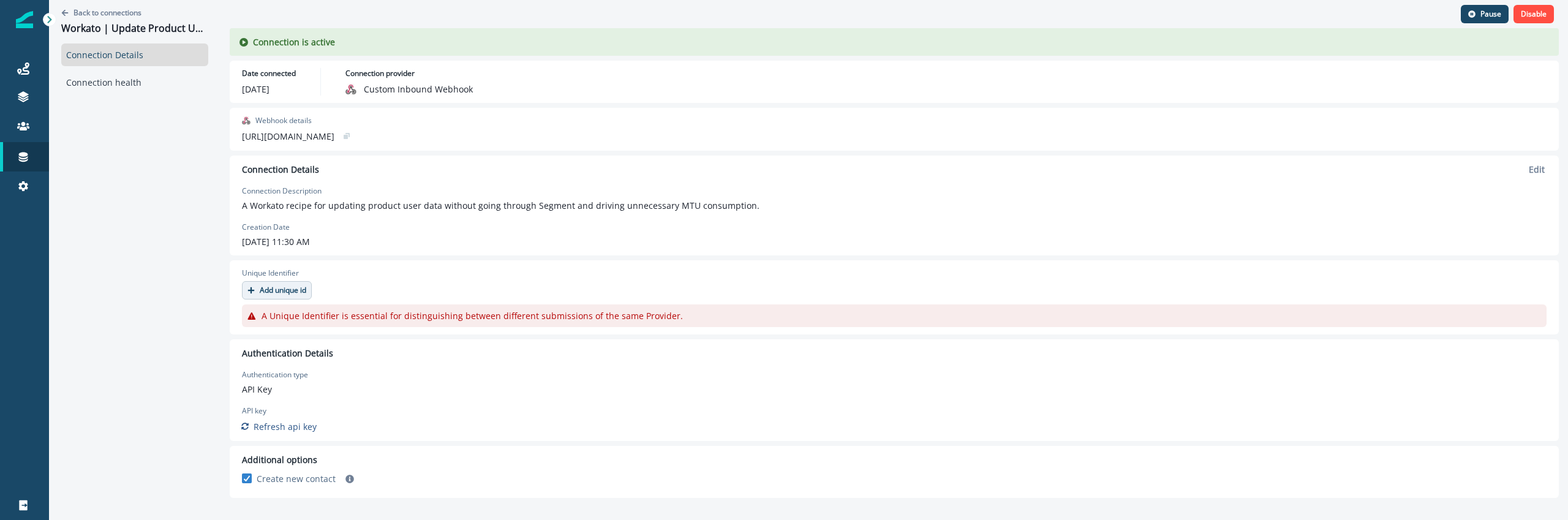
click at [265, 290] on p "Add unique id" at bounding box center [283, 290] width 47 height 9
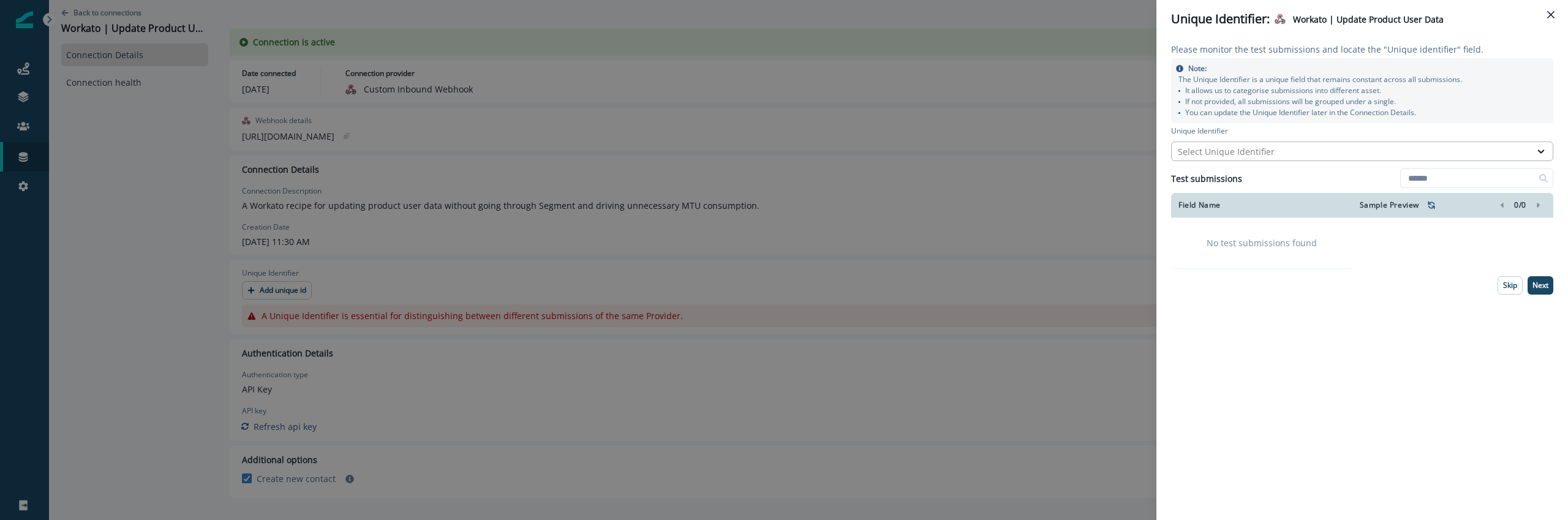
click at [1303, 150] on div "Select Unique Identifier" at bounding box center [1351, 152] width 347 height 13
click at [1319, 139] on div "Please monitor the test submissions and locate the "Unique identifier" field. N…" at bounding box center [1362, 279] width 412 height 482
click at [1291, 409] on div "Please monitor the test submissions and locate the "Unique identifier" field. N…" at bounding box center [1362, 279] width 412 height 482
click at [1123, 375] on div "Unique Identifier: Workato | Update Product User Data Please monitor the test s…" at bounding box center [784, 260] width 1568 height 520
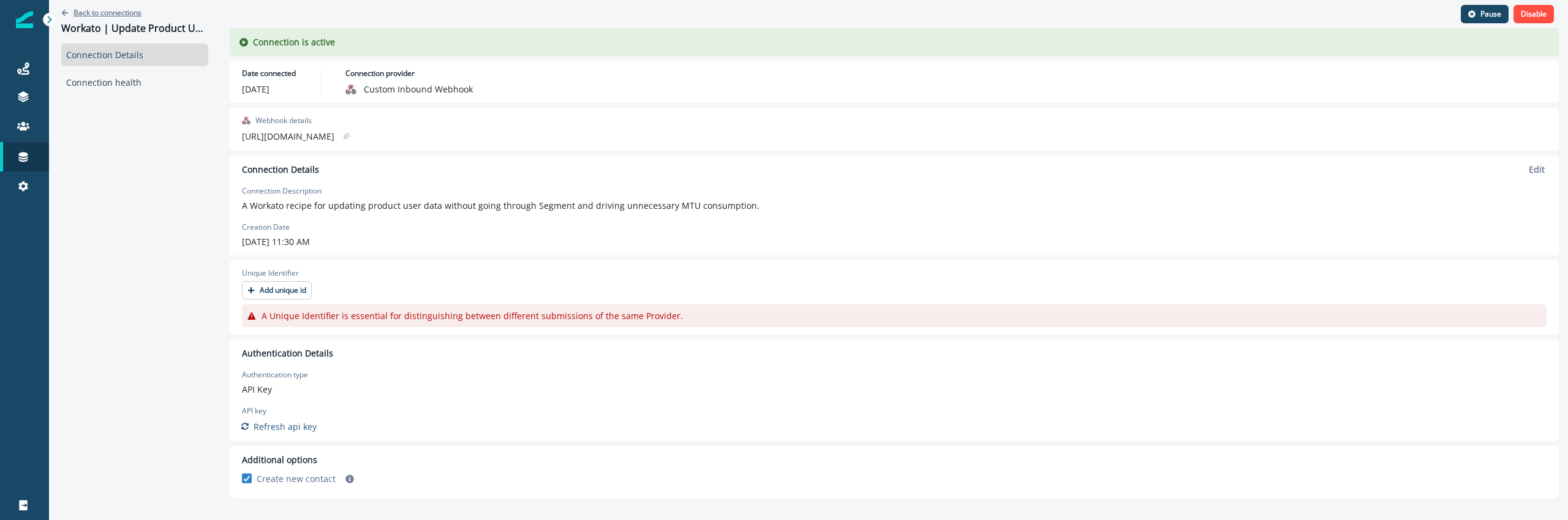
click at [120, 8] on p "Back to connections" at bounding box center [108, 13] width 68 height 11
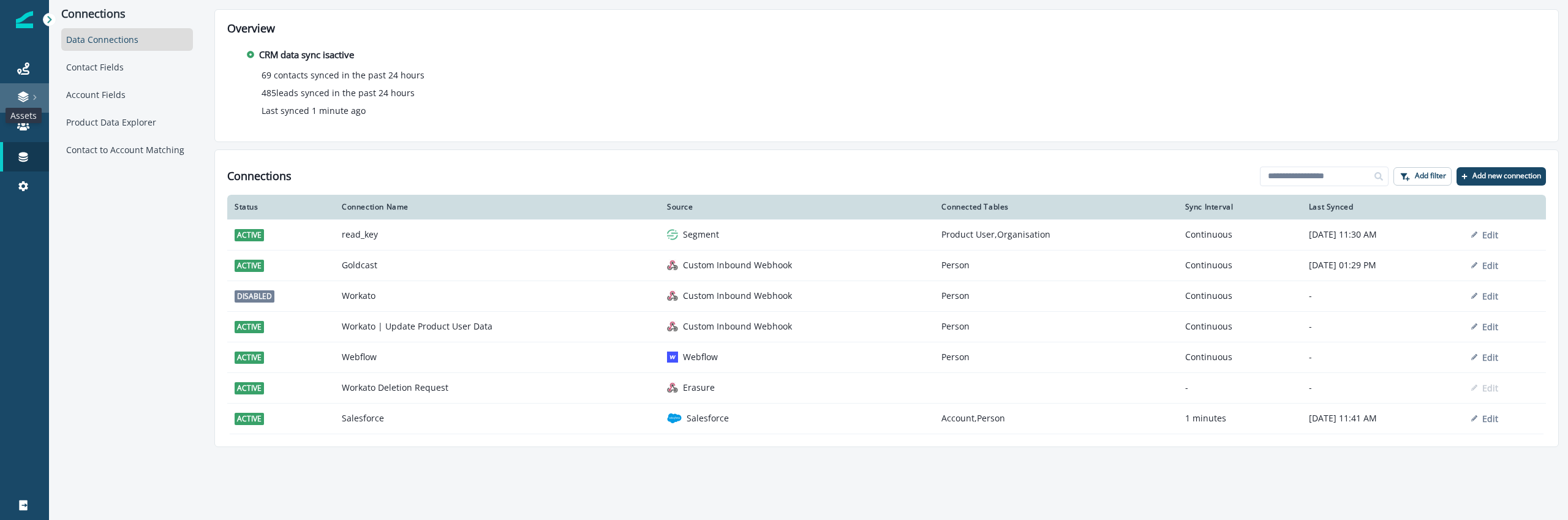
click at [19, 99] on icon at bounding box center [23, 101] width 11 height 4
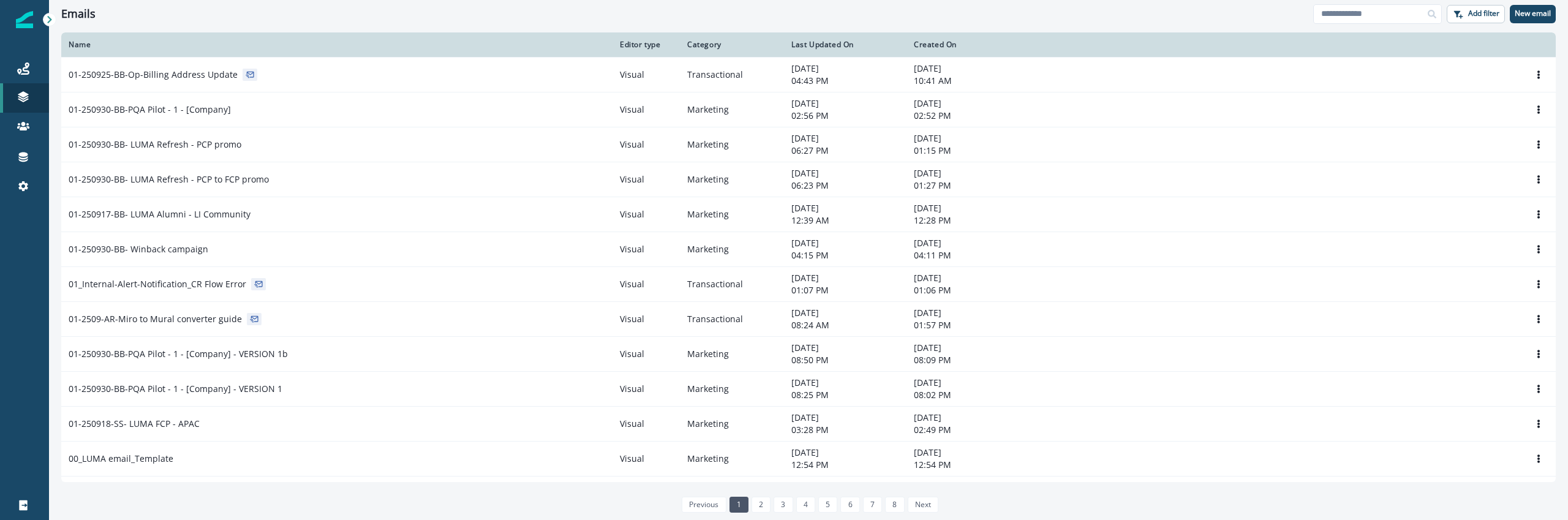
click at [100, 210] on p "Inbound webhooks" at bounding box center [105, 214] width 79 height 13
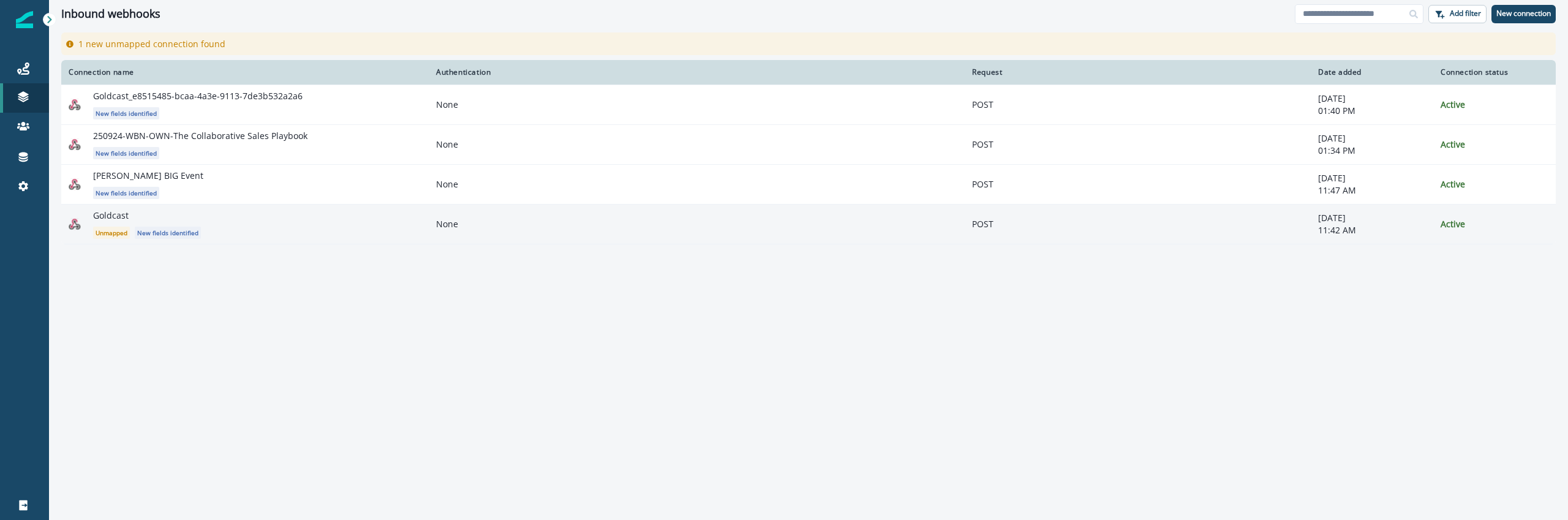
click at [219, 207] on td "Goldcast Unmapped New fields identified" at bounding box center [245, 223] width 367 height 40
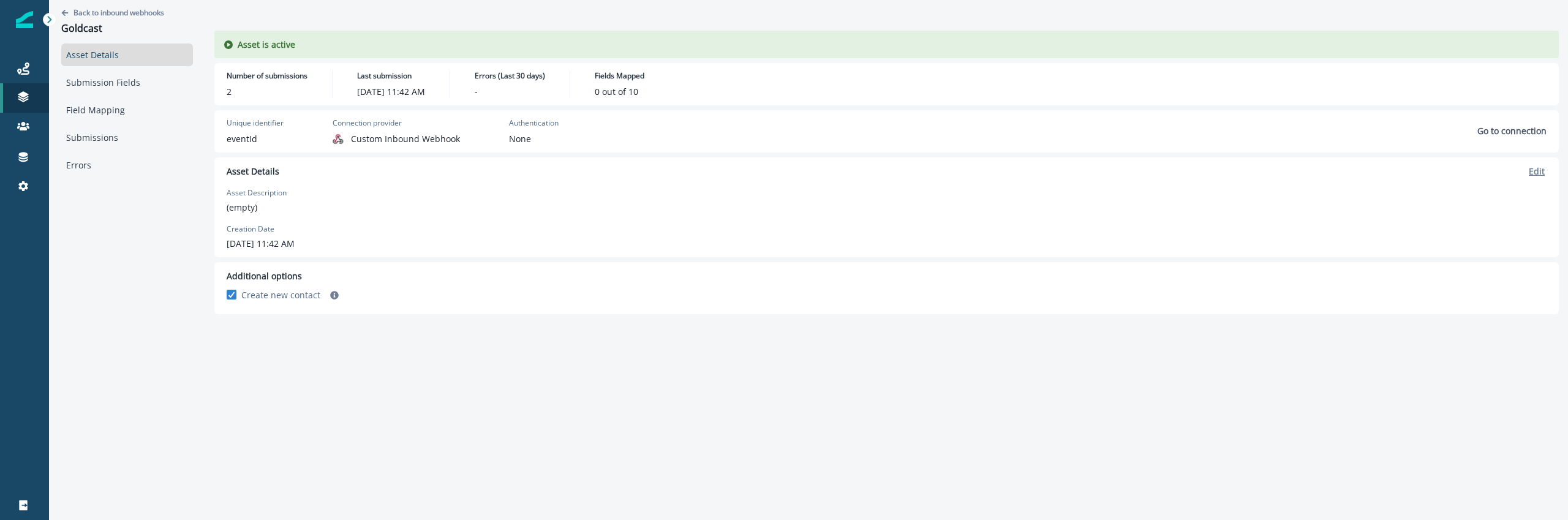
click at [1538, 170] on p "Edit" at bounding box center [1537, 171] width 16 height 11
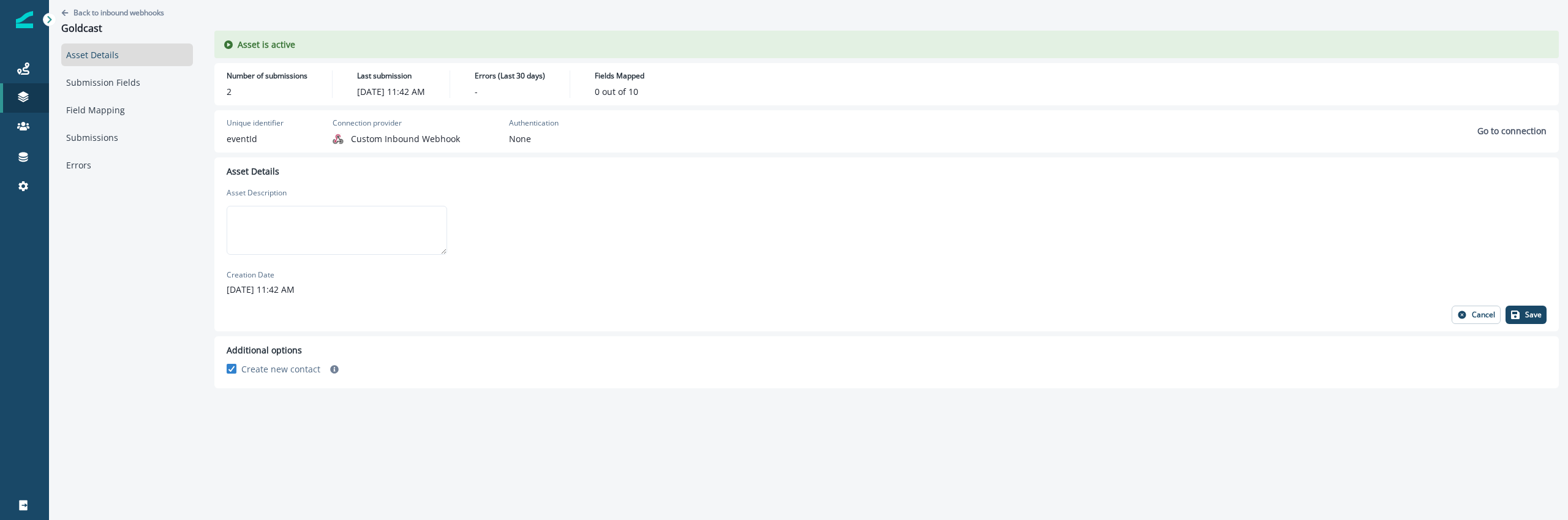
click at [1318, 262] on div "Asset Details Asset Description Creation Date [DATE] 11:42 AM Cancel Save" at bounding box center [887, 244] width 1320 height 159
click at [1528, 126] on p "Go to connection" at bounding box center [1512, 131] width 69 height 11
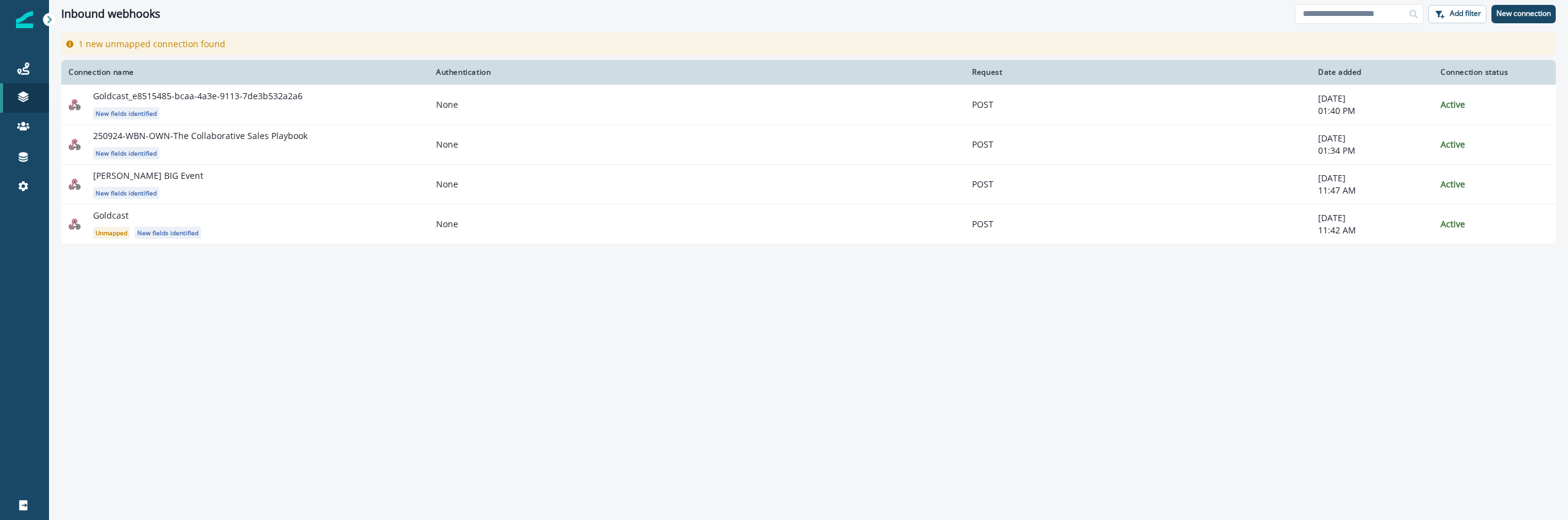
click at [510, 385] on div "Connection name Authentication Request Date added Connection status Goldcast_e8…" at bounding box center [809, 289] width 1519 height 458
click at [15, 147] on link "Connections" at bounding box center [25, 157] width 49 height 30
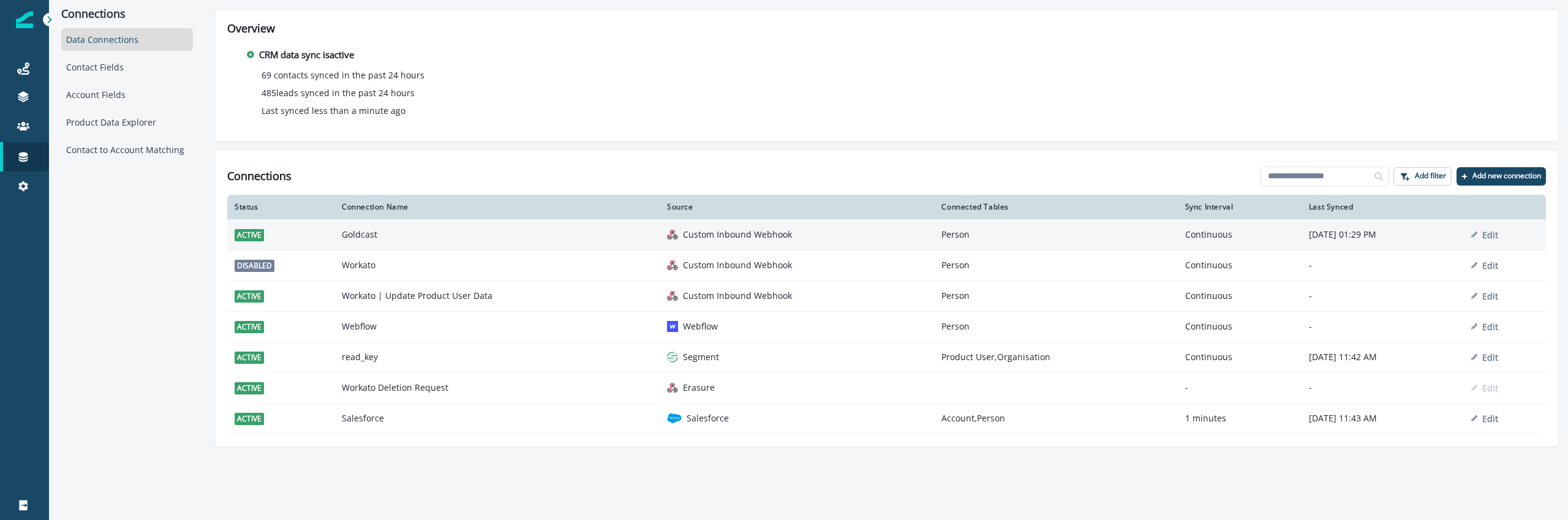
click at [503, 233] on td "Goldcast" at bounding box center [497, 235] width 325 height 31
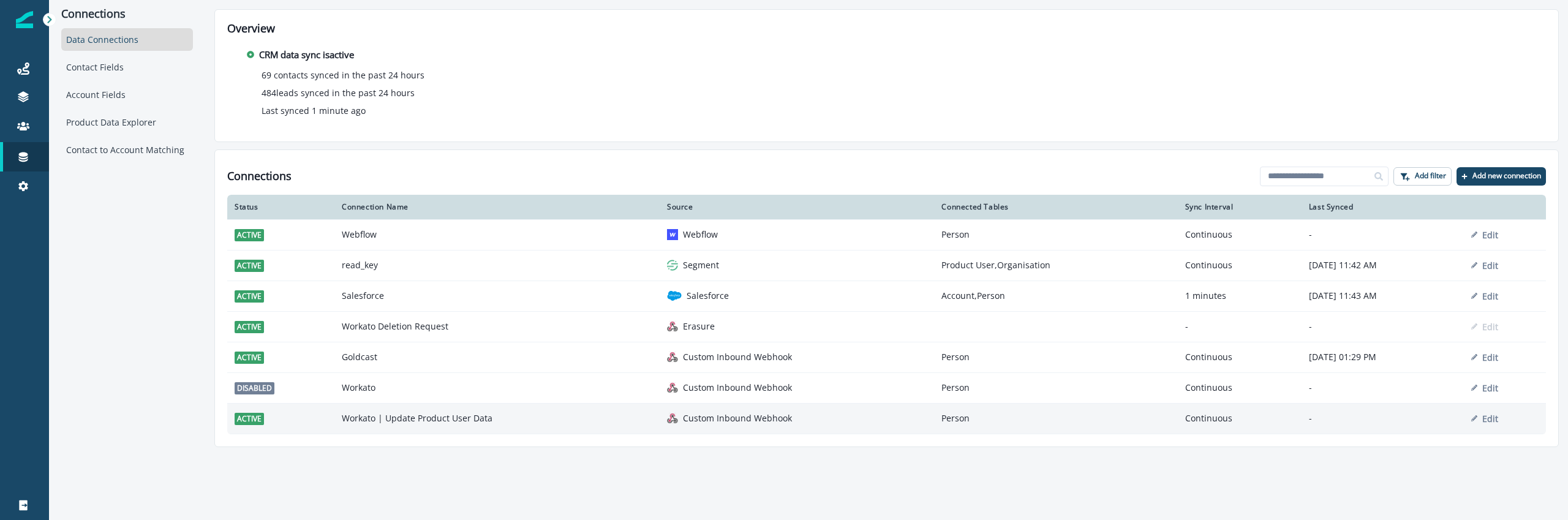
click at [501, 424] on td "Workato | Update Product User Data" at bounding box center [497, 418] width 325 height 31
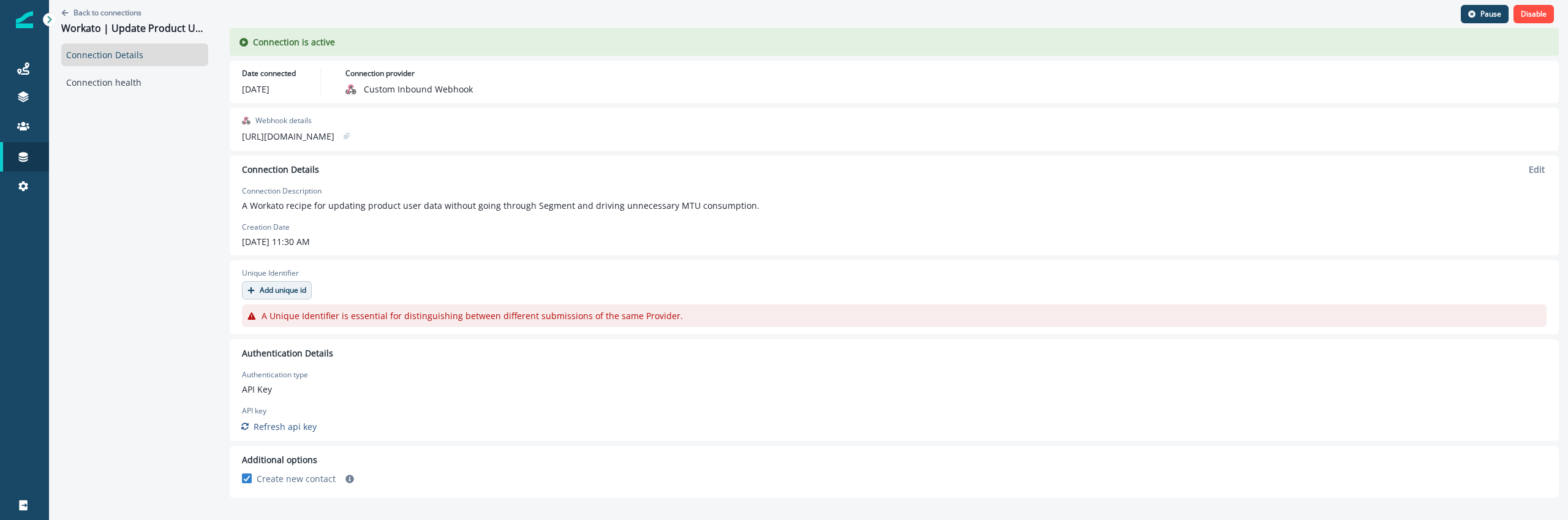
click at [272, 286] on p "Add unique id" at bounding box center [283, 290] width 47 height 9
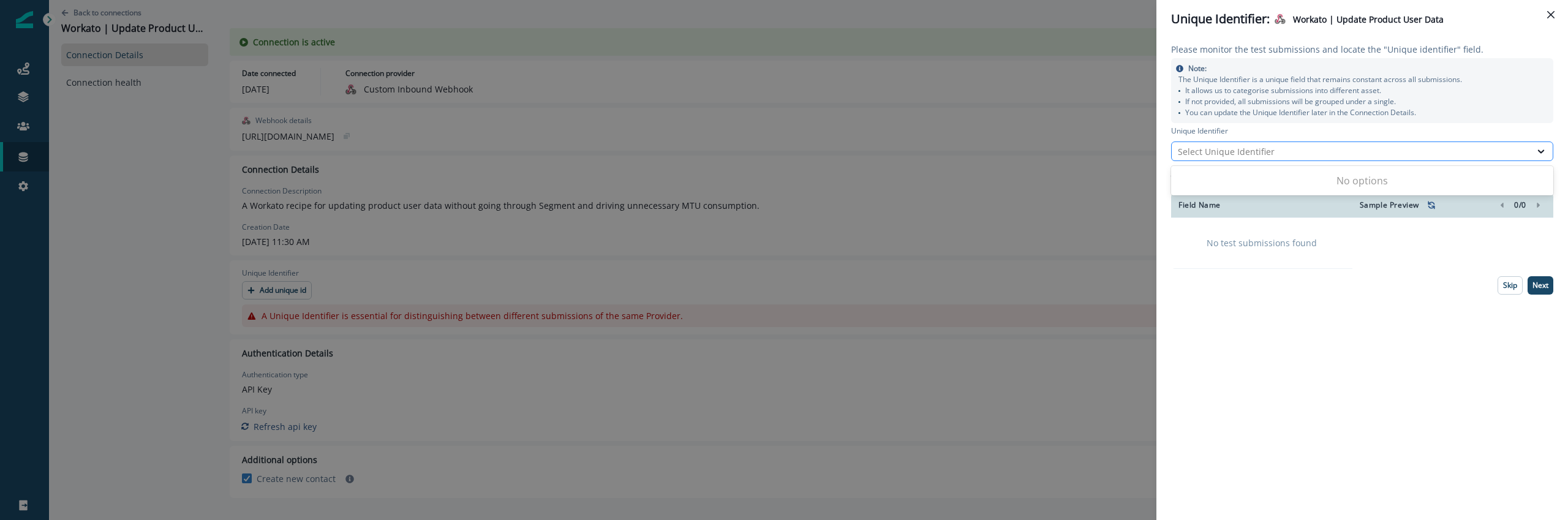
click at [1271, 153] on div "Select Unique Identifier" at bounding box center [1351, 152] width 347 height 13
click at [1255, 365] on div "Please monitor the test submissions and locate the "Unique identifier" field. N…" at bounding box center [1362, 279] width 412 height 482
click at [1437, 201] on button "refresh-submissions" at bounding box center [1431, 204] width 14 height 14
click at [1428, 206] on icon "refresh-submissions" at bounding box center [1431, 205] width 10 height 10
click at [1431, 204] on icon "refresh-submissions" at bounding box center [1431, 205] width 10 height 10
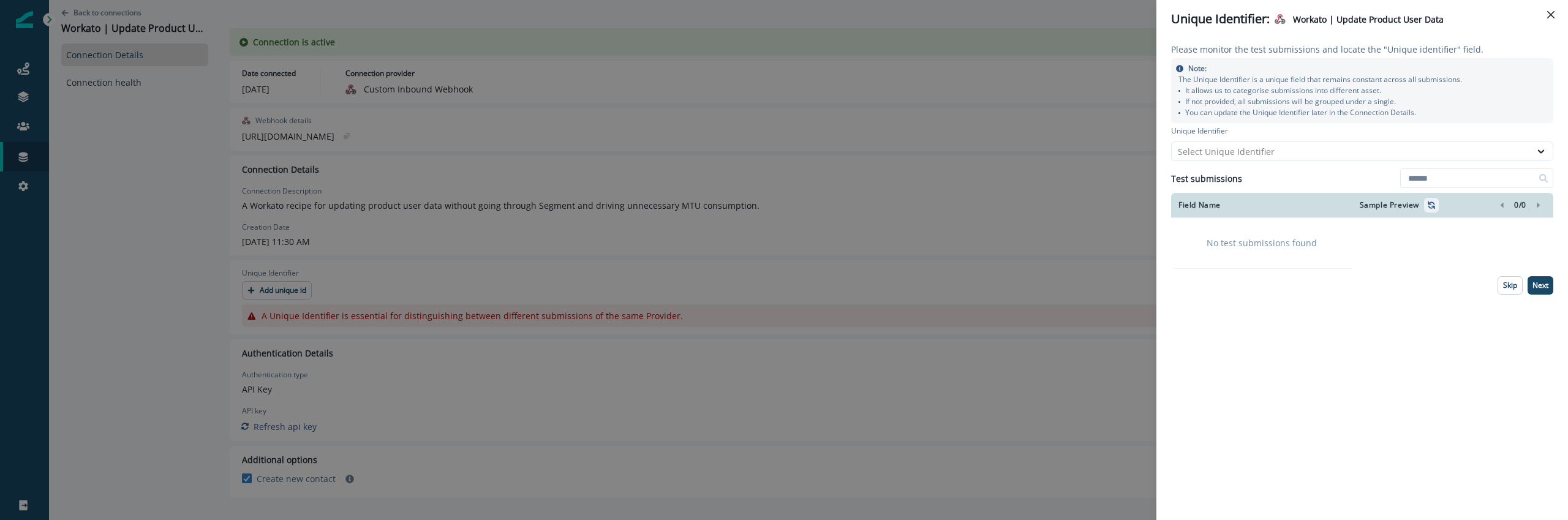
click at [1432, 204] on icon "refresh-submissions" at bounding box center [1431, 205] width 10 height 10
click at [1428, 209] on icon "refresh-submissions" at bounding box center [1431, 205] width 10 height 10
click at [1428, 209] on icon "refresh-submissions" at bounding box center [1431, 205] width 10 height 10
click at [537, 301] on div "Unique Identifier: Workato | Update Product User Data Please monitor the test s…" at bounding box center [784, 260] width 1568 height 520
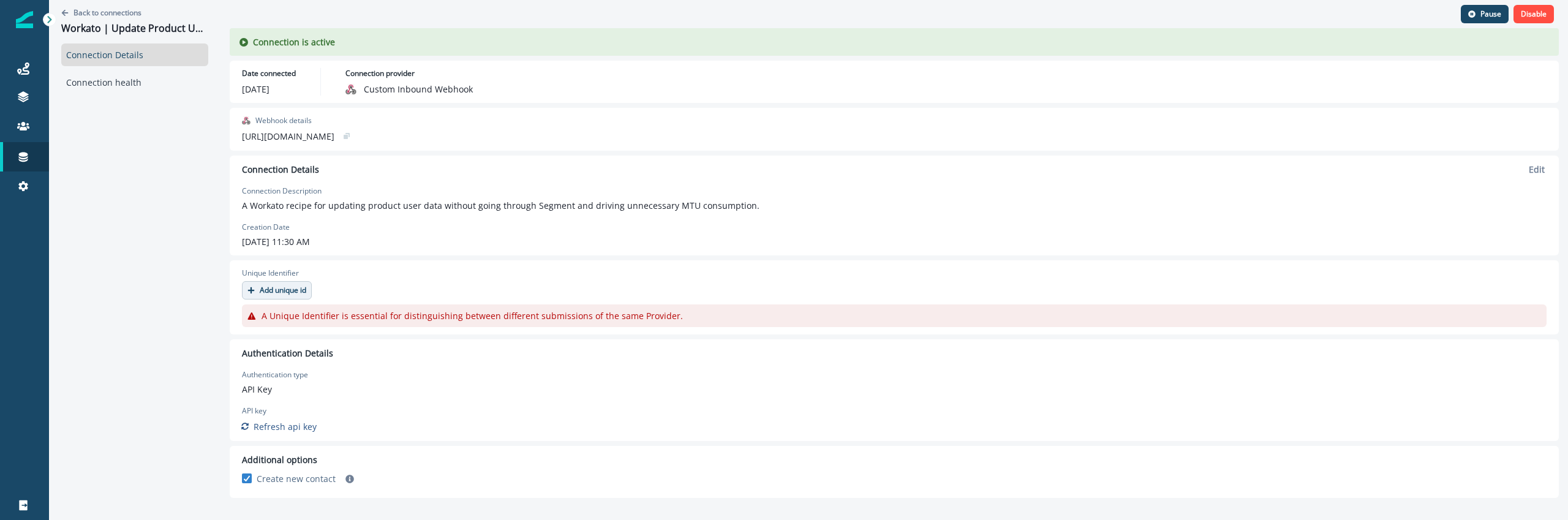
click at [273, 286] on p "Add unique id" at bounding box center [283, 290] width 47 height 9
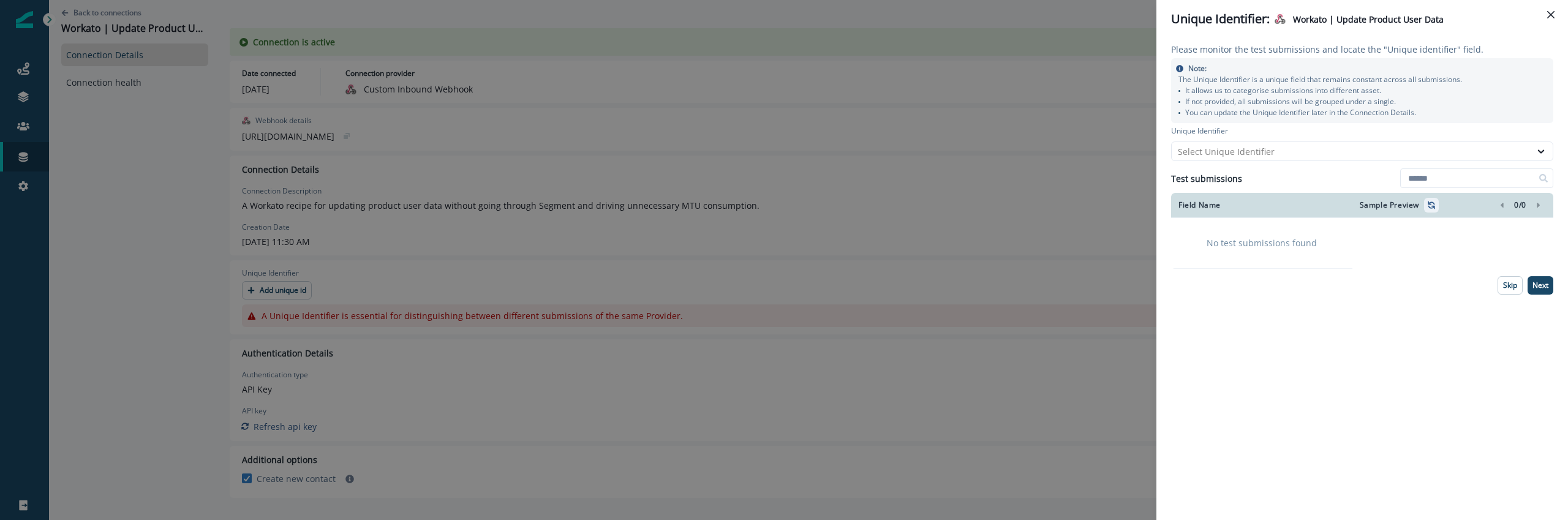
click at [1435, 200] on icon "refresh-submissions" at bounding box center [1431, 205] width 10 height 10
click at [894, 255] on div "Unique Identifier: Workato | Update Product User Data Please monitor the test s…" at bounding box center [784, 260] width 1568 height 520
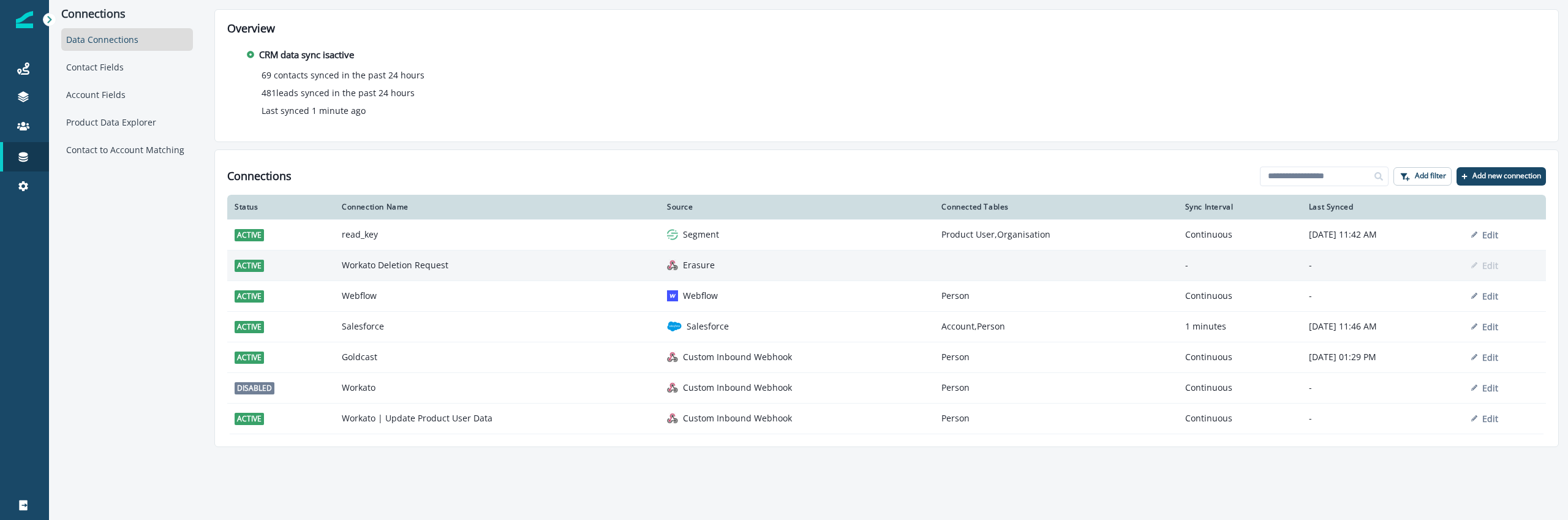
click at [505, 266] on td "Workato Deletion Request" at bounding box center [497, 265] width 325 height 31
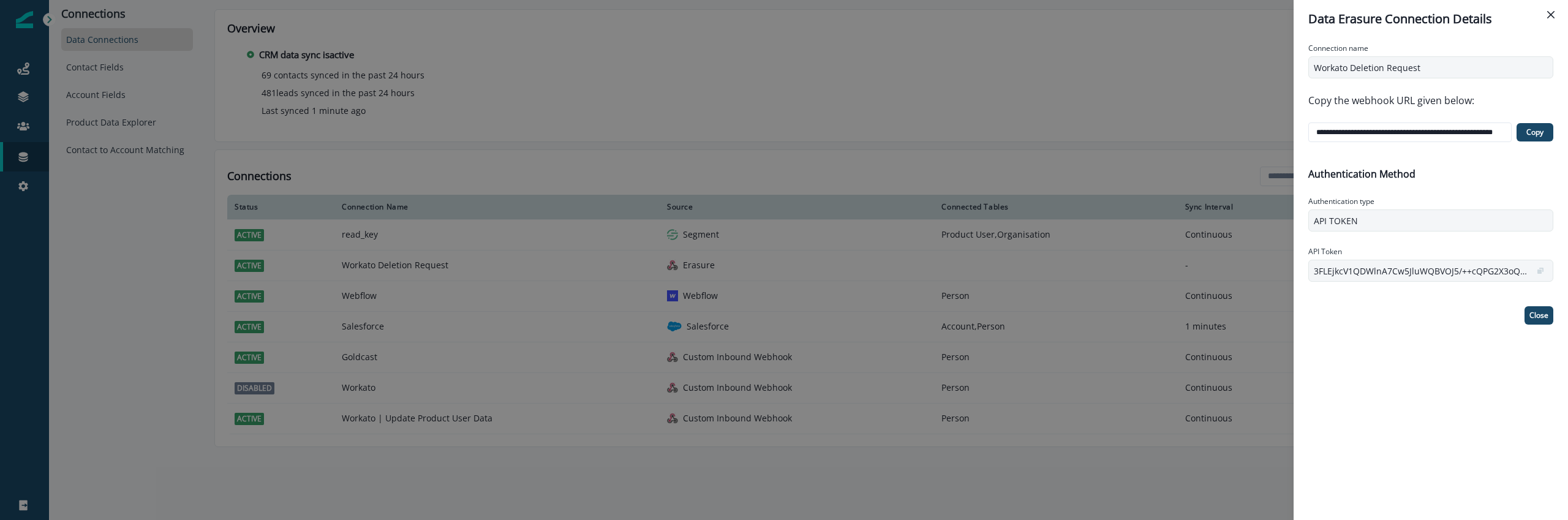
click at [1357, 217] on p "API TOKEN" at bounding box center [1425, 221] width 222 height 13
drag, startPoint x: 1357, startPoint y: 217, endPoint x: 1173, endPoint y: 216, distance: 184.0
click at [1173, 216] on div "**********" at bounding box center [784, 260] width 1568 height 520
click at [1179, 170] on div "**********" at bounding box center [784, 260] width 1568 height 520
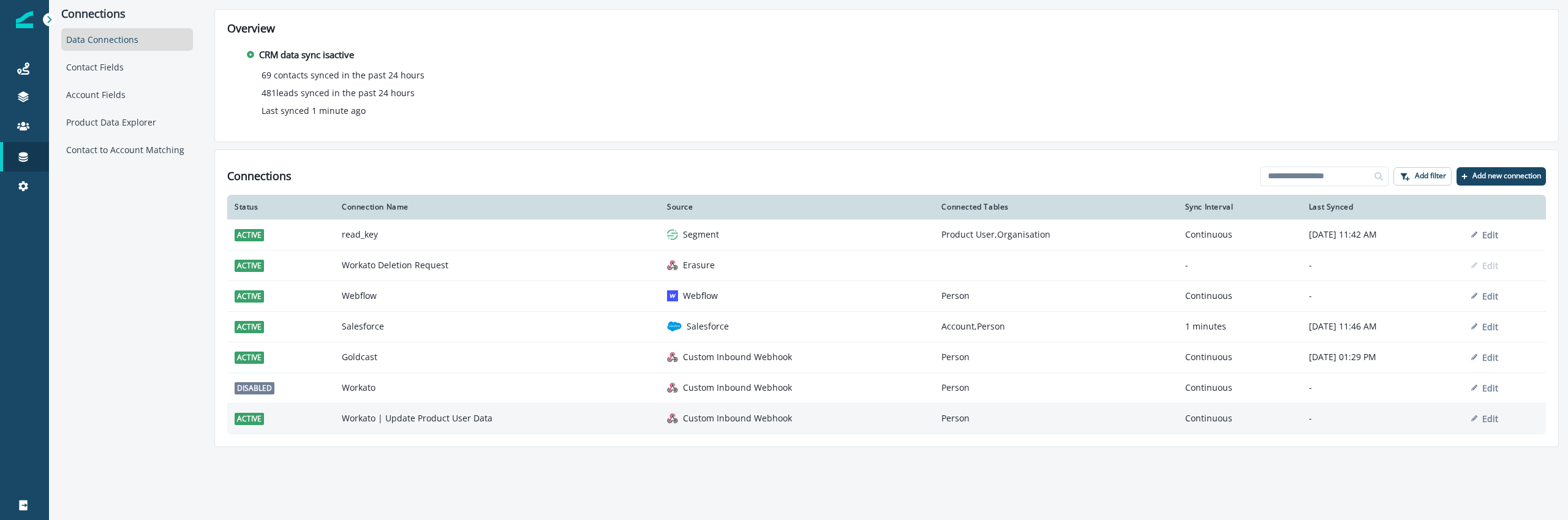
click at [546, 406] on td "Workato | Update Product User Data" at bounding box center [497, 418] width 325 height 31
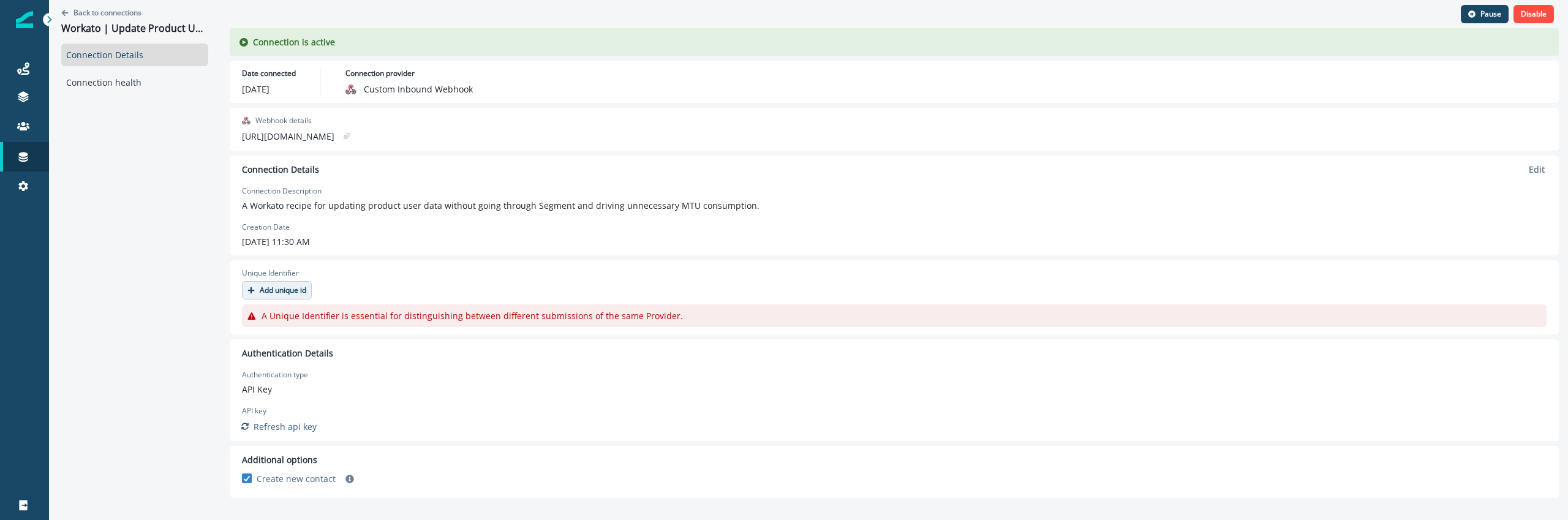
click at [288, 289] on p "Add unique id" at bounding box center [283, 290] width 47 height 9
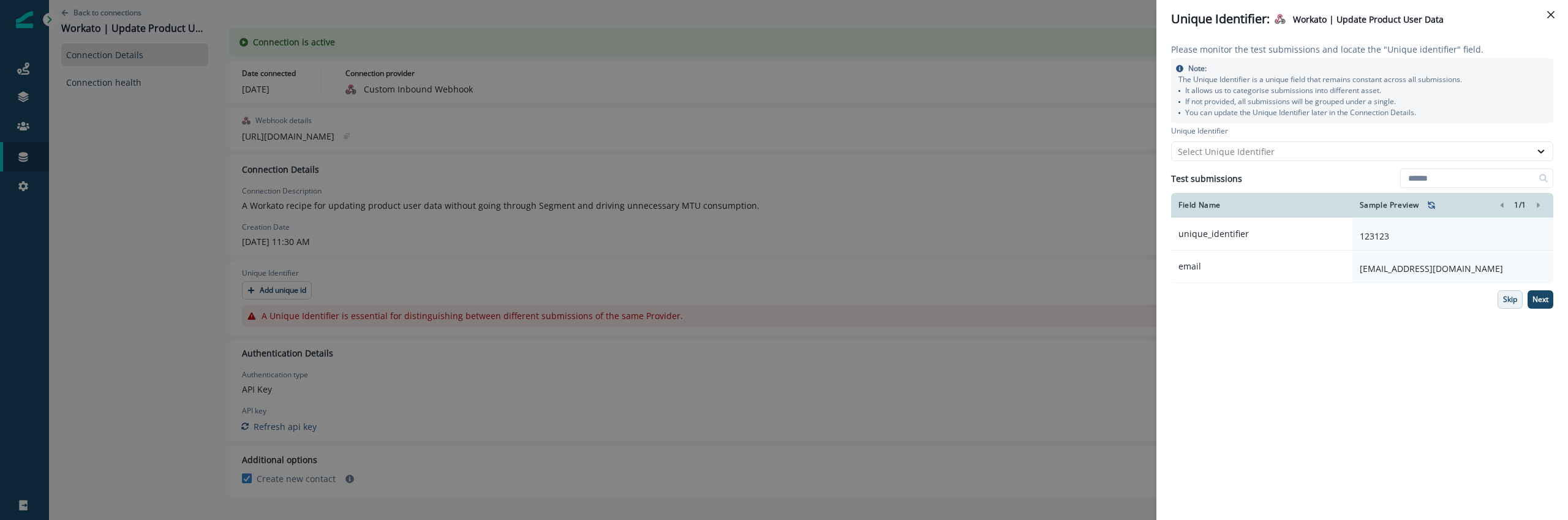
click at [1516, 302] on p "Skip" at bounding box center [1510, 299] width 14 height 9
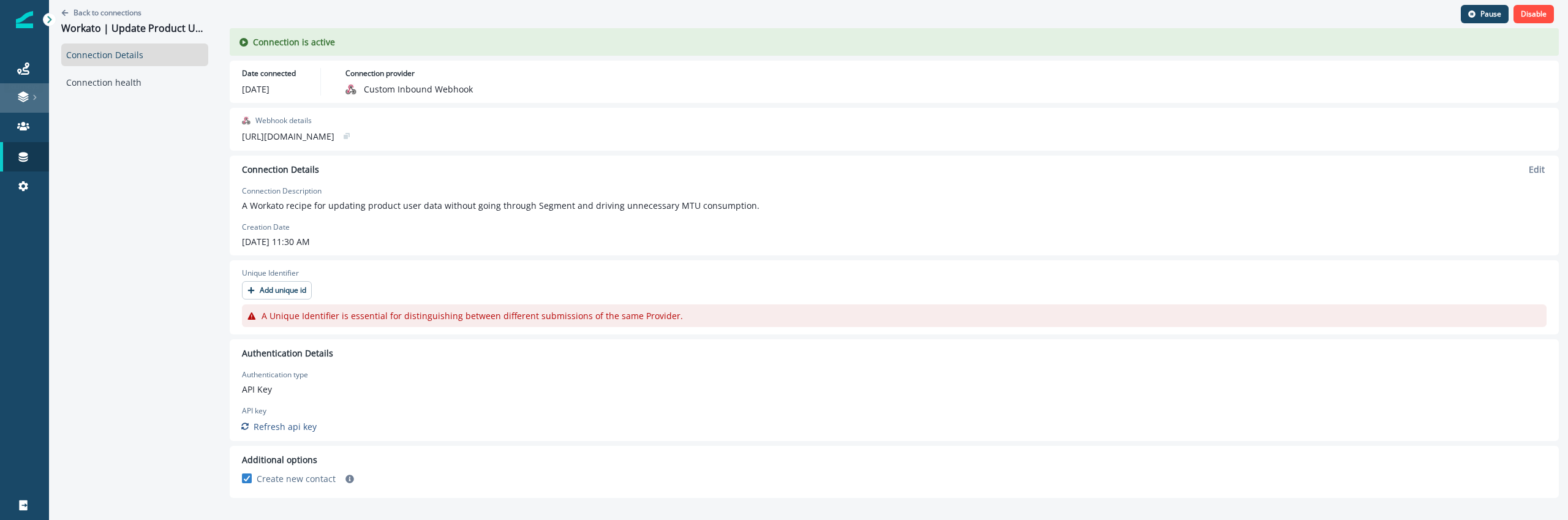
click at [18, 94] on icon at bounding box center [23, 94] width 11 height 6
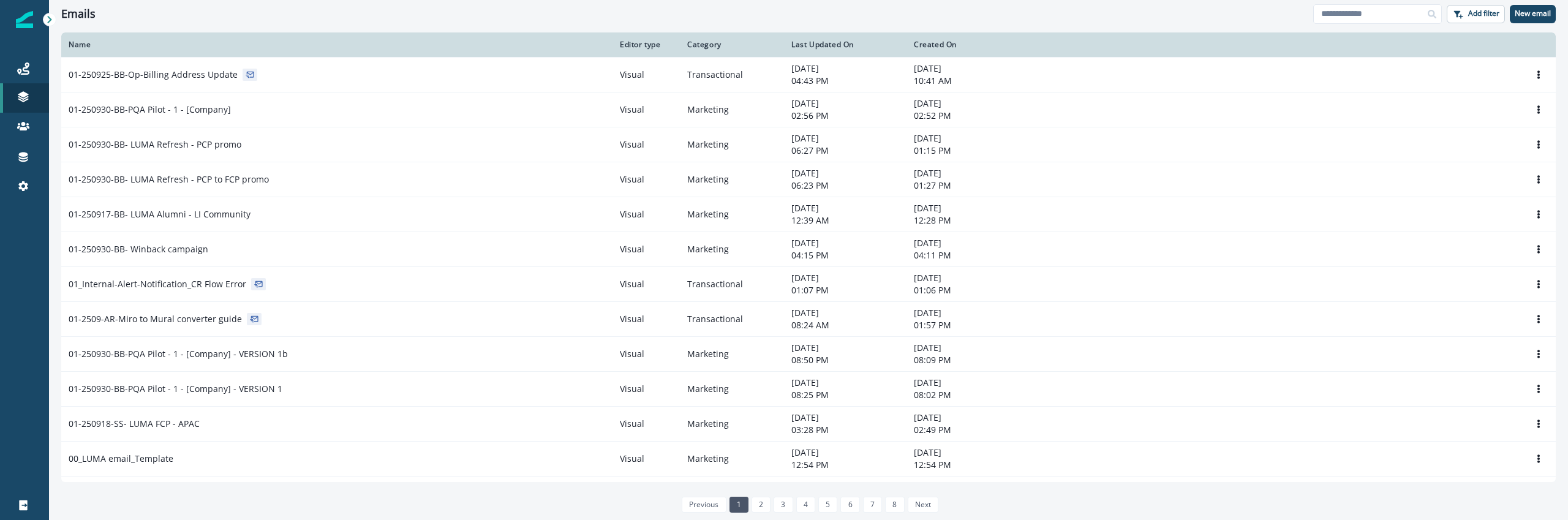
click at [130, 215] on p "Inbound webhooks" at bounding box center [105, 214] width 79 height 13
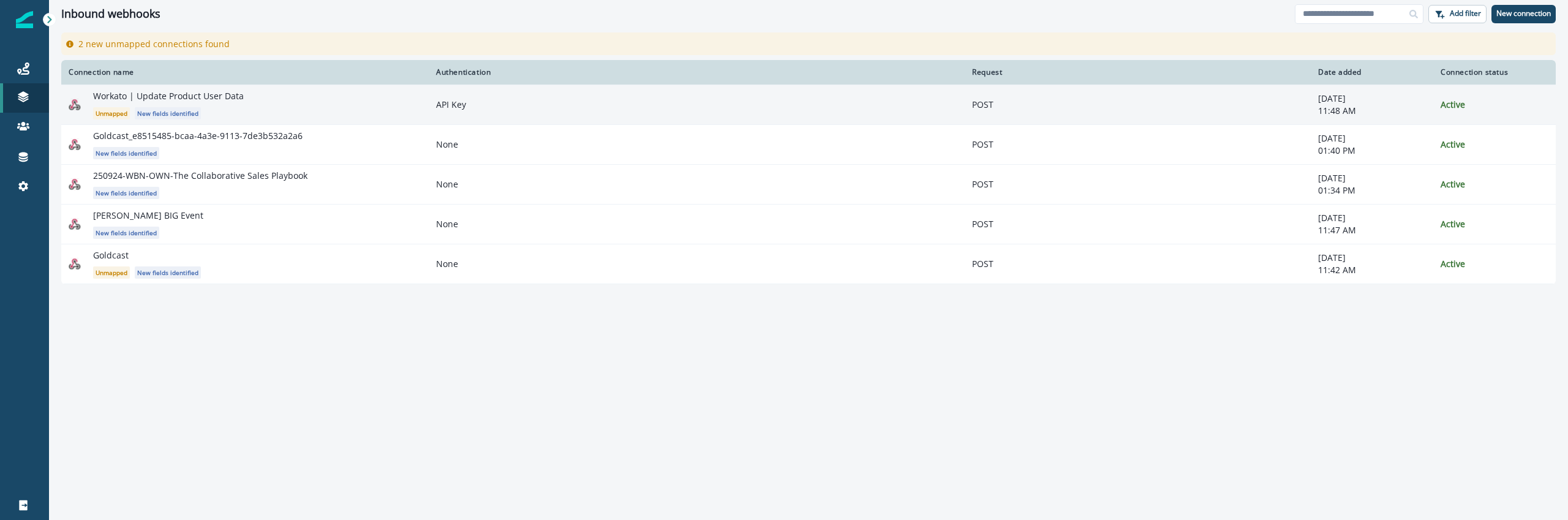
click at [268, 101] on div "Workato | Update Product User Data Unmapped New fields identified" at bounding box center [257, 104] width 328 height 30
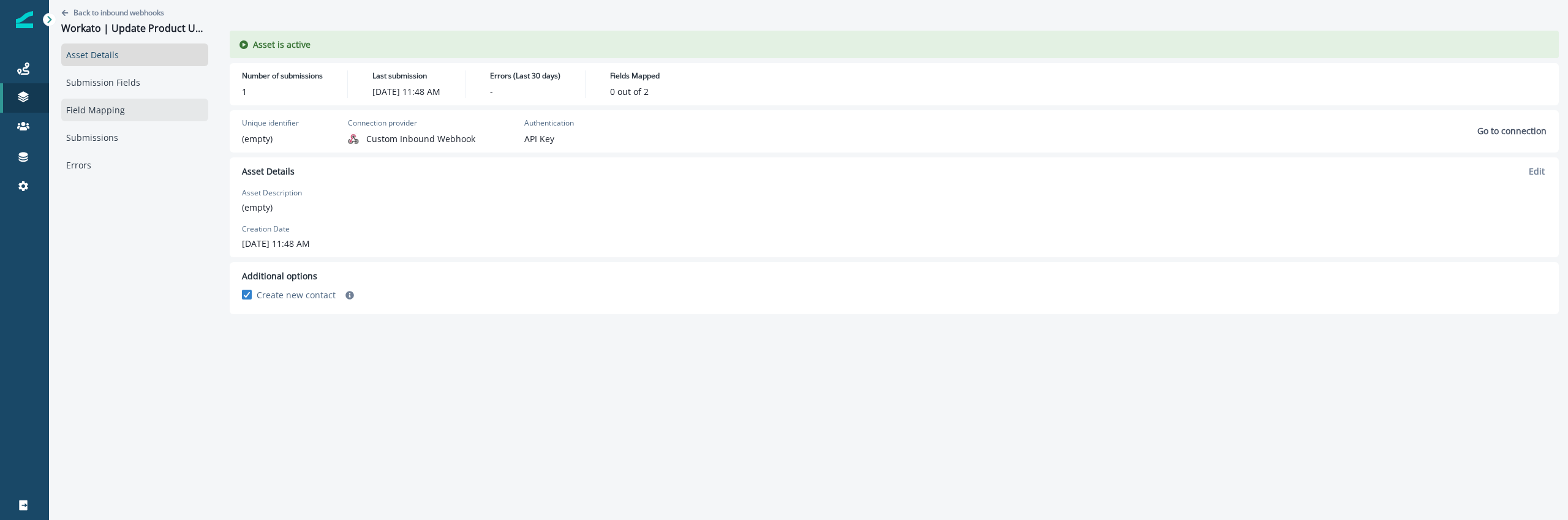
click at [130, 104] on link "Field Mapping" at bounding box center [135, 110] width 147 height 23
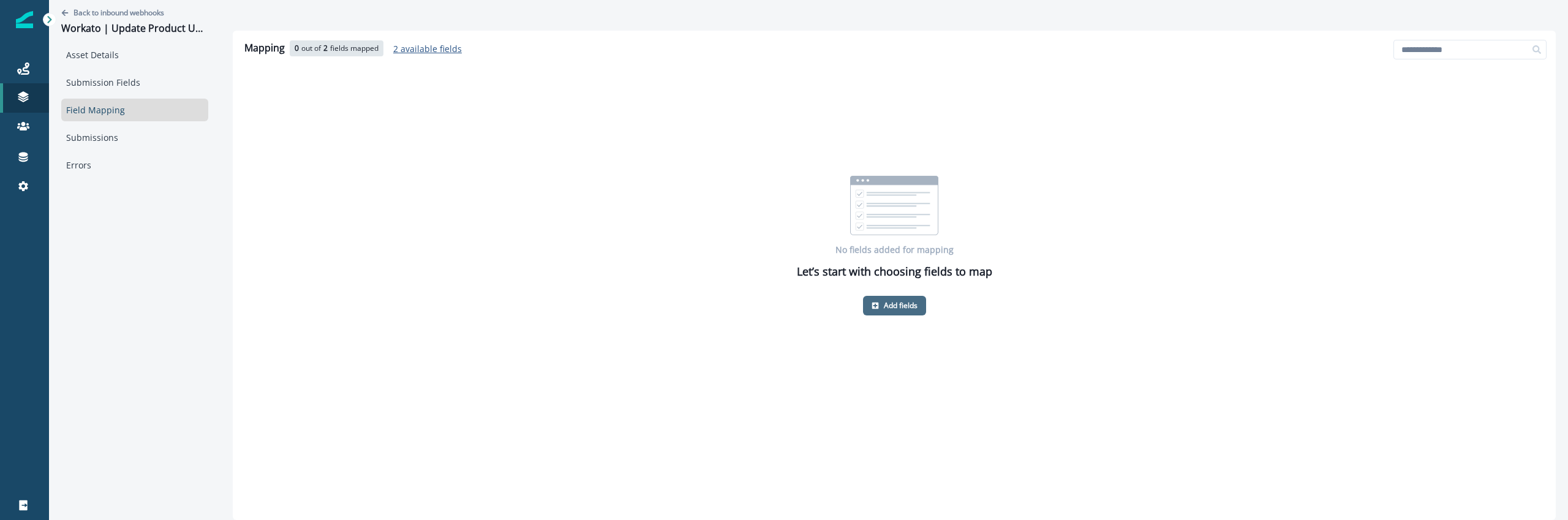
click at [901, 309] on p "Add fields" at bounding box center [901, 306] width 34 height 9
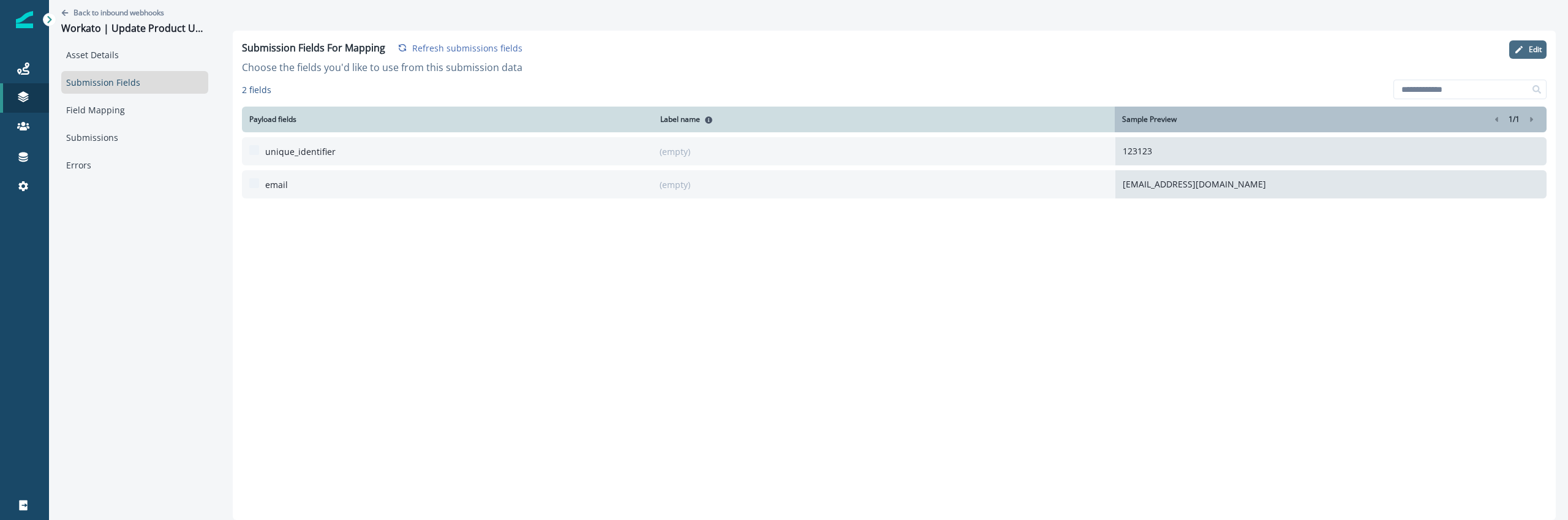
click at [1527, 41] on button "Edit" at bounding box center [1528, 49] width 37 height 18
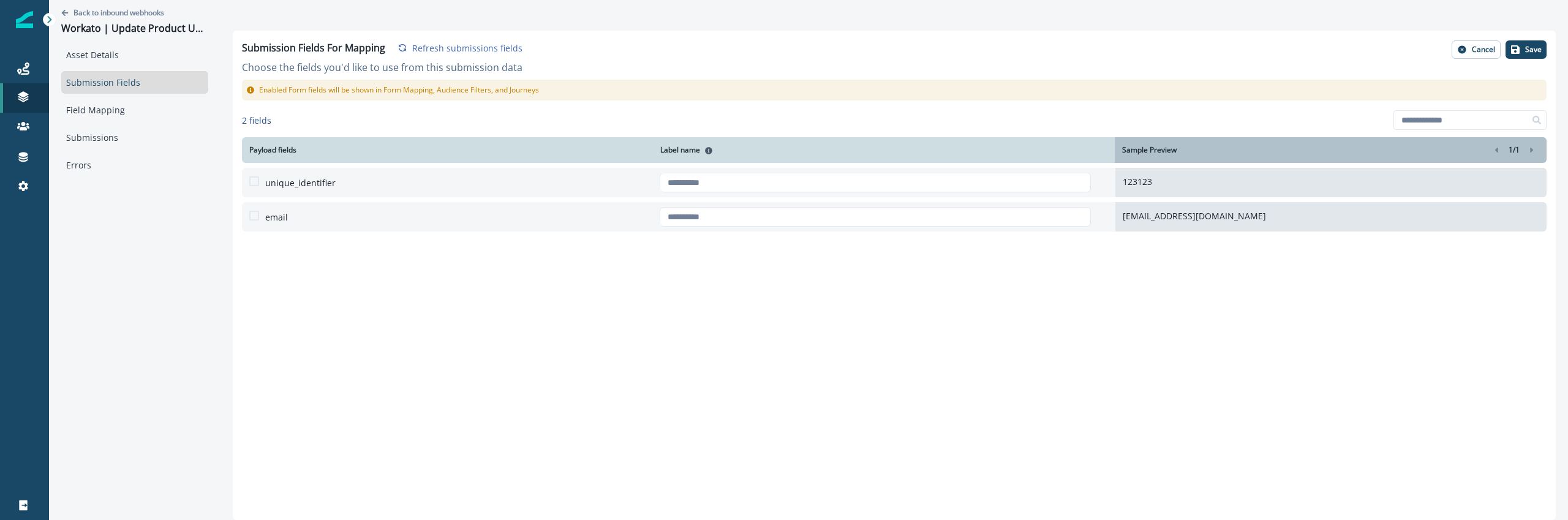
click at [723, 193] on div at bounding box center [875, 182] width 431 height 30
click at [725, 180] on input "text" at bounding box center [875, 182] width 431 height 19
click at [258, 183] on span at bounding box center [254, 181] width 10 height 10
click at [147, 109] on link "Field Mapping" at bounding box center [135, 110] width 147 height 23
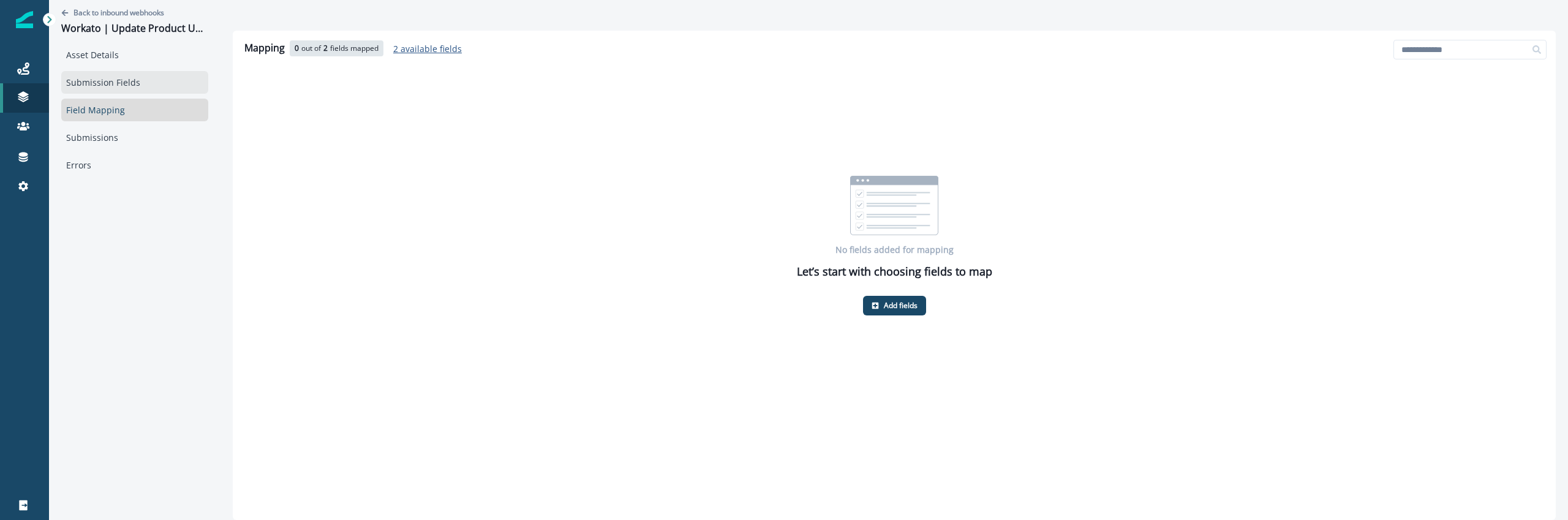
click at [142, 88] on link "Submission Fields" at bounding box center [135, 82] width 147 height 23
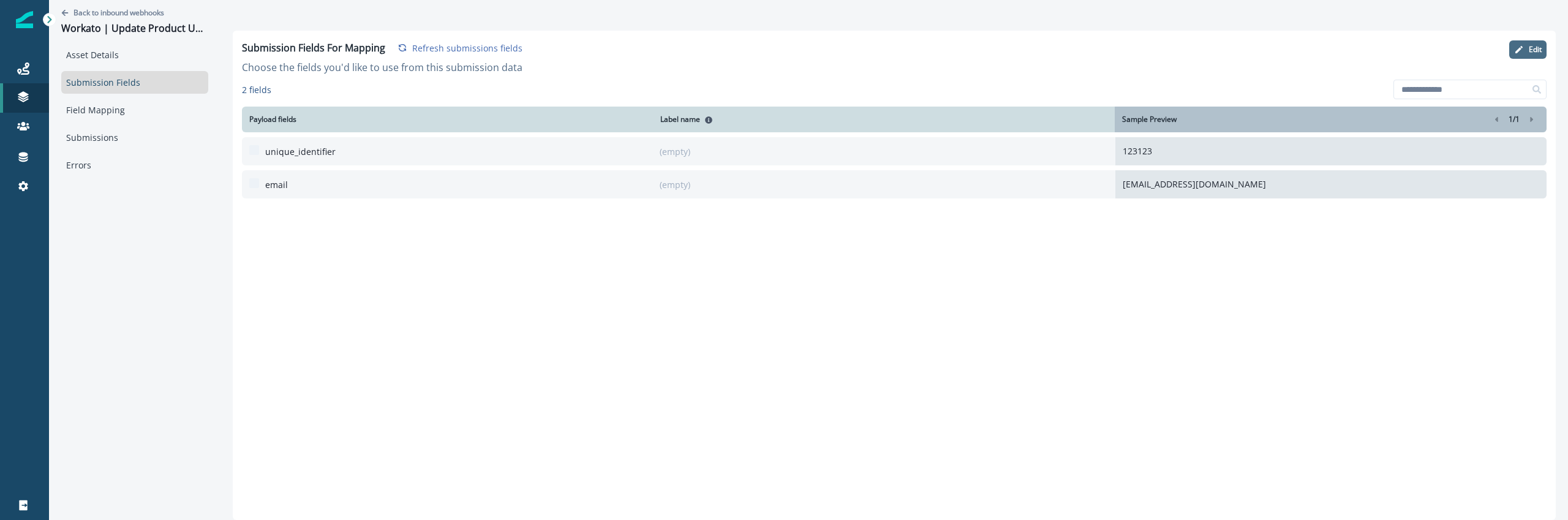
click at [1538, 48] on p "Edit" at bounding box center [1535, 50] width 13 height 9
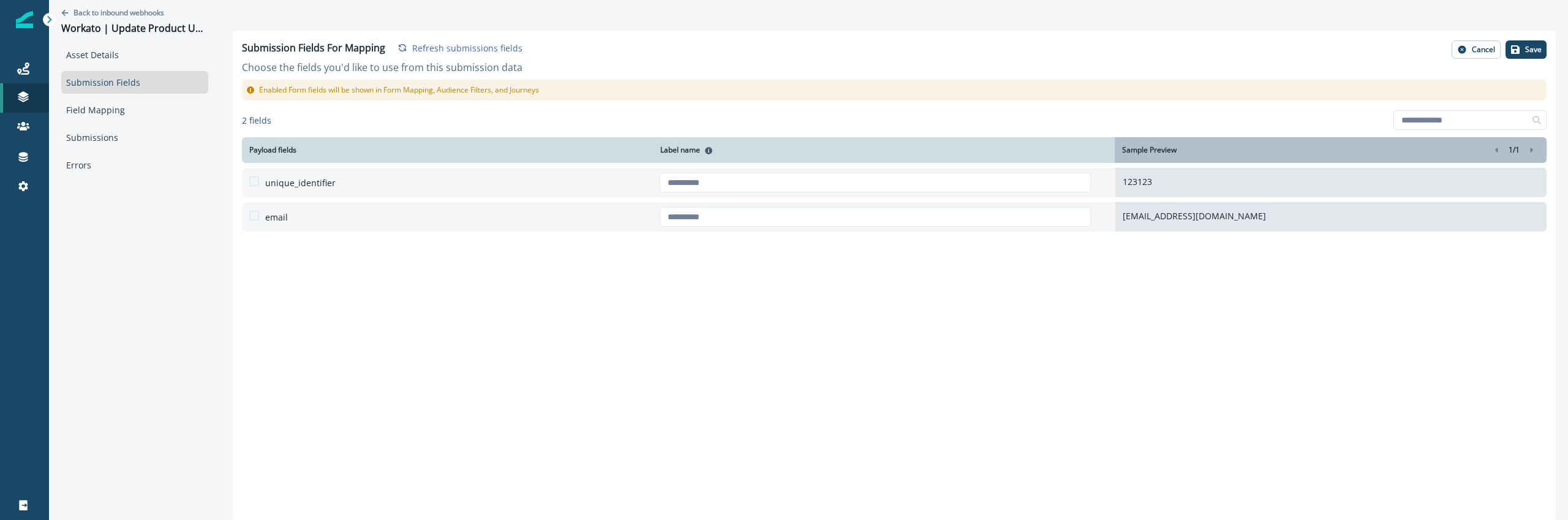
click at [255, 212] on span at bounding box center [254, 216] width 10 height 10
click at [768, 204] on div at bounding box center [875, 216] width 431 height 30
click at [759, 213] on input "text" at bounding box center [875, 216] width 431 height 19
click at [1526, 52] on p "Save" at bounding box center [1533, 50] width 16 height 9
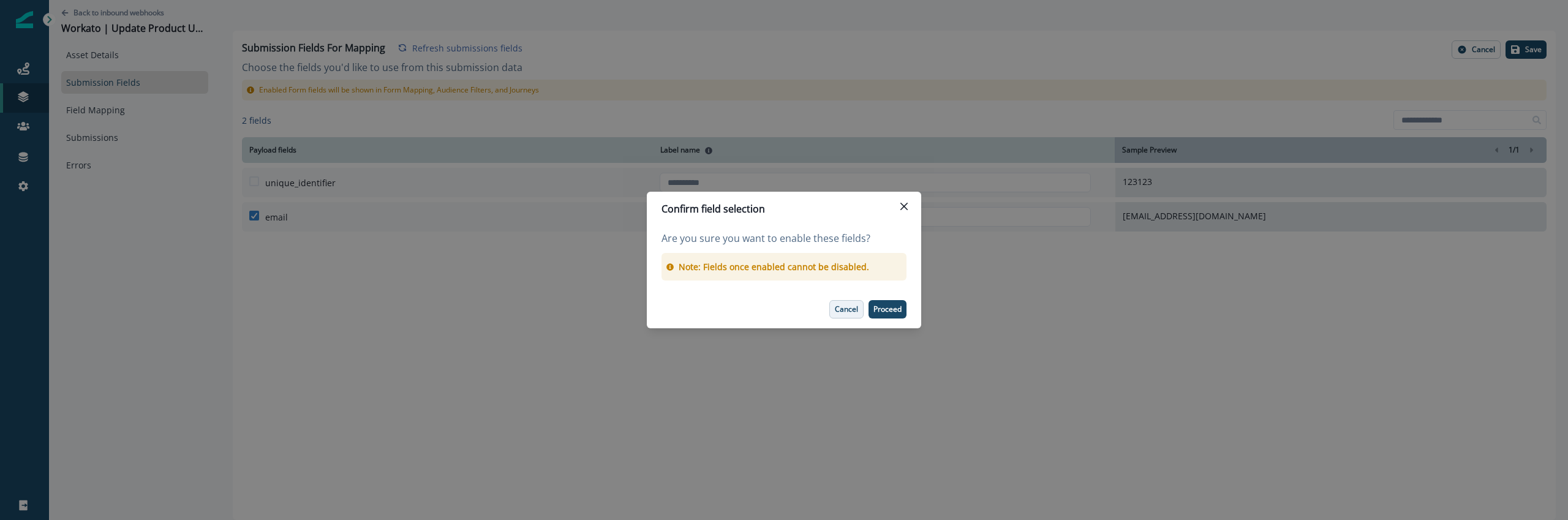
click at [844, 313] on p "Cancel" at bounding box center [846, 309] width 23 height 9
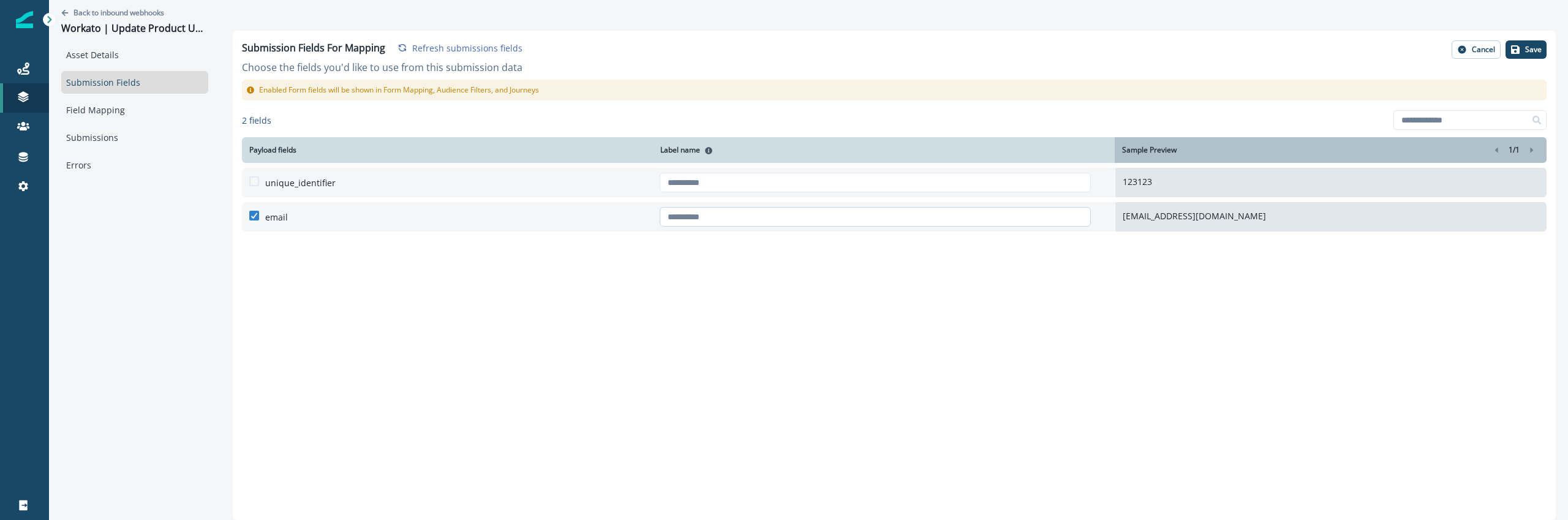
click at [692, 225] on input "text" at bounding box center [875, 216] width 431 height 19
type input "*****"
click at [789, 323] on div "Submission Fields For Mapping Refresh submissions fields Choose the fields you'…" at bounding box center [894, 275] width 1323 height 489
click at [1525, 48] on p "Save" at bounding box center [1533, 50] width 16 height 9
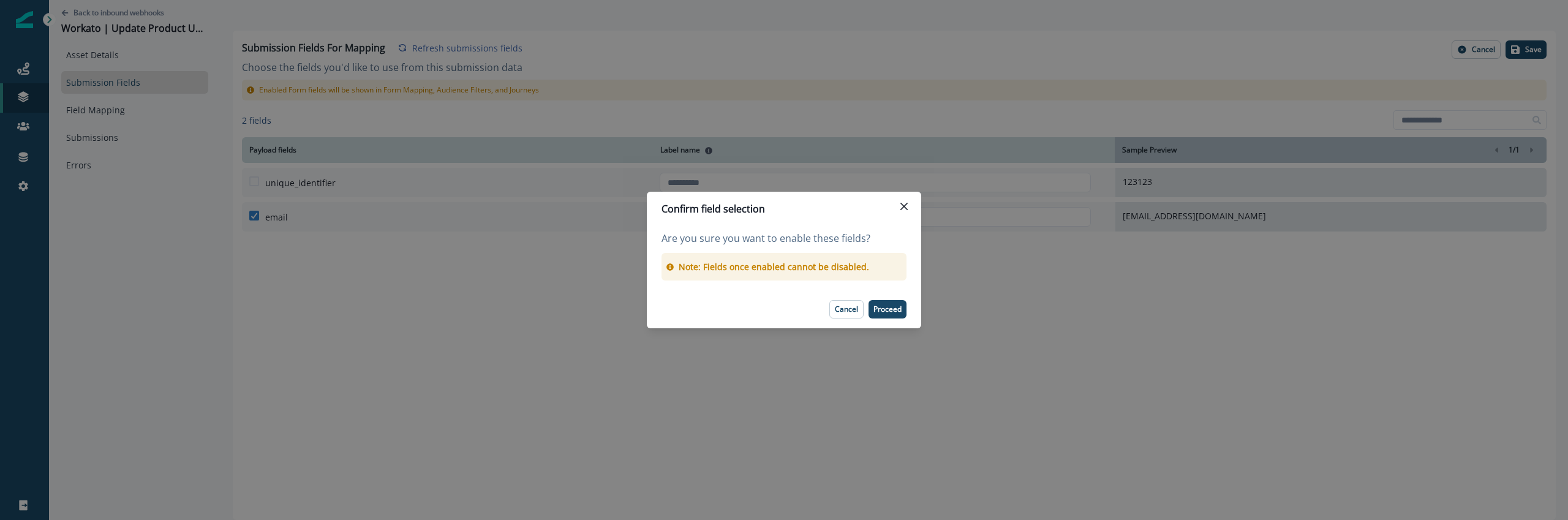
click at [909, 306] on footer "Cancel Proceed" at bounding box center [784, 309] width 274 height 38
click at [894, 309] on p "Proceed" at bounding box center [887, 309] width 28 height 9
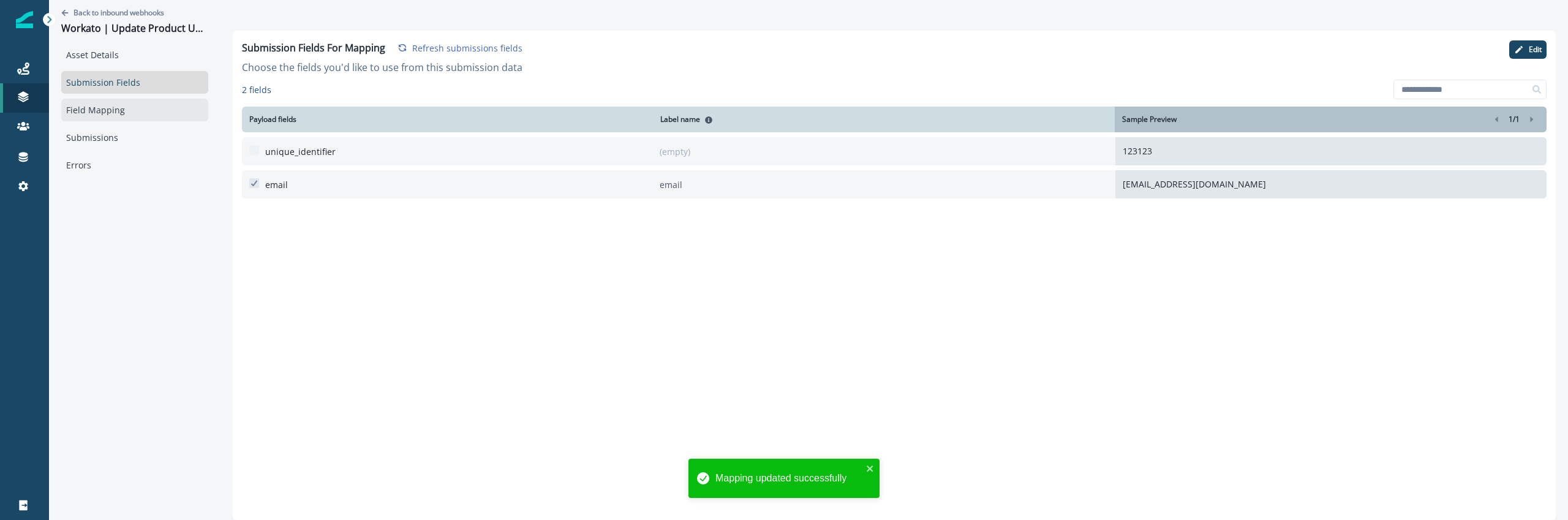
click at [94, 106] on link "Field Mapping" at bounding box center [135, 110] width 147 height 23
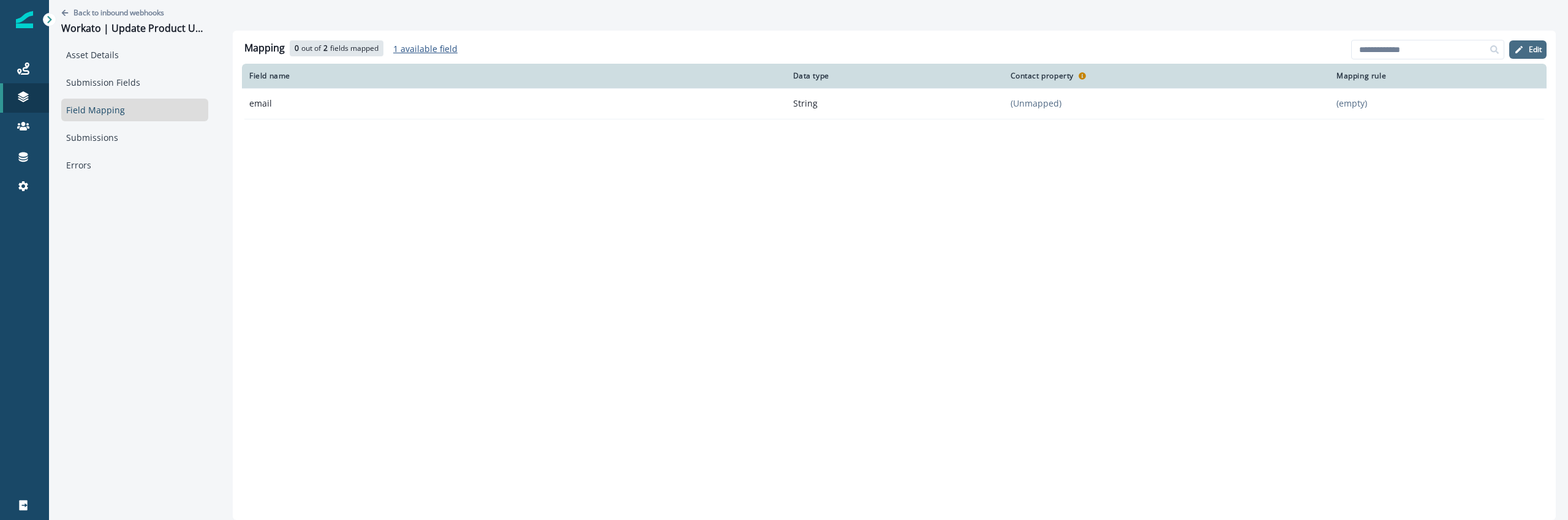
click at [1538, 48] on p "Edit" at bounding box center [1535, 50] width 13 height 9
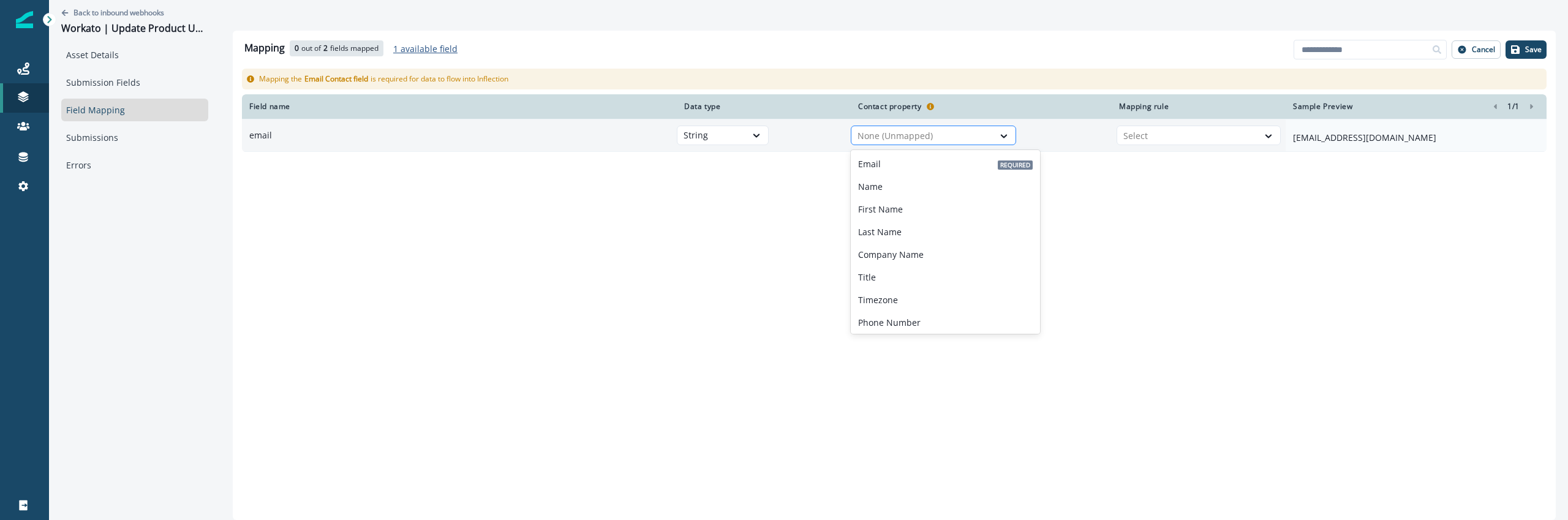
click at [887, 133] on div at bounding box center [922, 135] width 130 height 14
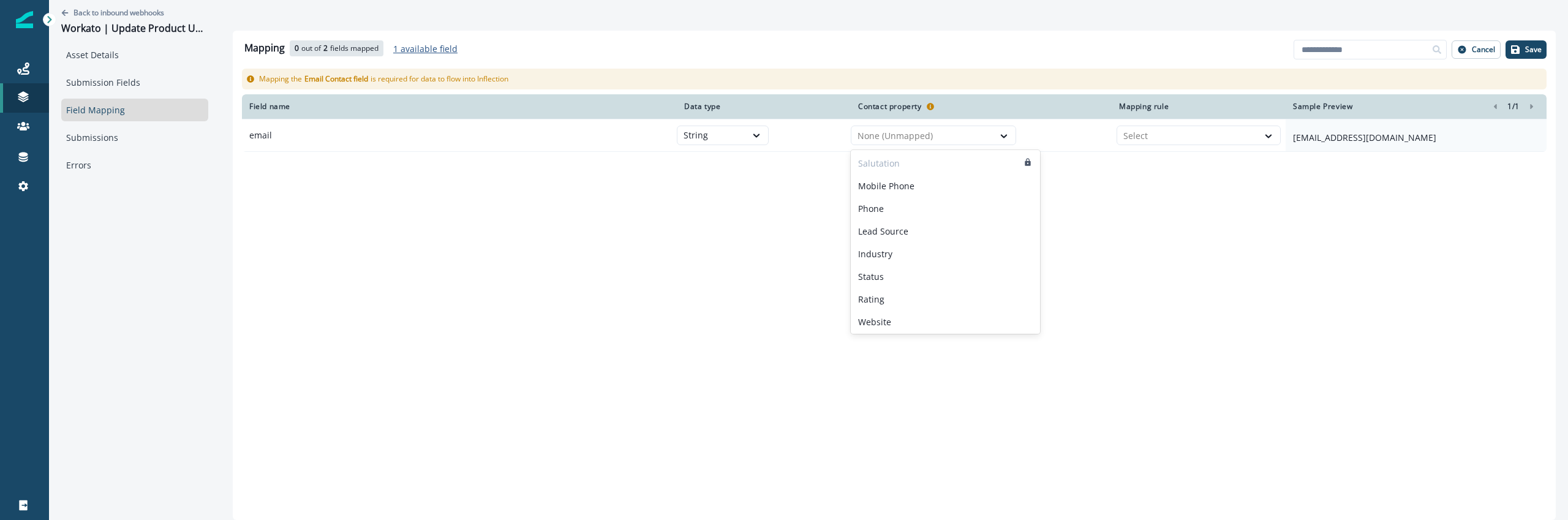
scroll to position [954, 0]
click at [661, 325] on div "Mapping 0 out of 2 fields mapped 1 available field Add fields Cancel Save Mappi…" at bounding box center [894, 275] width 1323 height 489
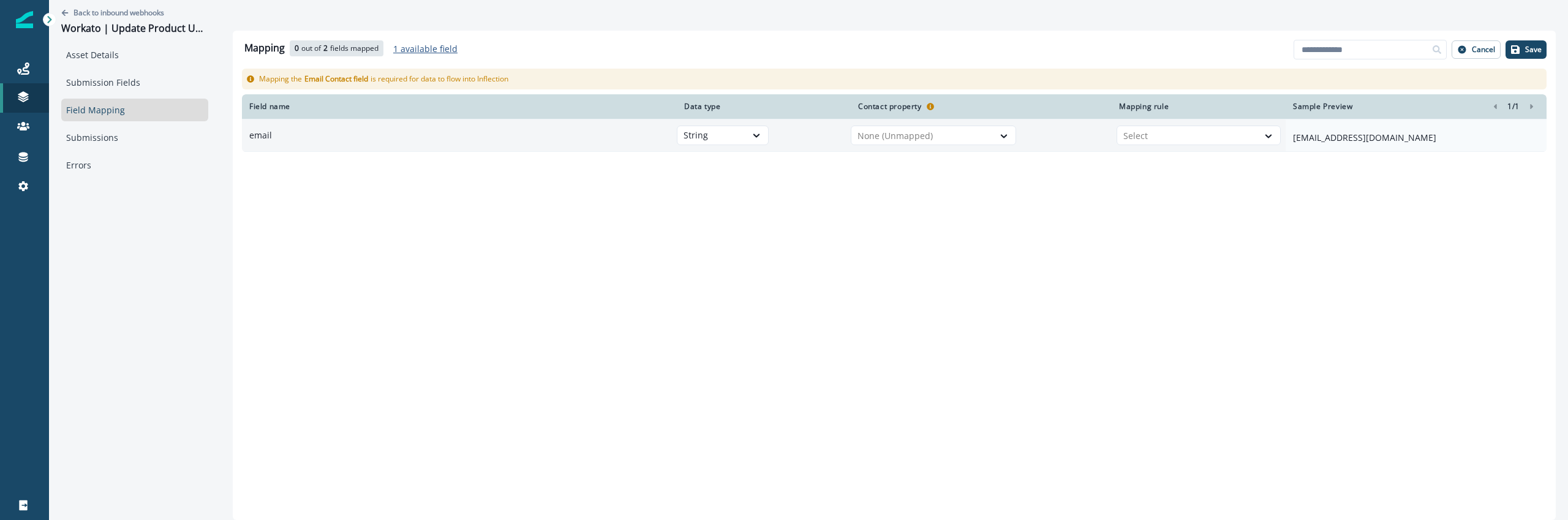
click at [1140, 123] on td "Select" at bounding box center [1199, 136] width 174 height 33
click at [1140, 128] on div at bounding box center [1187, 135] width 128 height 14
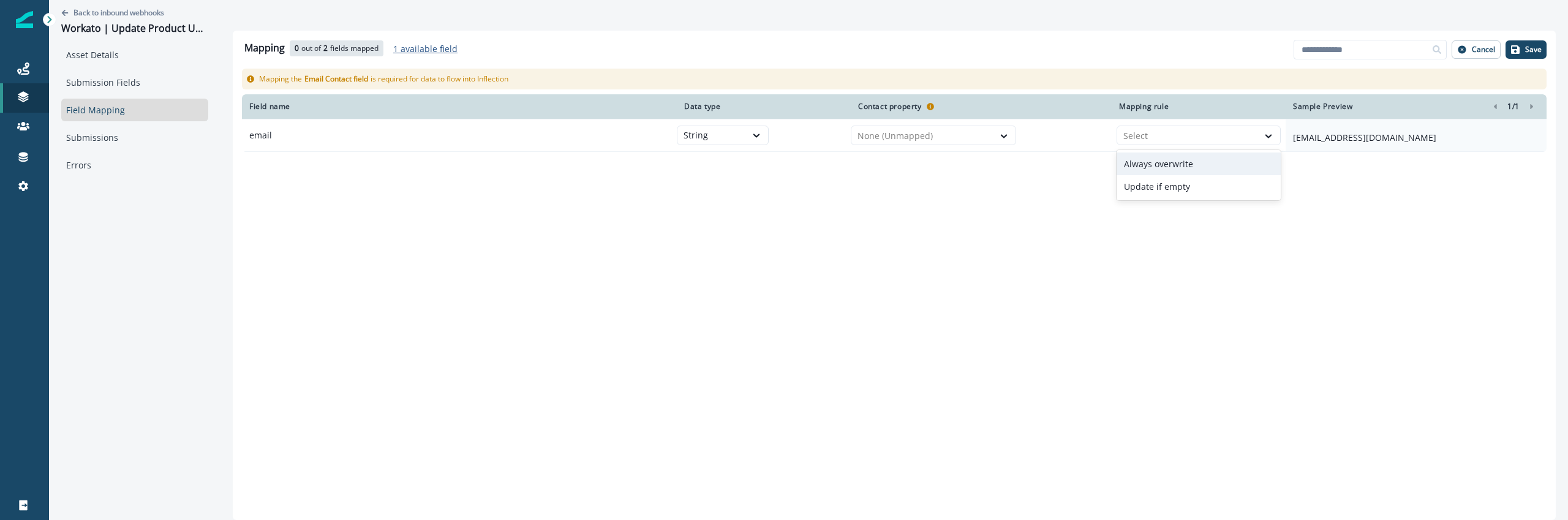
click at [808, 279] on div "Mapping 0 out of 2 fields mapped 1 available field Add fields Cancel Save Mappi…" at bounding box center [894, 275] width 1323 height 489
